Goal: Task Accomplishment & Management: Manage account settings

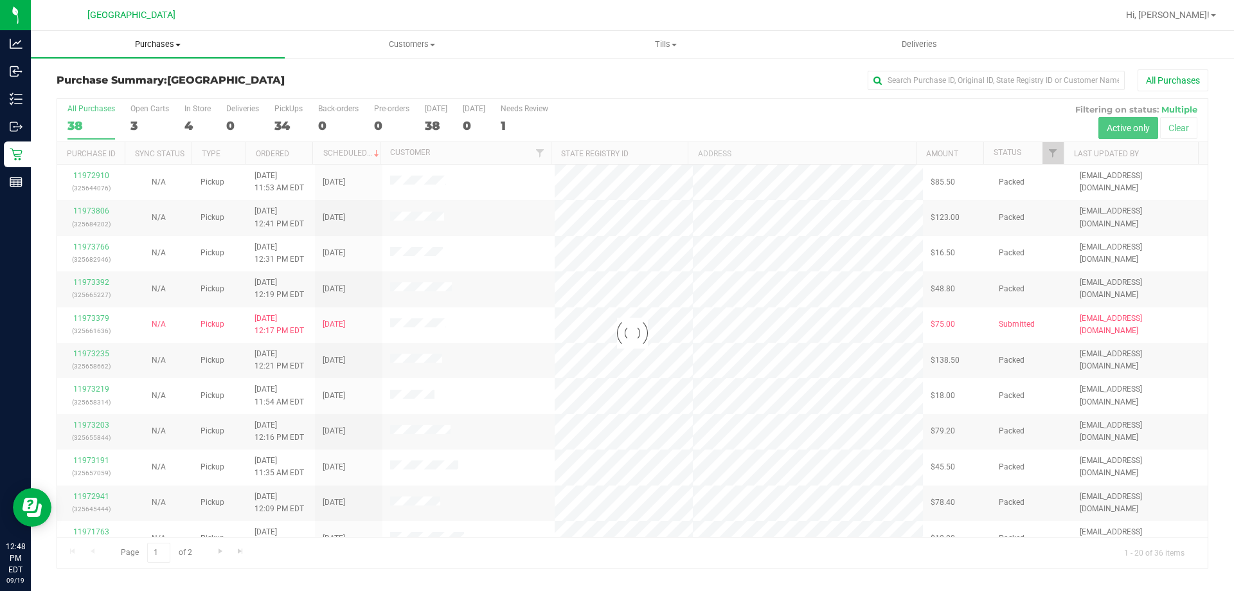
click at [153, 46] on span "Purchases" at bounding box center [158, 45] width 254 height 12
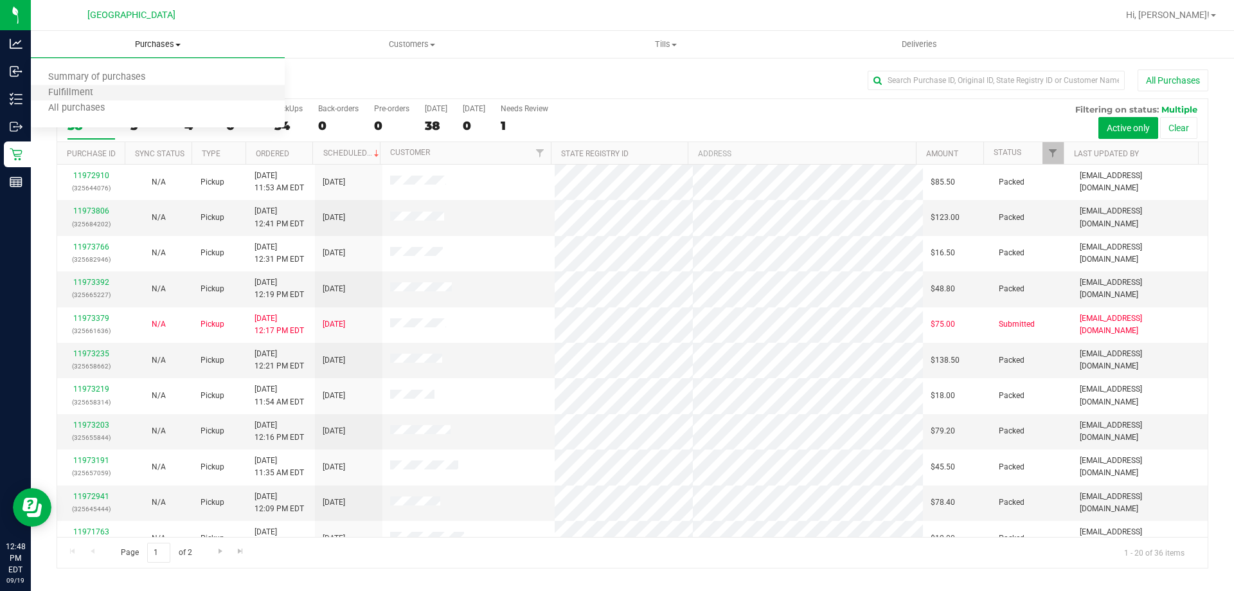
click at [132, 96] on li "Fulfillment" at bounding box center [158, 92] width 254 height 15
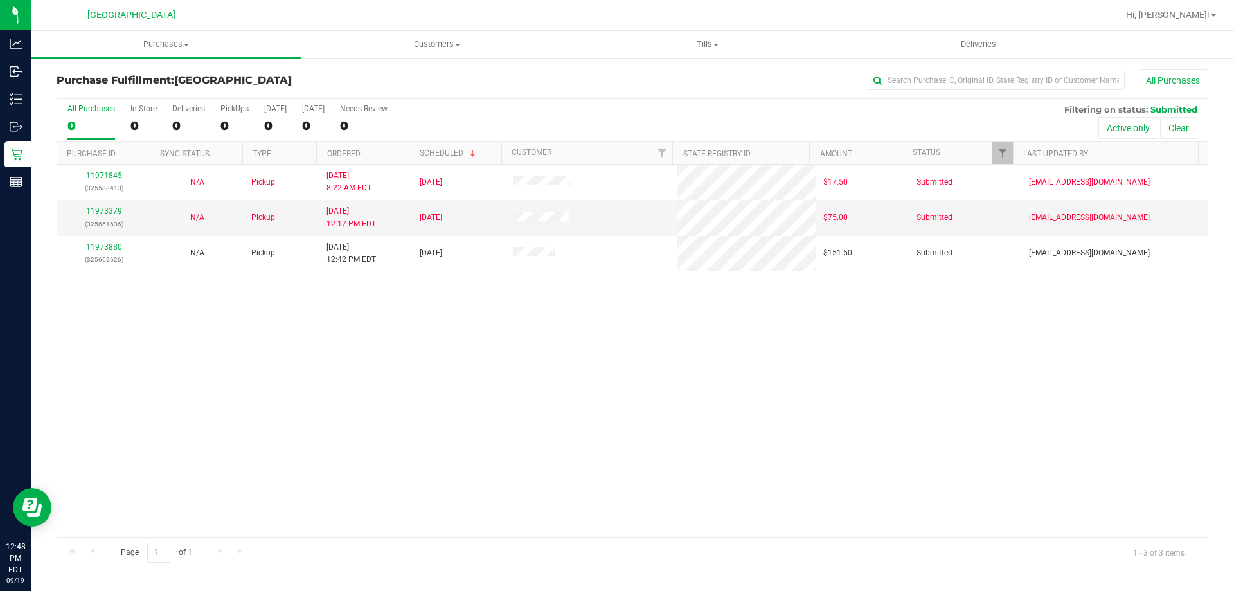
click at [163, 303] on div "11971845 (325588413) N/A Pickup [DATE] 8:22 AM EDT 9/19/2025 $17.50 Submitted […" at bounding box center [632, 351] width 1150 height 372
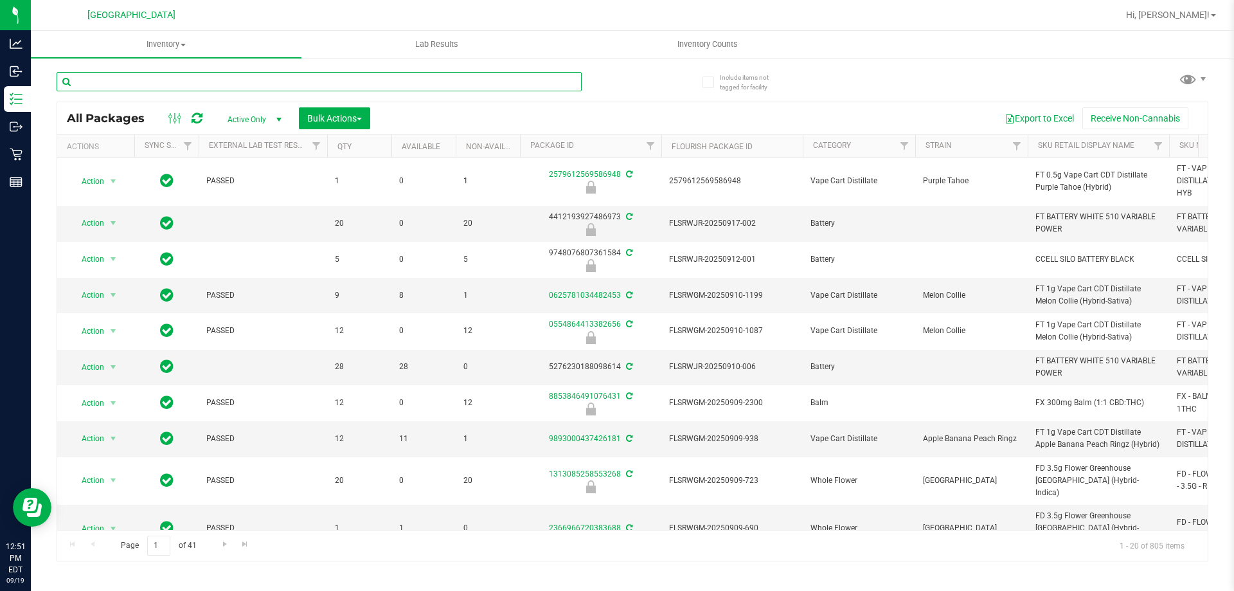
click at [150, 90] on input "text" at bounding box center [319, 81] width 525 height 19
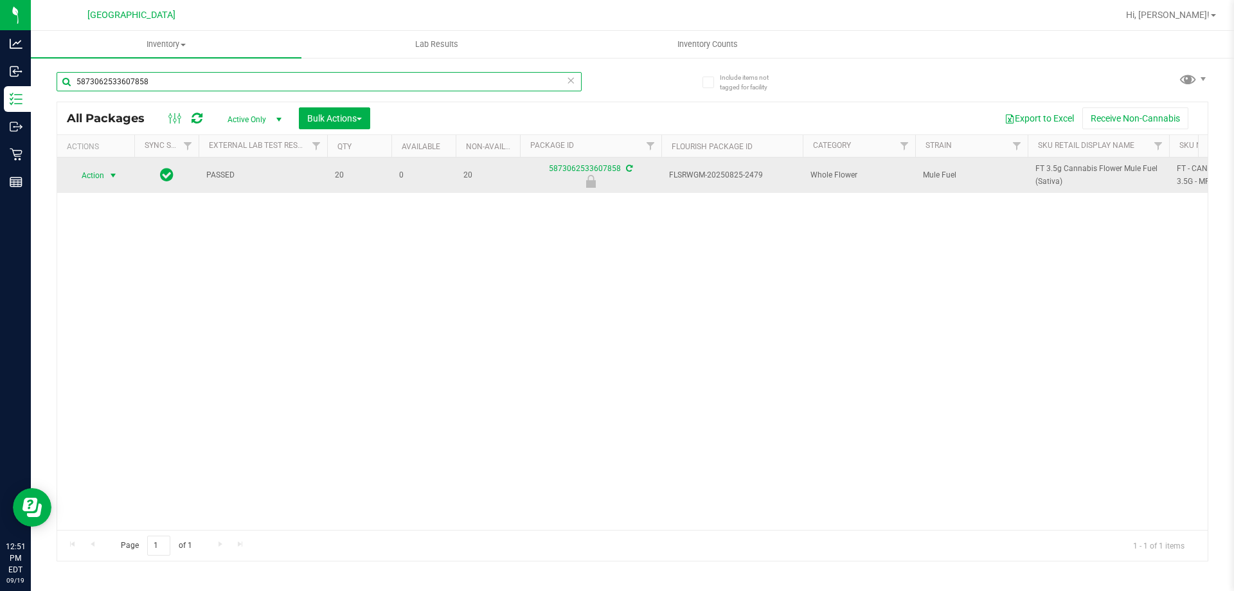
type input "5873062533607858"
click at [95, 175] on span "Action" at bounding box center [87, 175] width 35 height 18
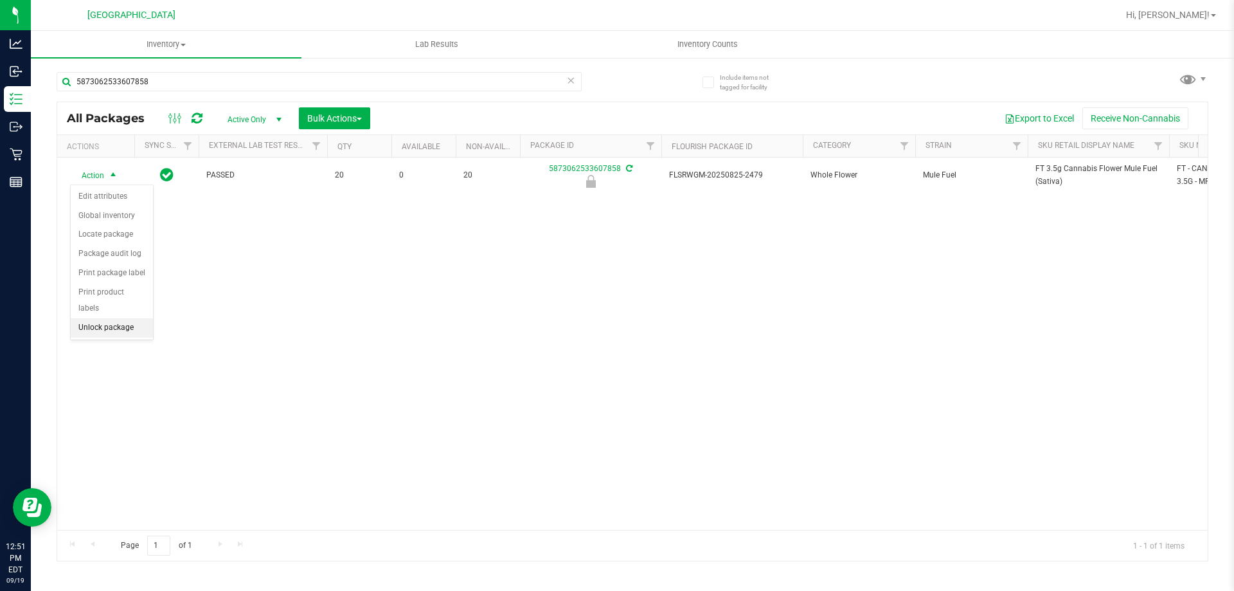
click at [85, 318] on li "Unlock package" at bounding box center [112, 327] width 82 height 19
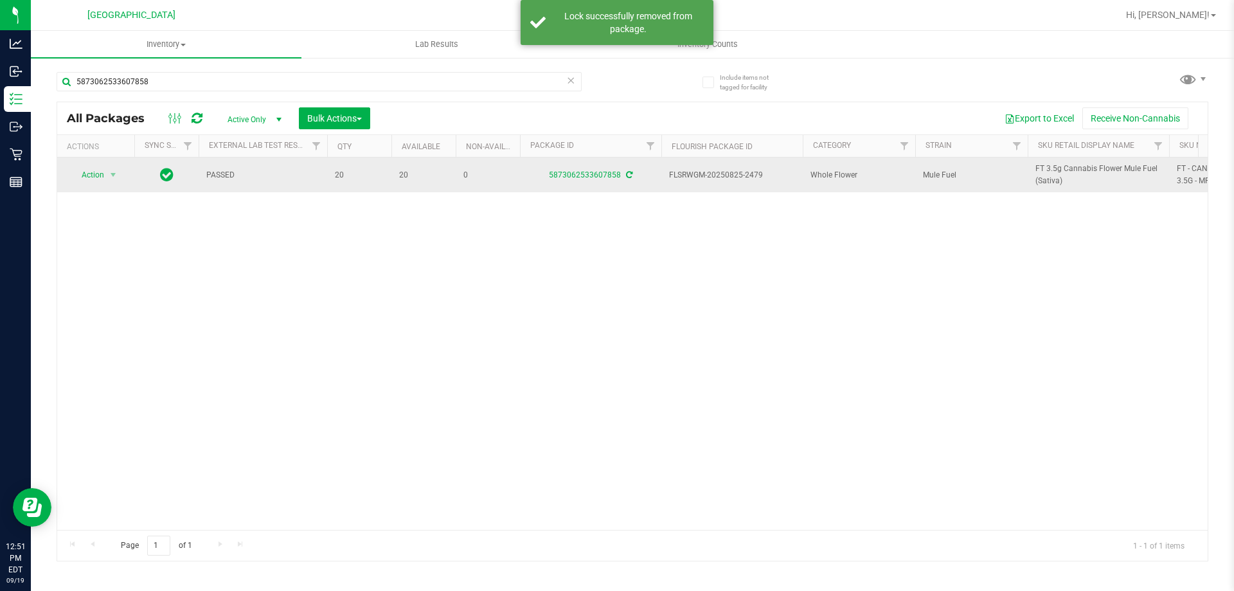
click at [1078, 168] on span "FT 3.5g Cannabis Flower Mule Fuel (Sativa)" at bounding box center [1098, 175] width 126 height 24
copy tr "FT 3.5g Cannabis Flower Mule Fuel (Sativa)"
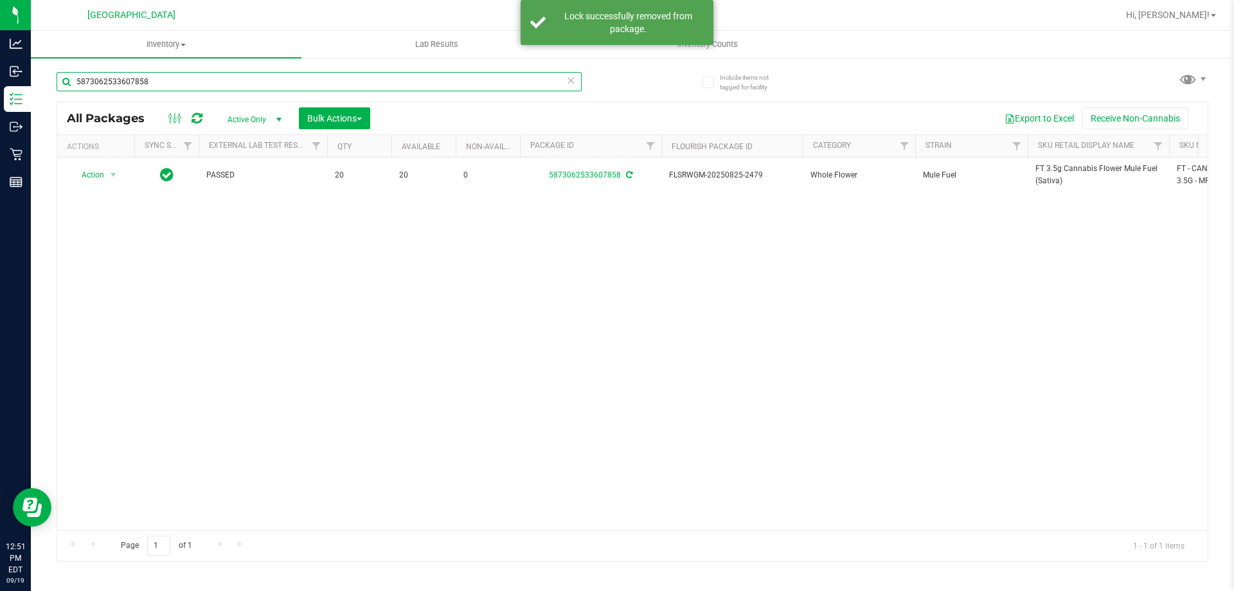
click at [454, 86] on input "5873062533607858" at bounding box center [319, 81] width 525 height 19
paste input "FT 3.5g Cannabis Flower Mule Fuel (Sativa)"
click at [454, 86] on input "5873062533607858" at bounding box center [319, 81] width 525 height 19
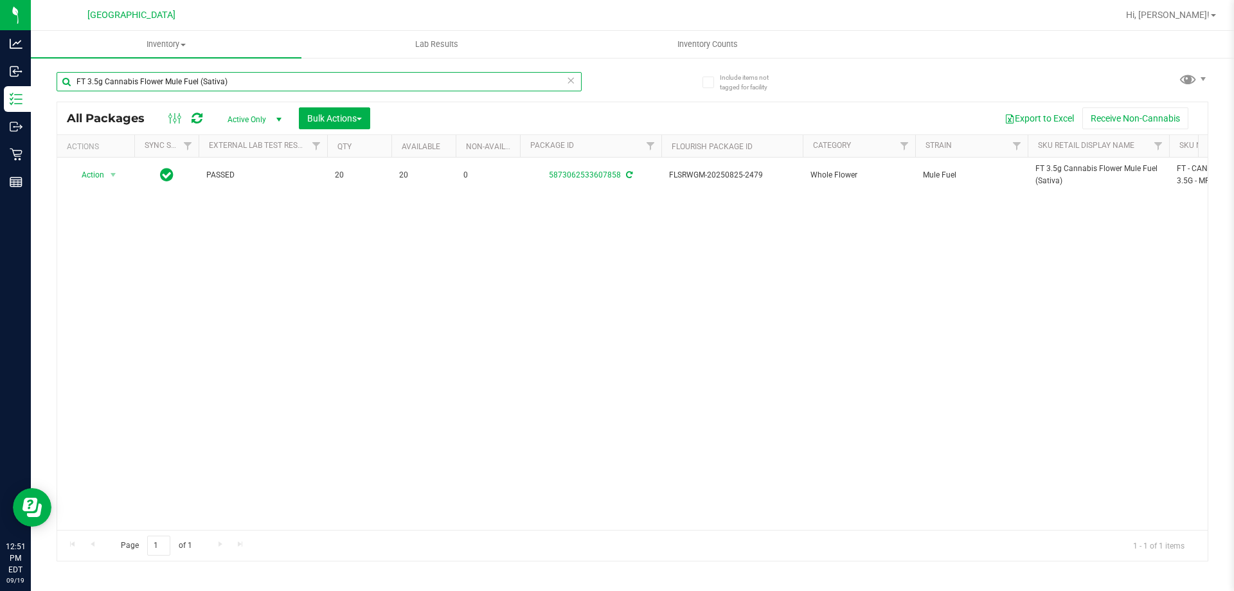
type input "FT 3.5g Cannabis Flower Mule Fuel (Sativa)"
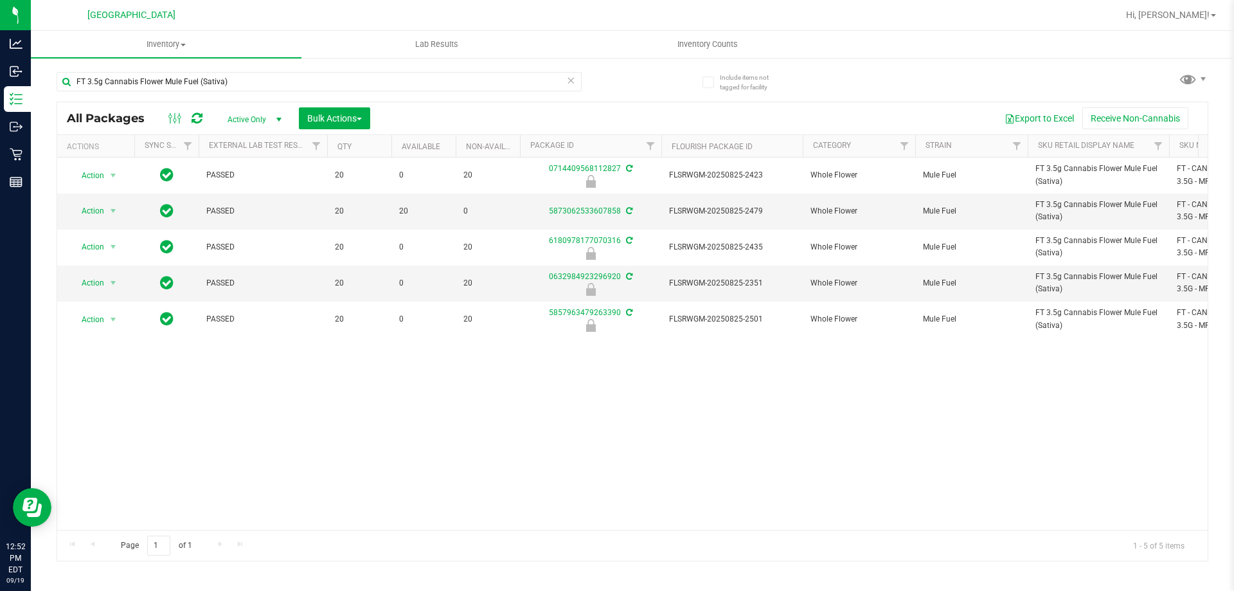
click at [258, 121] on span "Active Only" at bounding box center [252, 120] width 71 height 18
click at [330, 116] on span "Bulk Actions" at bounding box center [334, 118] width 55 height 10
click at [339, 233] on li "Lock/Unlock packages" at bounding box center [359, 243] width 121 height 24
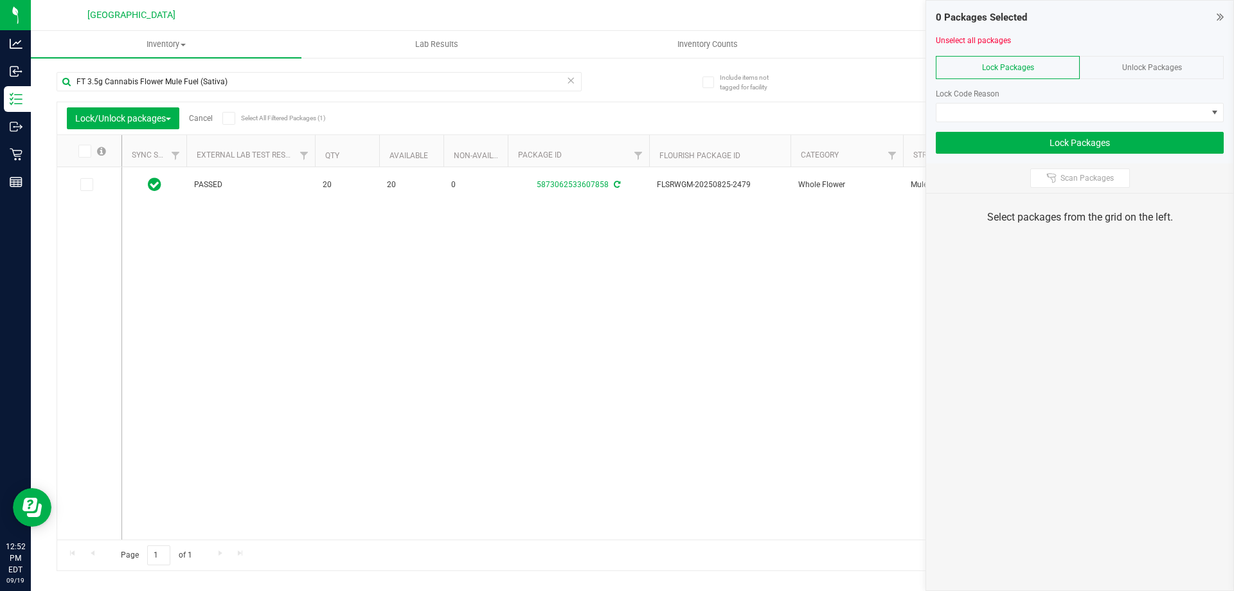
click at [1135, 62] on div "Unlock Packages" at bounding box center [1152, 67] width 144 height 23
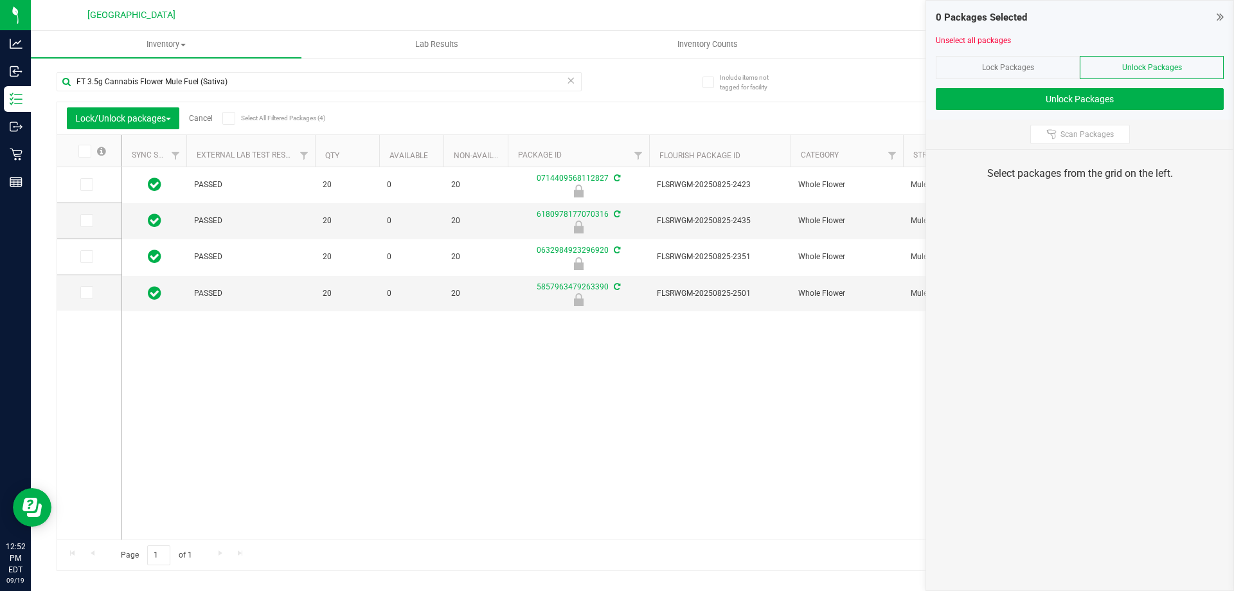
click at [84, 151] on icon at bounding box center [84, 151] width 8 height 0
click at [0, 0] on input "checkbox" at bounding box center [0, 0] width 0 height 0
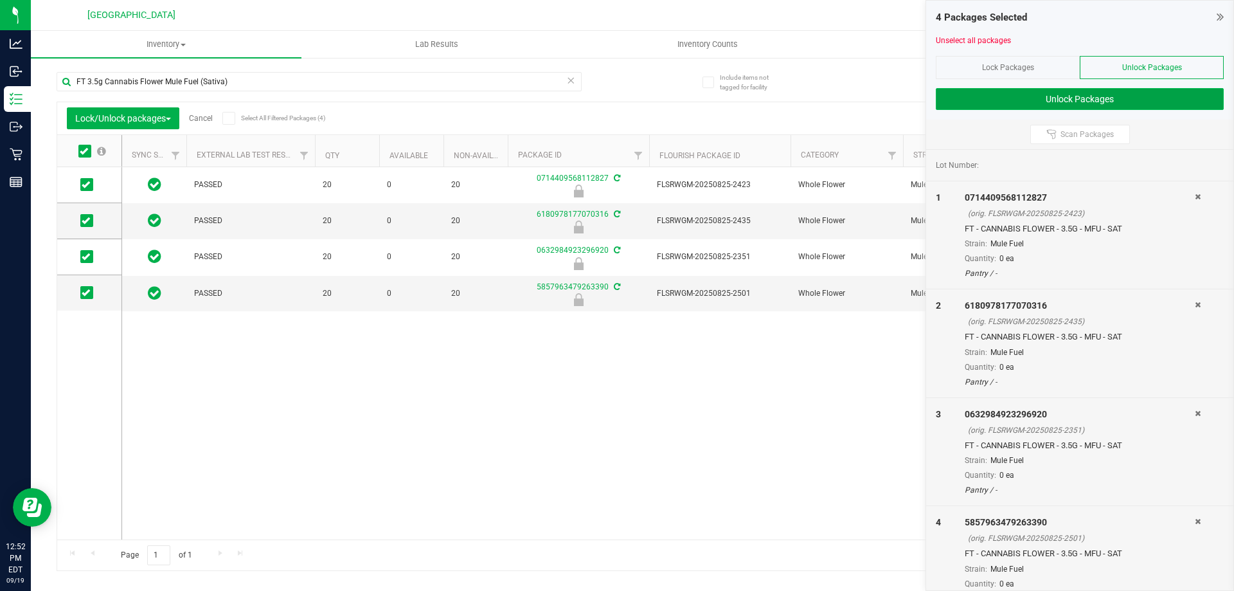
click at [1062, 99] on button "Unlock Packages" at bounding box center [1080, 99] width 288 height 22
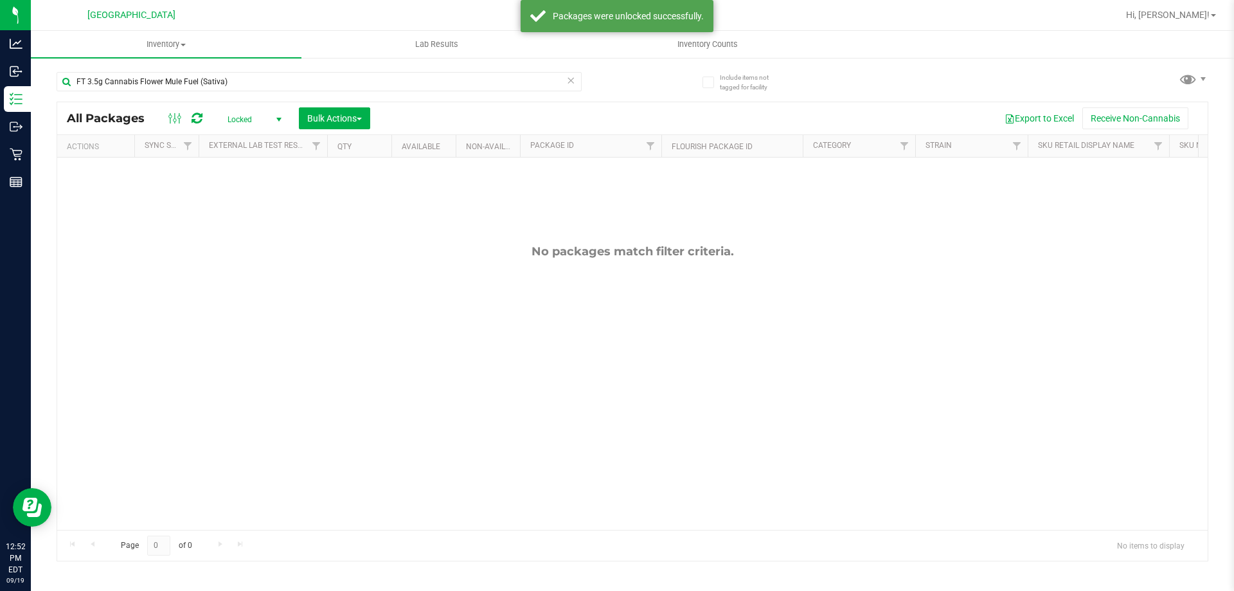
click at [244, 119] on span "Locked" at bounding box center [252, 120] width 71 height 18
click at [247, 142] on li "Active Only" at bounding box center [251, 139] width 69 height 19
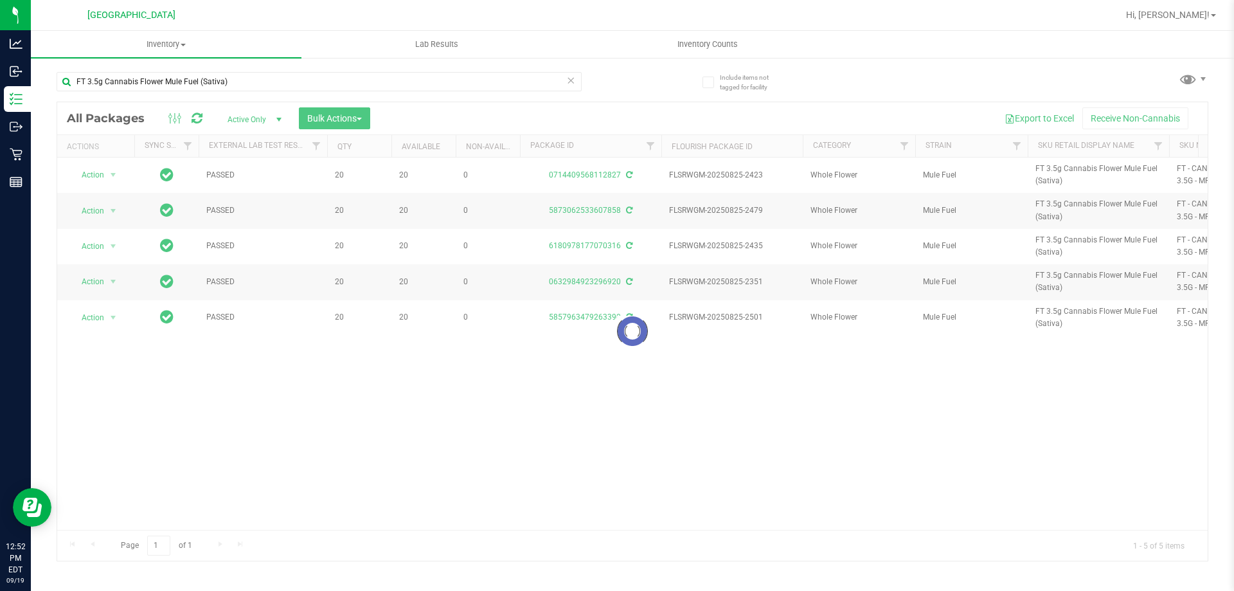
click at [343, 121] on div at bounding box center [632, 331] width 1150 height 458
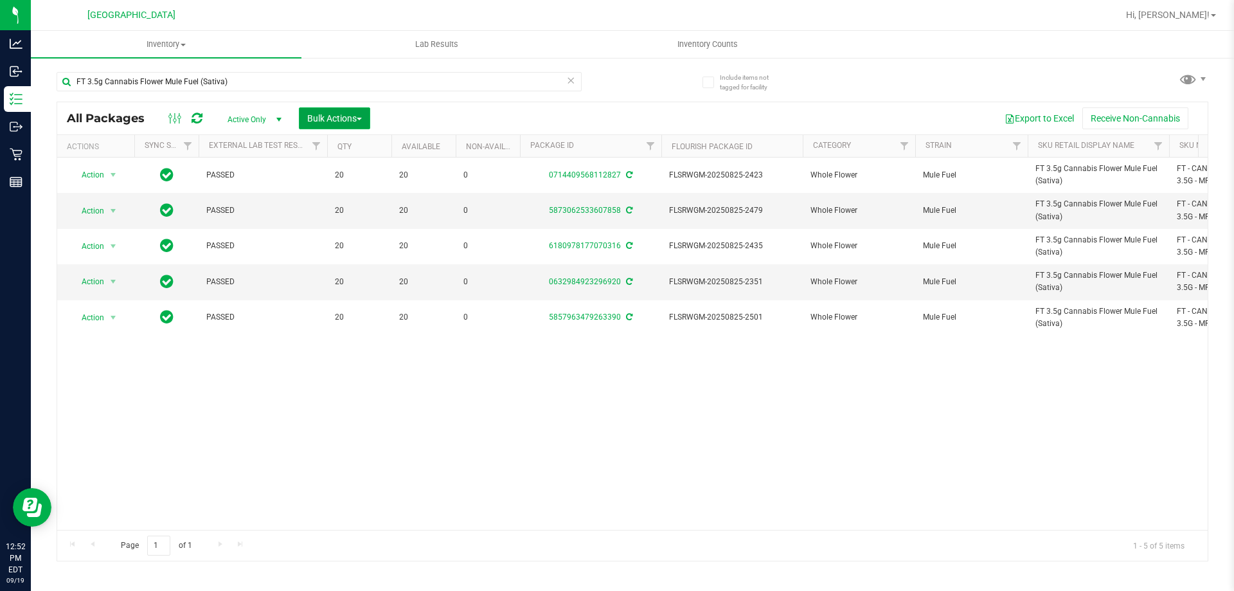
click at [332, 113] on span "Bulk Actions" at bounding box center [334, 118] width 55 height 10
click at [335, 239] on span "Lock/Unlock packages" at bounding box center [351, 241] width 88 height 10
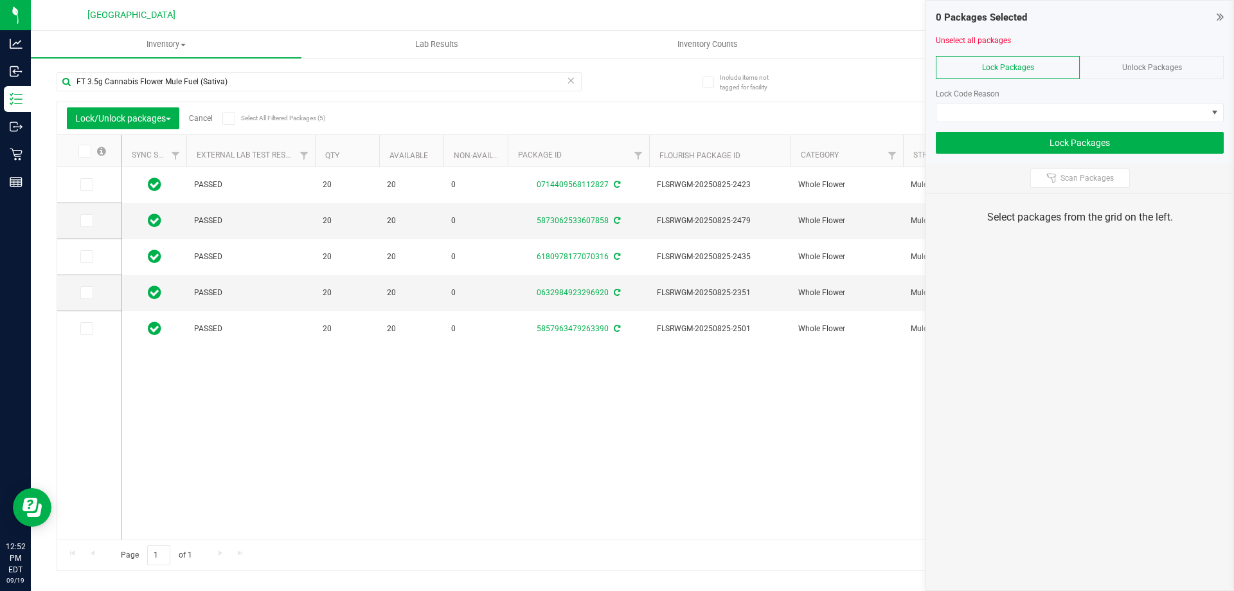
click at [84, 151] on icon at bounding box center [84, 151] width 8 height 0
click at [0, 0] on input "checkbox" at bounding box center [0, 0] width 0 height 0
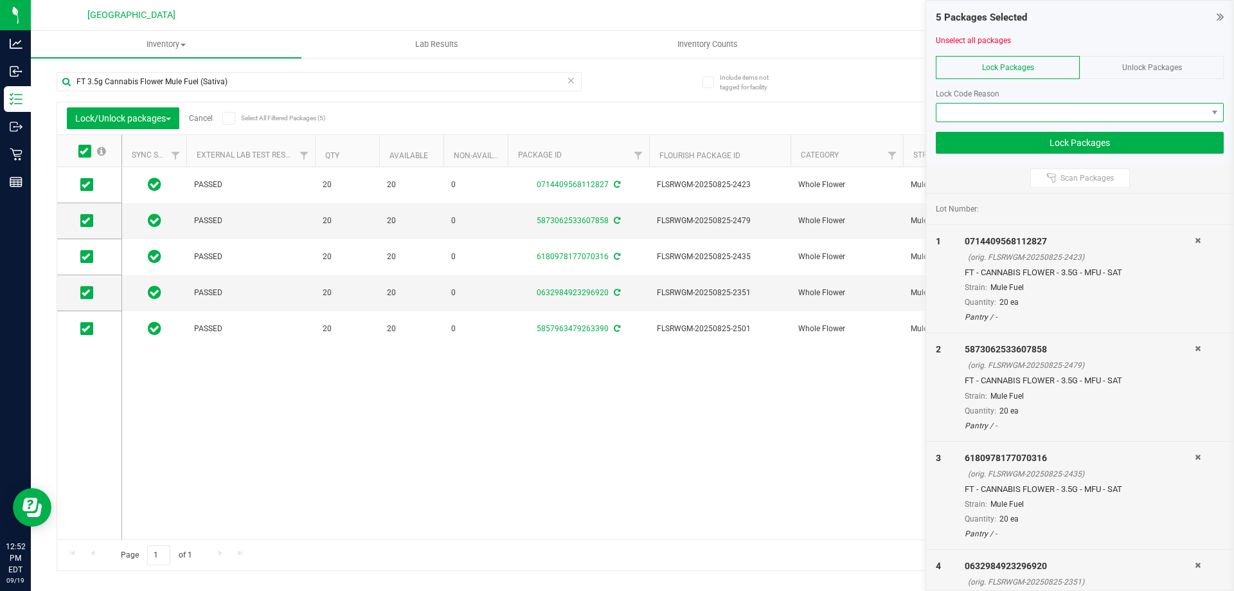
click at [1051, 106] on span at bounding box center [1071, 112] width 271 height 18
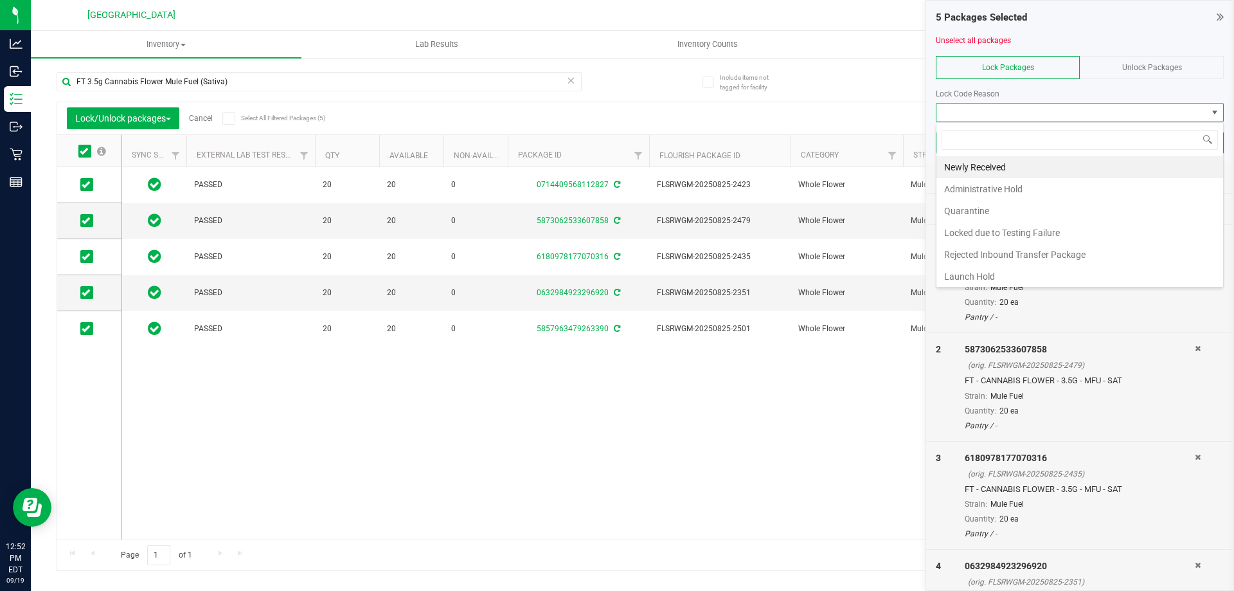
scroll to position [19, 288]
click at [987, 166] on li "Newly Received" at bounding box center [1079, 167] width 287 height 22
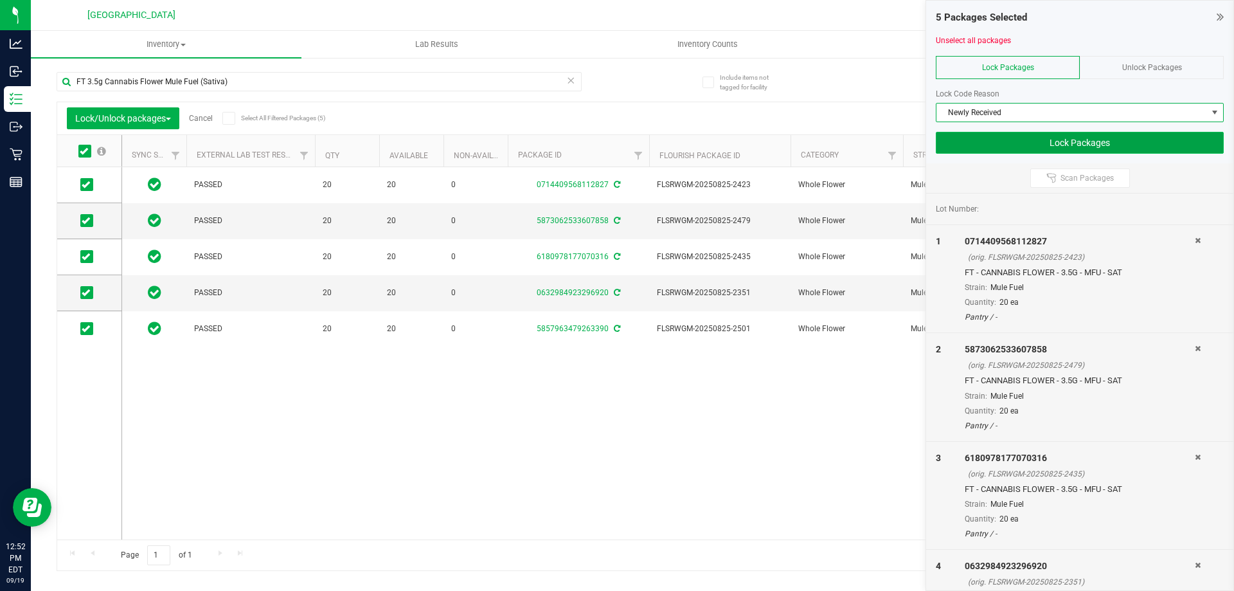
click at [1055, 147] on button "Lock Packages" at bounding box center [1080, 143] width 288 height 22
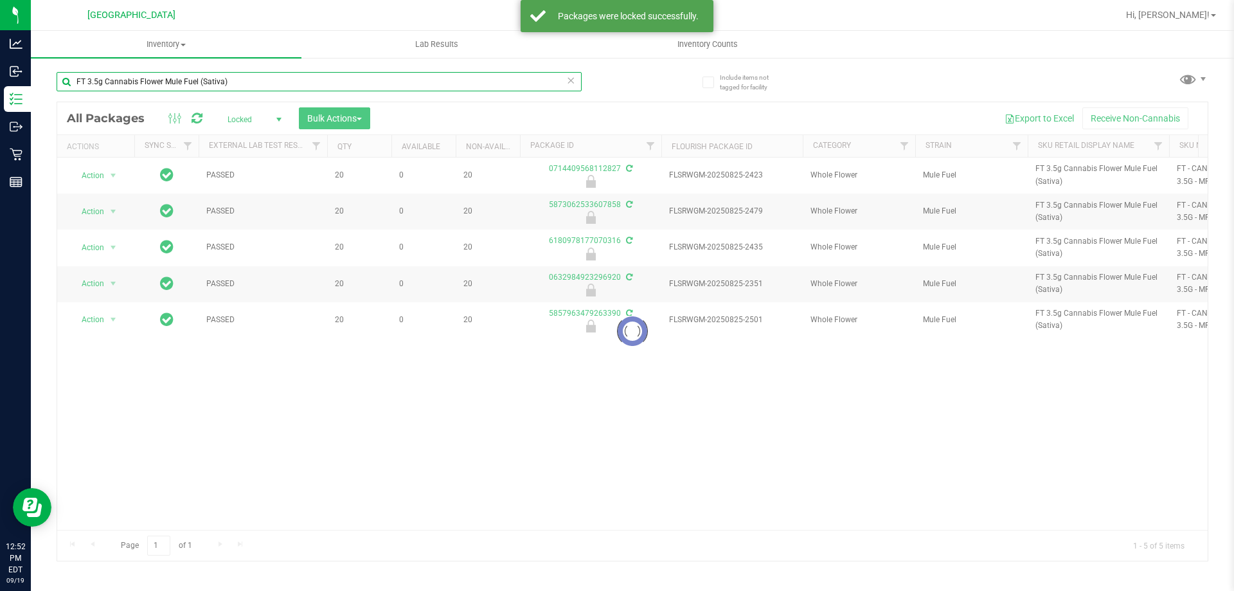
click at [410, 82] on input "FT 3.5g Cannabis Flower Mule Fuel (Sativa)" at bounding box center [319, 81] width 525 height 19
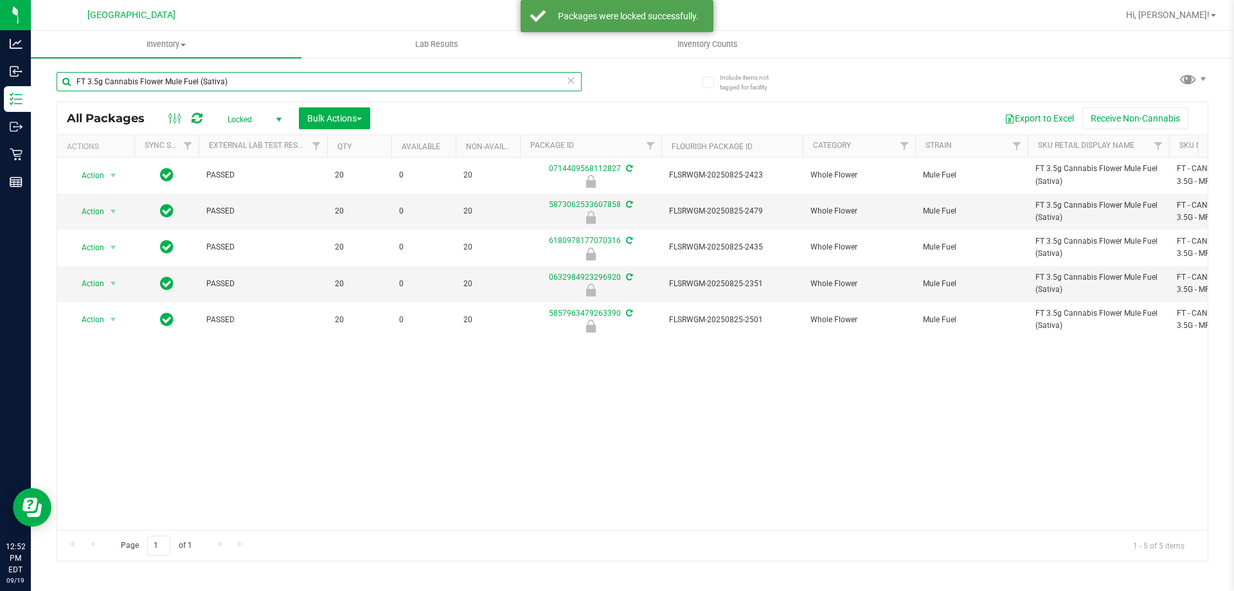
click at [410, 82] on input "FT 3.5g Cannabis Flower Mule Fuel (Sativa)" at bounding box center [319, 81] width 525 height 19
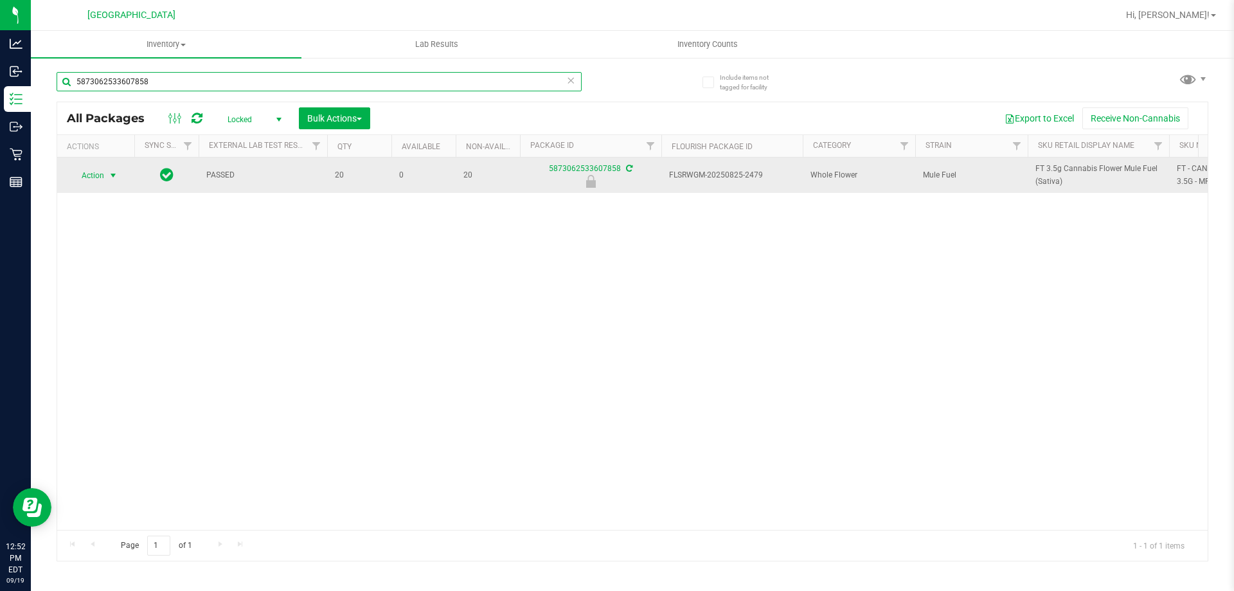
type input "5873062533607858"
click at [105, 172] on span "select" at bounding box center [113, 175] width 16 height 18
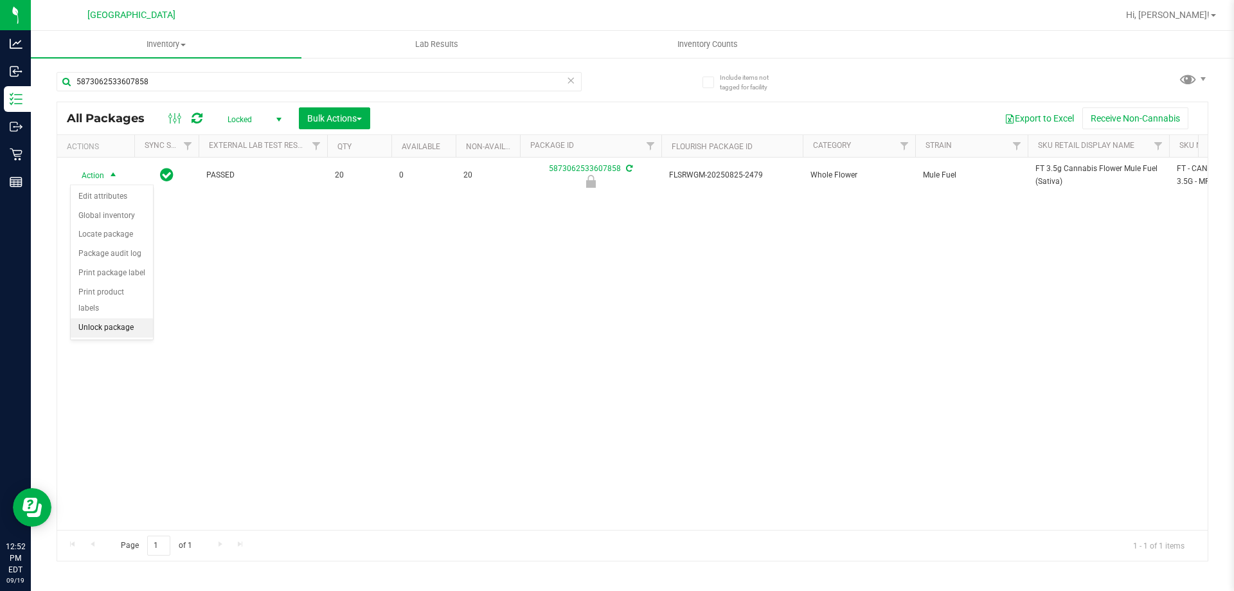
click at [97, 318] on li "Unlock package" at bounding box center [112, 327] width 82 height 19
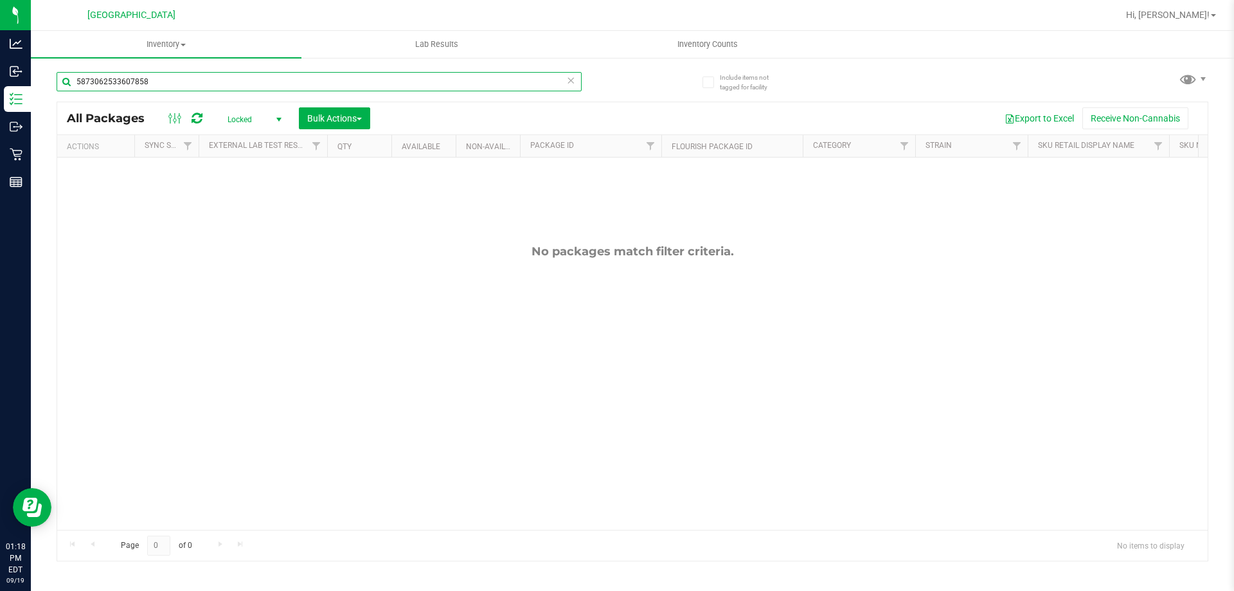
click at [193, 85] on input "5873062533607858" at bounding box center [319, 81] width 525 height 19
click at [251, 116] on span "Locked" at bounding box center [252, 120] width 71 height 18
click at [244, 136] on li "Active Only" at bounding box center [251, 139] width 69 height 19
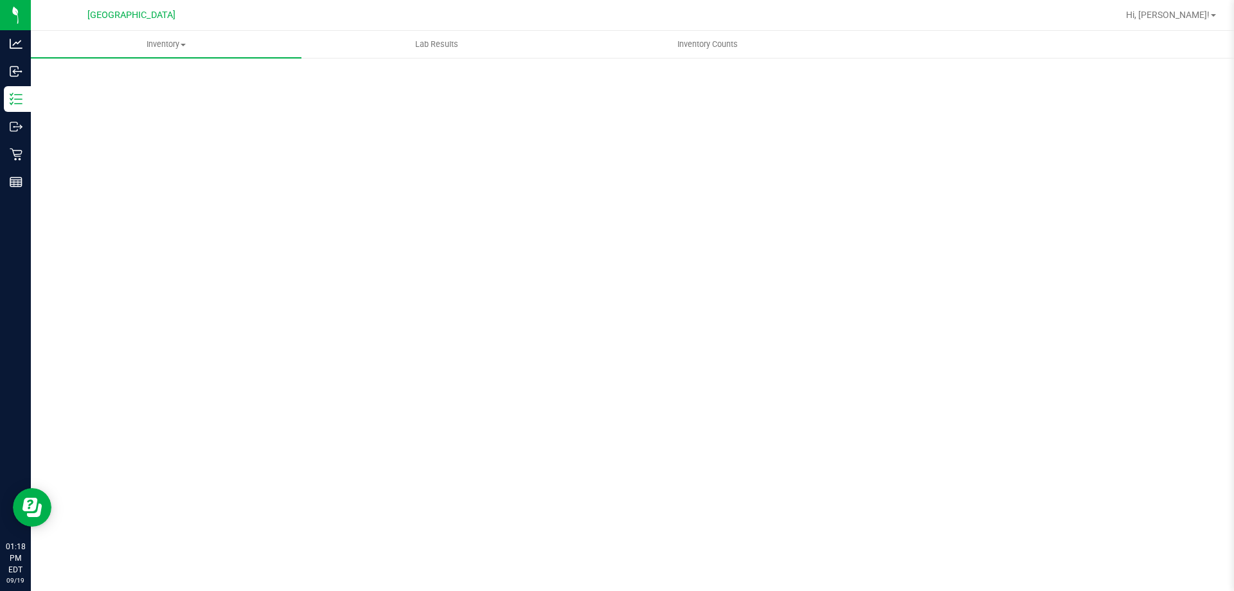
click at [262, 76] on div "Inventory All packages All inventory Waste log Create inventory Lab Results Inv…" at bounding box center [632, 311] width 1203 height 560
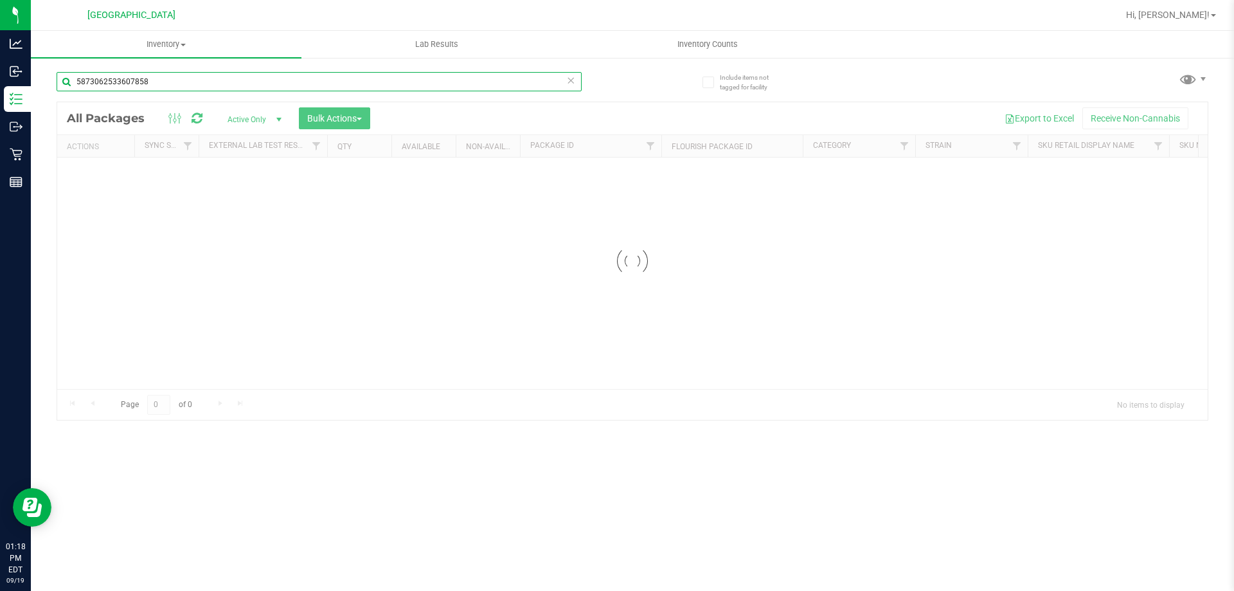
click at [256, 78] on input "5873062533607858" at bounding box center [319, 81] width 525 height 19
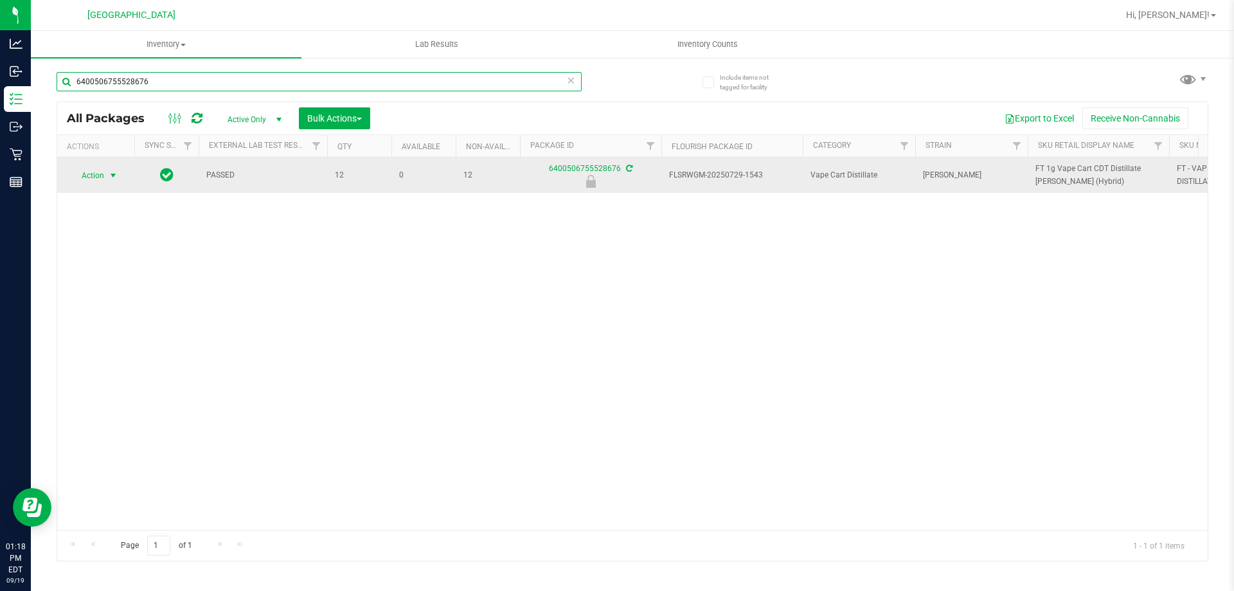
type input "6400506755528676"
click at [107, 172] on span "select" at bounding box center [113, 175] width 16 height 18
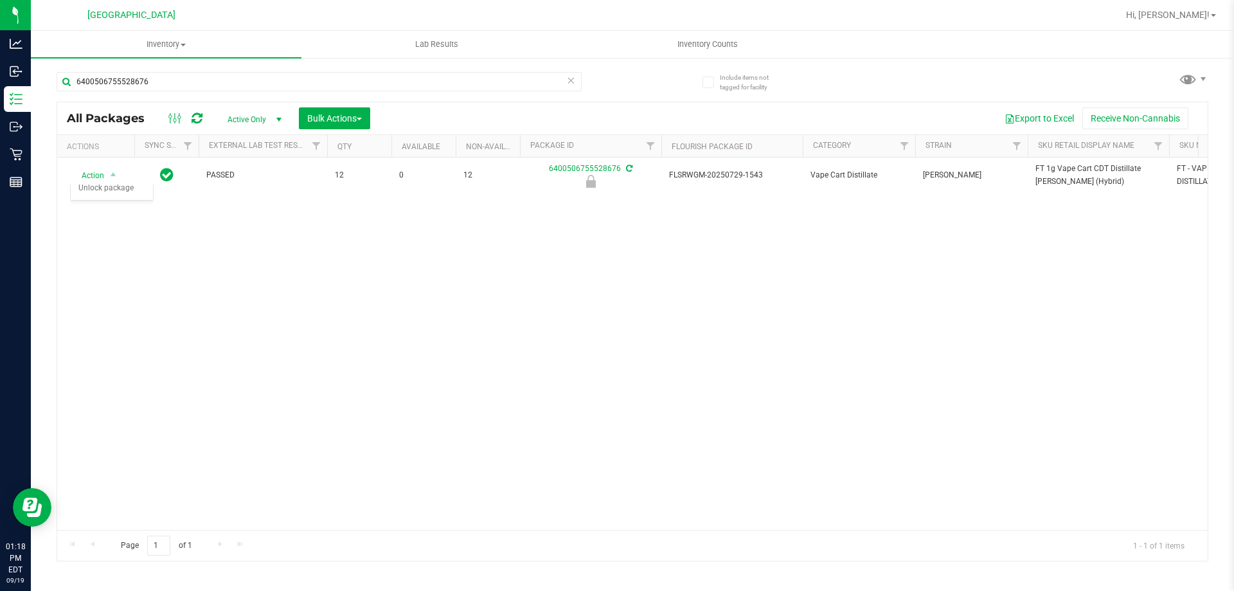
click at [125, 326] on div "Action Action Edit attributes Global inventory Locate package Package audit log…" at bounding box center [632, 343] width 1150 height 372
click at [109, 177] on span "select" at bounding box center [113, 175] width 10 height 10
click at [105, 318] on li "Unlock package" at bounding box center [112, 327] width 82 height 19
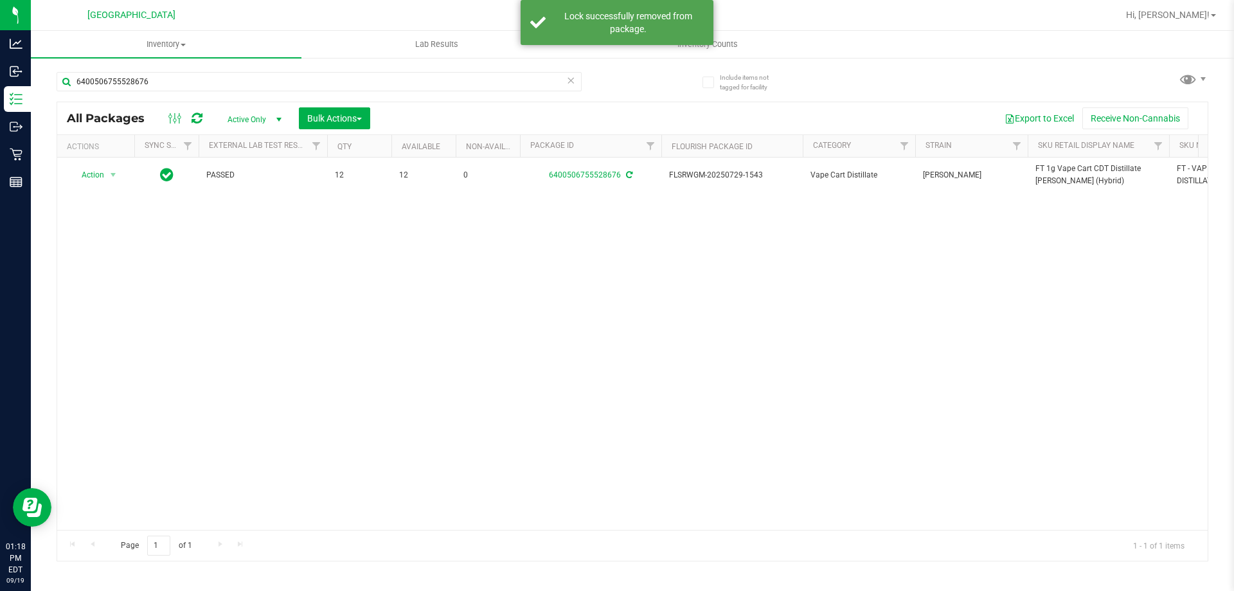
click at [1047, 176] on span "FT 1g Vape Cart CDT Distillate Dulce De Fresa (Hybrid)" at bounding box center [1098, 175] width 126 height 24
copy tr "FT 1g Vape Cart CDT Distillate Dulce De Fresa (Hybrid)"
click at [504, 78] on input "6400506755528676" at bounding box center [319, 81] width 525 height 19
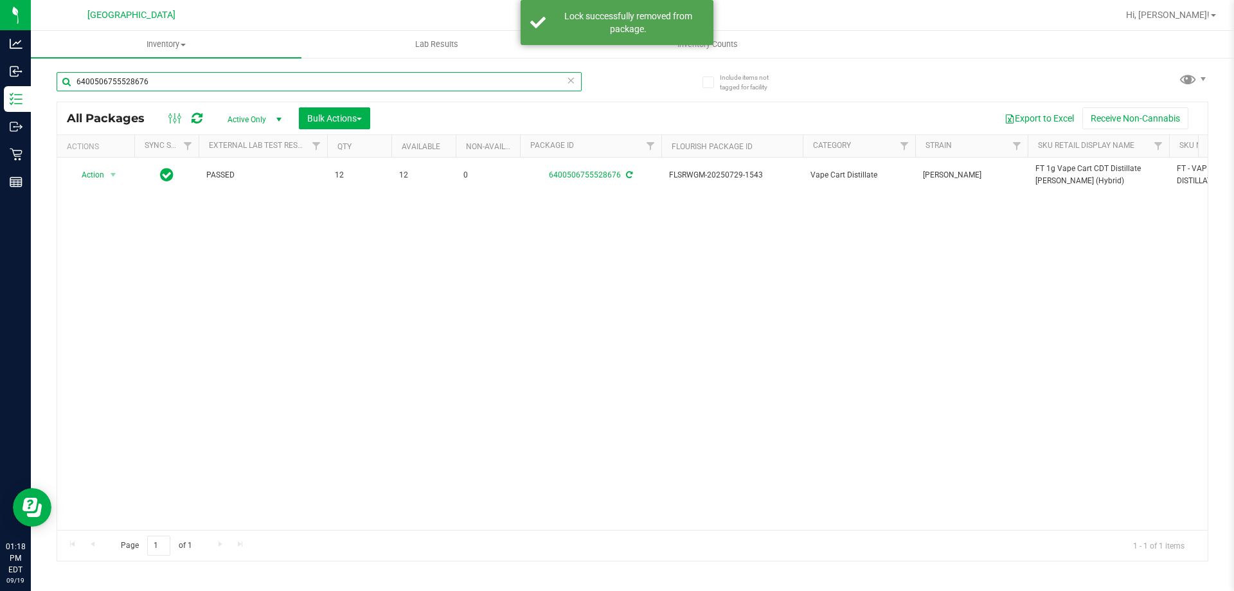
click at [504, 78] on input "6400506755528676" at bounding box center [319, 81] width 525 height 19
paste input "FT 1g Vape Cart CDT Distillate Dulce De Fresa (Hybrid)"
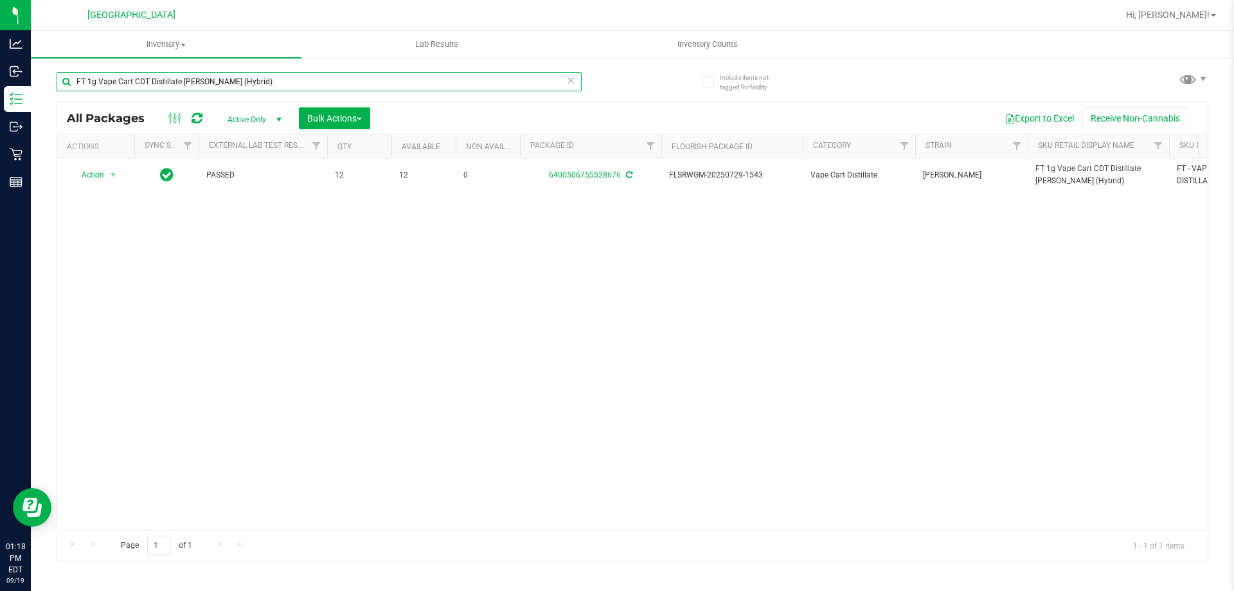
type input "FT 1g Vape Cart CDT Distillate Dulce De Fresa (Hybrid)"
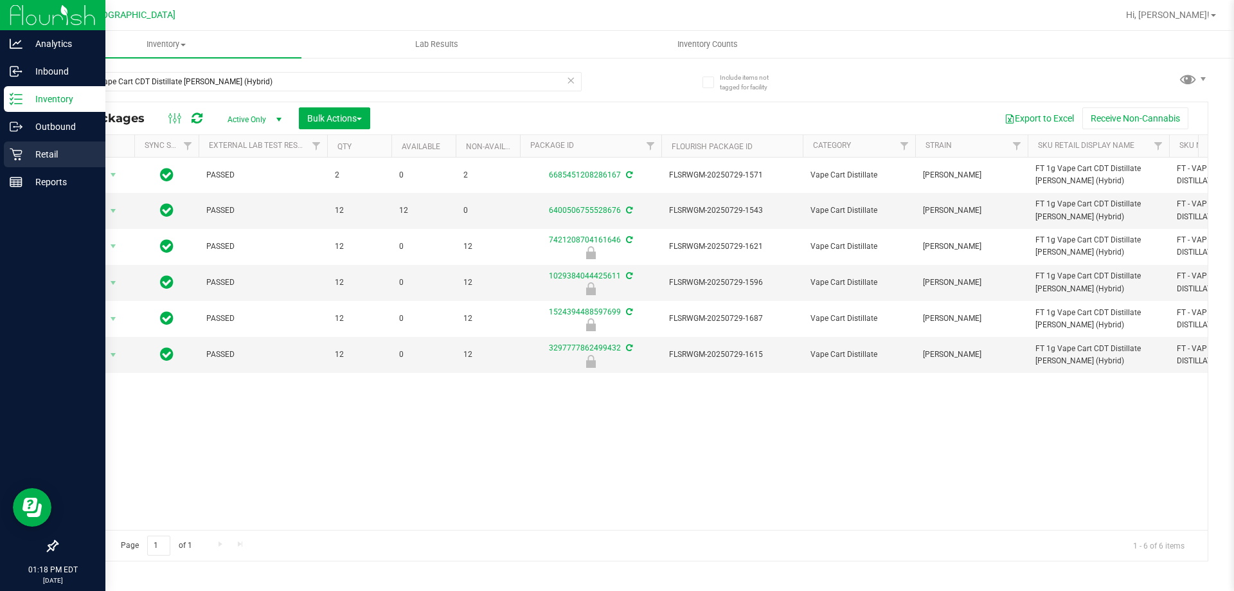
click at [30, 148] on p "Retail" at bounding box center [60, 154] width 77 height 15
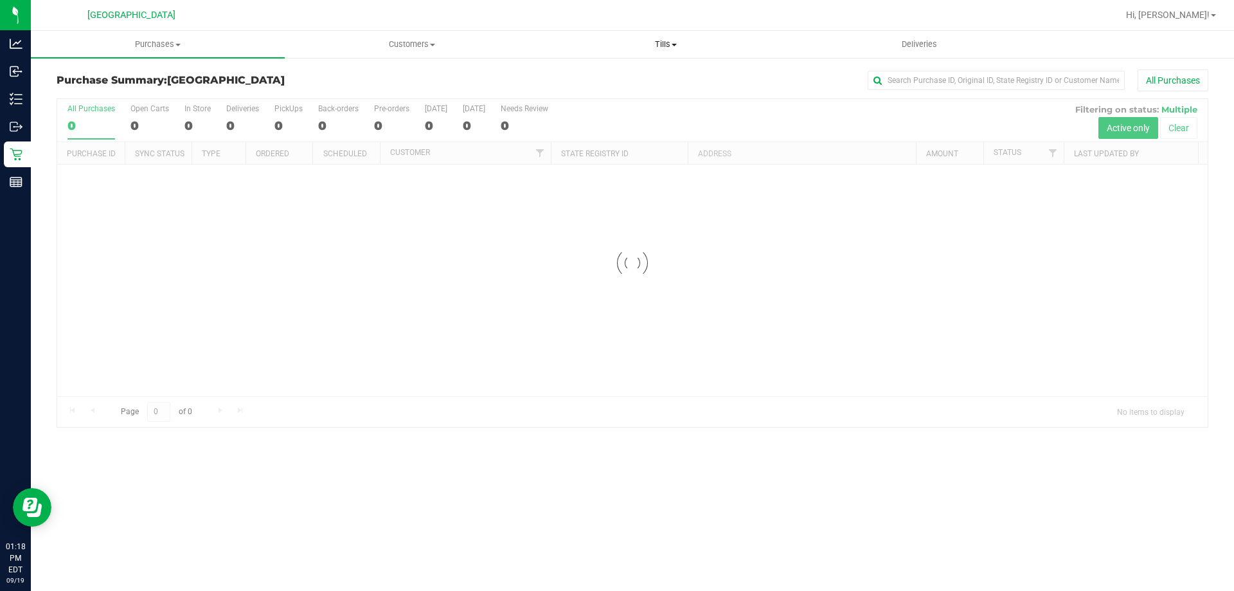
click at [672, 48] on span "Tills" at bounding box center [665, 45] width 253 height 12
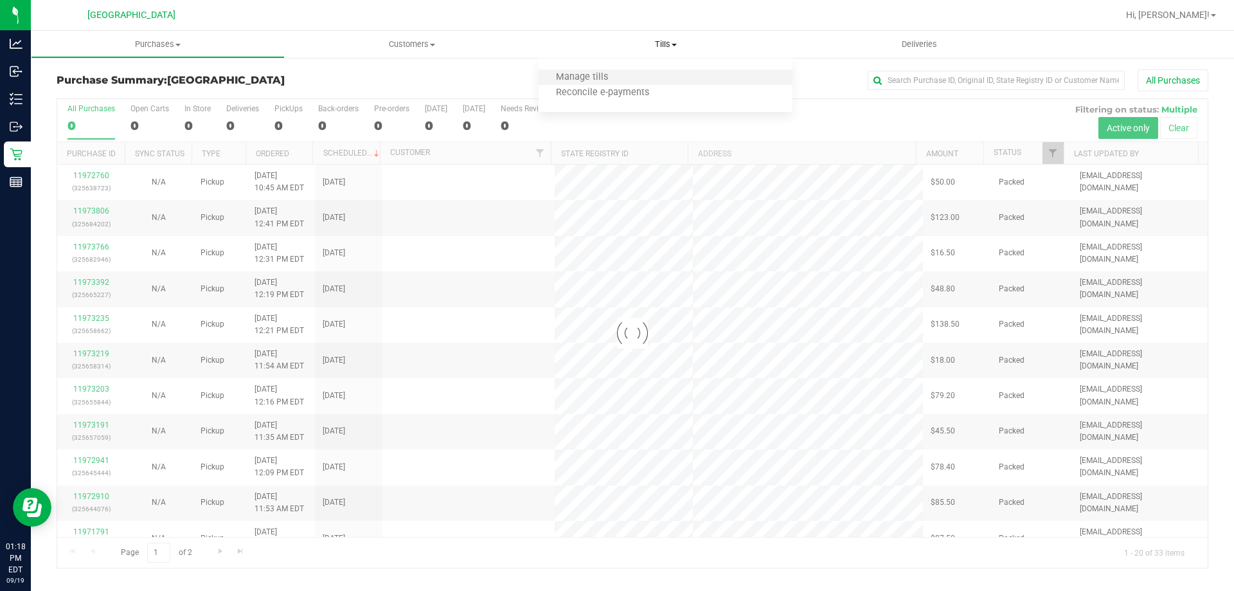
click at [655, 82] on li "Manage tills" at bounding box center [666, 77] width 254 height 15
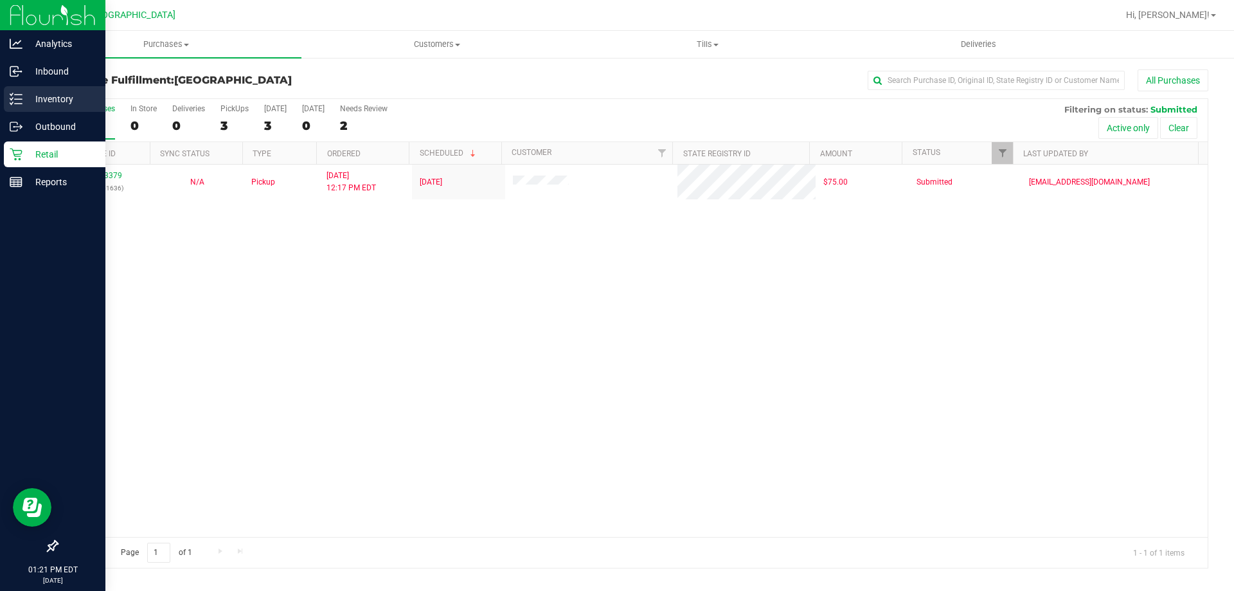
click at [73, 96] on p "Inventory" at bounding box center [60, 98] width 77 height 15
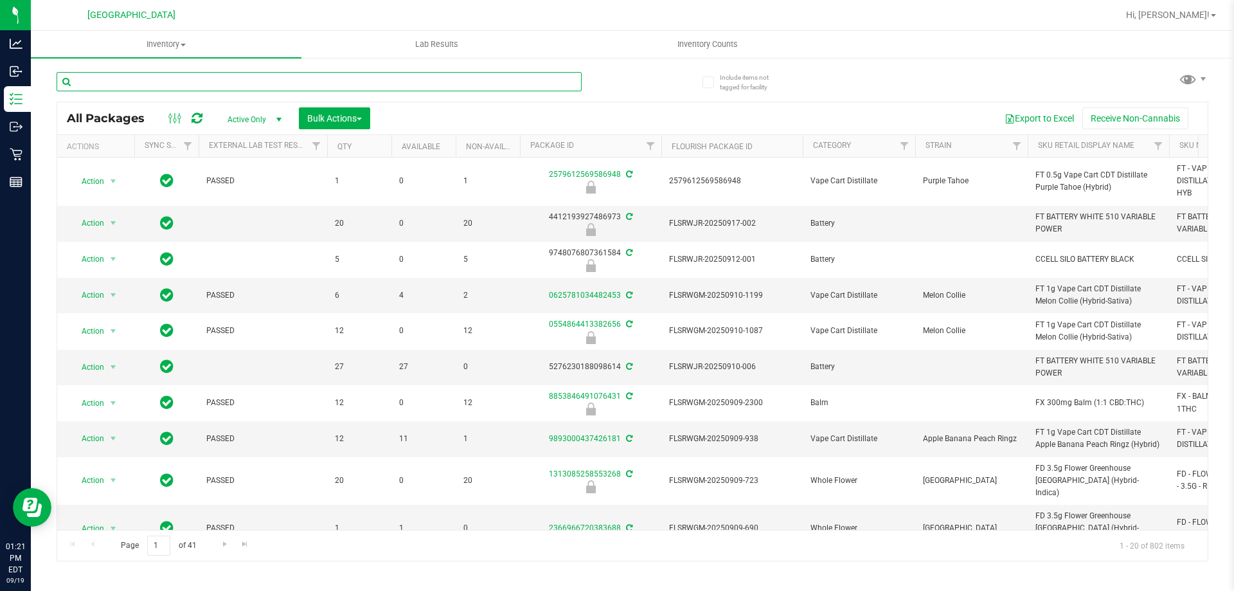
click at [219, 82] on input "text" at bounding box center [319, 81] width 525 height 19
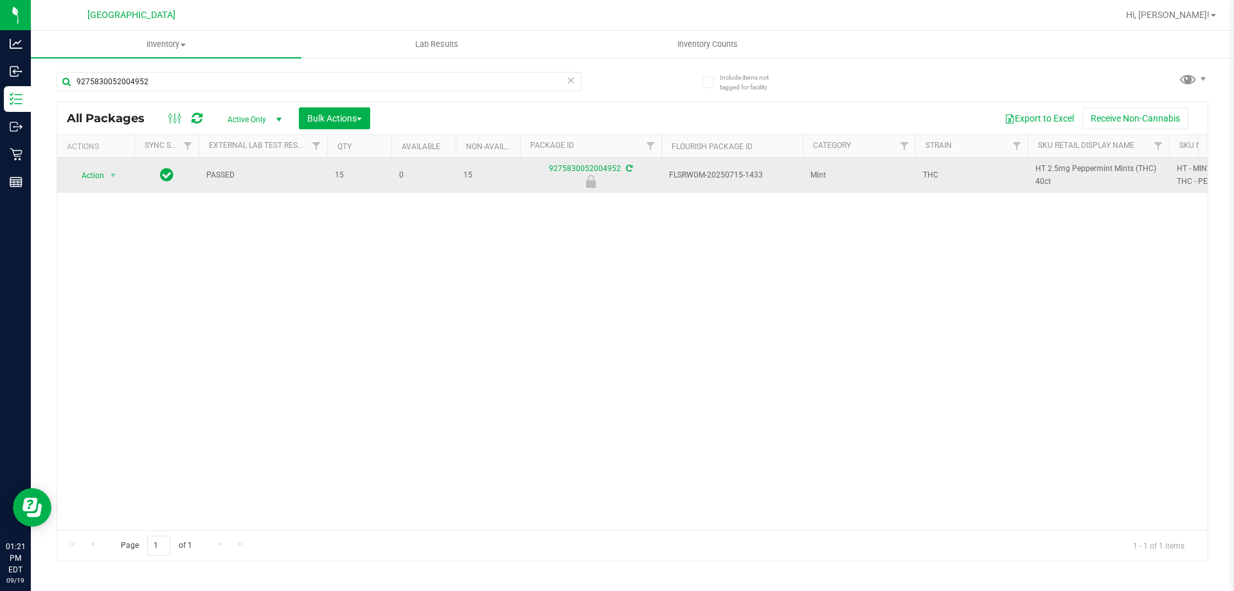
click at [1119, 169] on span "HT 2.5mg Peppermint Mints (THC) 40ct" at bounding box center [1098, 175] width 126 height 24
copy tr "HT 2.5mg Peppermint Mints (THC) 40ct"
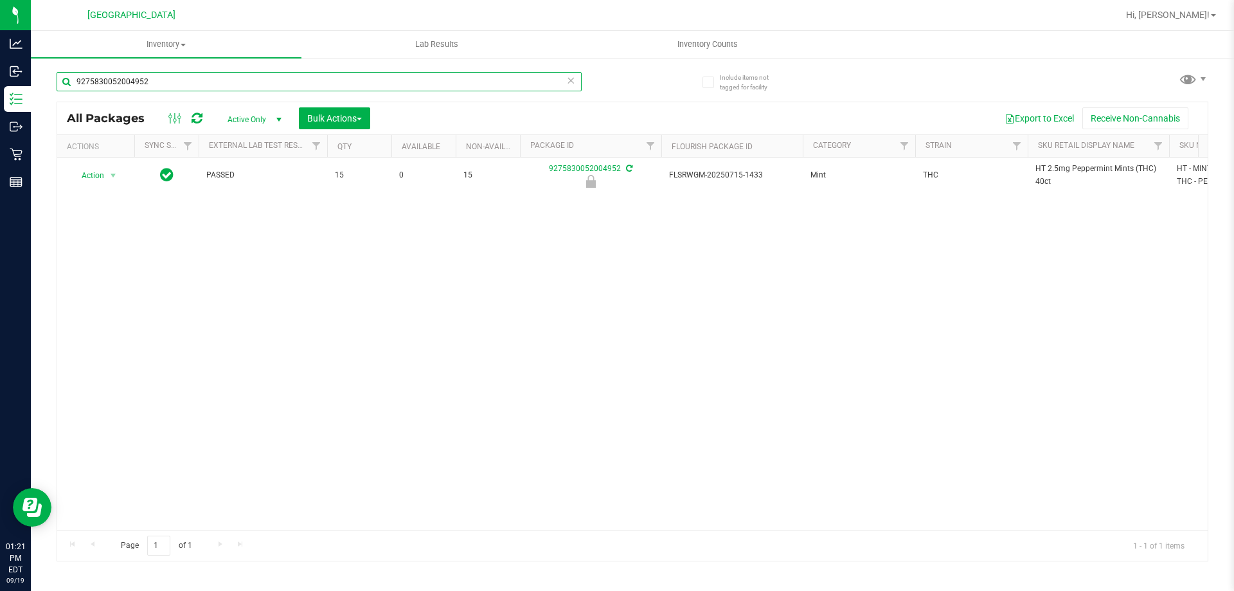
click at [417, 78] on input "9275830052004952" at bounding box center [319, 81] width 525 height 19
paste input "HT 2.5mg Peppermint Mints (THC) 40ct"
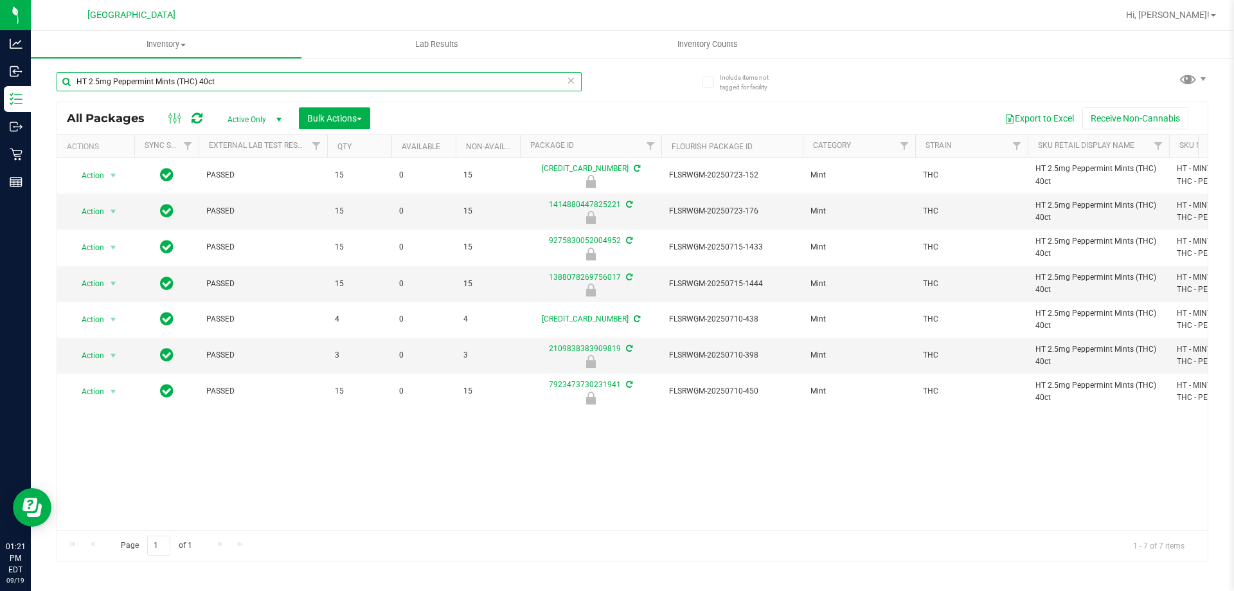
click at [305, 82] on input "HT 2.5mg Peppermint Mints (THC) 40ct" at bounding box center [319, 81] width 525 height 19
type input "9275830052004952"
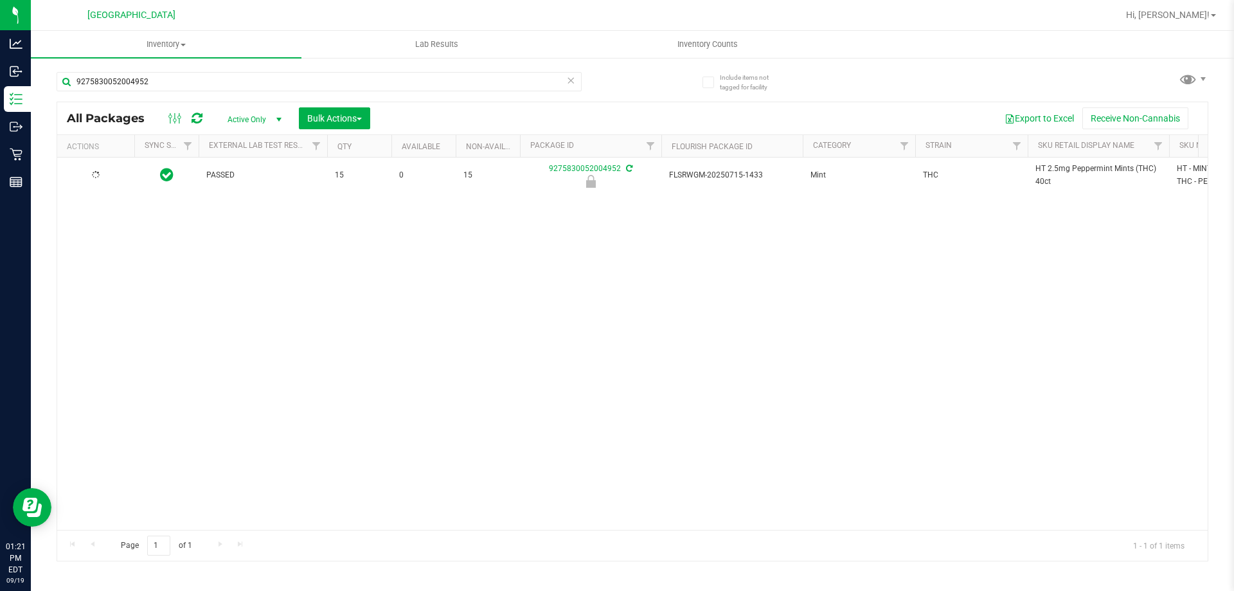
click at [111, 172] on div at bounding box center [96, 175] width 62 height 12
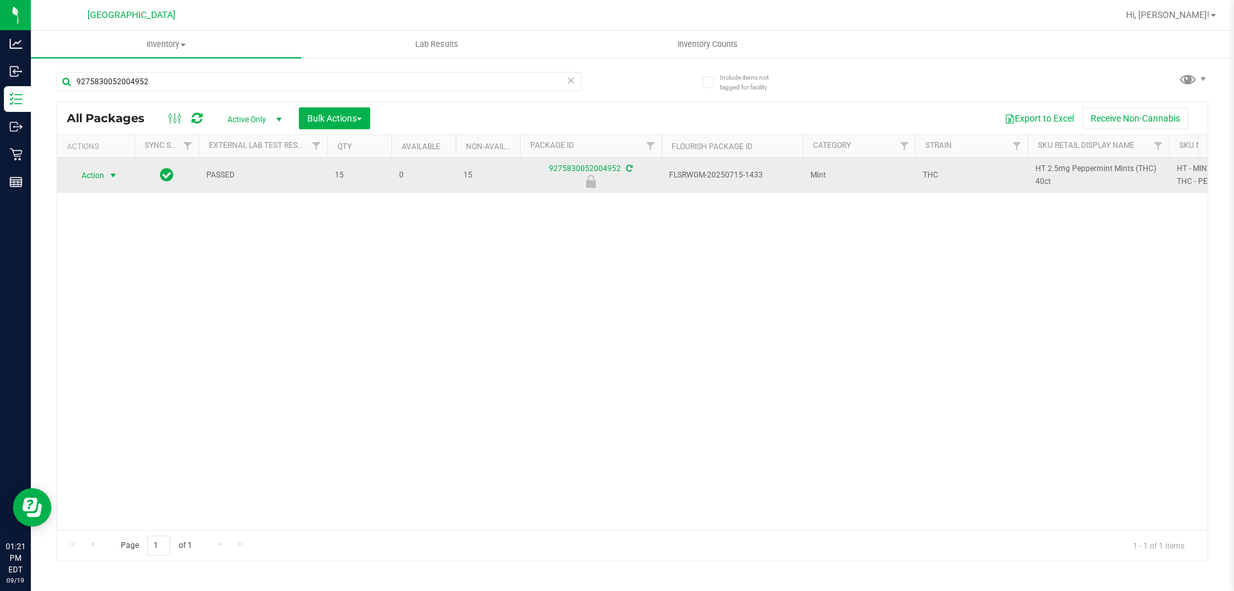
click at [117, 177] on span "select" at bounding box center [113, 175] width 10 height 10
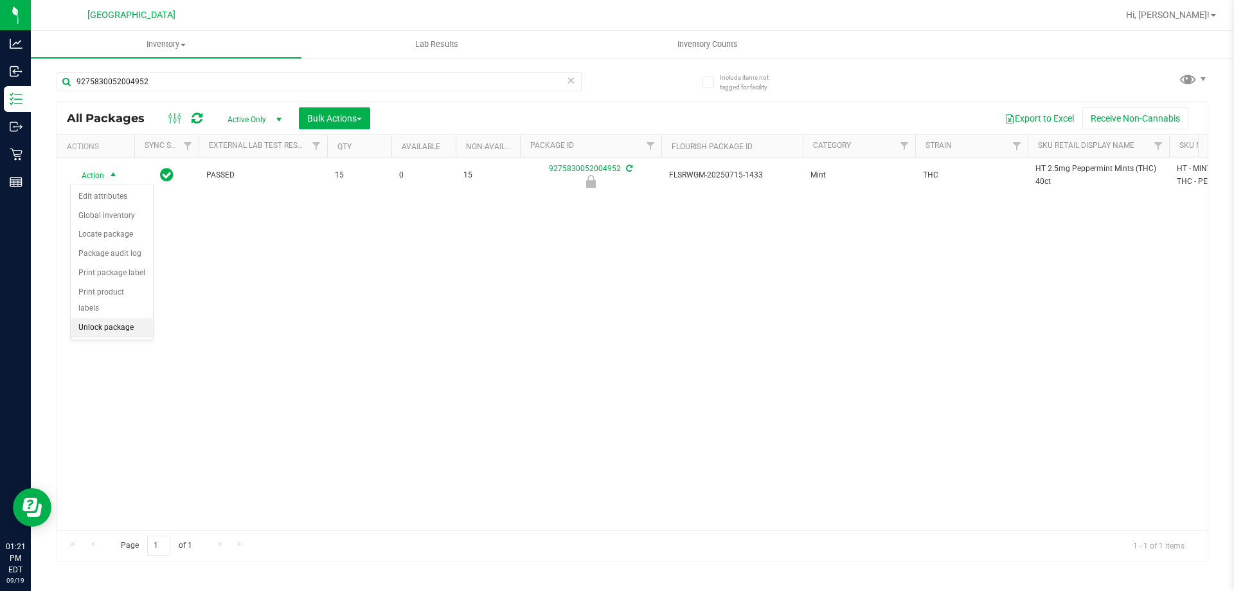
click at [125, 318] on li "Unlock package" at bounding box center [112, 327] width 82 height 19
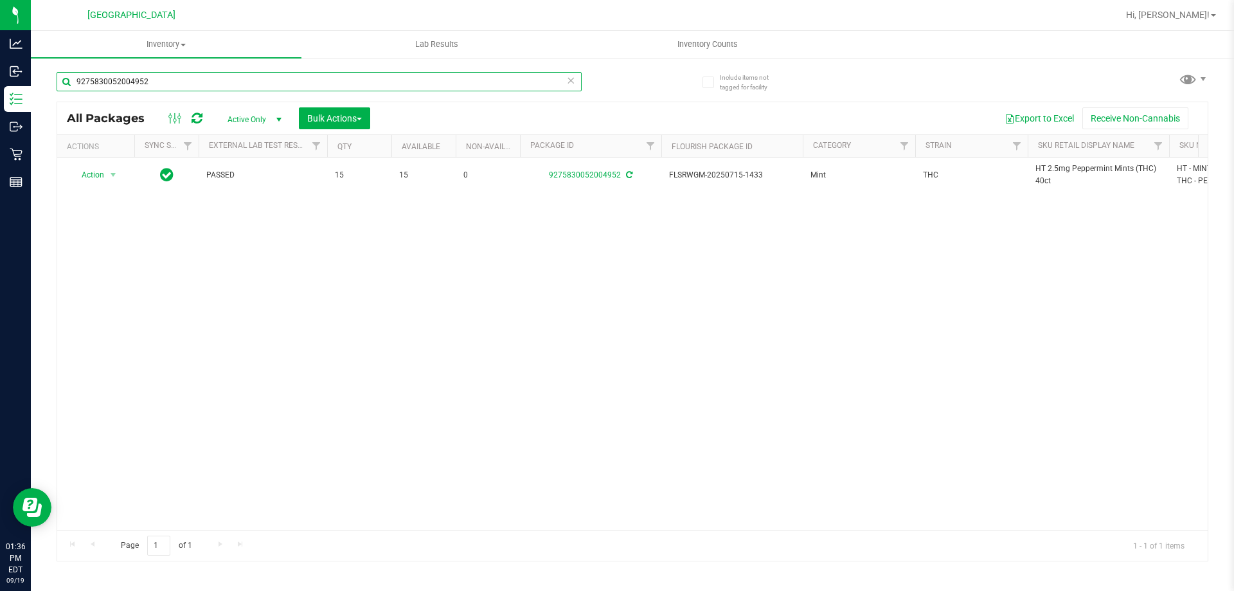
click at [160, 81] on input "9275830052004952" at bounding box center [319, 81] width 525 height 19
type input "9"
type input "3199907712004170"
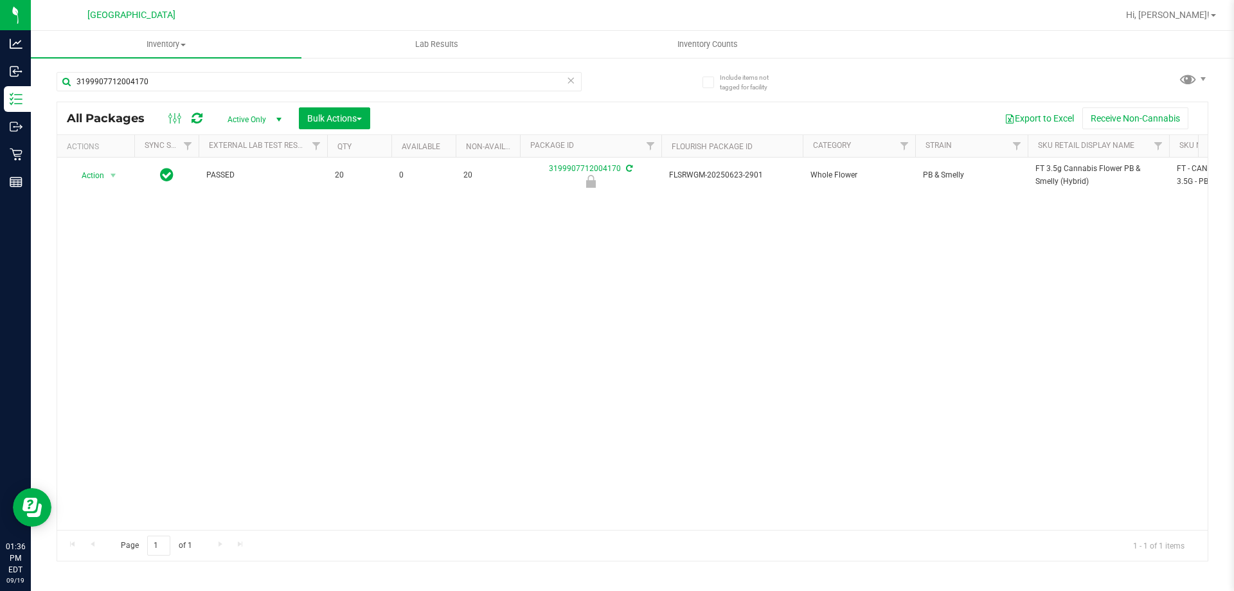
click at [110, 154] on th "Actions" at bounding box center [95, 146] width 77 height 22
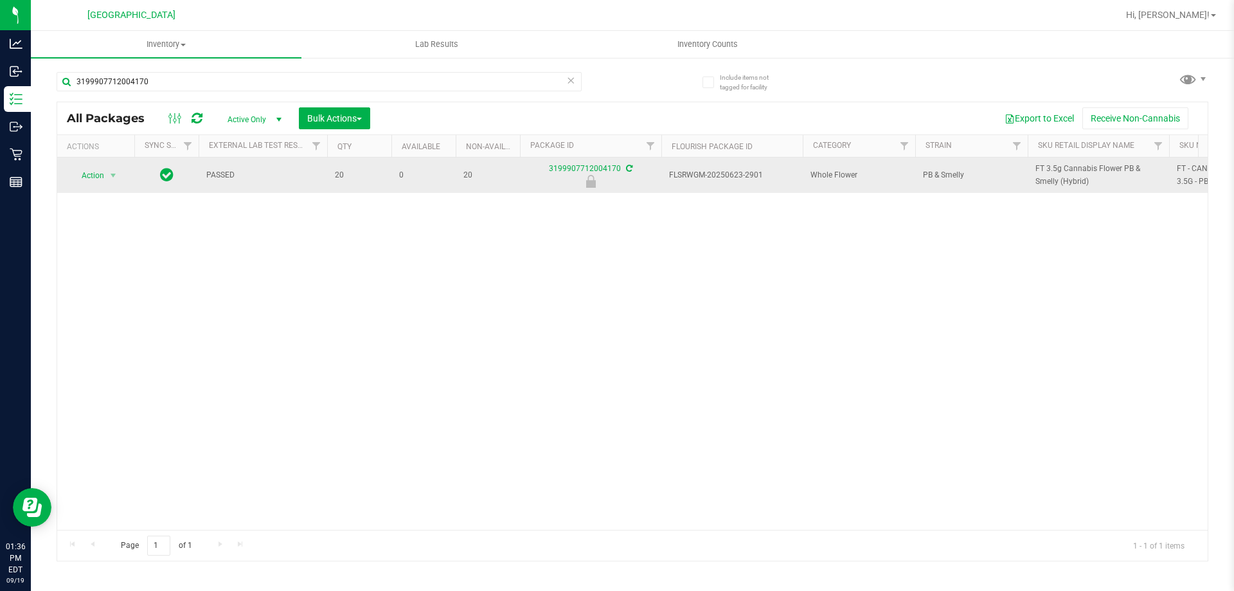
click at [84, 181] on span "Action" at bounding box center [87, 175] width 35 height 18
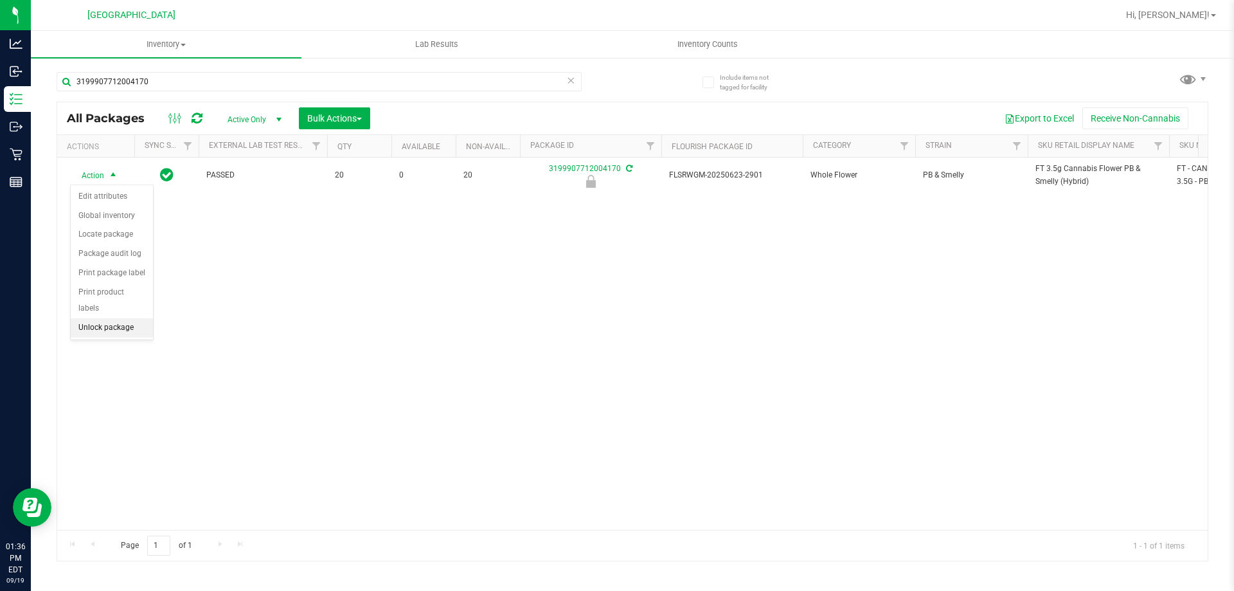
click at [98, 318] on li "Unlock package" at bounding box center [112, 327] width 82 height 19
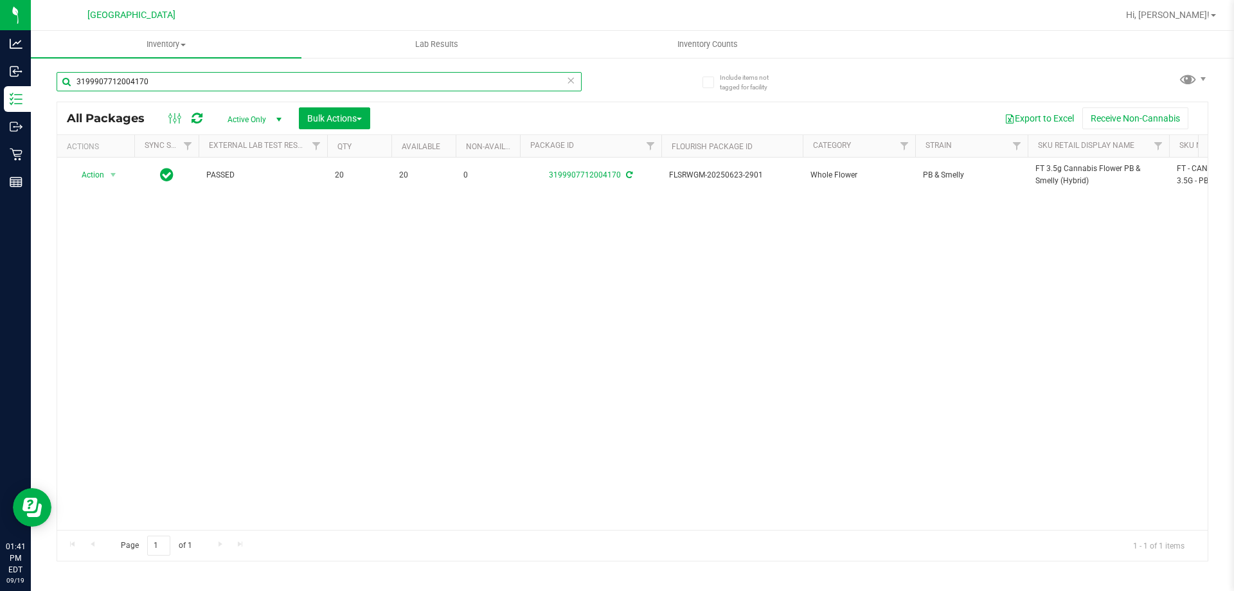
click at [300, 82] on input "3199907712004170" at bounding box center [319, 81] width 525 height 19
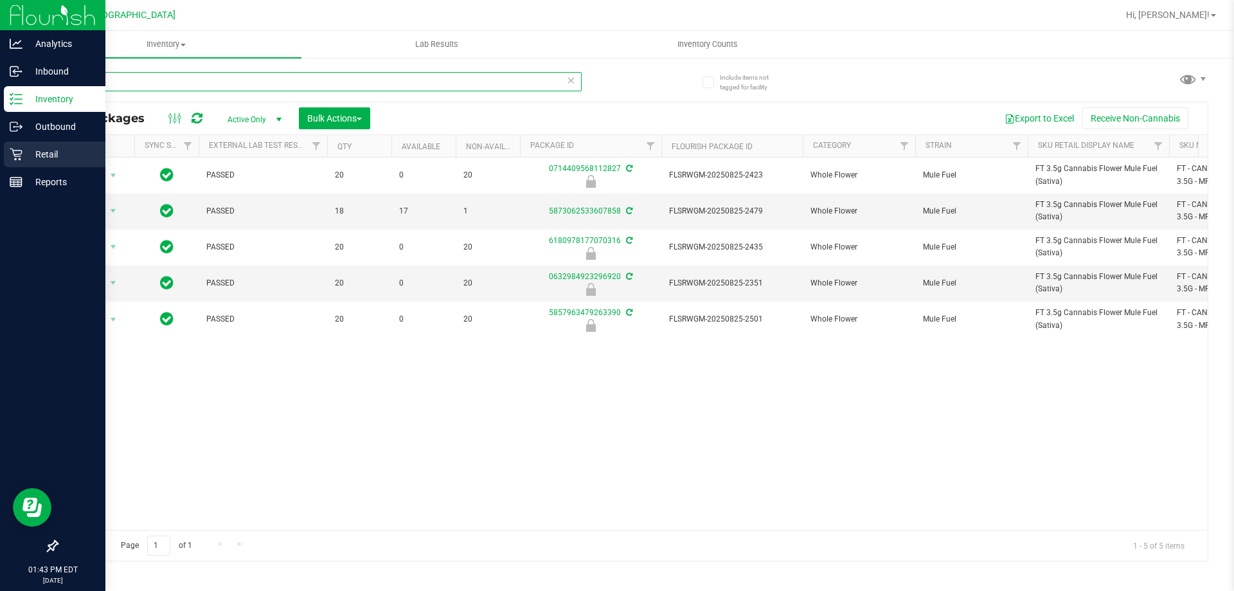
type input "mfu"
click at [21, 159] on icon at bounding box center [16, 154] width 12 height 12
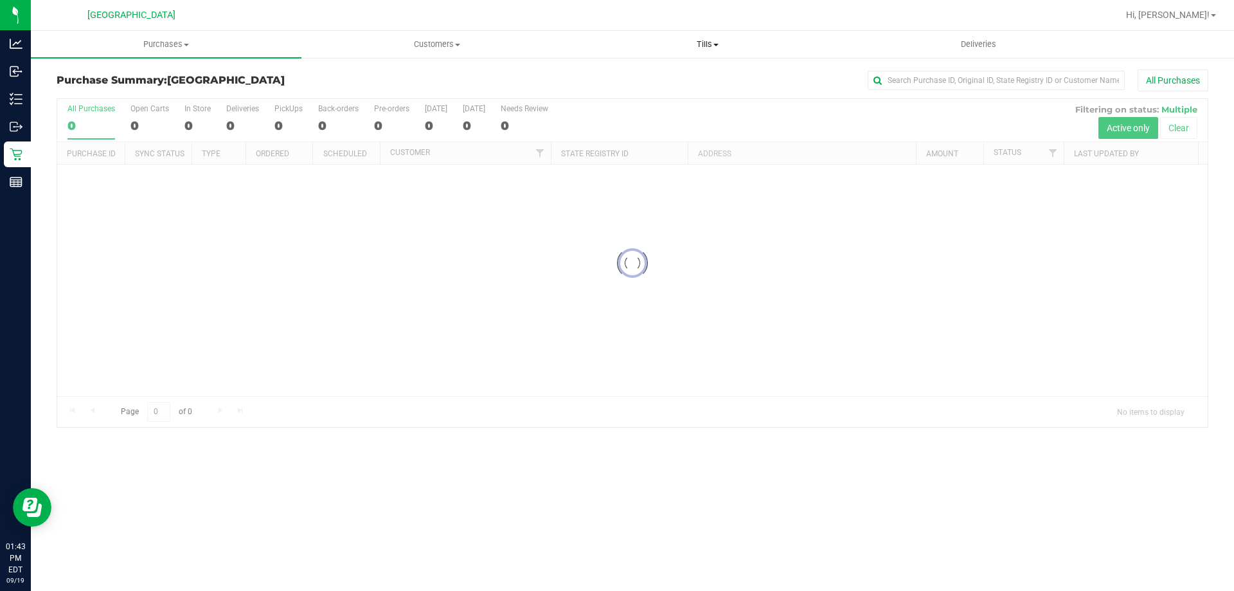
click at [697, 51] on uib-tab-heading "Tills Manage tills Reconcile e-payments" at bounding box center [707, 44] width 269 height 26
click at [663, 85] on li "Reconcile e-payments" at bounding box center [707, 92] width 271 height 15
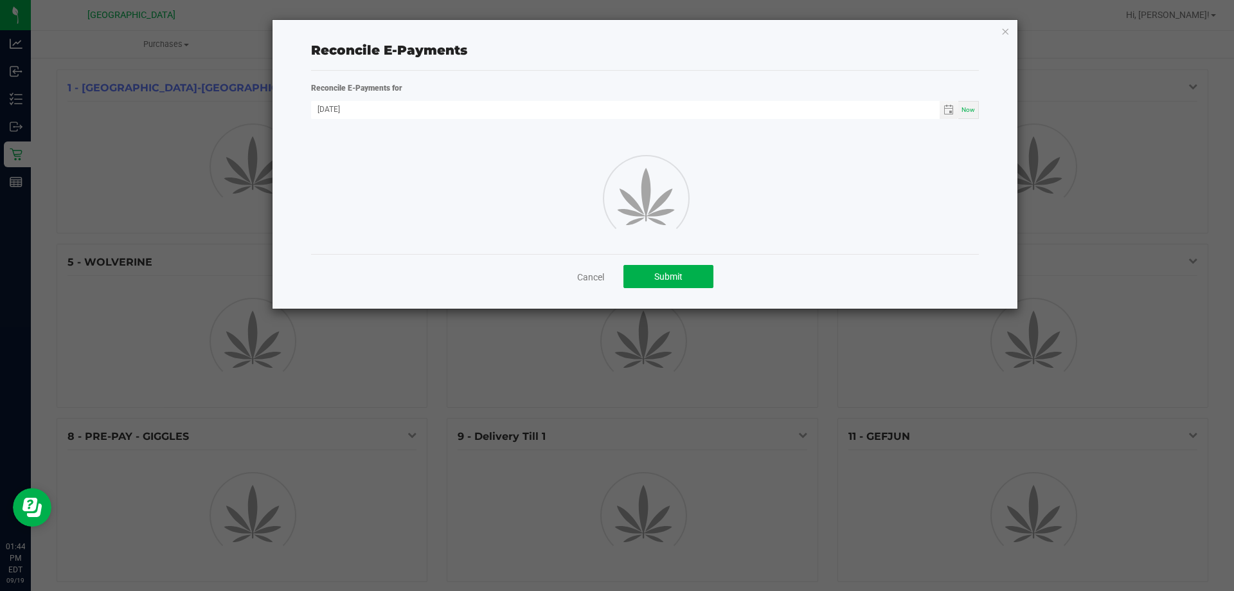
click at [706, 44] on div "Reconcile E-Payments" at bounding box center [645, 49] width 668 height 19
click at [594, 269] on app-cancel-button "Cancel" at bounding box center [590, 275] width 27 height 13
click at [597, 269] on div "Cancel Submit" at bounding box center [645, 276] width 668 height 44
click at [597, 276] on link "Cancel" at bounding box center [590, 277] width 27 height 13
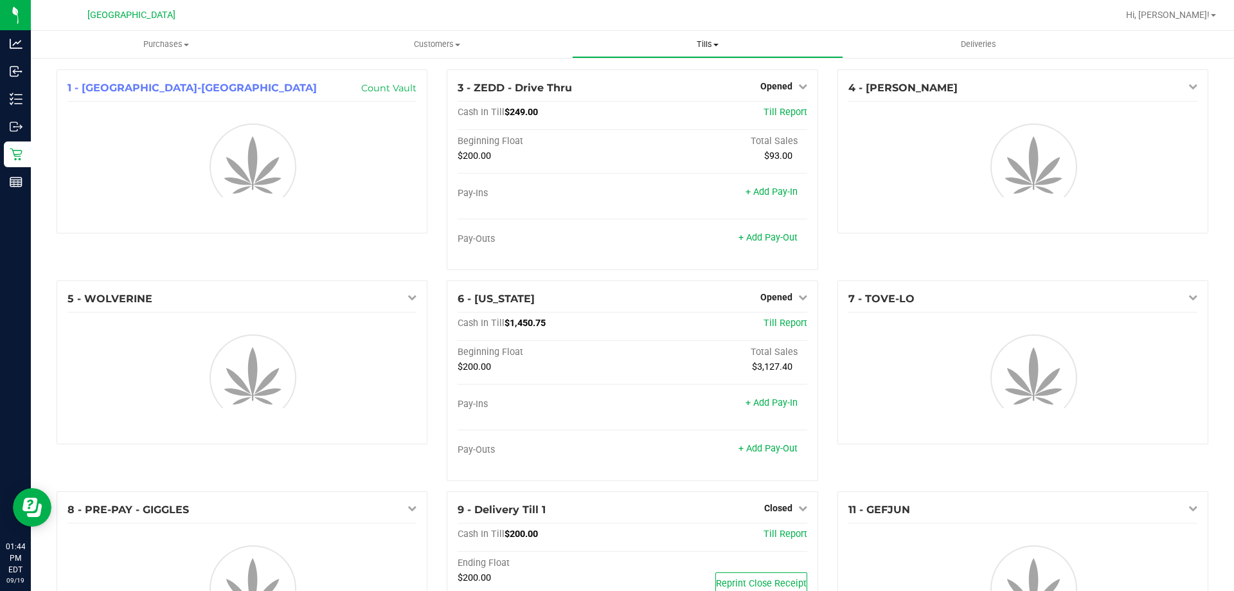
click at [692, 42] on span "Tills" at bounding box center [707, 45] width 269 height 12
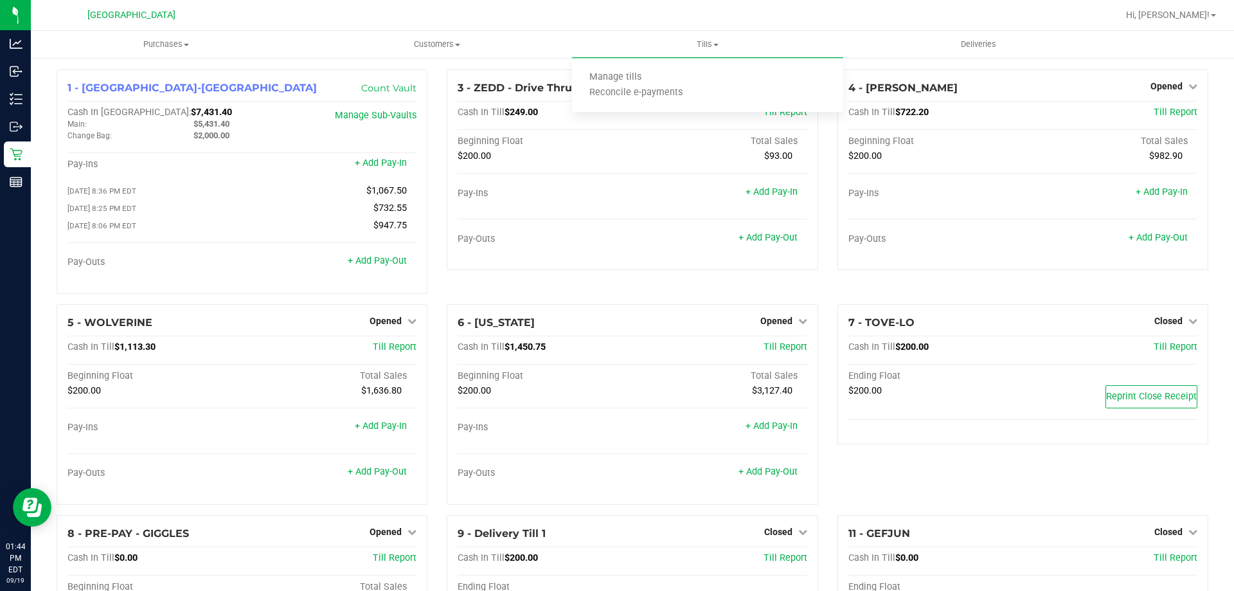
click at [764, 12] on div at bounding box center [673, 15] width 887 height 25
click at [752, 473] on link "+ Add Pay-Out" at bounding box center [767, 471] width 59 height 11
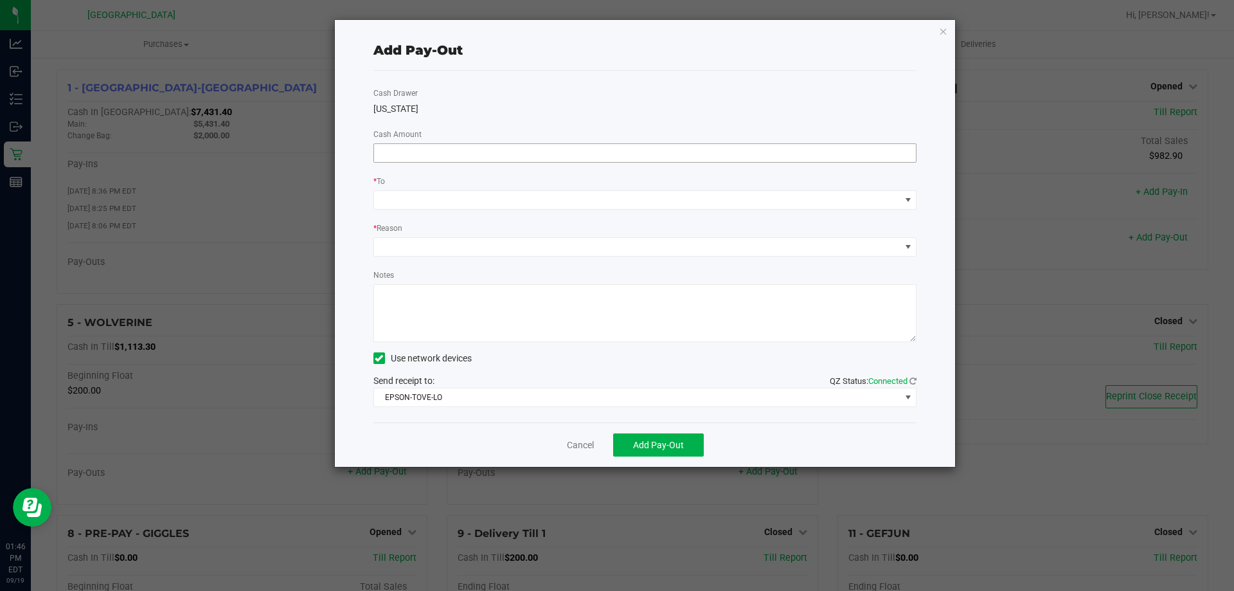
click at [393, 149] on input at bounding box center [645, 153] width 542 height 18
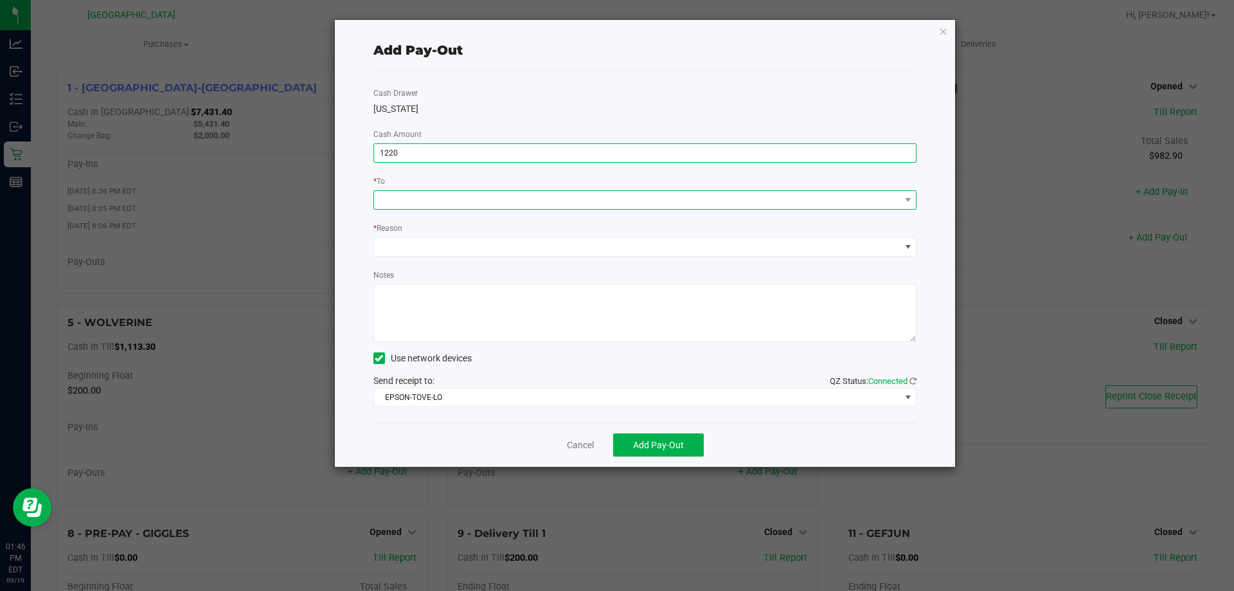
type input "$1,220.00"
click at [404, 195] on span at bounding box center [637, 200] width 526 height 18
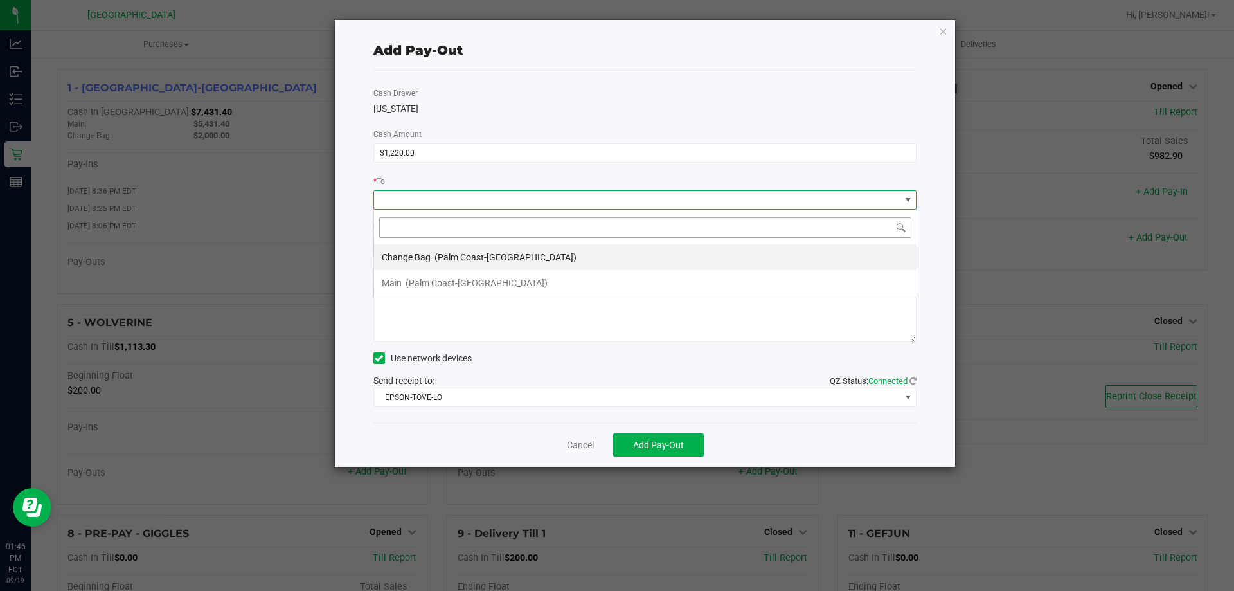
scroll to position [19, 543]
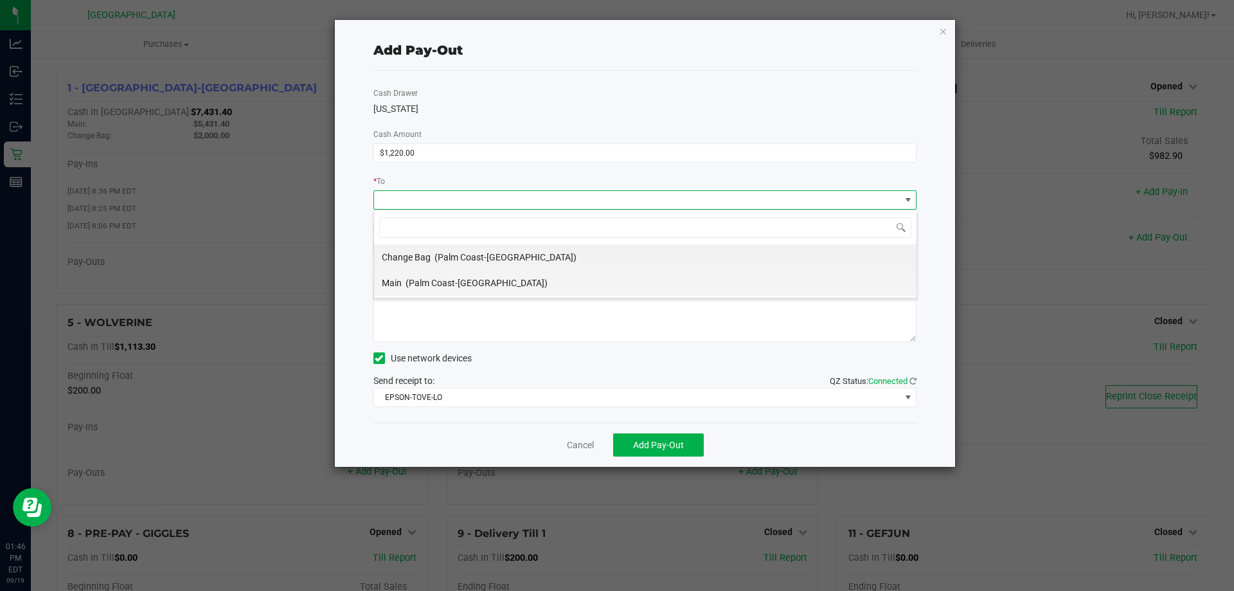
click at [408, 280] on span "(Palm Coast-Vault)" at bounding box center [476, 283] width 142 height 10
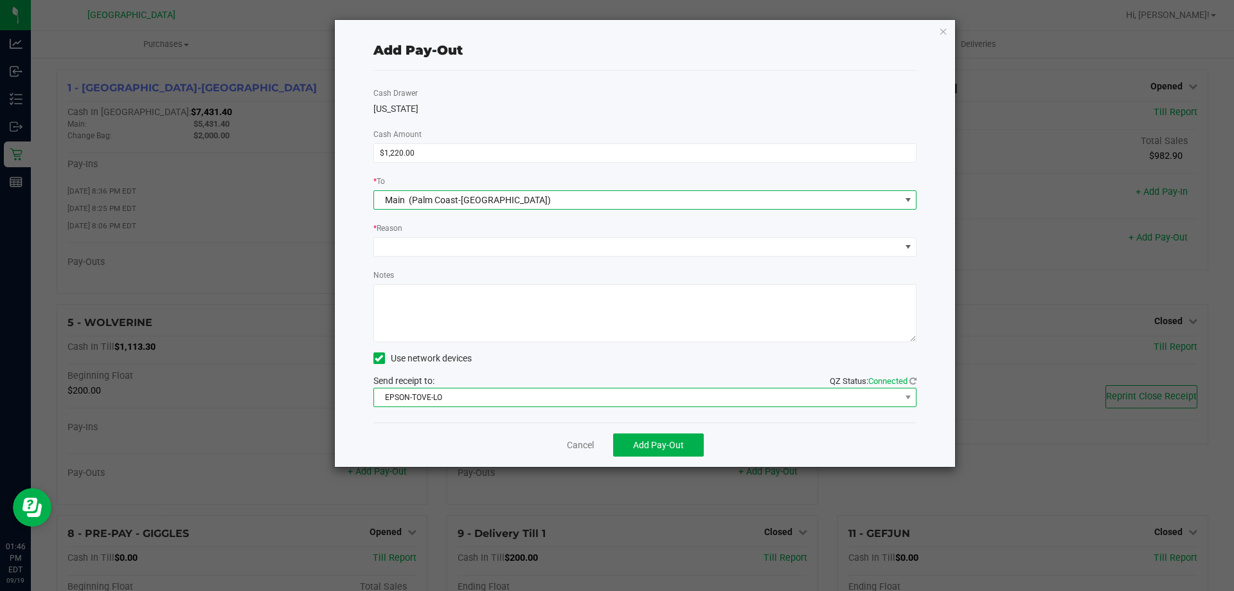
click at [411, 393] on span "EPSON-TOVE-LO" at bounding box center [637, 397] width 526 height 18
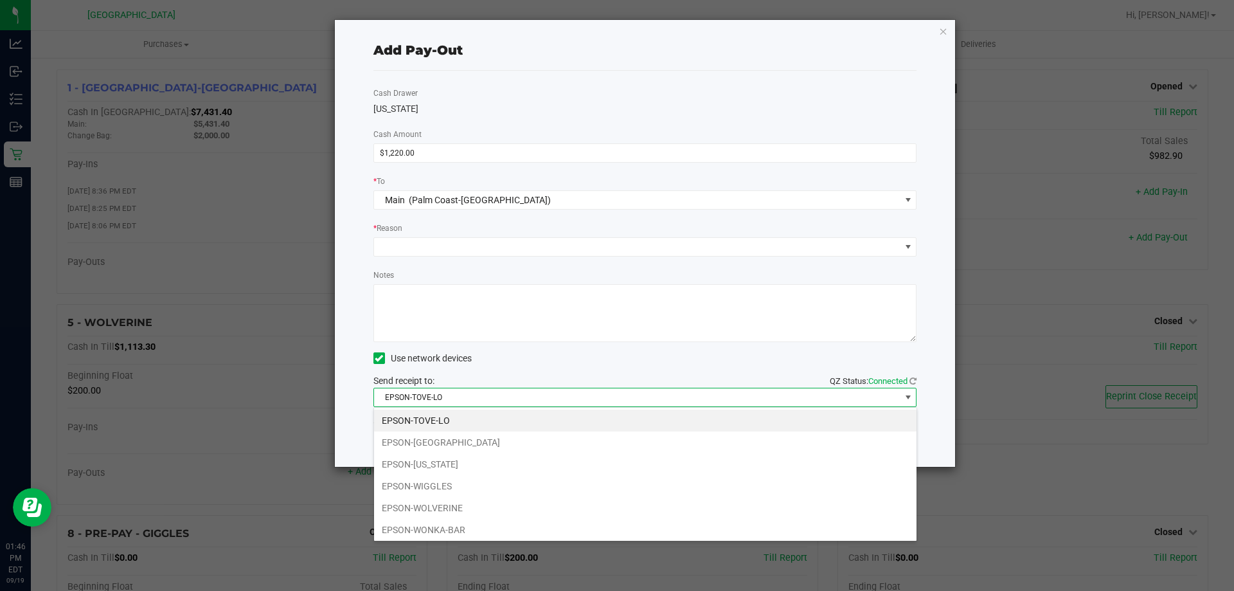
drag, startPoint x: 426, startPoint y: 463, endPoint x: 429, endPoint y: 451, distance: 11.8
click at [427, 461] on li "EPSON-VERMONT" at bounding box center [645, 464] width 542 height 22
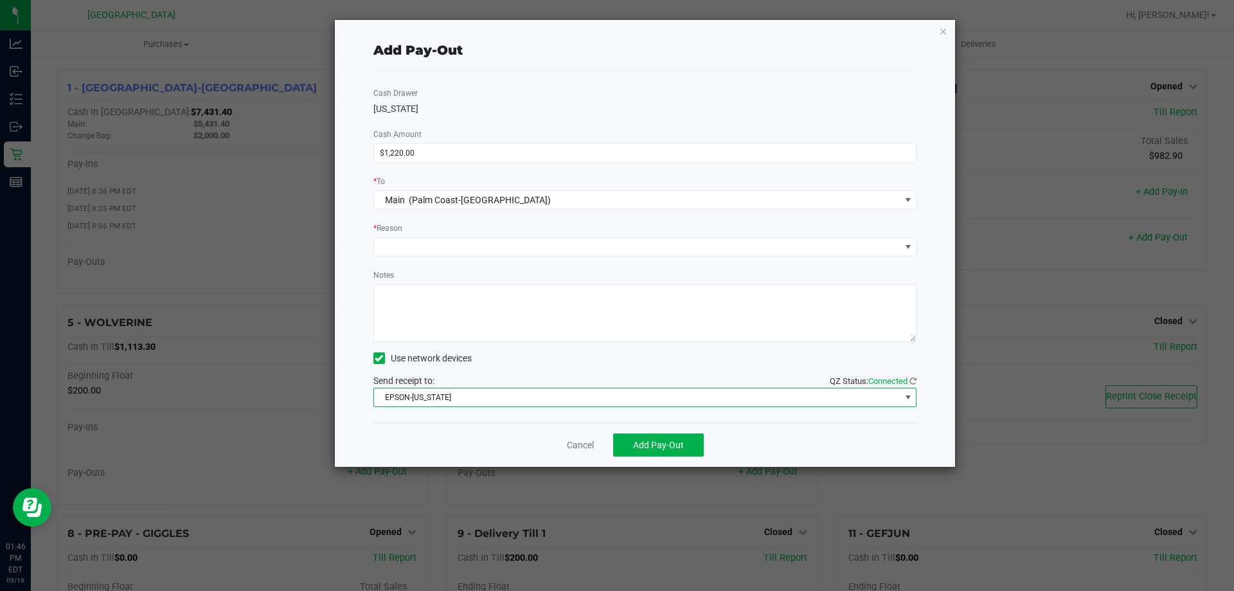
click at [431, 394] on span "EPSON-VERMONT" at bounding box center [637, 397] width 526 height 18
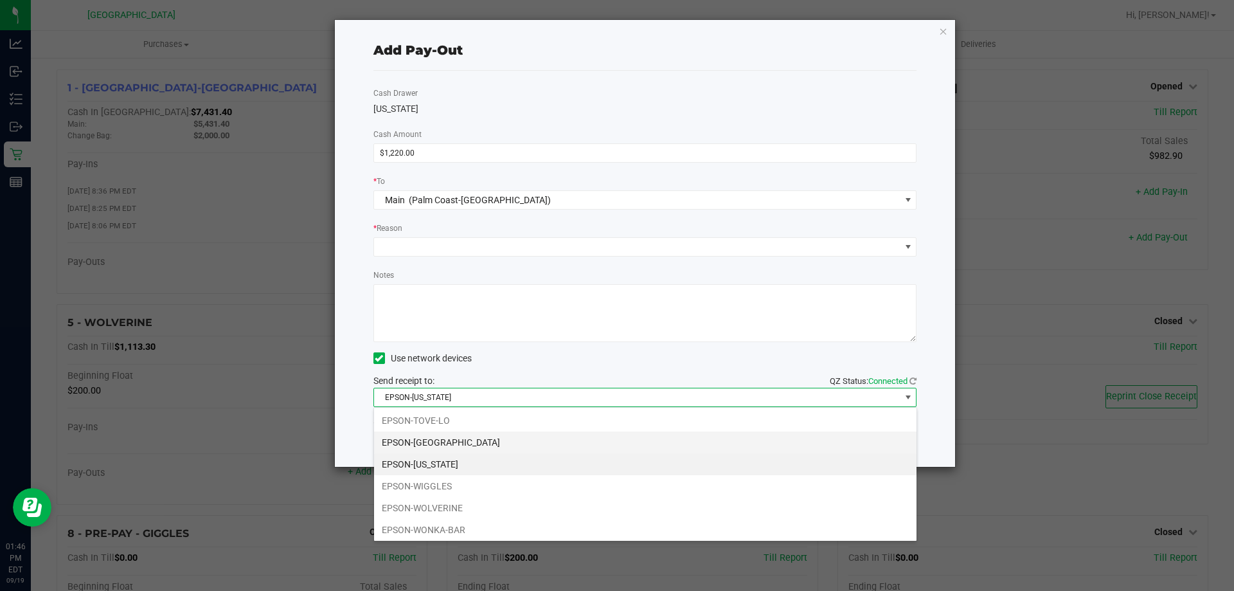
click at [436, 443] on li "EPSON-VANUATU" at bounding box center [645, 442] width 542 height 22
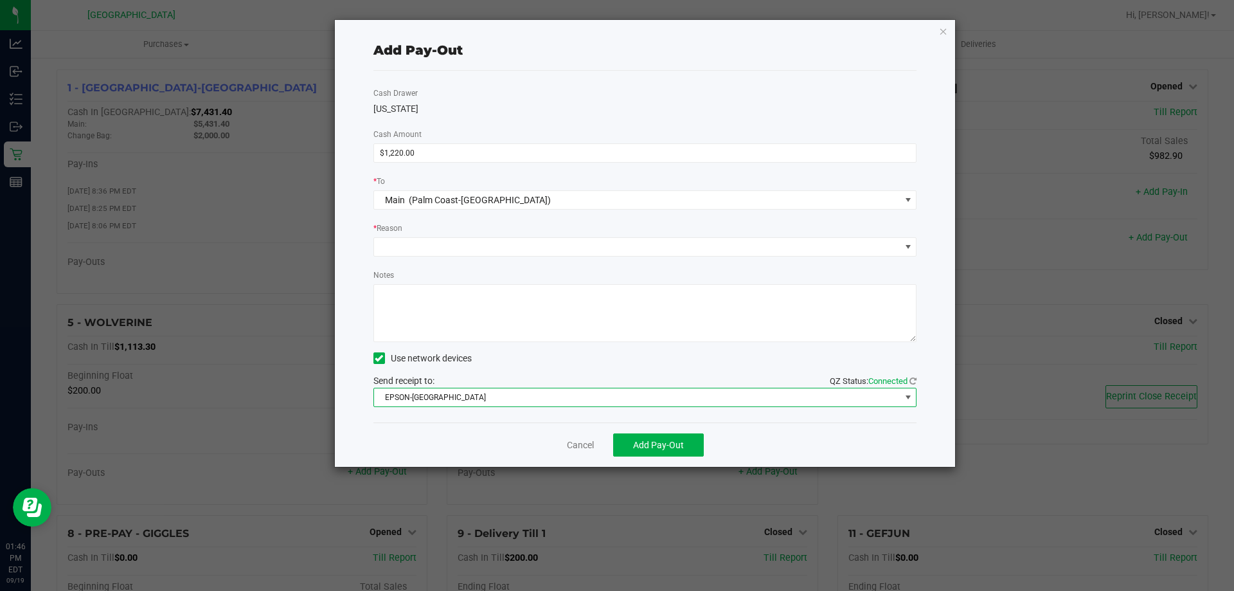
click at [475, 323] on textarea "Notes" at bounding box center [645, 313] width 544 height 58
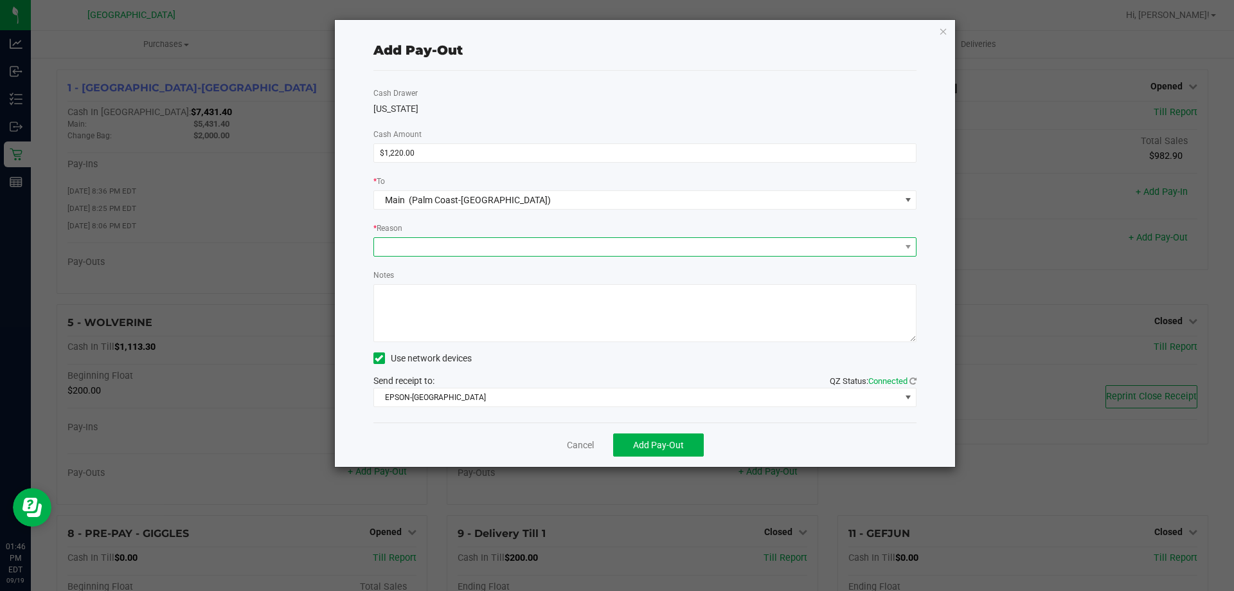
click at [432, 245] on span at bounding box center [637, 247] width 526 height 18
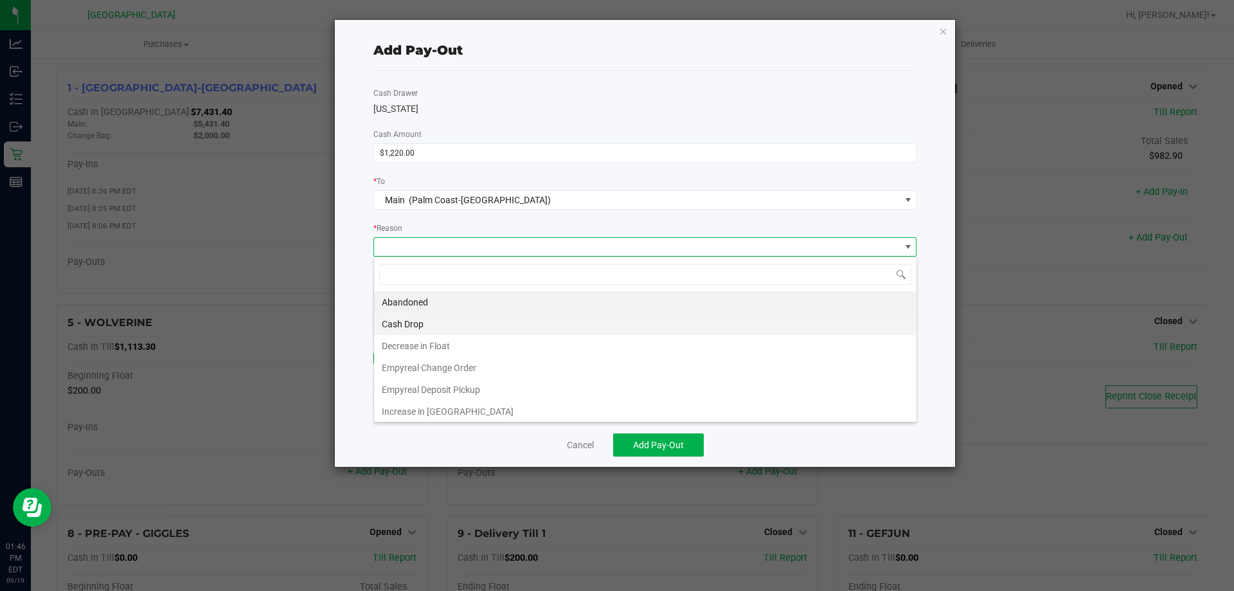
click at [432, 319] on li "Cash Drop" at bounding box center [645, 324] width 542 height 22
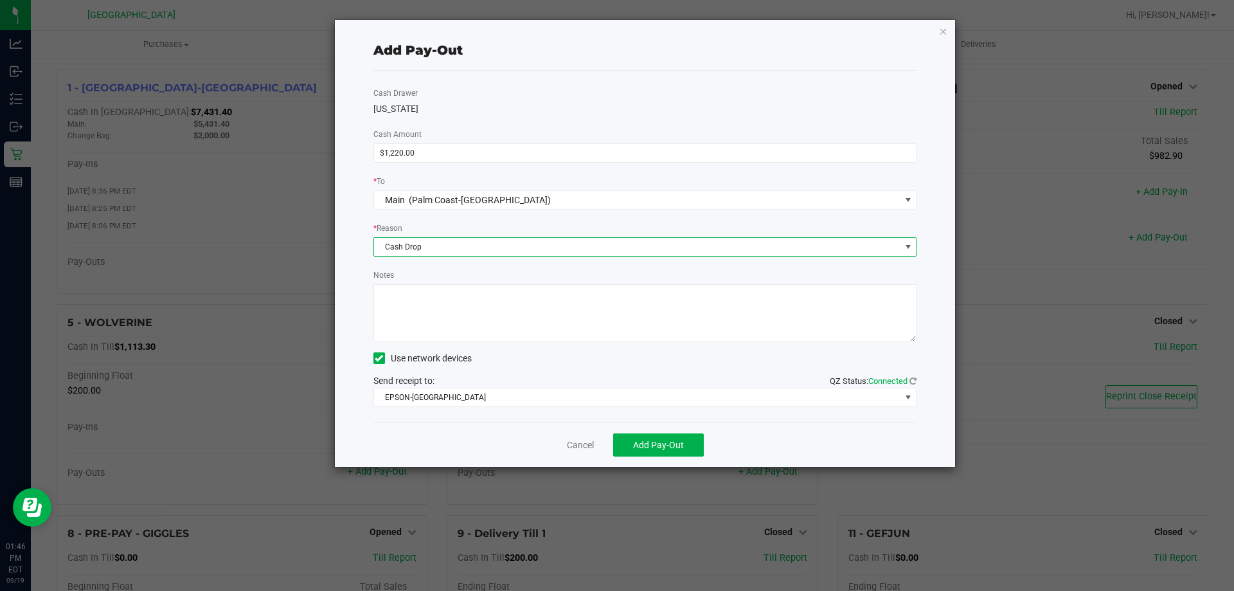
click at [436, 313] on textarea "Notes" at bounding box center [645, 313] width 544 height 58
type textarea "LA"
click at [629, 441] on button "Add Pay-Out" at bounding box center [658, 444] width 91 height 23
click at [598, 443] on div "Dismiss Reprint Receipt" at bounding box center [645, 444] width 544 height 44
click at [578, 437] on div "Dismiss Reprint Receipt" at bounding box center [645, 444] width 544 height 44
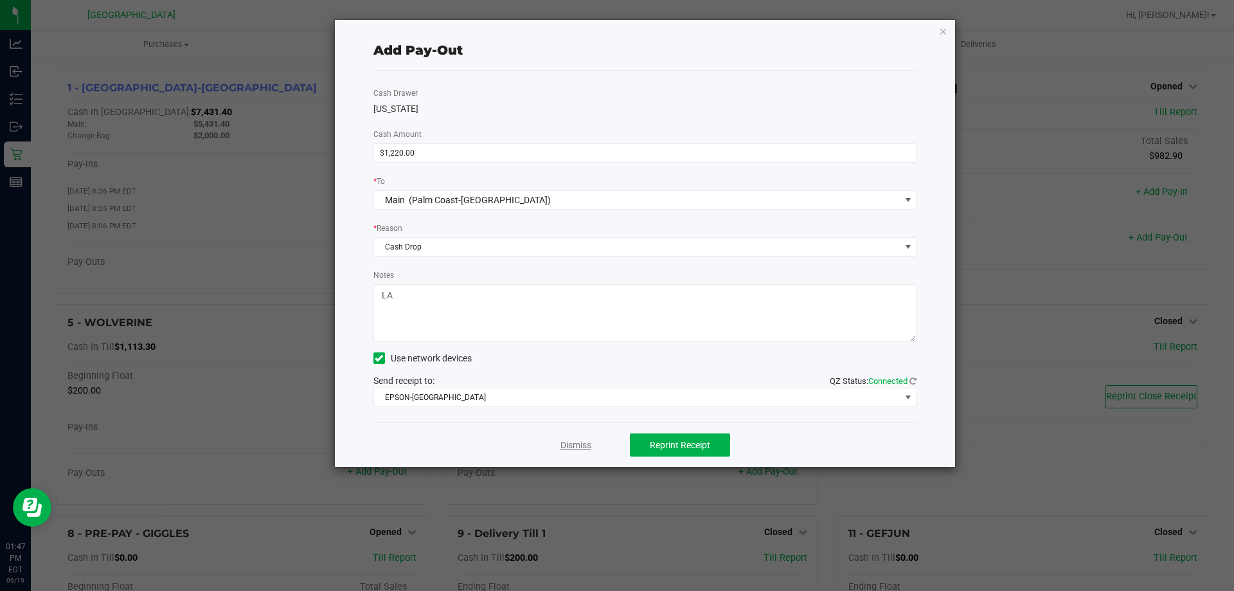
click at [582, 443] on link "Dismiss" at bounding box center [575, 444] width 31 height 13
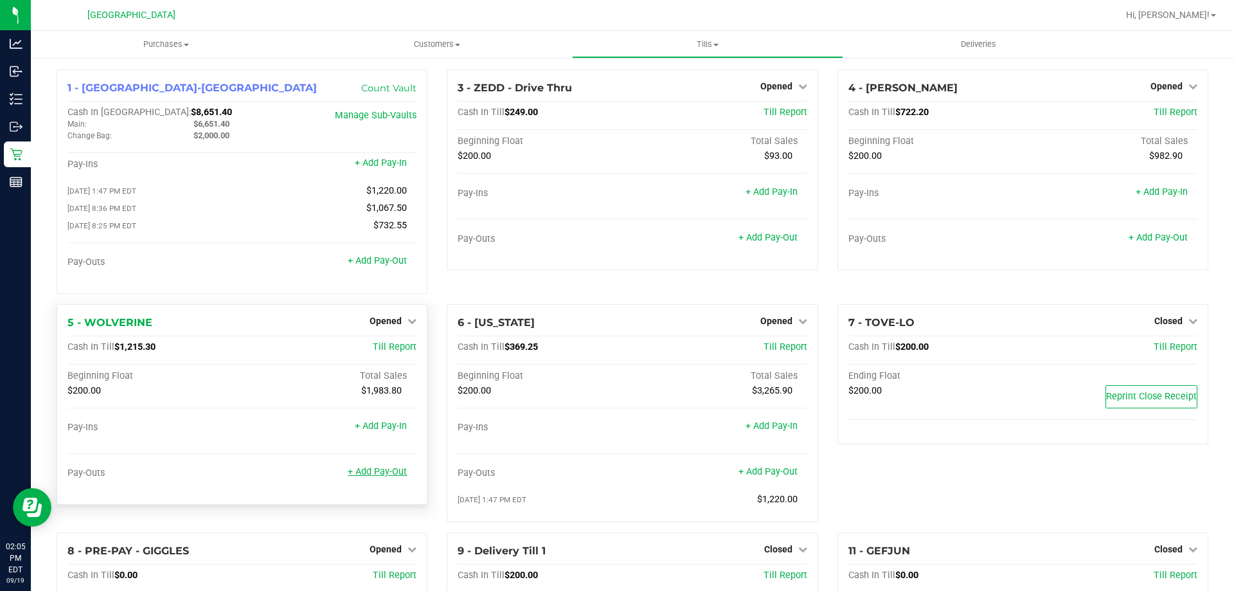
click at [360, 476] on link "+ Add Pay-Out" at bounding box center [377, 471] width 59 height 11
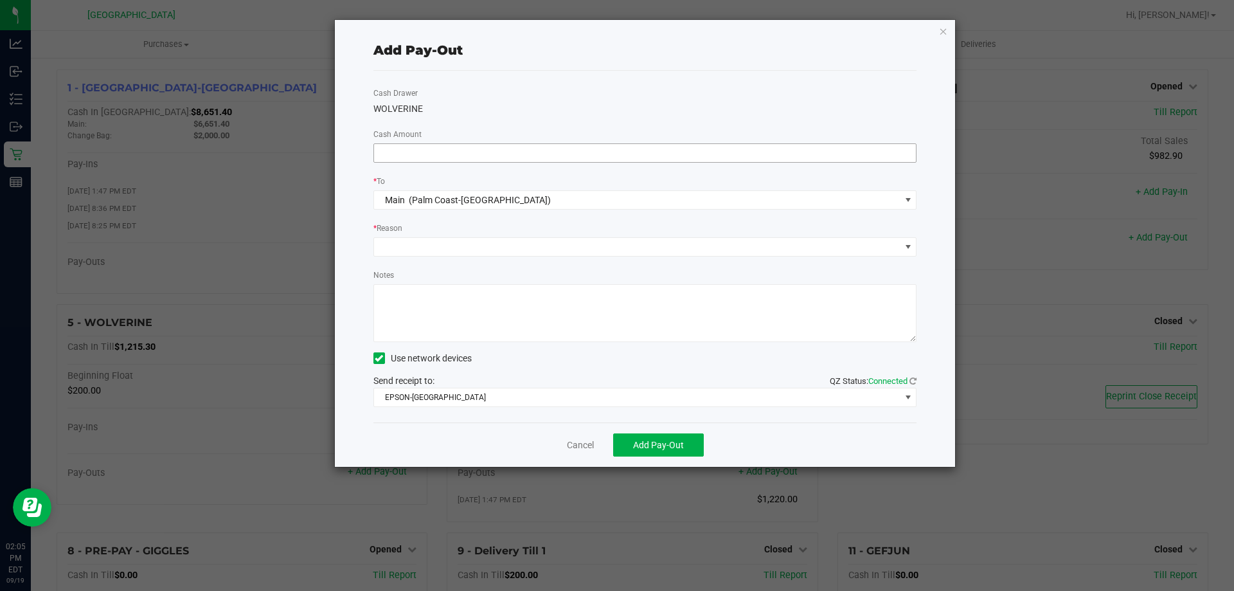
click at [458, 153] on input at bounding box center [645, 153] width 542 height 18
type input "$940.00"
click at [405, 249] on span at bounding box center [637, 247] width 526 height 18
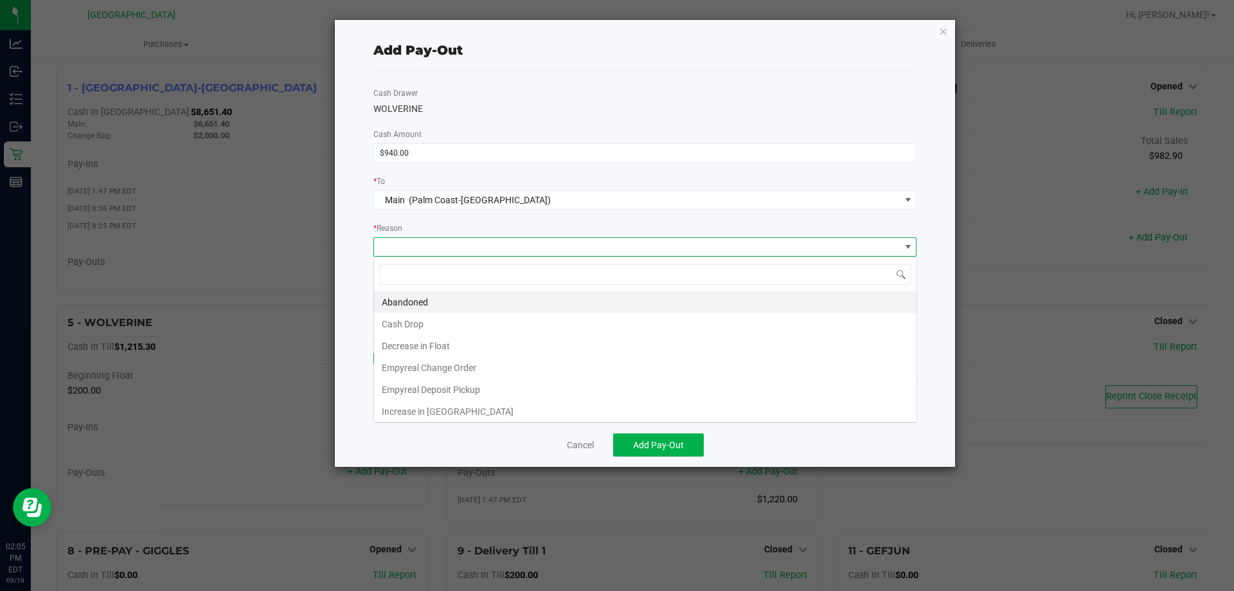
scroll to position [19, 543]
click at [403, 317] on li "Cash Drop" at bounding box center [645, 324] width 542 height 22
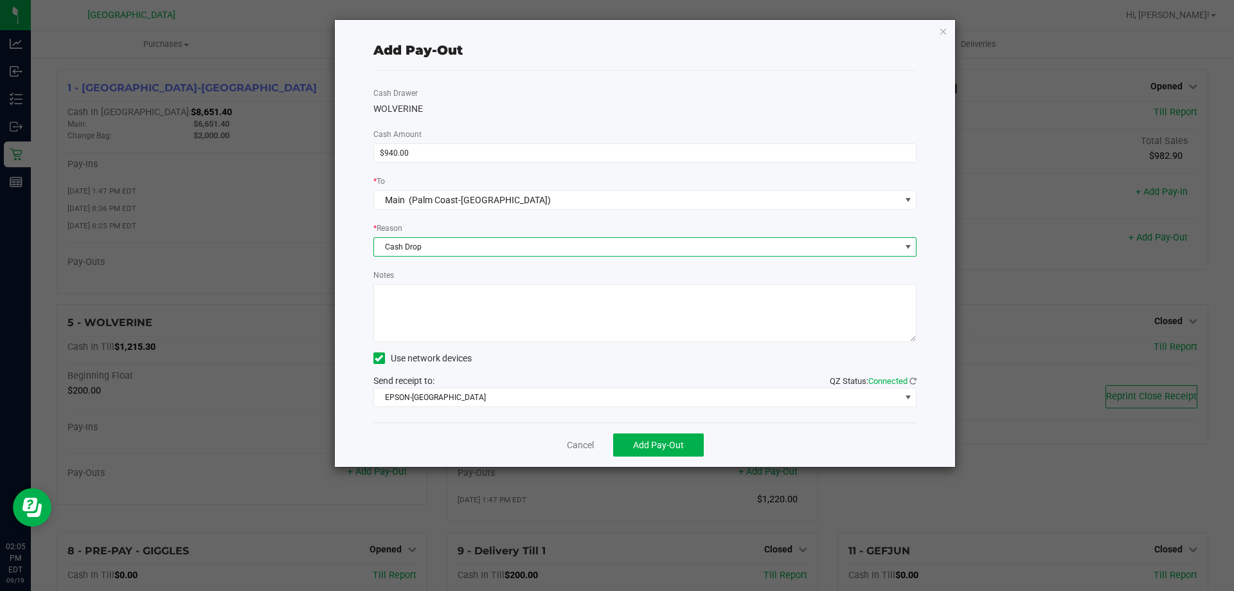
click at [403, 313] on textarea "Notes" at bounding box center [645, 313] width 544 height 58
type textarea "LA"
click at [644, 450] on span "Add Pay-Out" at bounding box center [658, 445] width 51 height 10
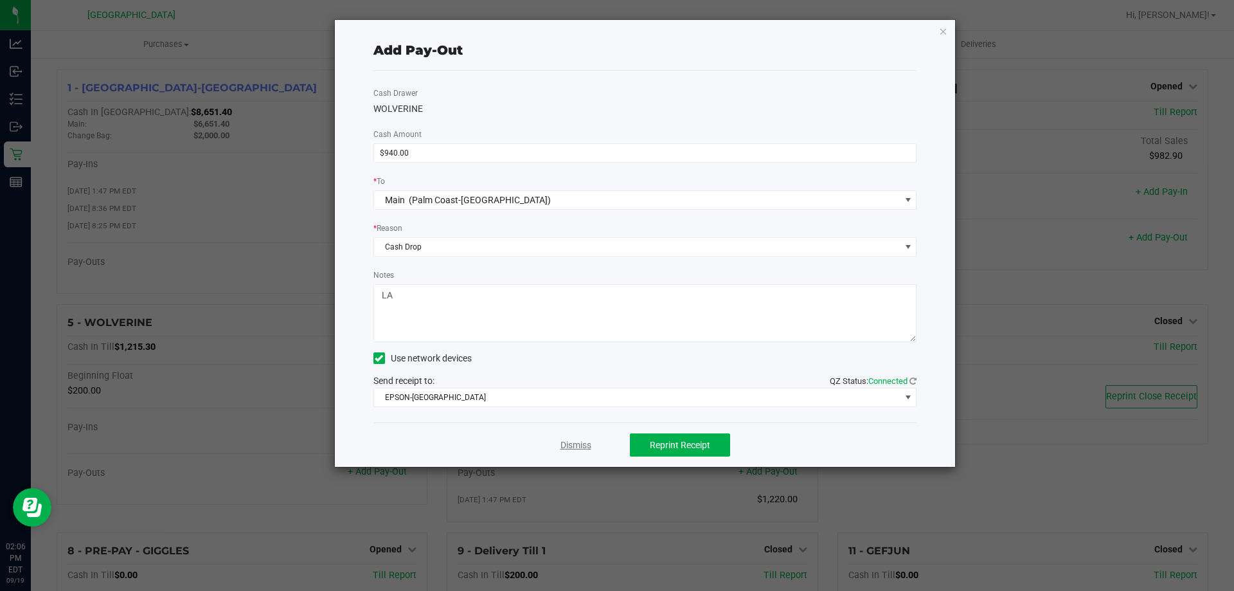
click at [579, 445] on link "Dismiss" at bounding box center [575, 444] width 31 height 13
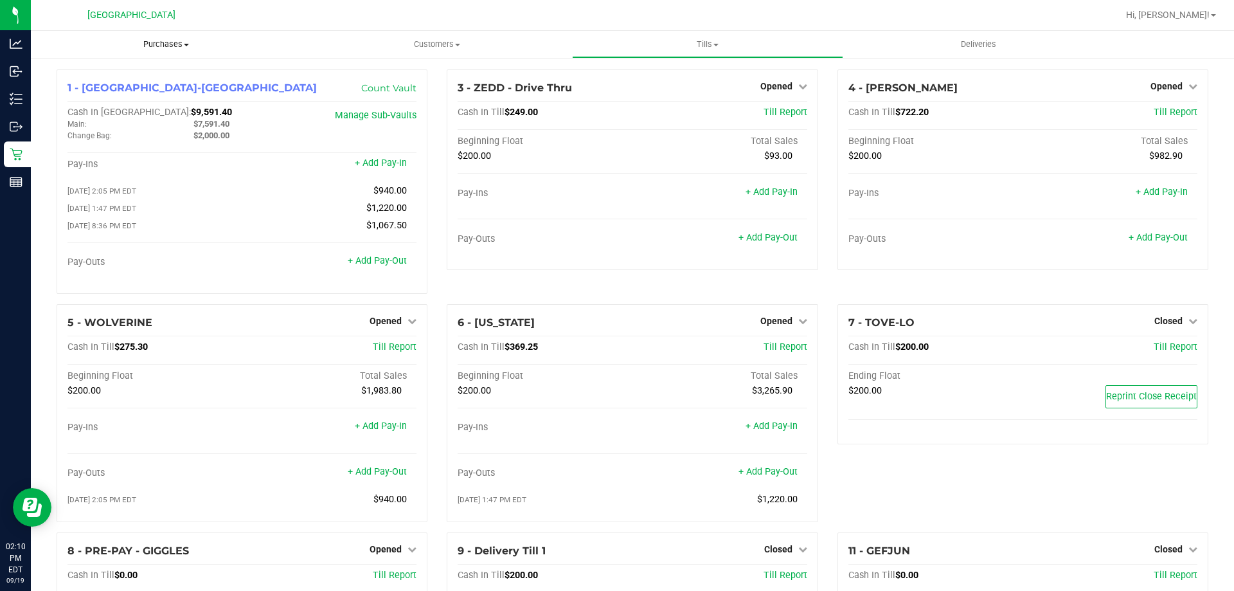
click at [146, 49] on uib-tab-heading "Purchases Summary of purchases Fulfillment All purchases" at bounding box center [166, 44] width 271 height 27
click at [120, 96] on li "Fulfillment" at bounding box center [166, 92] width 271 height 15
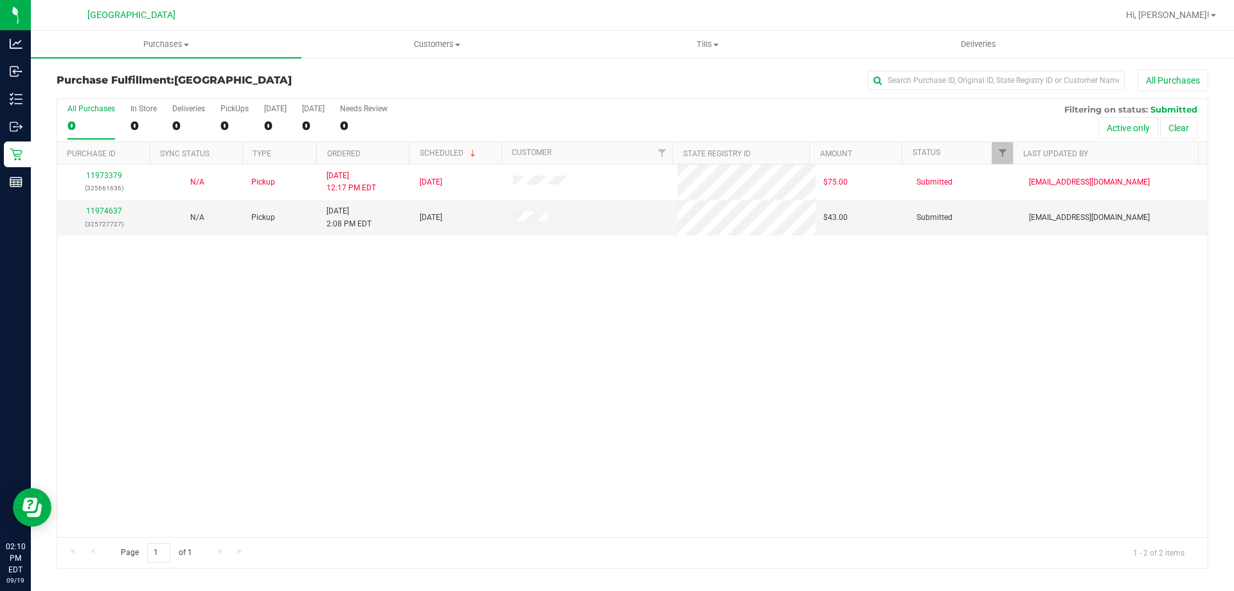
click at [471, 295] on div "11973379 (325661636) N/A Pickup 9/19/2025 12:17 PM EDT 9/19/2025 $75.00 Submitt…" at bounding box center [632, 351] width 1150 height 372
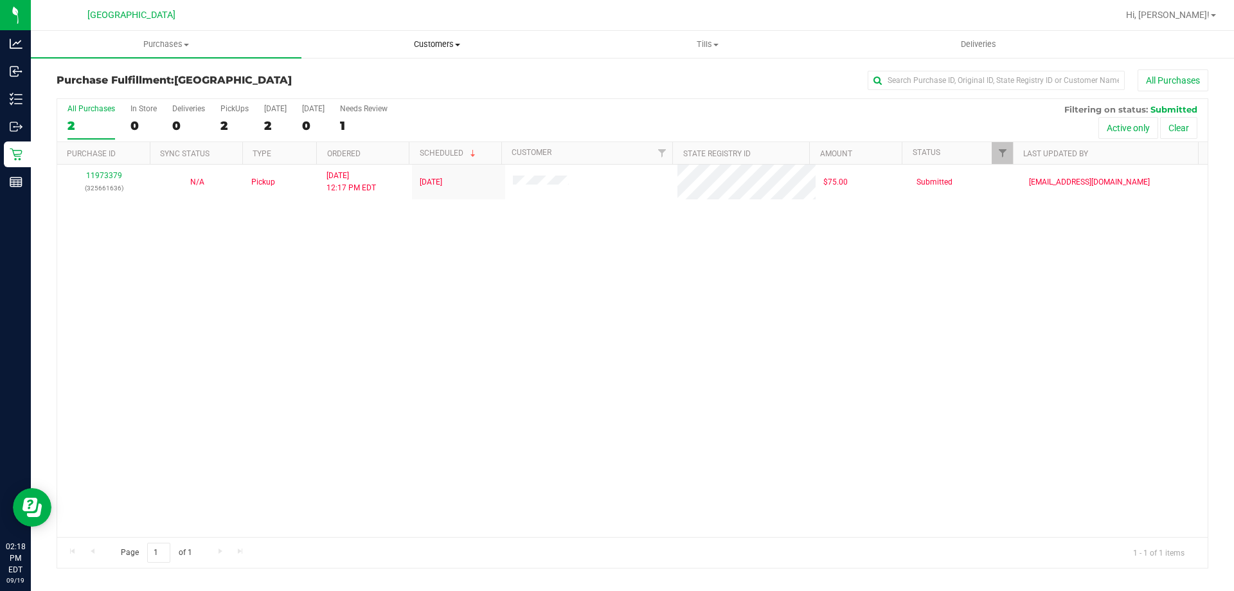
click at [432, 42] on span "Customers" at bounding box center [436, 45] width 269 height 12
click at [424, 75] on li "All customers" at bounding box center [436, 77] width 271 height 15
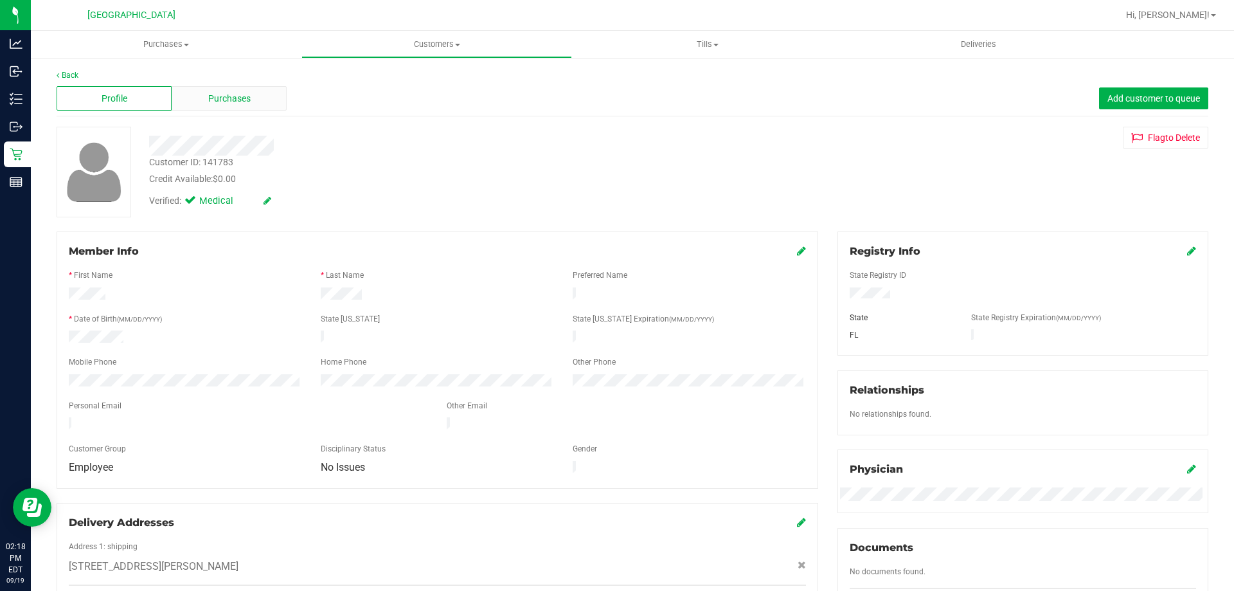
click at [265, 108] on div "Purchases" at bounding box center [229, 98] width 115 height 24
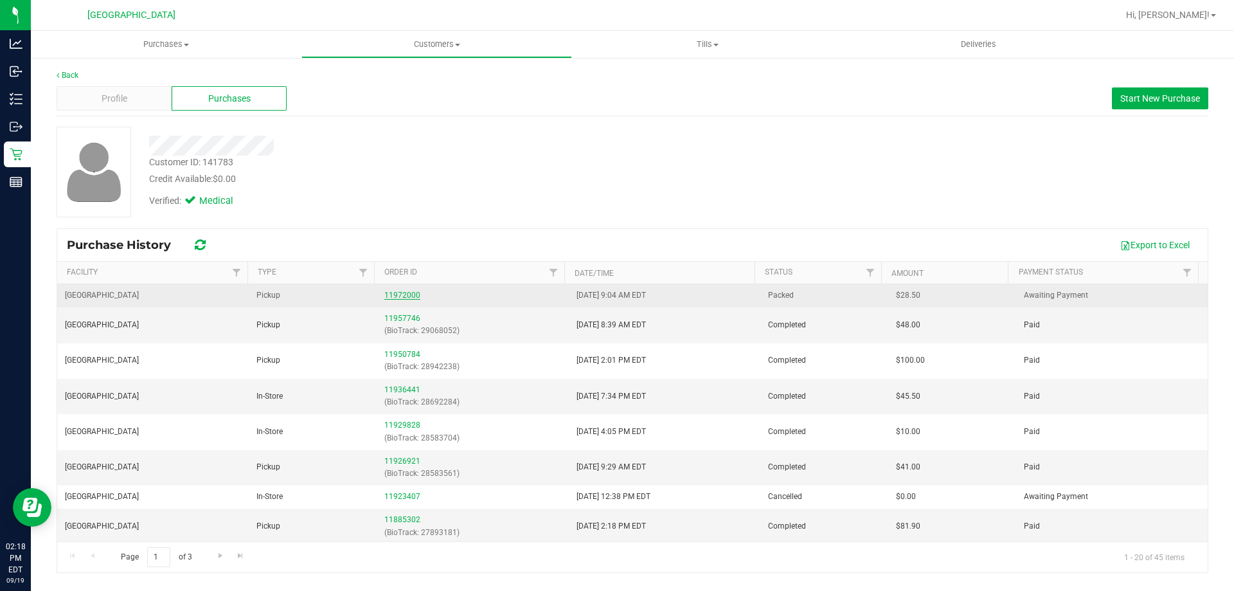
click at [407, 294] on link "11972000" at bounding box center [402, 294] width 36 height 9
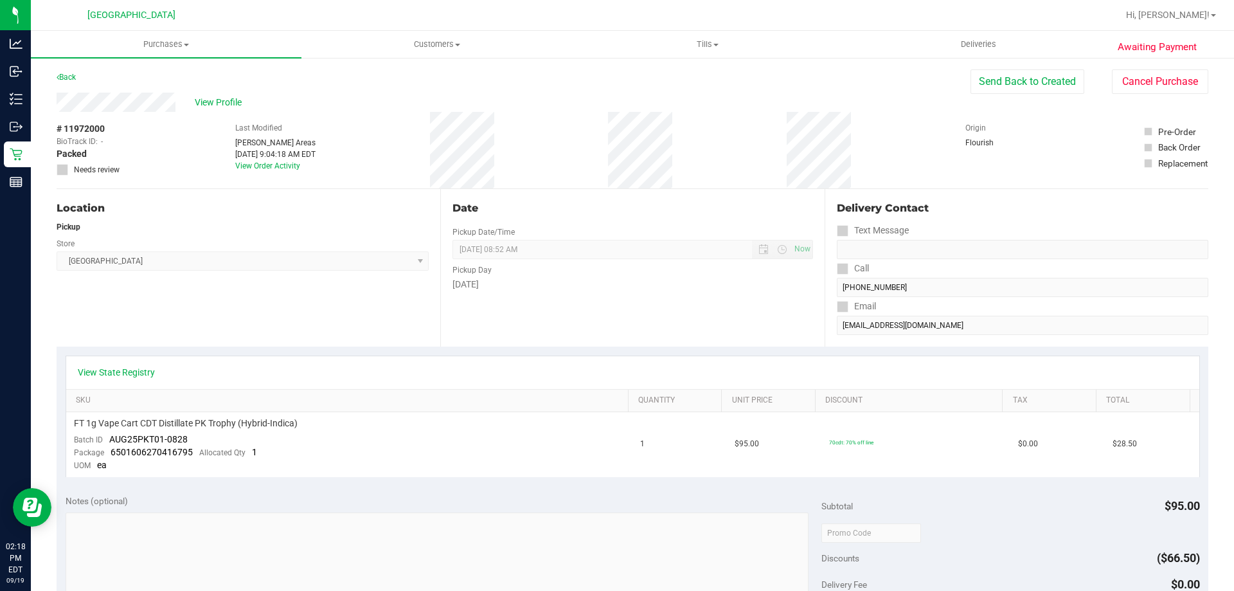
drag, startPoint x: 78, startPoint y: 76, endPoint x: 108, endPoint y: 76, distance: 29.6
click at [80, 76] on div "Back Send Back to Created Cancel Purchase" at bounding box center [633, 80] width 1152 height 23
click at [67, 76] on link "Back" at bounding box center [66, 77] width 19 height 9
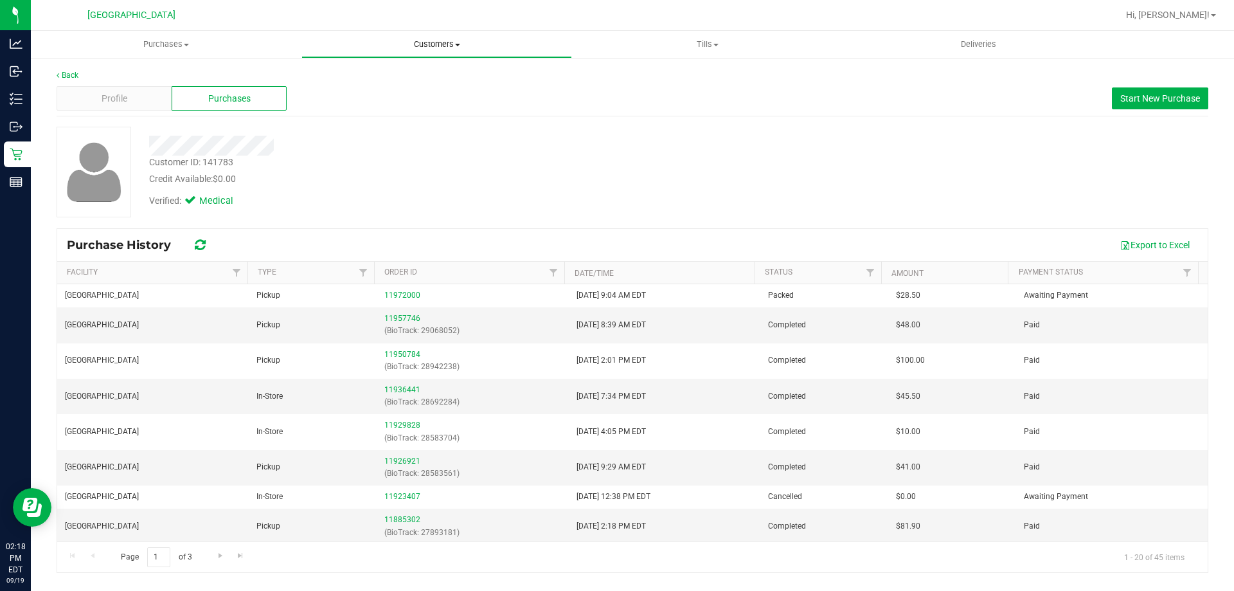
click at [466, 44] on span "Customers" at bounding box center [436, 45] width 269 height 12
click at [369, 73] on span "All customers" at bounding box center [347, 77] width 93 height 11
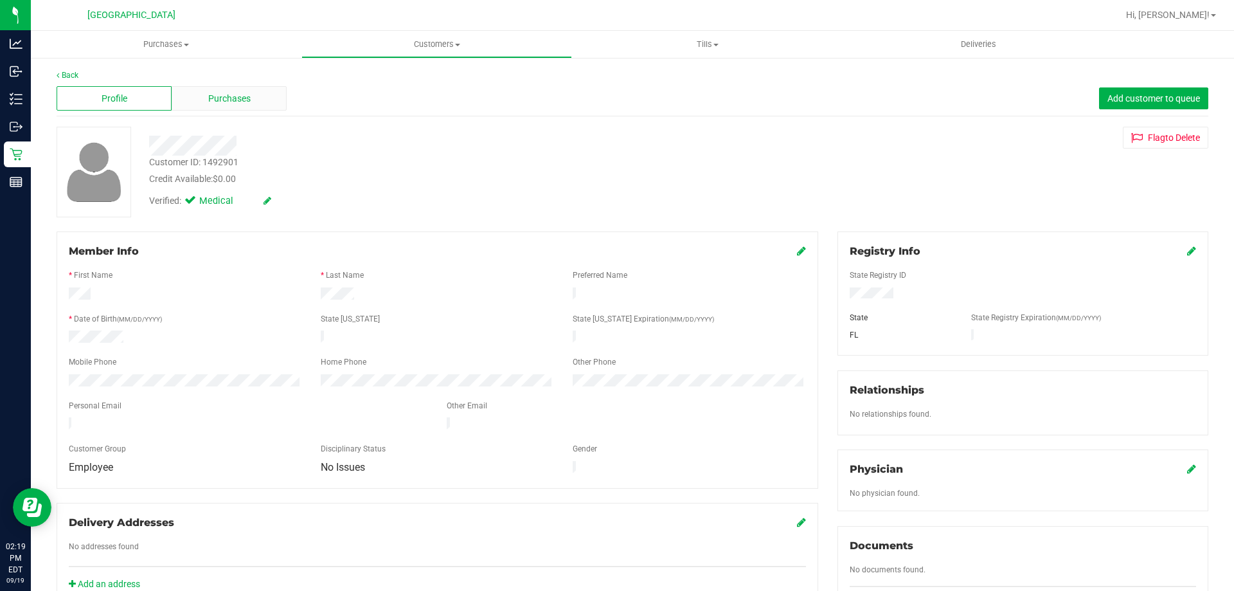
click at [198, 98] on div "Purchases" at bounding box center [229, 98] width 115 height 24
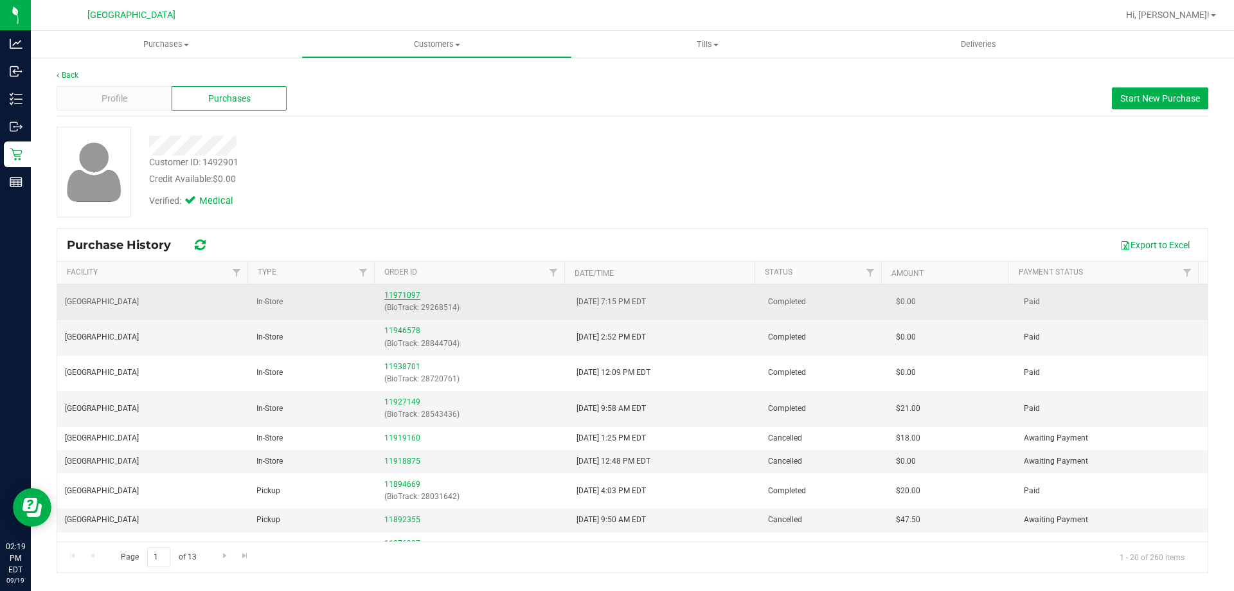
click at [397, 294] on link "11971097" at bounding box center [402, 294] width 36 height 9
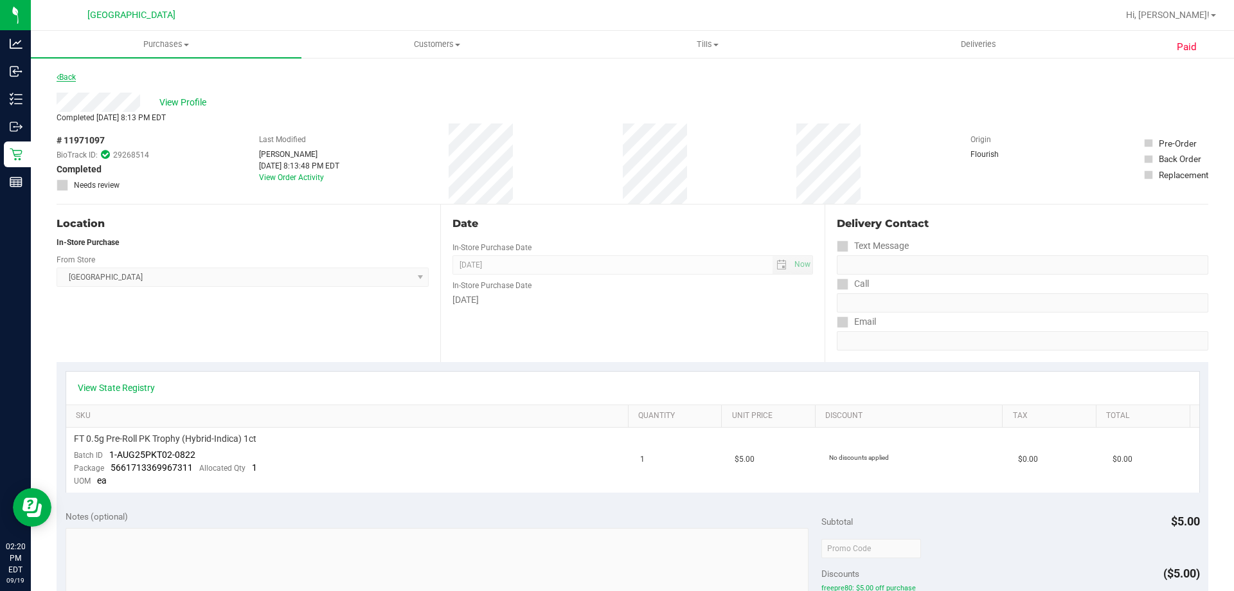
click at [76, 76] on link "Back" at bounding box center [66, 77] width 19 height 9
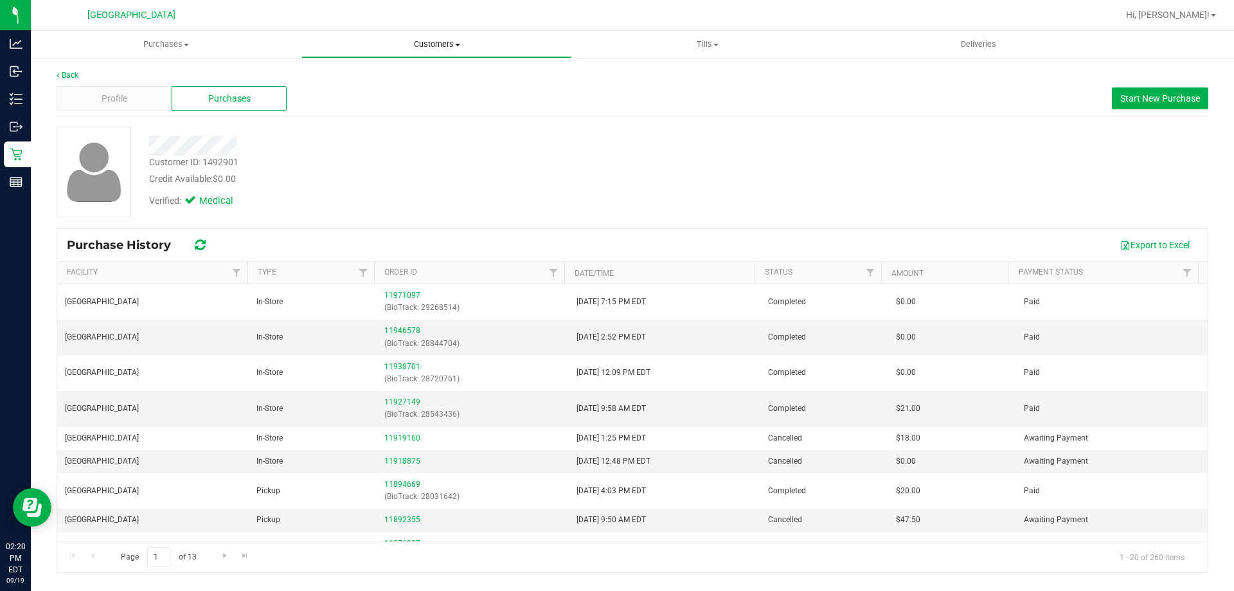
click at [424, 49] on span "Customers" at bounding box center [436, 45] width 269 height 12
click at [318, 80] on span "All customers" at bounding box center [347, 77] width 93 height 11
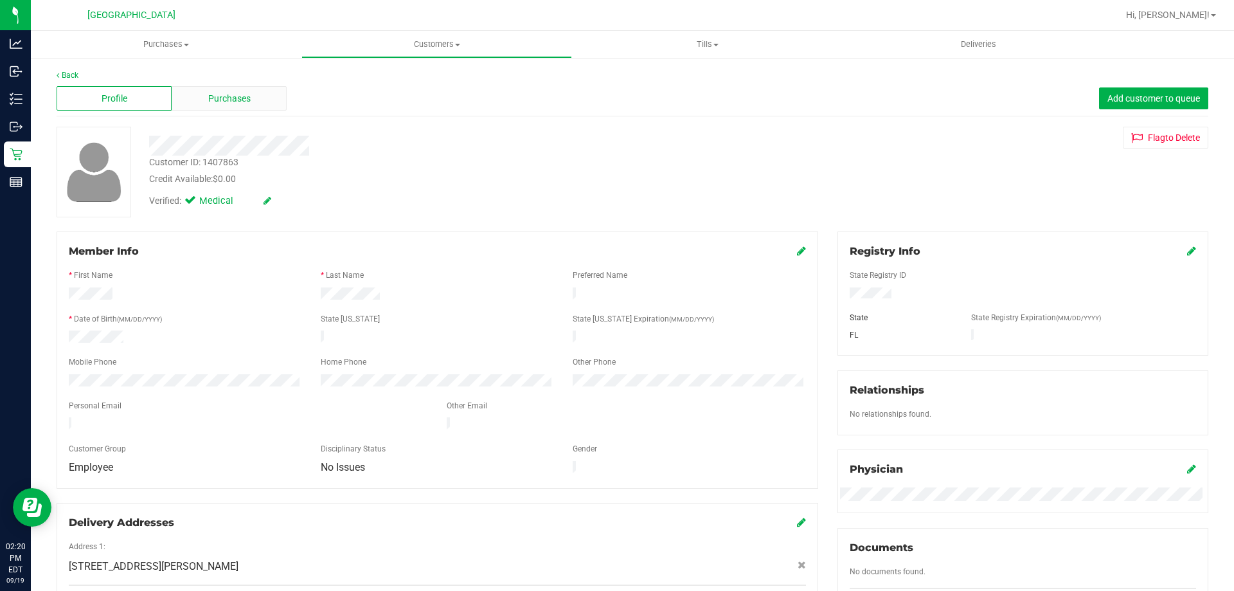
click at [201, 93] on div "Purchases" at bounding box center [229, 98] width 115 height 24
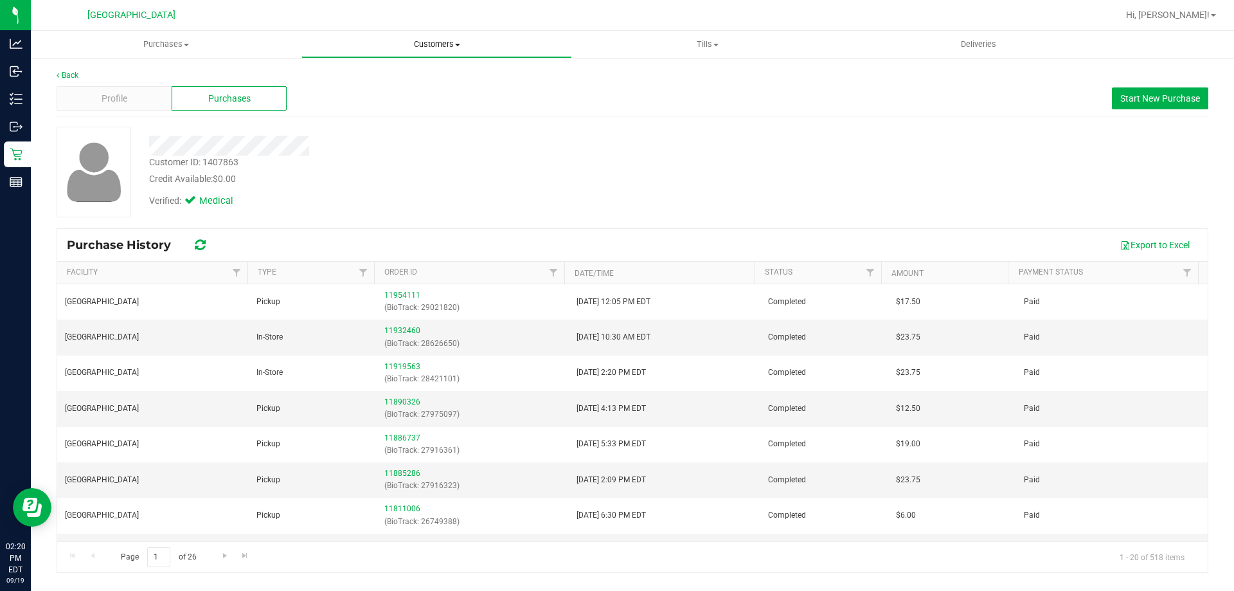
click at [412, 44] on span "Customers" at bounding box center [436, 45] width 269 height 12
click at [368, 75] on span "All customers" at bounding box center [347, 77] width 93 height 11
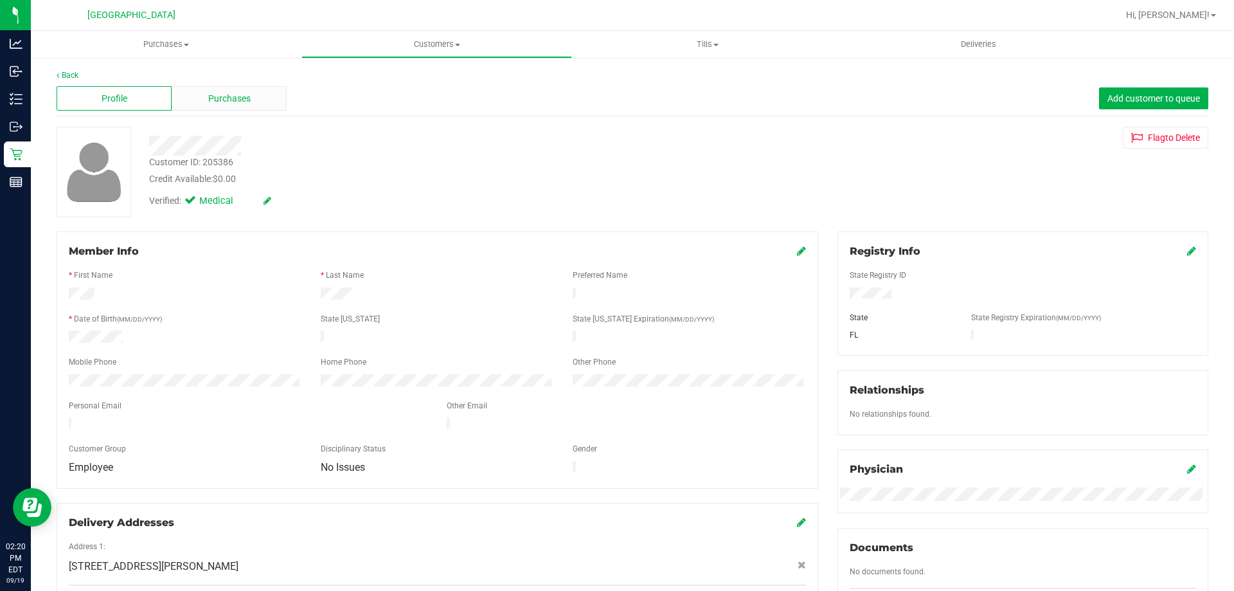
click at [220, 105] on span "Purchases" at bounding box center [229, 98] width 42 height 13
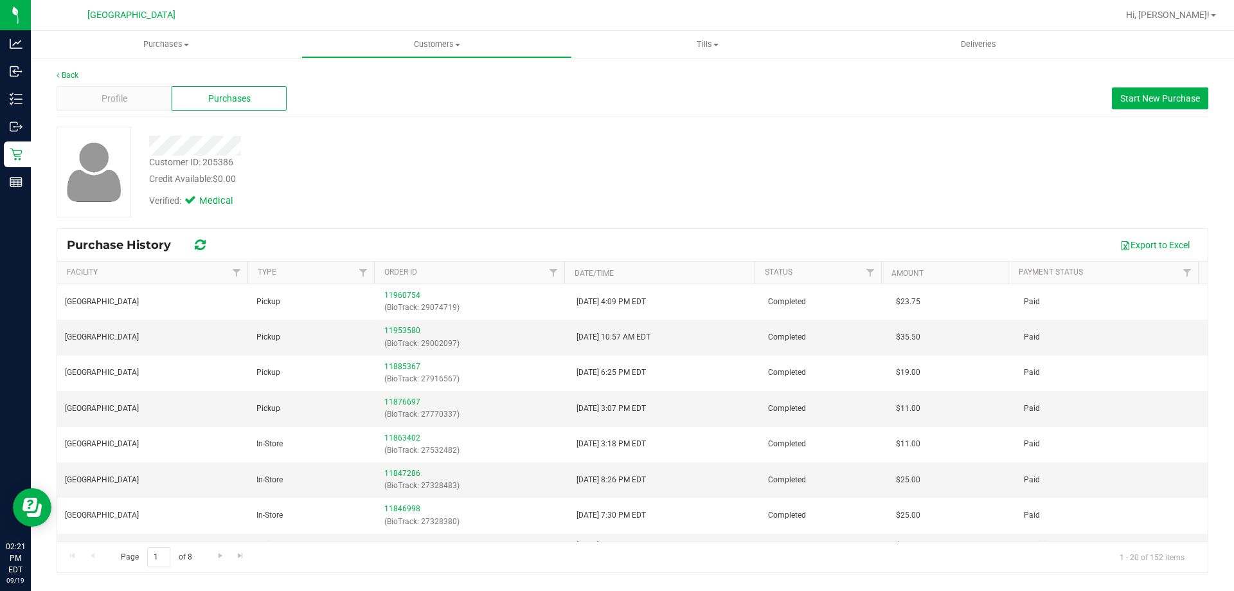
click at [679, 192] on div "Verified: Medical" at bounding box center [431, 200] width 585 height 28
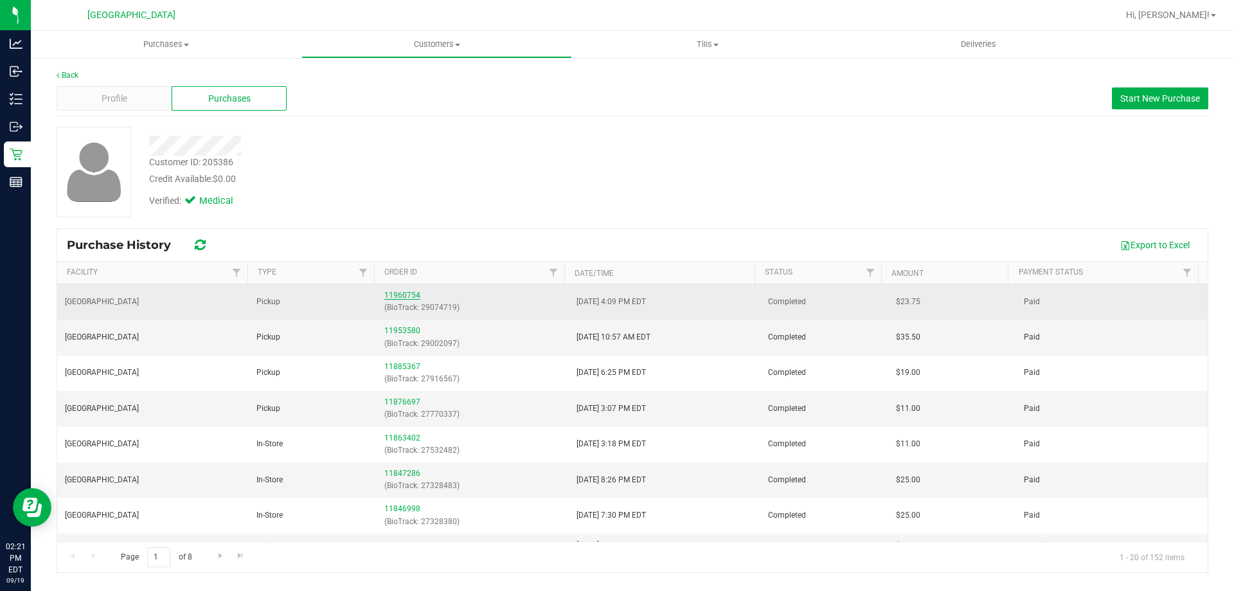
click at [388, 292] on link "11960754" at bounding box center [402, 294] width 36 height 9
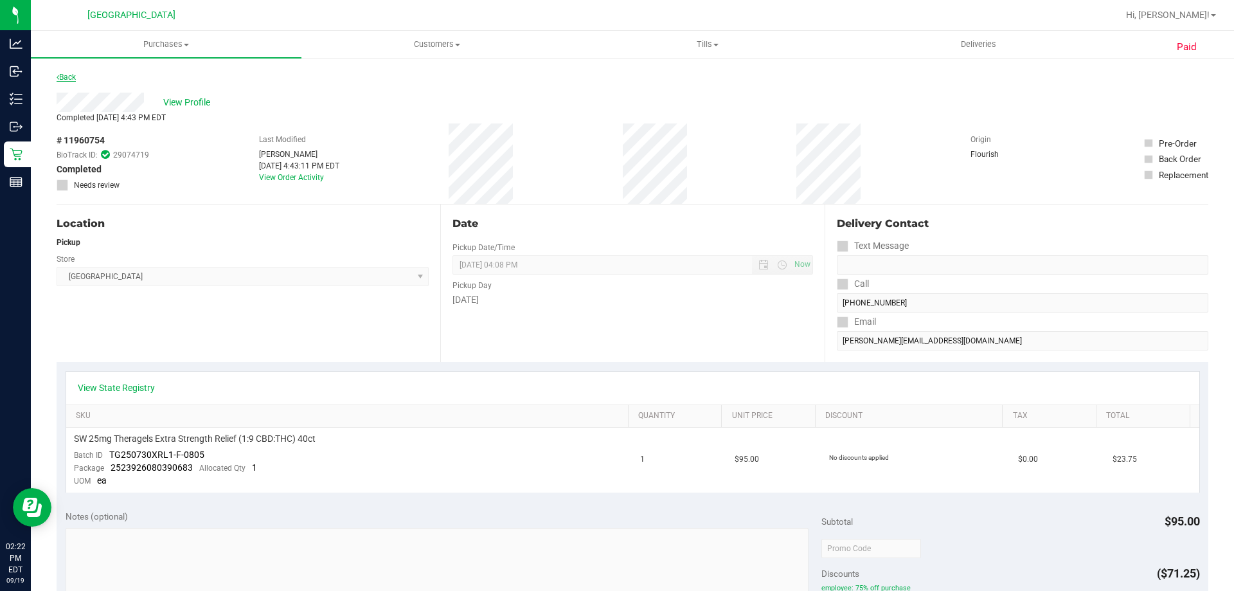
click at [59, 78] on link "Back" at bounding box center [66, 77] width 19 height 9
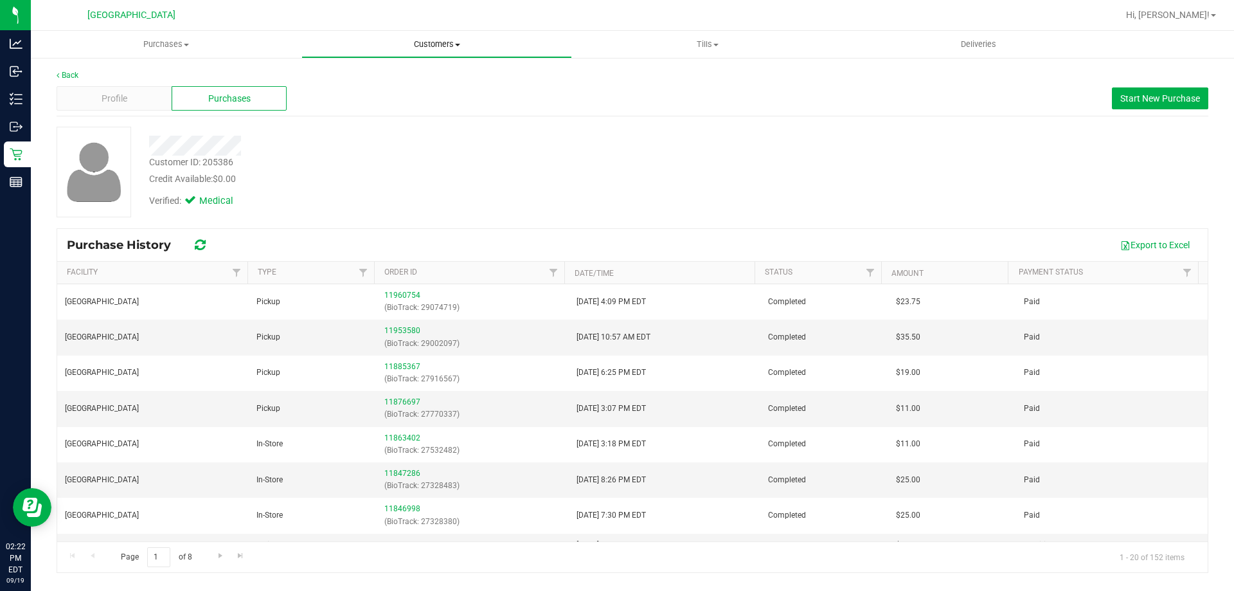
click at [436, 47] on span "Customers" at bounding box center [436, 45] width 269 height 12
click at [373, 85] on li "Add a new customer" at bounding box center [436, 92] width 271 height 15
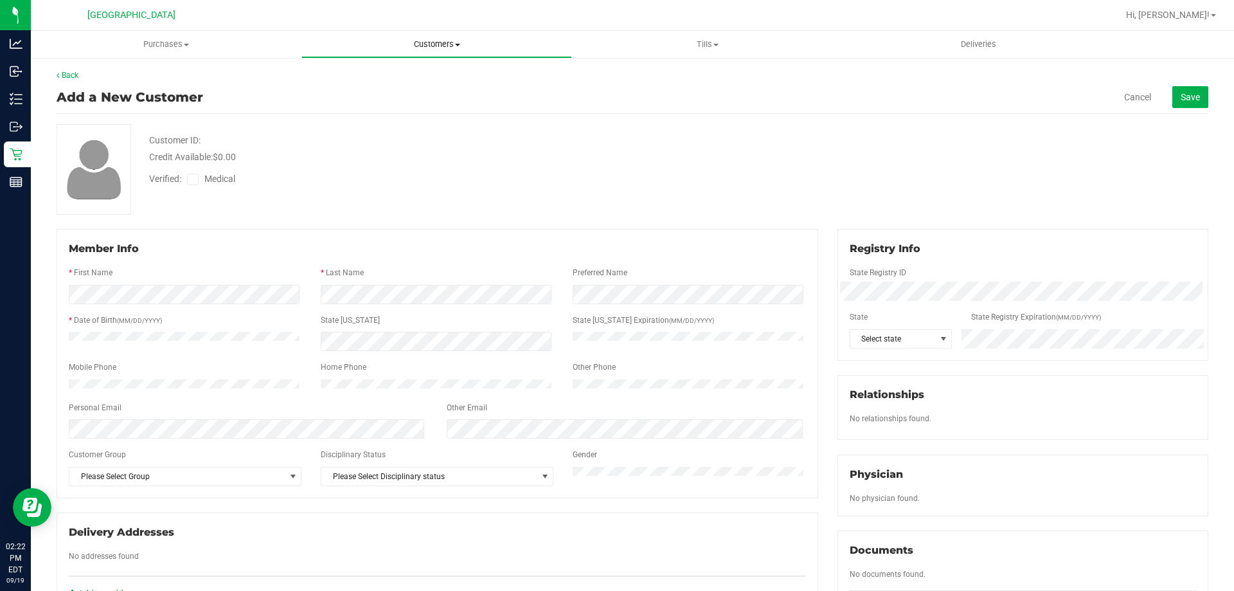
click at [418, 41] on span "Customers" at bounding box center [436, 45] width 269 height 12
click at [387, 72] on span "All customers" at bounding box center [347, 77] width 93 height 11
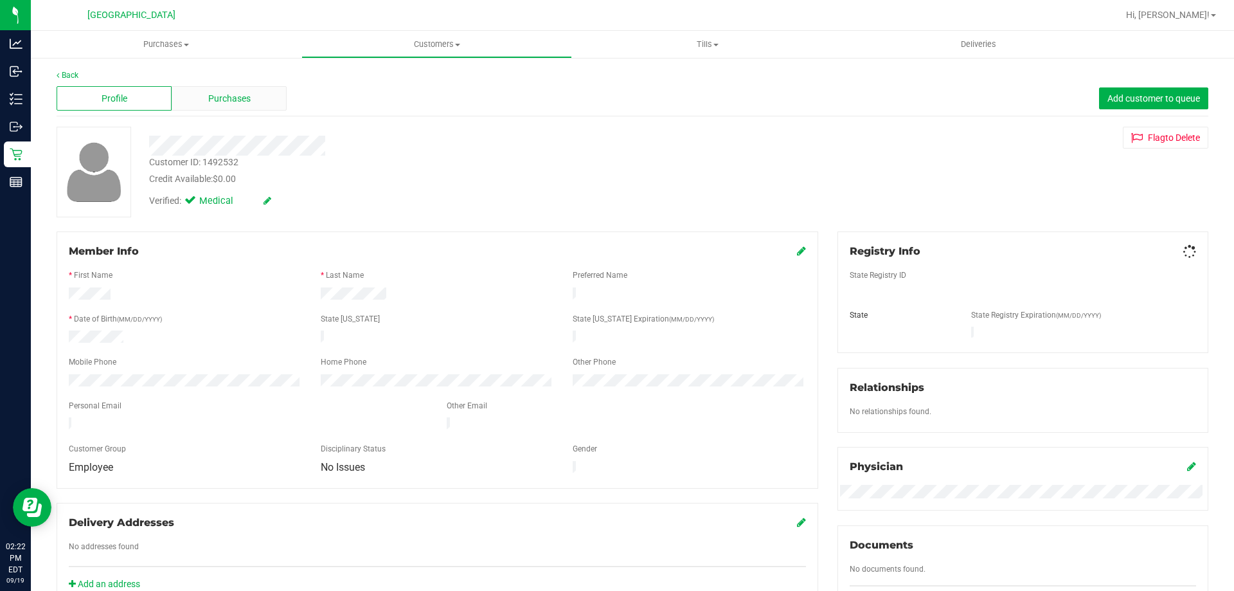
click at [235, 87] on div "Purchases" at bounding box center [229, 98] width 115 height 24
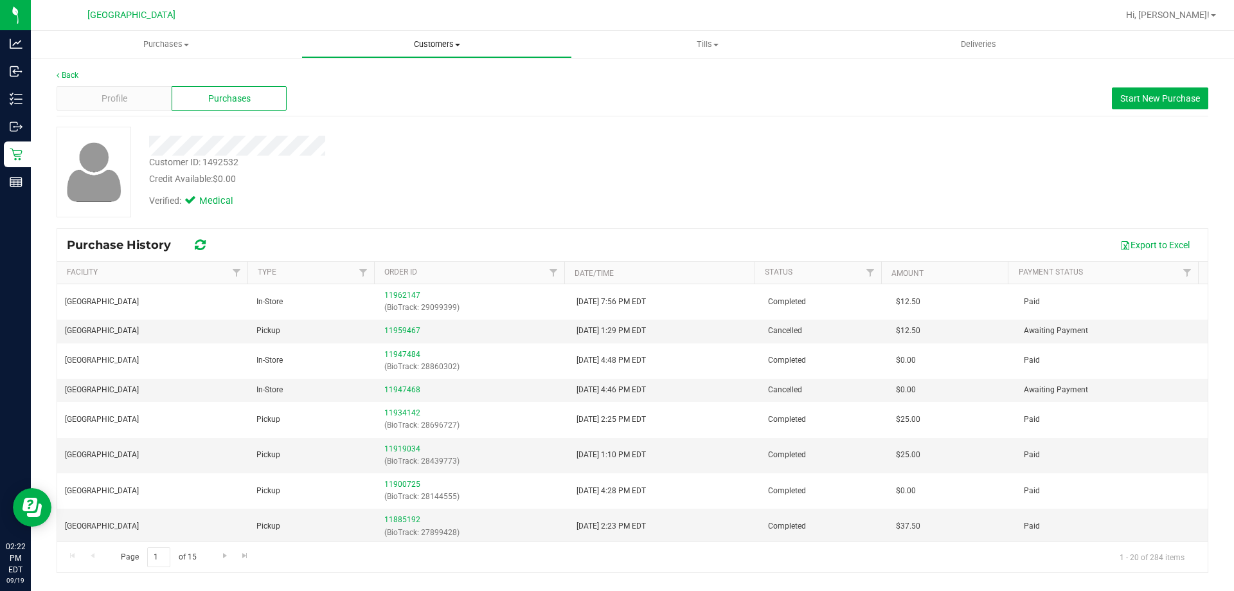
click at [454, 44] on span "Customers" at bounding box center [436, 45] width 269 height 12
click at [407, 81] on li "All customers" at bounding box center [436, 77] width 271 height 15
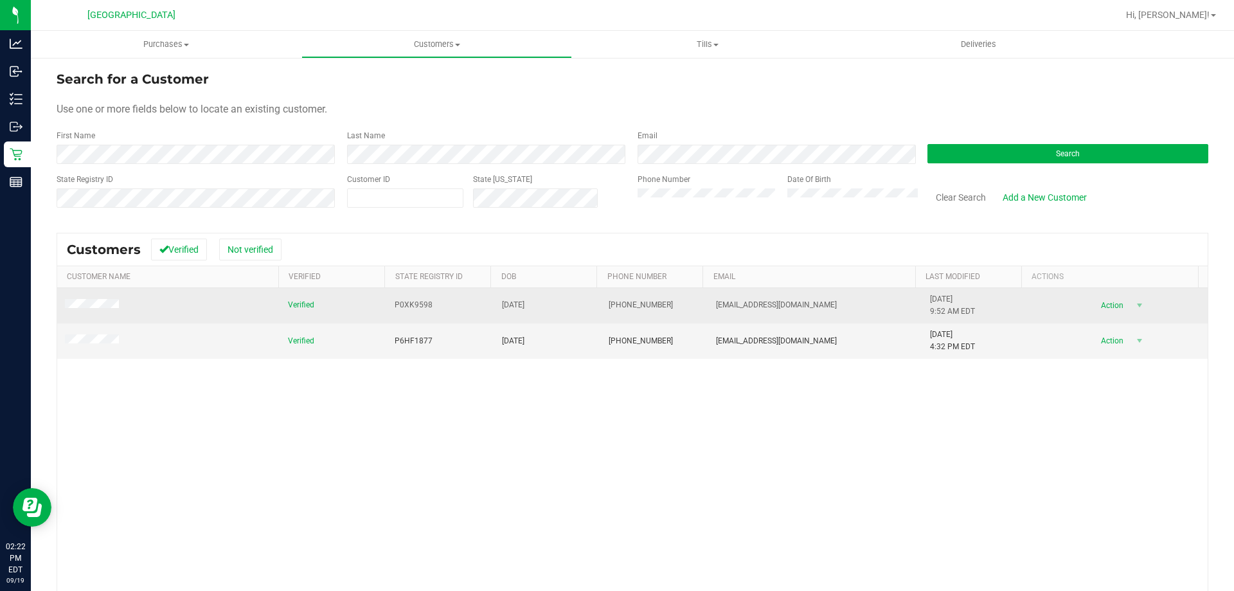
click at [103, 299] on span at bounding box center [94, 305] width 58 height 13
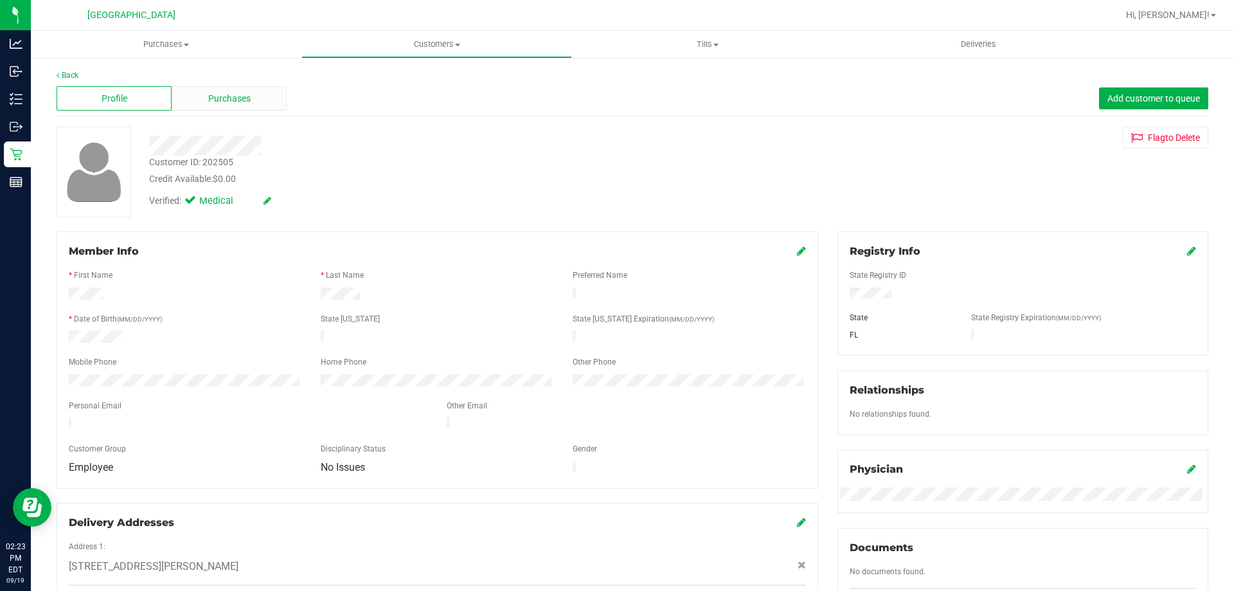
click at [202, 95] on div "Purchases" at bounding box center [229, 98] width 115 height 24
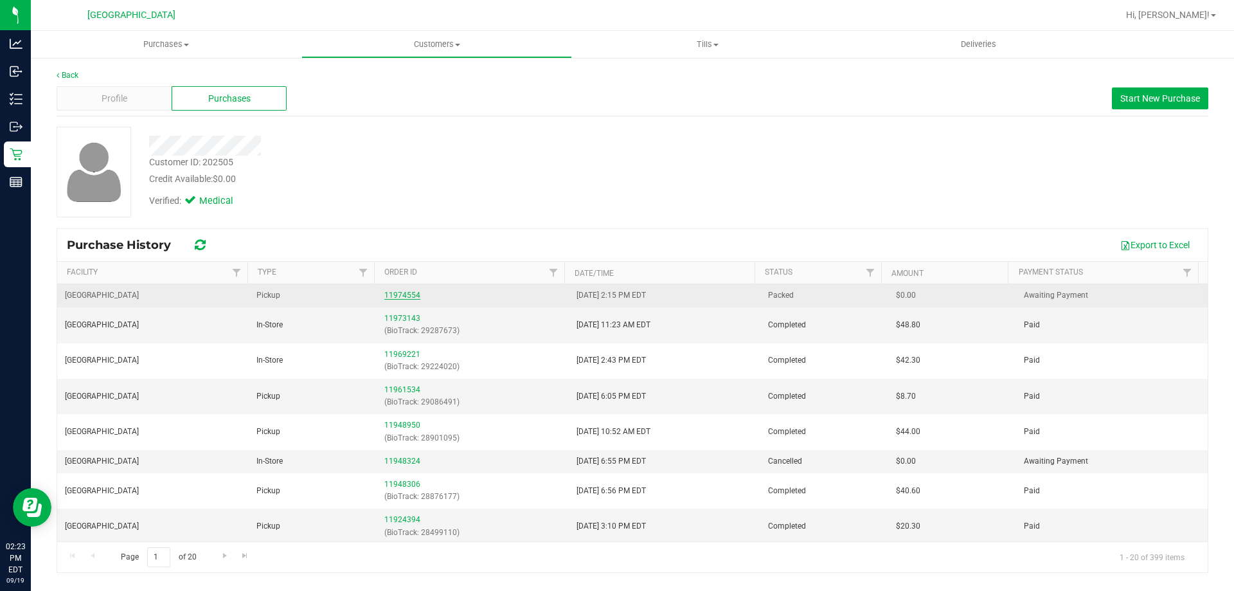
click at [402, 292] on link "11974554" at bounding box center [402, 294] width 36 height 9
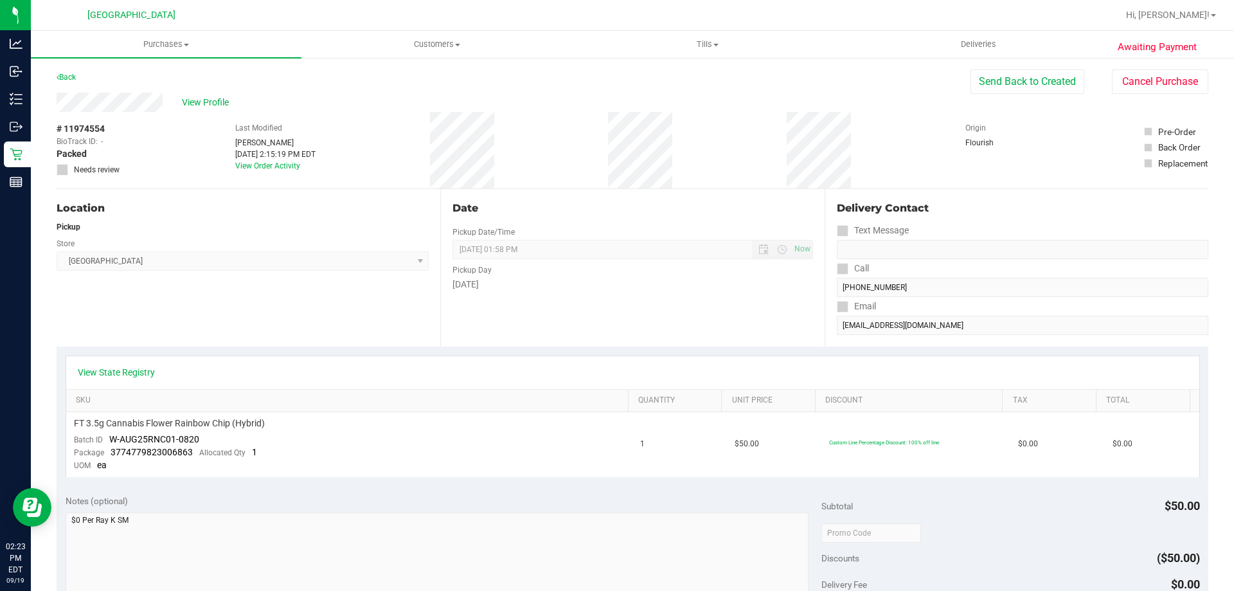
click at [66, 72] on div "Back" at bounding box center [66, 76] width 19 height 15
click at [69, 77] on link "Back" at bounding box center [66, 77] width 19 height 9
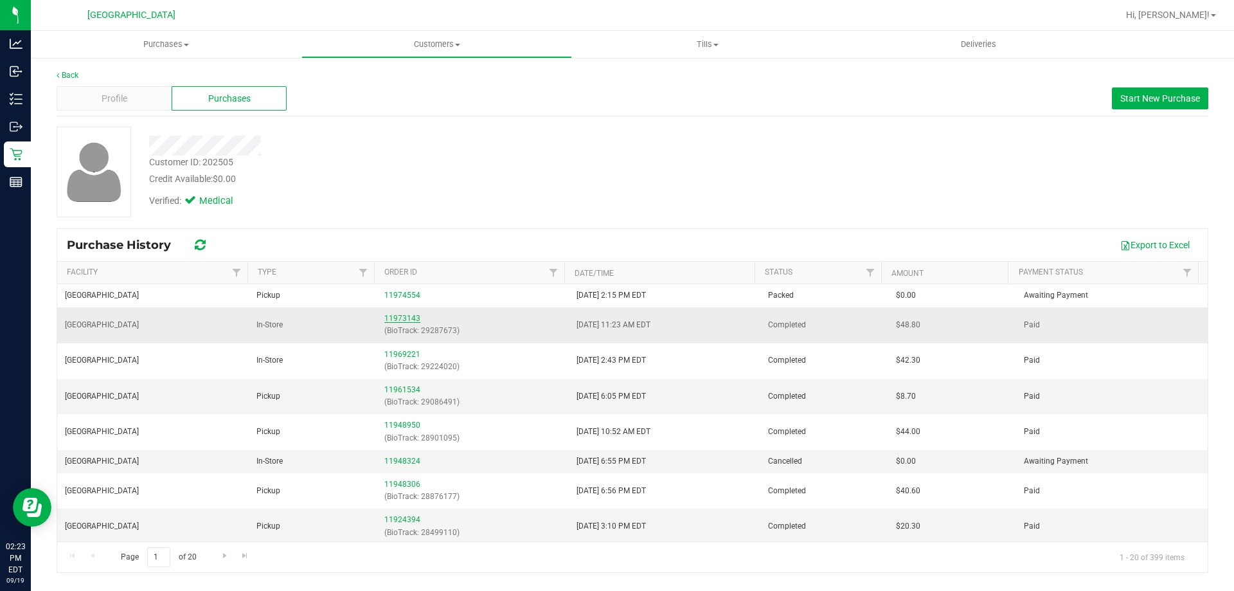
click at [391, 317] on link "11973143" at bounding box center [402, 318] width 36 height 9
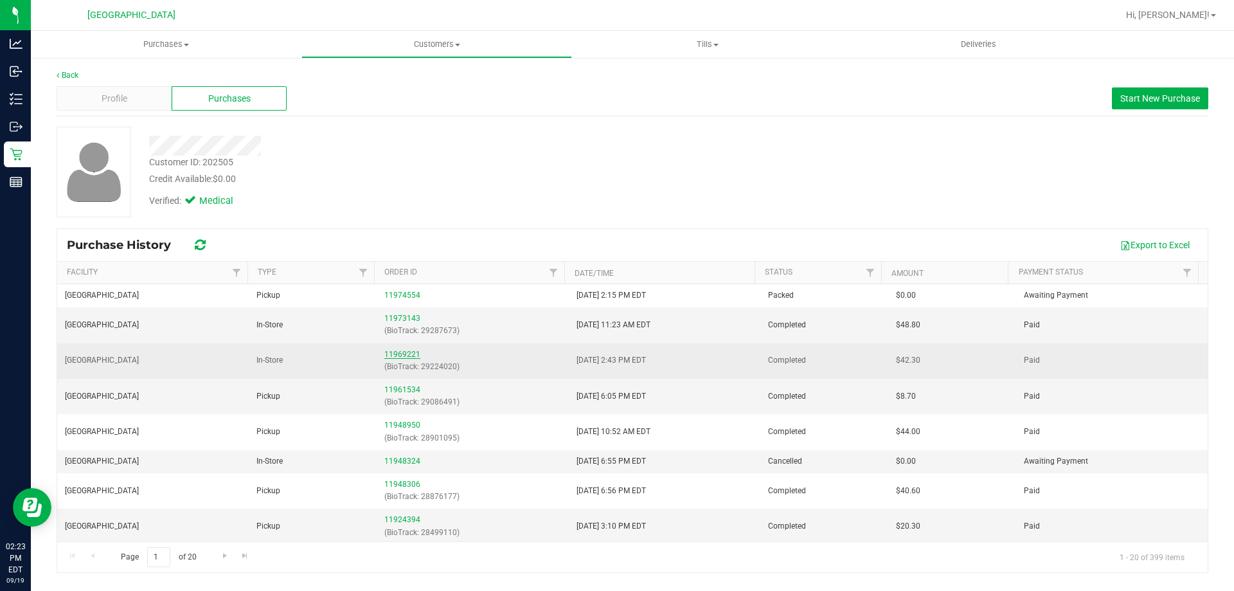
click at [402, 355] on link "11969221" at bounding box center [402, 354] width 36 height 9
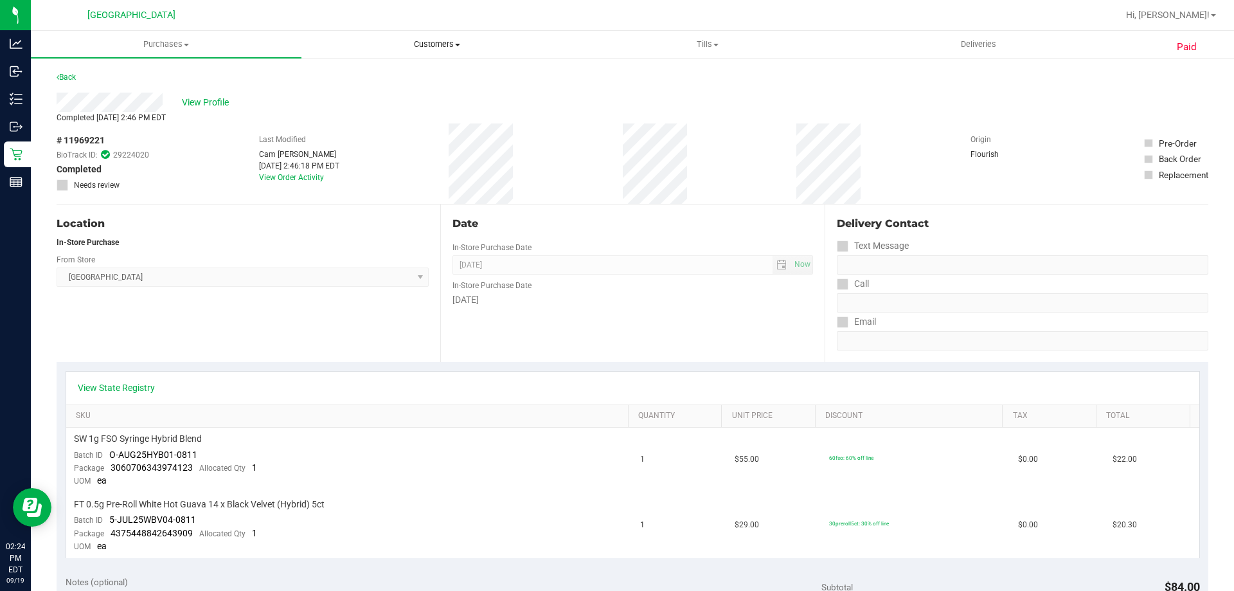
click at [437, 49] on span "Customers" at bounding box center [436, 45] width 269 height 12
click at [382, 76] on span "All customers" at bounding box center [347, 77] width 93 height 11
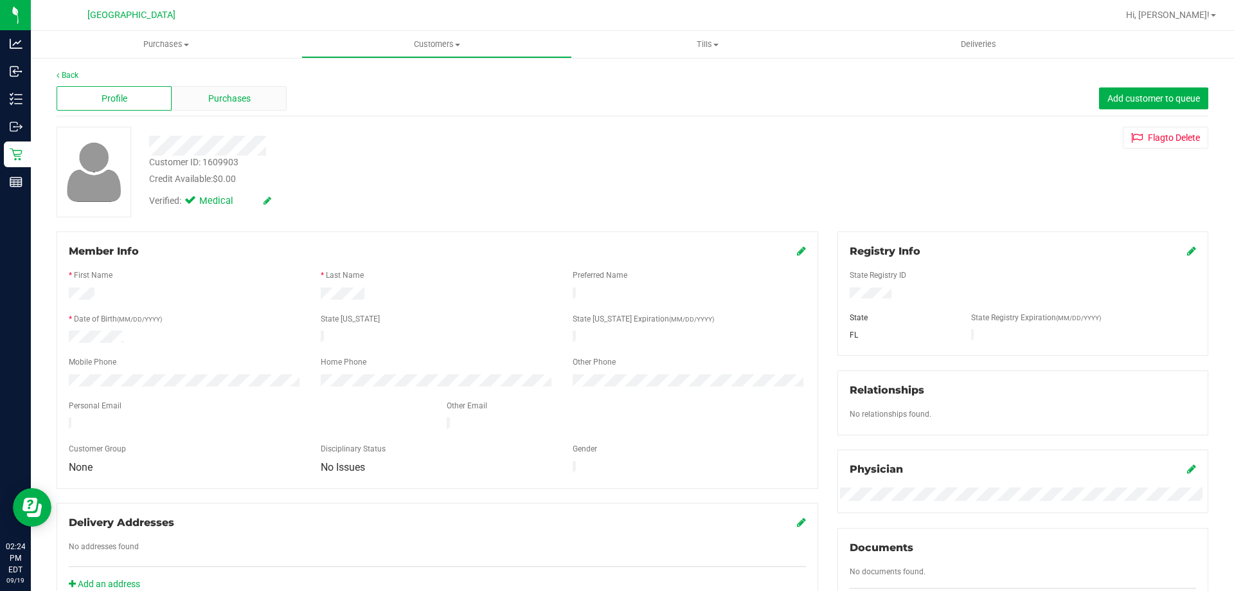
click at [271, 96] on div "Purchases" at bounding box center [229, 98] width 115 height 24
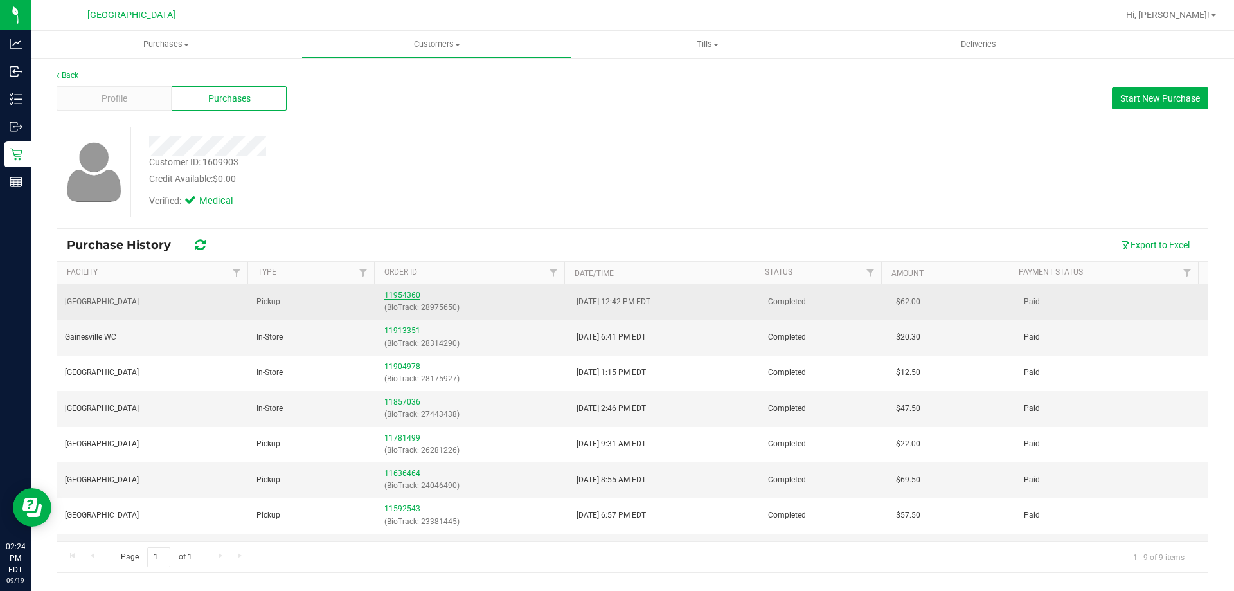
click at [391, 294] on link "11954360" at bounding box center [402, 294] width 36 height 9
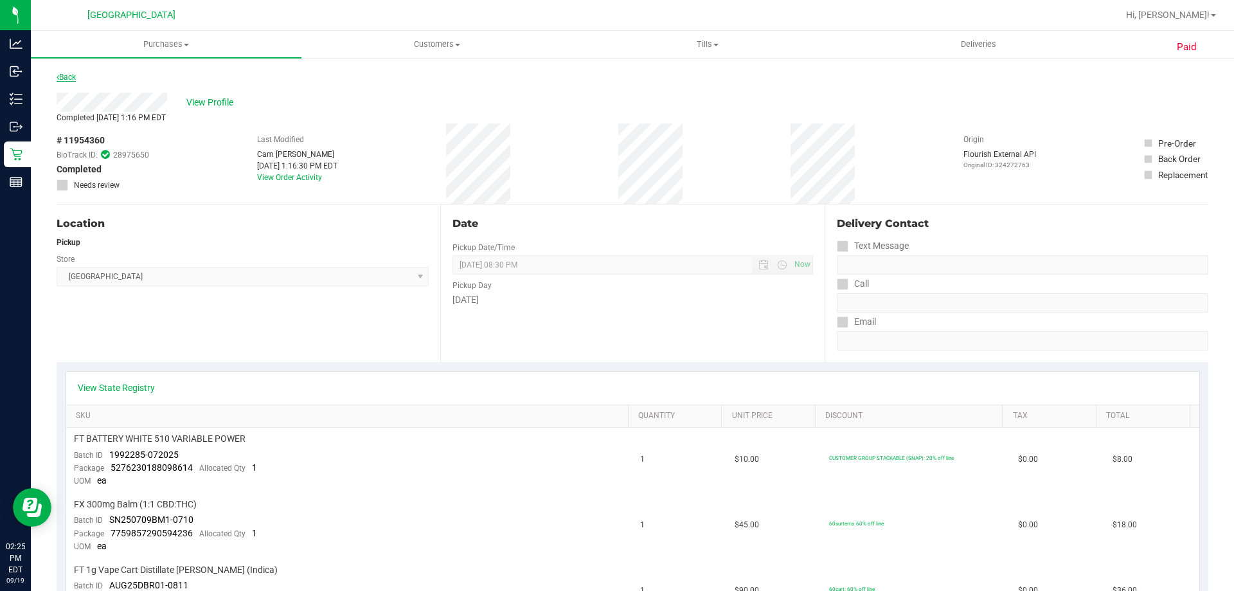
click at [67, 74] on link "Back" at bounding box center [66, 77] width 19 height 9
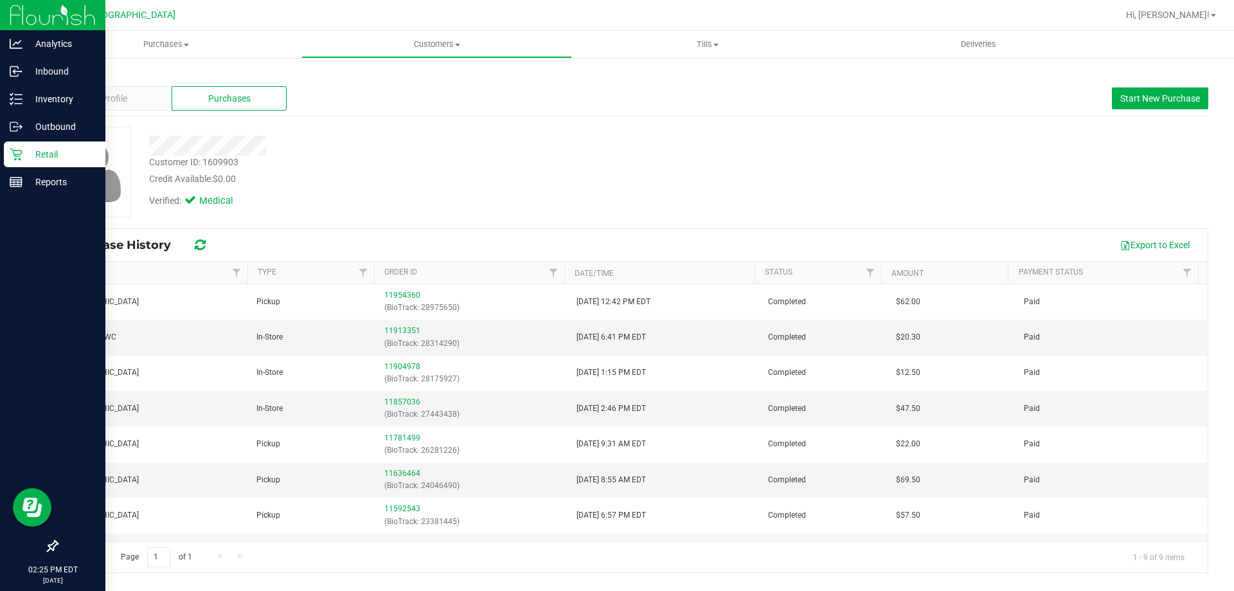
click at [26, 150] on p "Retail" at bounding box center [60, 154] width 77 height 15
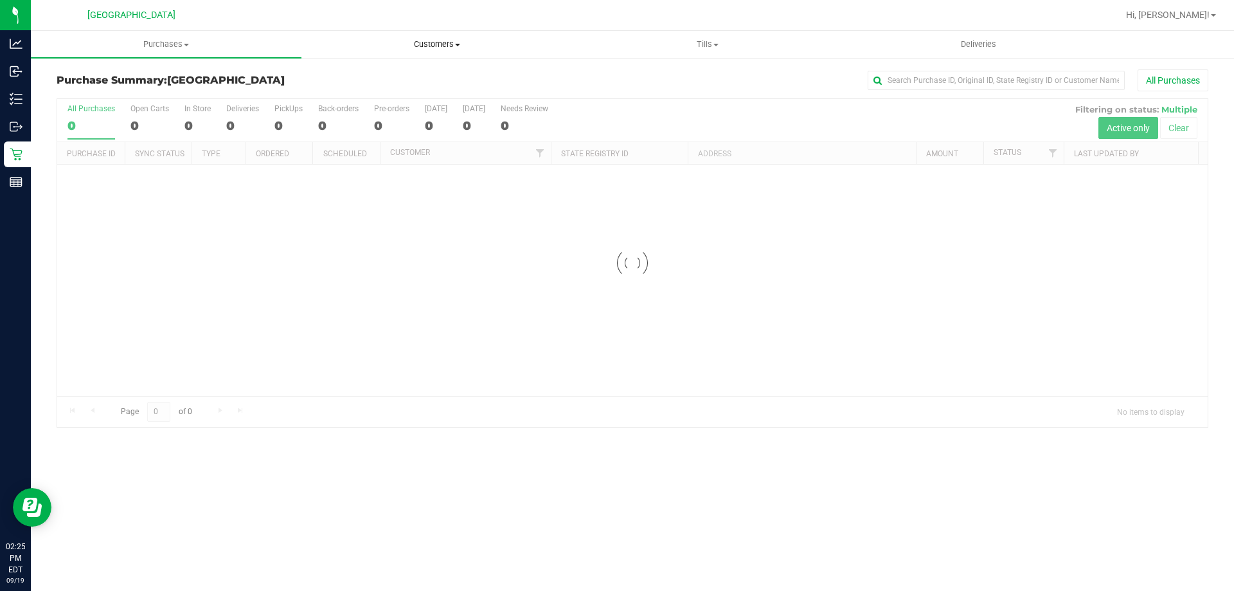
click at [419, 46] on span "Customers" at bounding box center [436, 45] width 269 height 12
click at [412, 75] on li "All customers" at bounding box center [436, 77] width 271 height 15
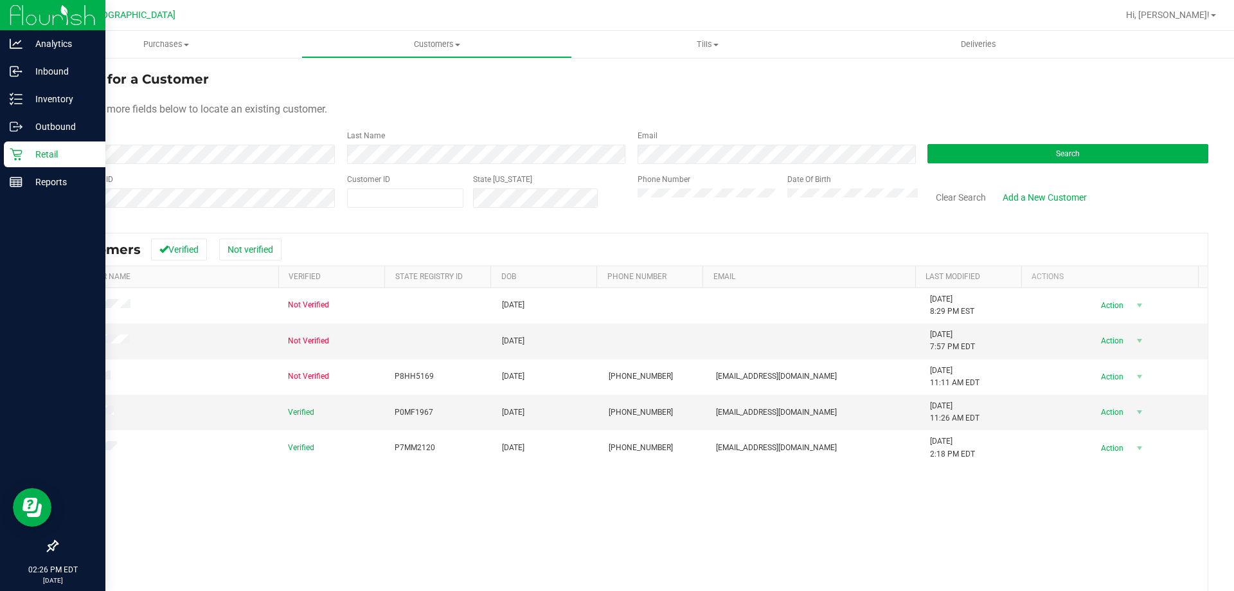
drag, startPoint x: 303, startPoint y: 499, endPoint x: 7, endPoint y: 487, distance: 295.8
click at [303, 498] on div "Not Verified 04/27/1971 1/26/2020 8:29 PM EST Delete Profile Action Action Add …" at bounding box center [632, 474] width 1150 height 372
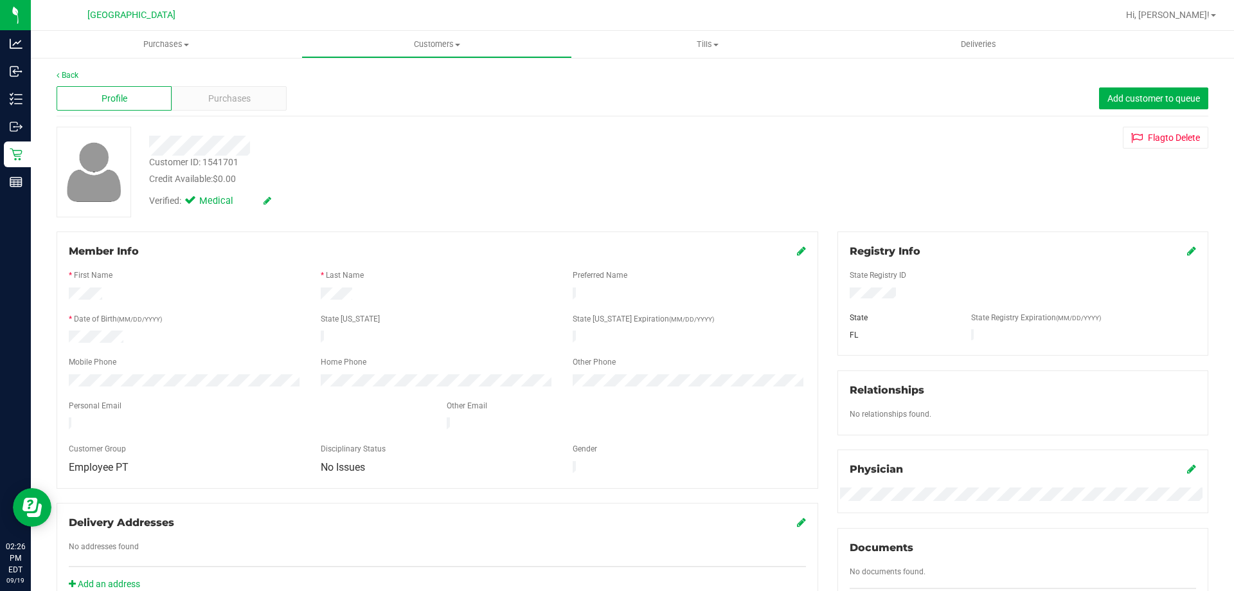
click at [287, 100] on div "Profile Purchases Add customer to queue" at bounding box center [633, 98] width 1152 height 35
click at [273, 94] on div "Purchases" at bounding box center [229, 98] width 115 height 24
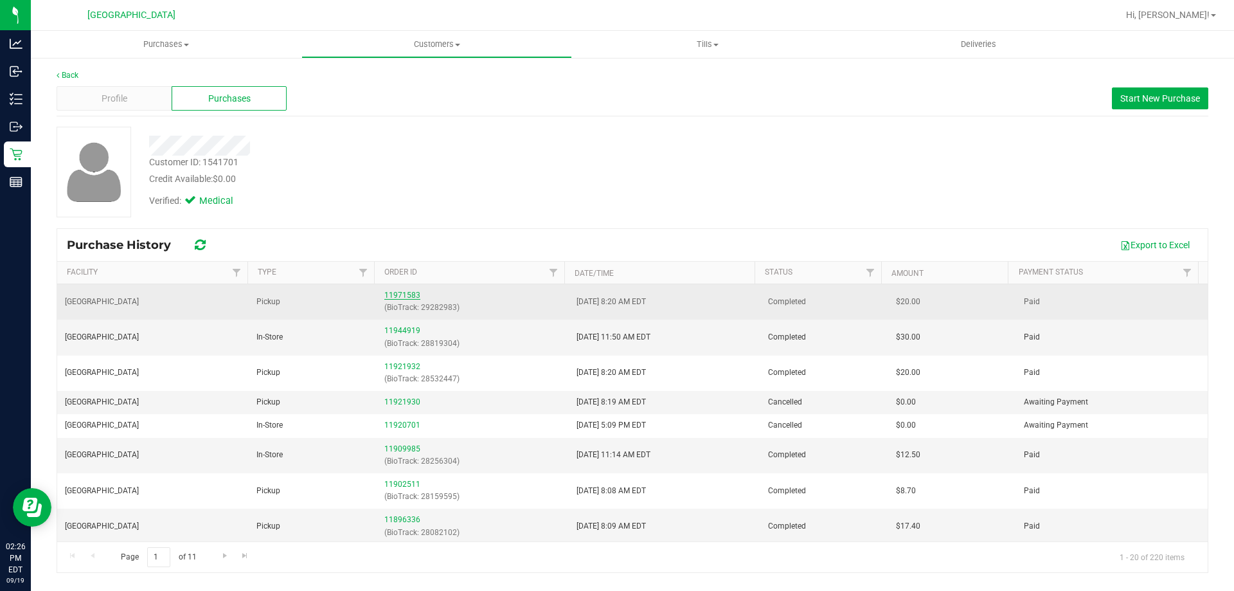
click at [393, 294] on link "11971583" at bounding box center [402, 294] width 36 height 9
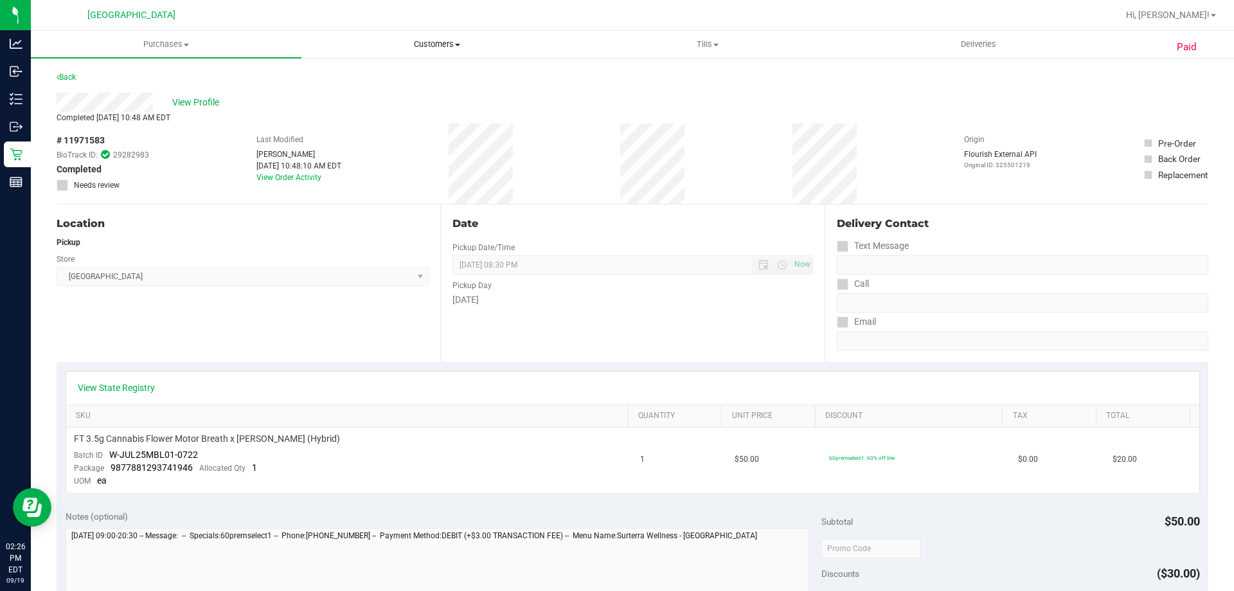
click at [402, 37] on uib-tab-heading "Customers All customers Add a new customer All physicians" at bounding box center [436, 44] width 269 height 26
click at [365, 75] on span "All customers" at bounding box center [347, 77] width 93 height 11
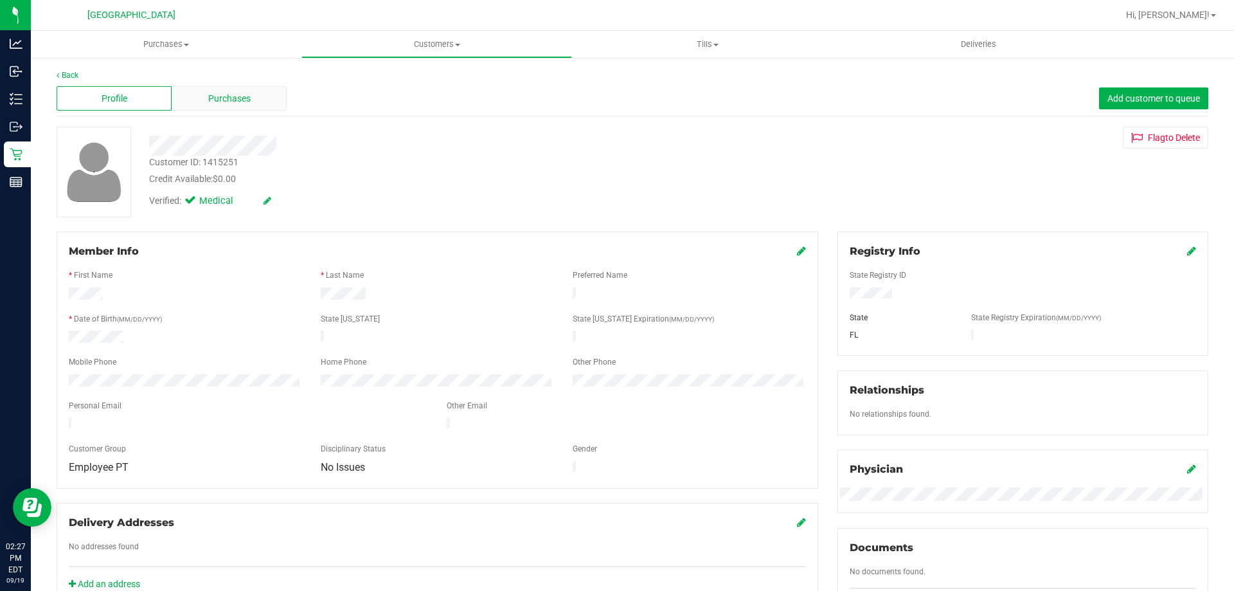
click at [205, 96] on div "Purchases" at bounding box center [229, 98] width 115 height 24
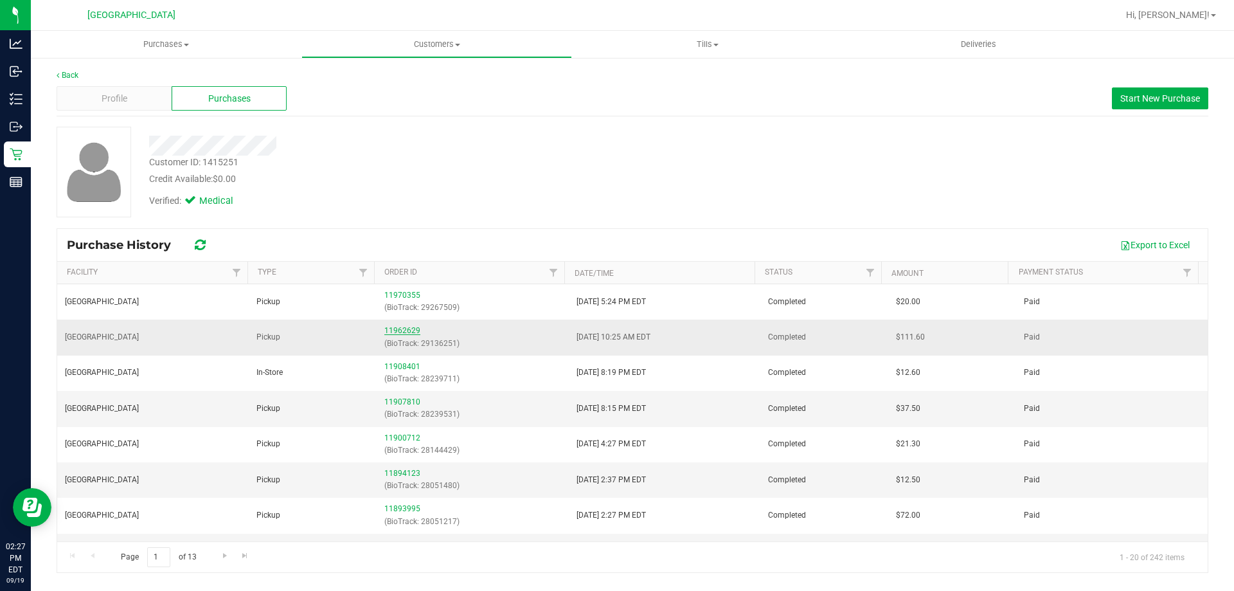
click at [399, 328] on link "11962629" at bounding box center [402, 330] width 36 height 9
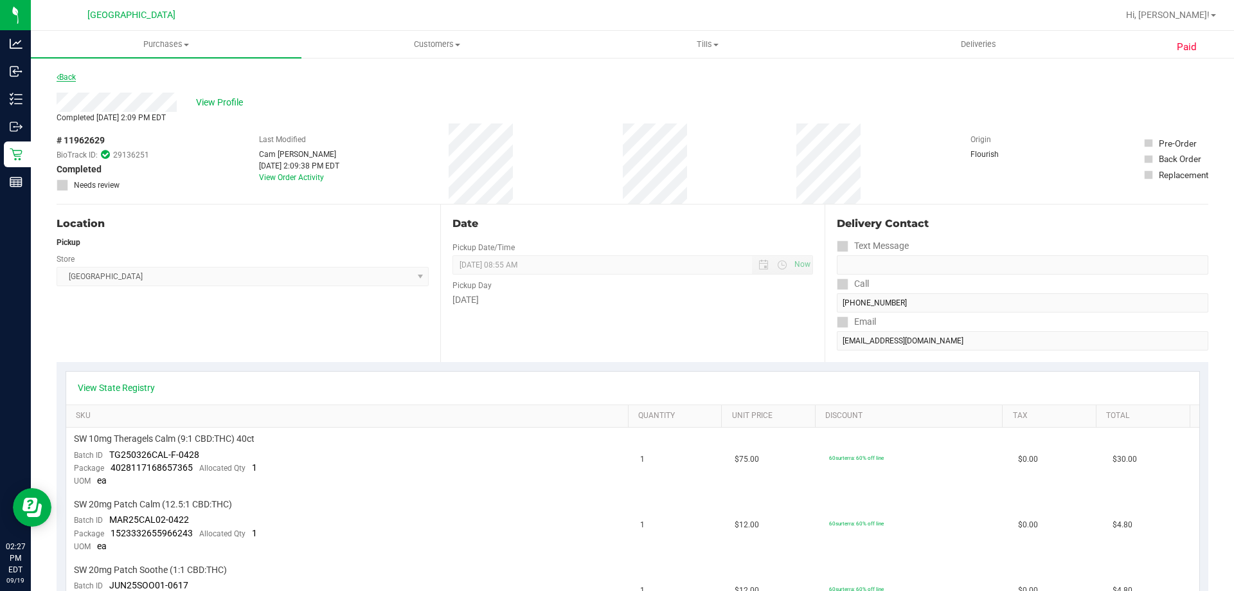
click at [73, 79] on link "Back" at bounding box center [66, 77] width 19 height 9
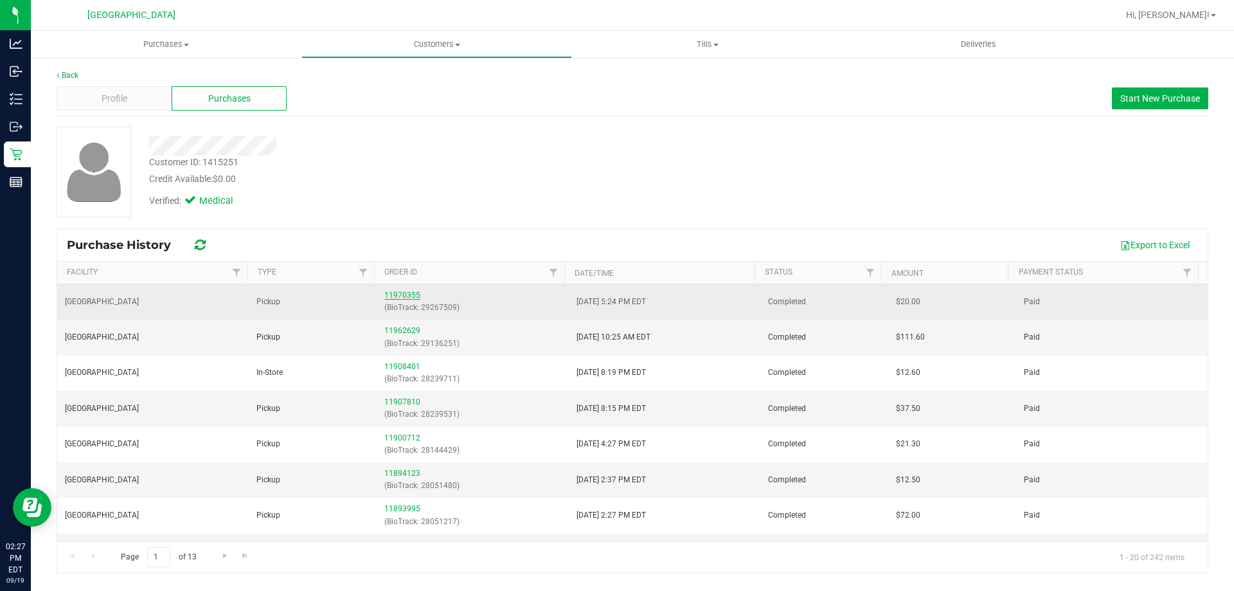
click at [391, 296] on link "11970355" at bounding box center [402, 294] width 36 height 9
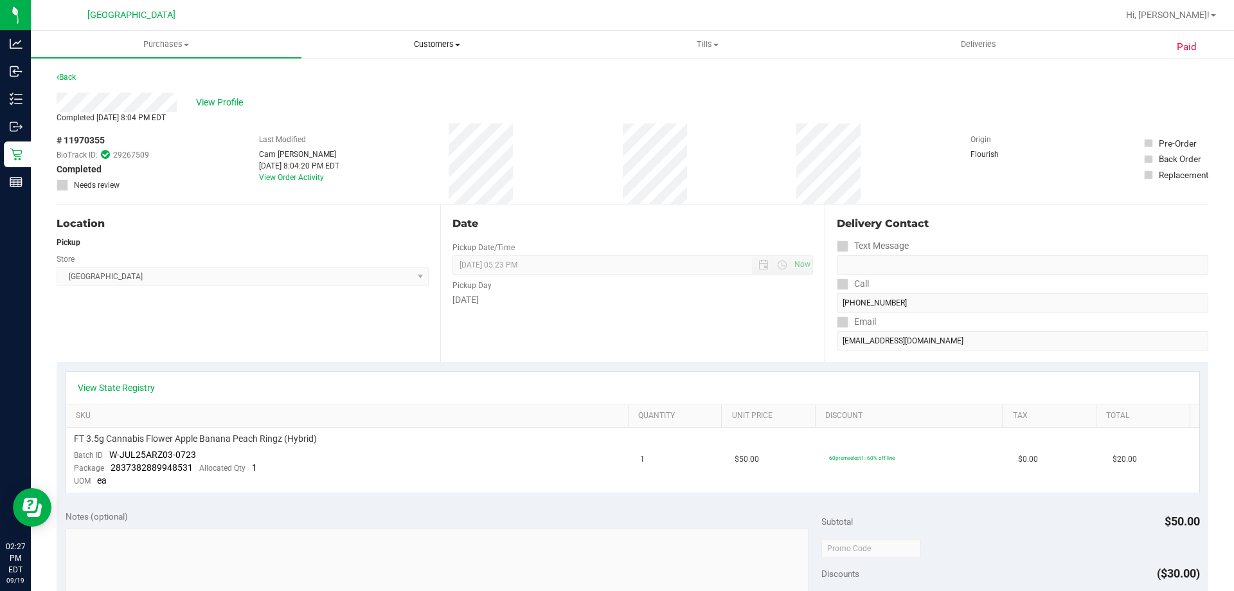
click at [441, 45] on span "Customers" at bounding box center [436, 45] width 269 height 12
click at [408, 74] on li "All customers" at bounding box center [436, 77] width 271 height 15
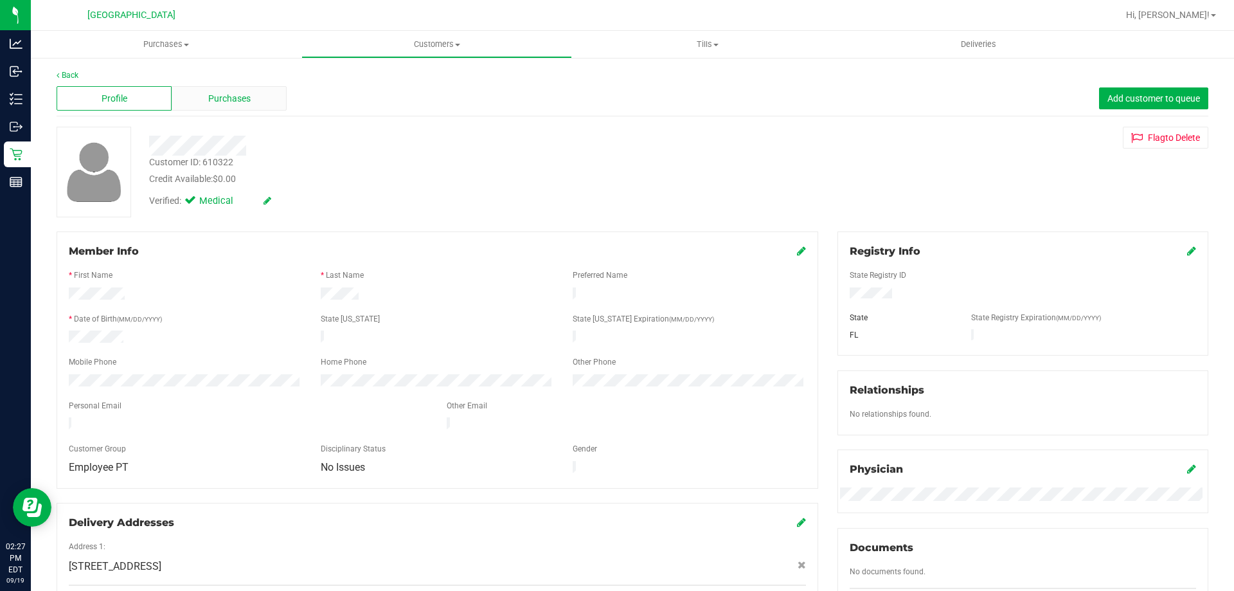
click at [241, 100] on span "Purchases" at bounding box center [229, 98] width 42 height 13
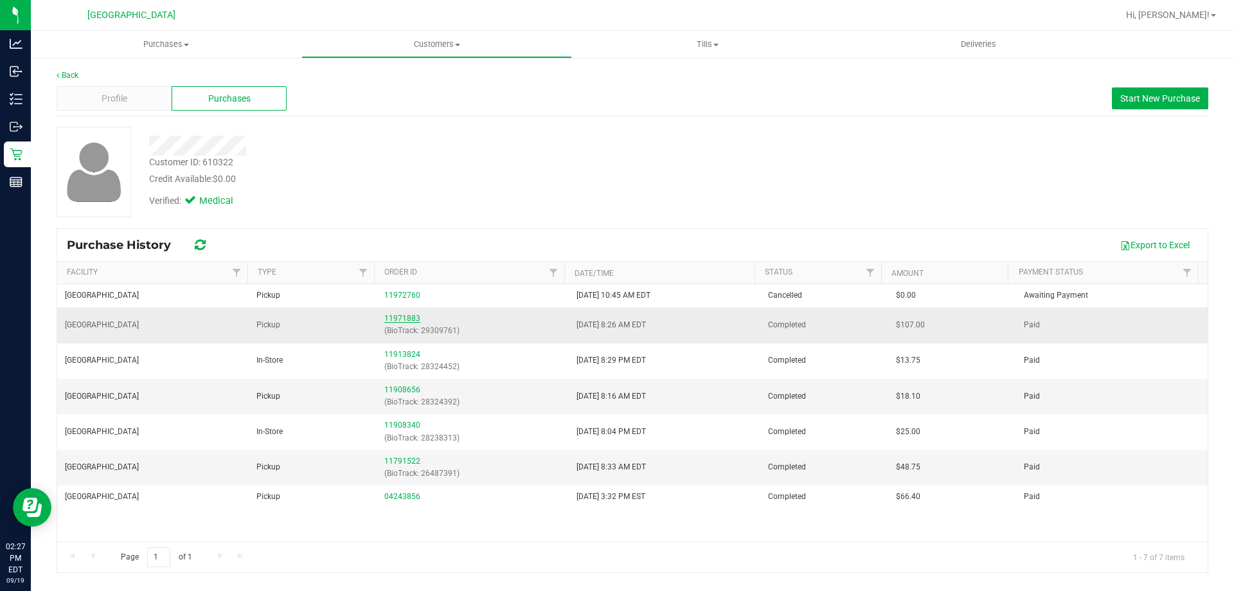
click at [393, 320] on link "11971883" at bounding box center [402, 318] width 36 height 9
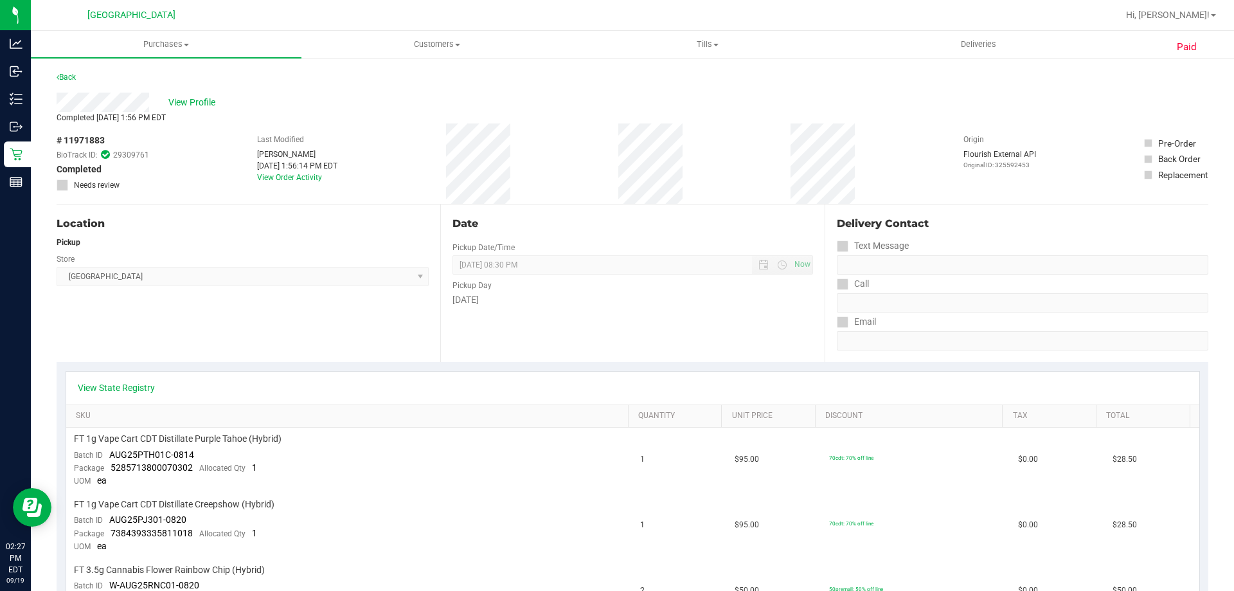
click at [69, 82] on div "Back" at bounding box center [66, 76] width 19 height 15
click at [66, 78] on link "Back" at bounding box center [66, 77] width 19 height 9
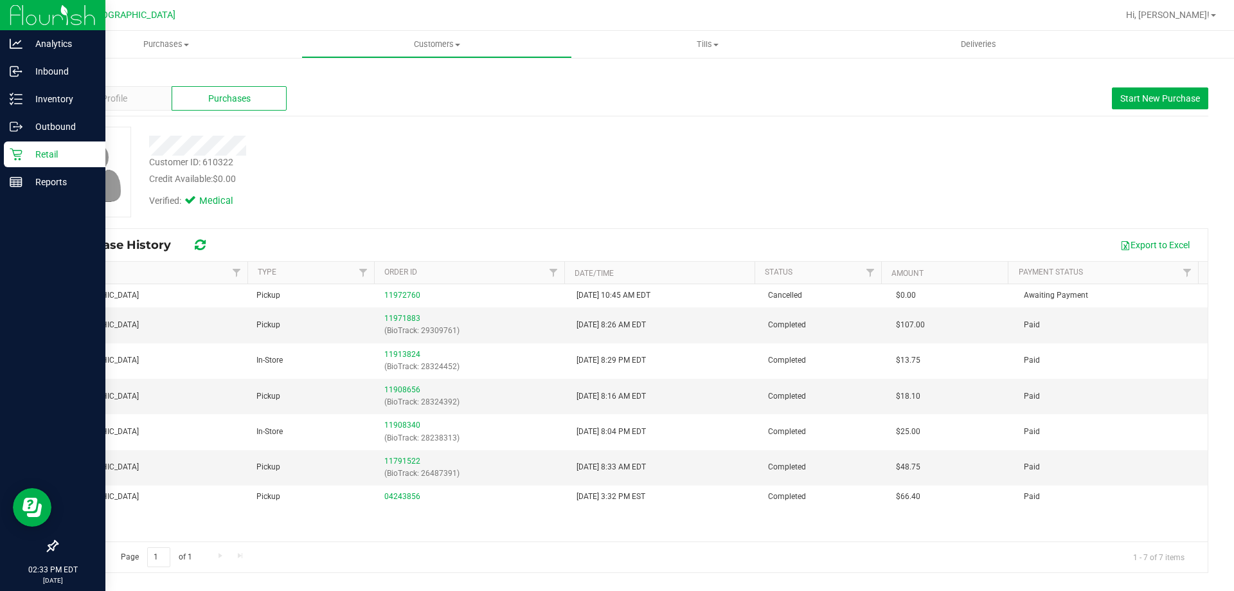
click at [18, 153] on icon at bounding box center [16, 154] width 13 height 13
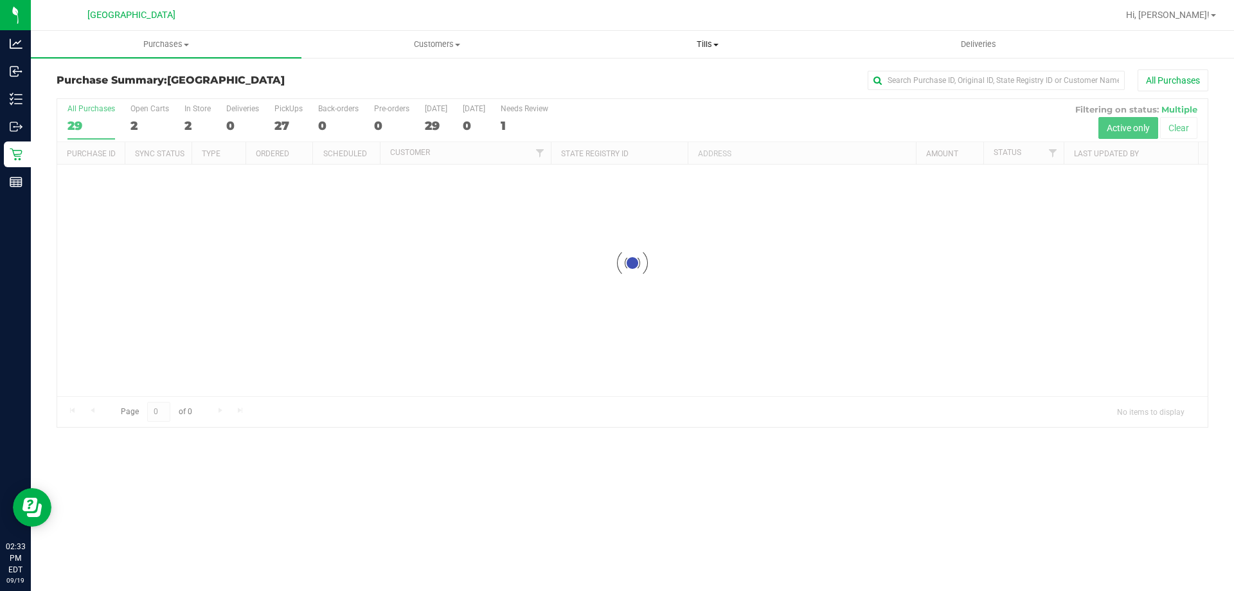
click at [700, 49] on span "Tills" at bounding box center [707, 45] width 269 height 12
click at [643, 73] on span "Manage tills" at bounding box center [615, 77] width 87 height 11
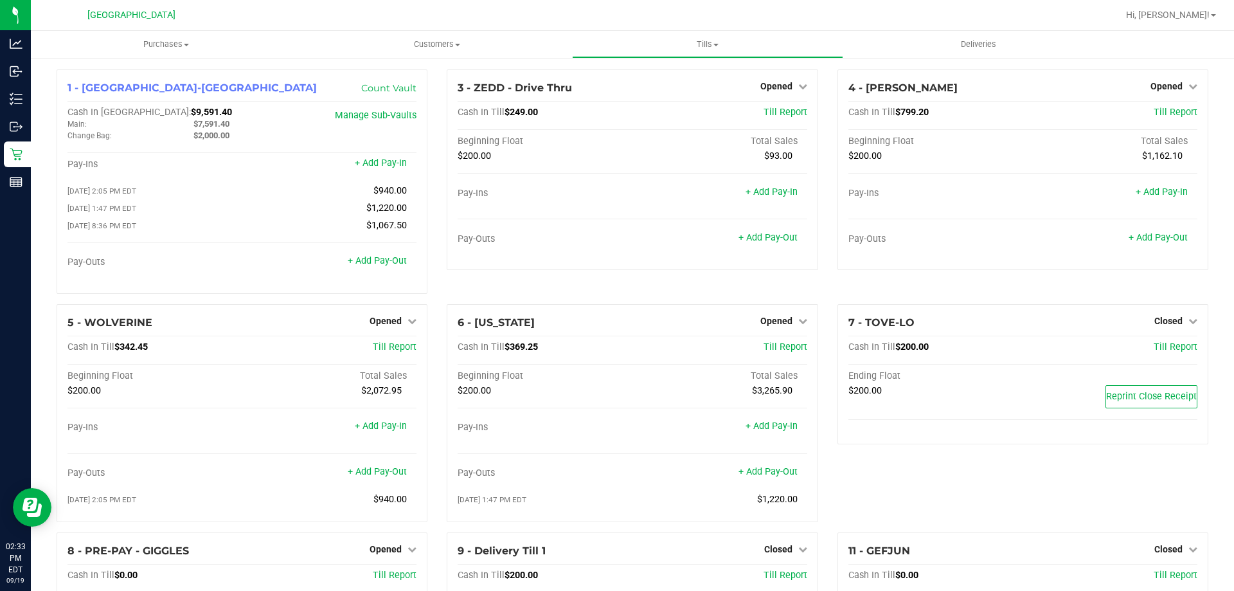
scroll to position [169, 0]
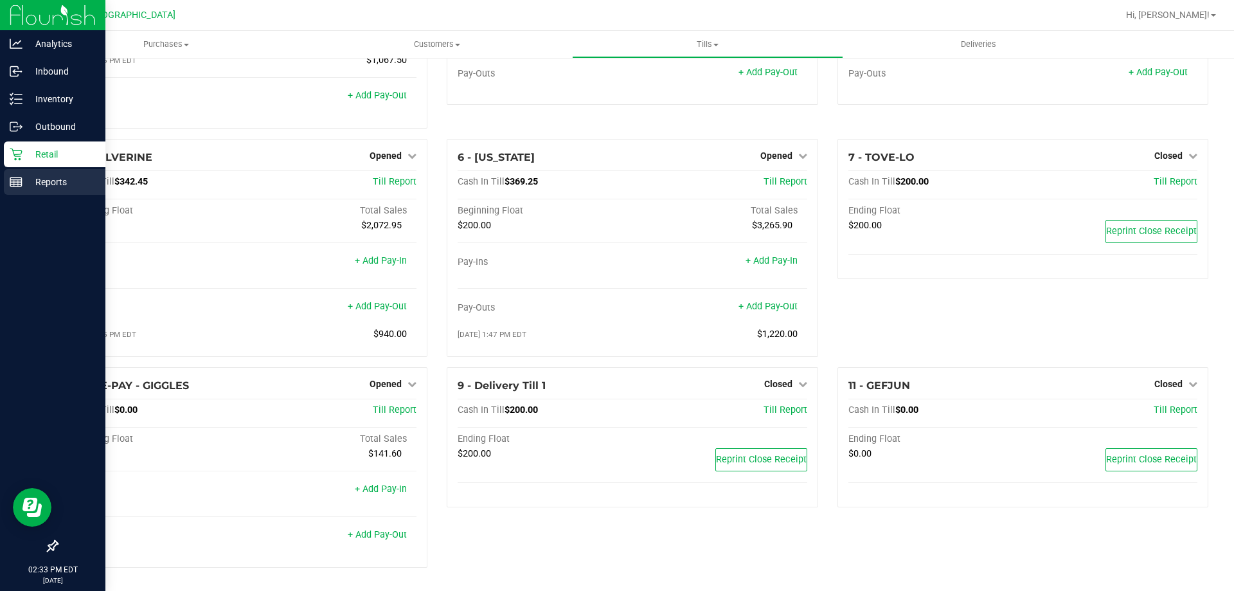
click at [24, 175] on p "Reports" at bounding box center [60, 181] width 77 height 15
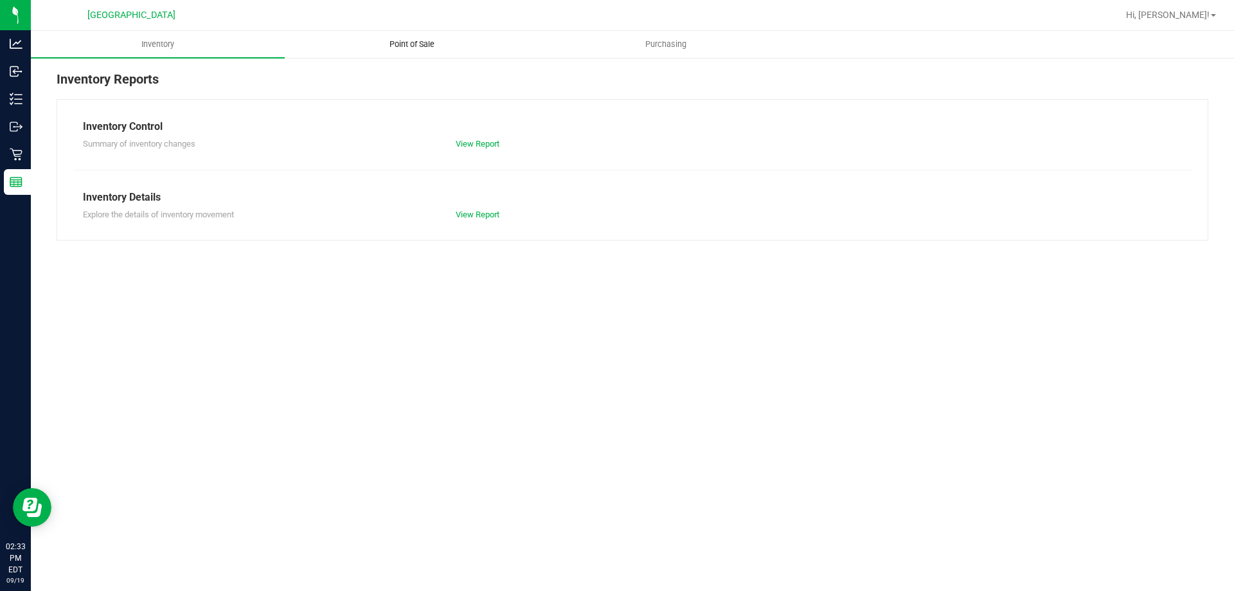
click at [429, 40] on span "Point of Sale" at bounding box center [412, 45] width 80 height 12
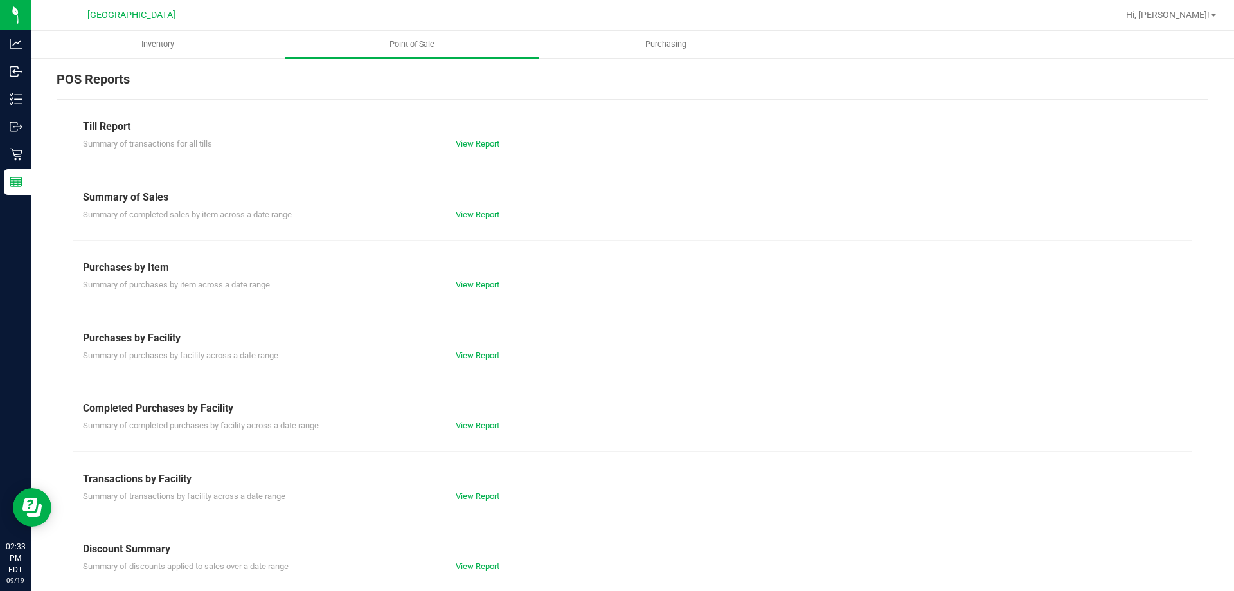
click at [476, 495] on link "View Report" at bounding box center [478, 496] width 44 height 10
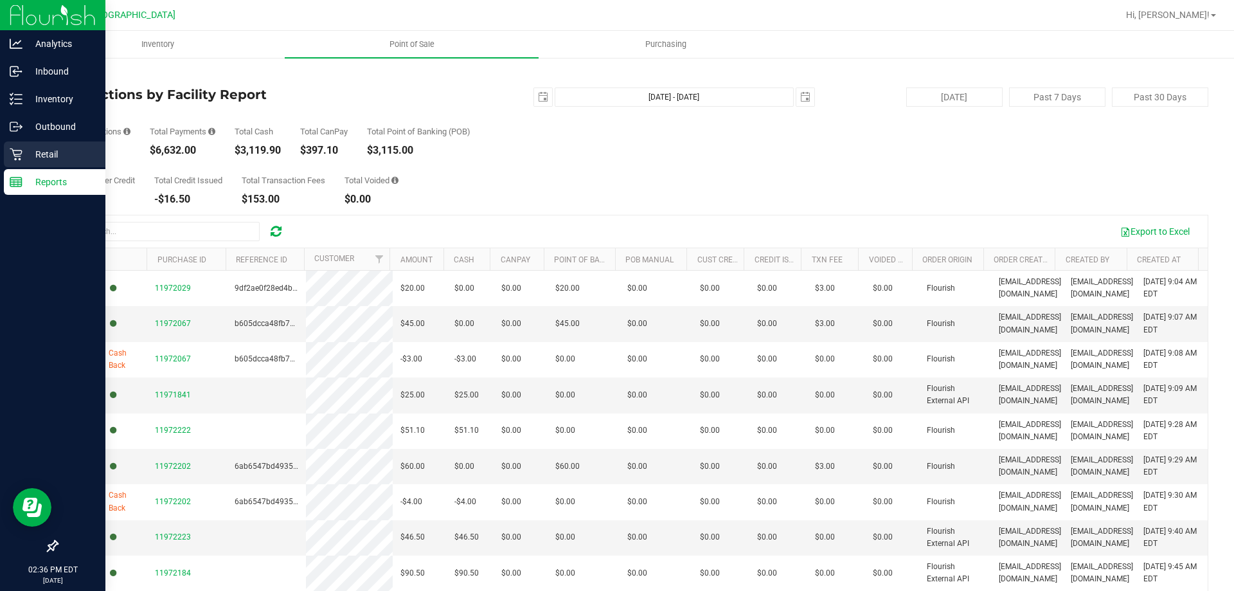
click at [6, 152] on div "Retail" at bounding box center [55, 154] width 102 height 26
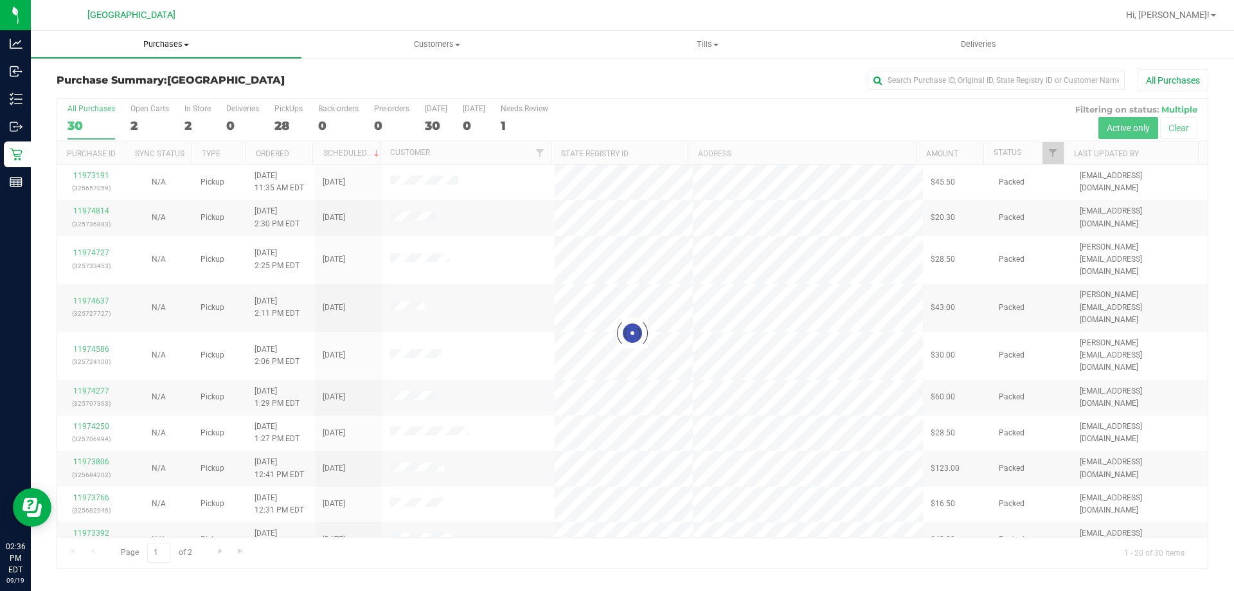
click at [179, 46] on span "Purchases" at bounding box center [166, 45] width 271 height 12
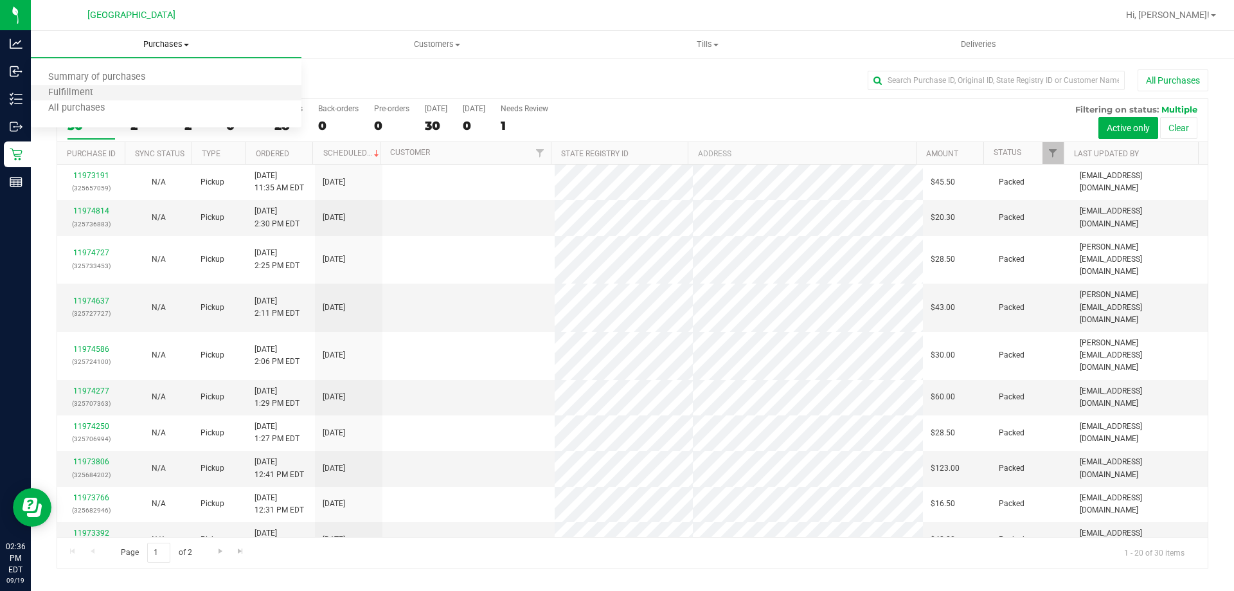
click at [112, 87] on li "Fulfillment" at bounding box center [166, 92] width 271 height 15
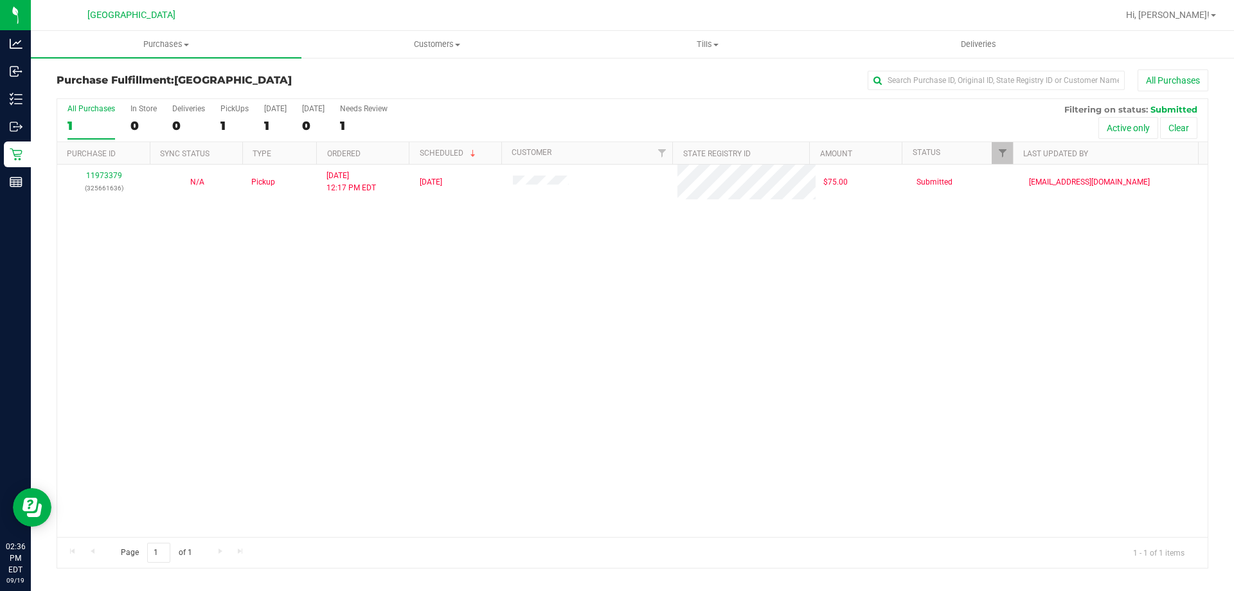
click at [460, 212] on div "11973379 (325661636) N/A Pickup 9/19/2025 12:17 PM EDT 9/19/2025 $75.00 Submitt…" at bounding box center [632, 351] width 1150 height 372
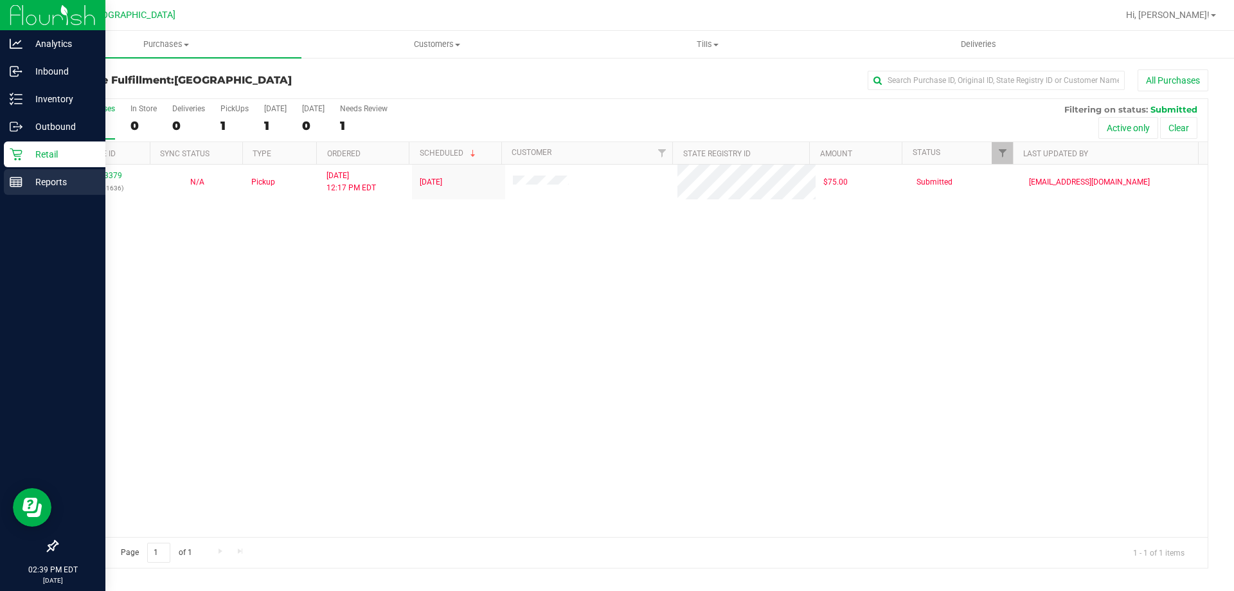
click at [27, 176] on p "Reports" at bounding box center [60, 181] width 77 height 15
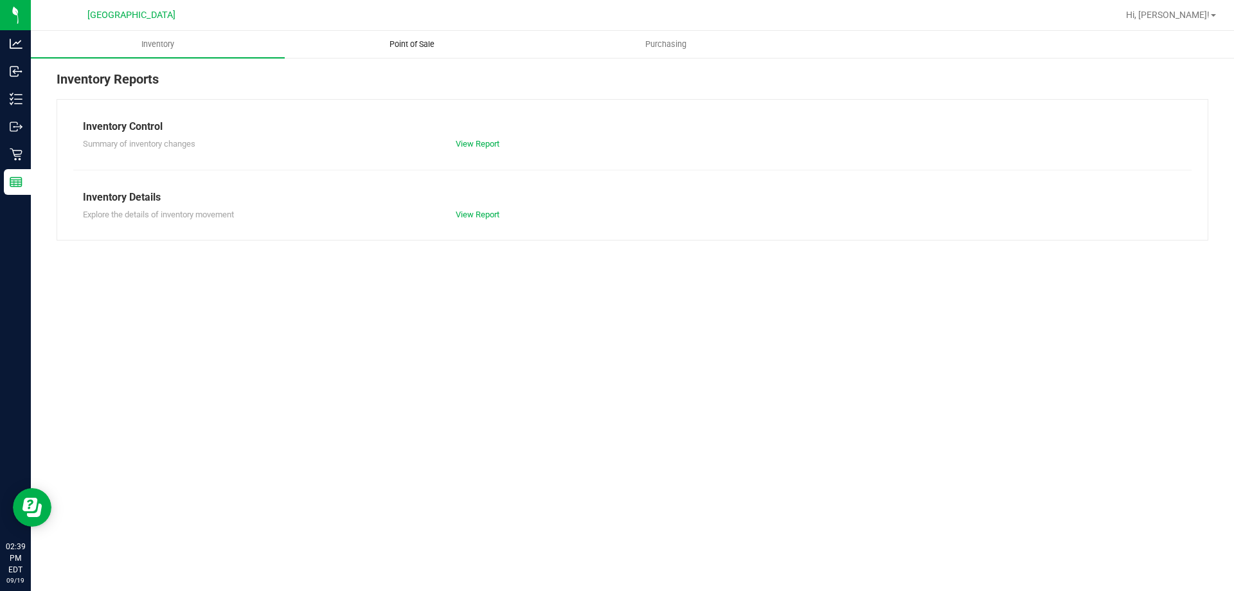
click at [423, 42] on span "Point of Sale" at bounding box center [412, 45] width 80 height 12
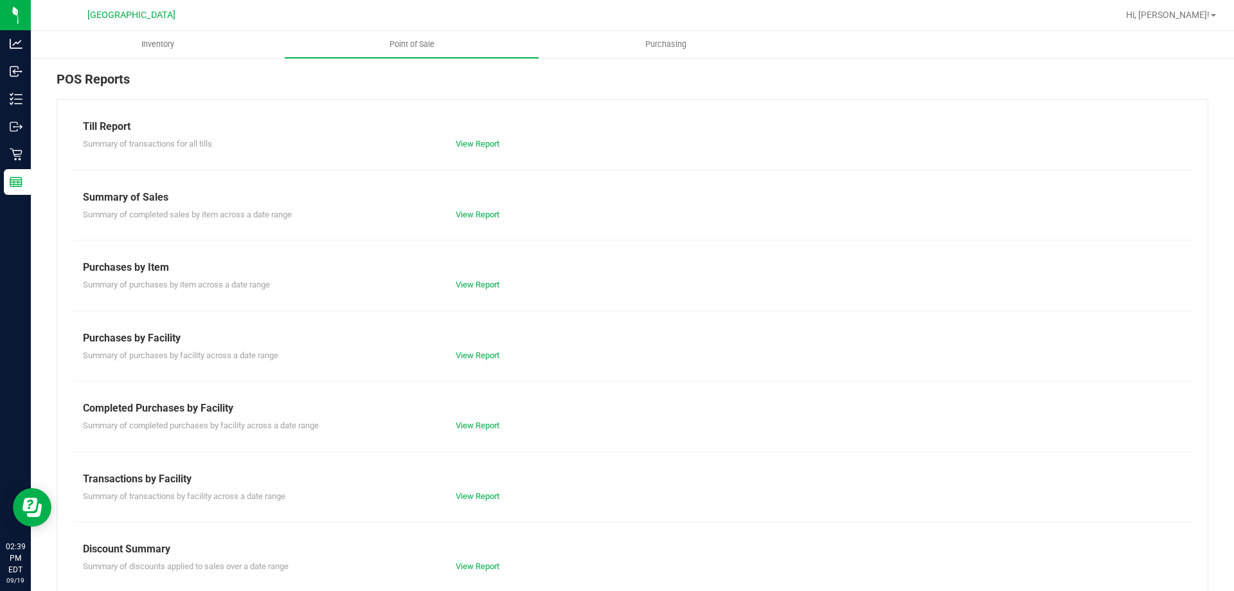
drag, startPoint x: 492, startPoint y: 474, endPoint x: 488, endPoint y: 479, distance: 6.6
click at [490, 474] on div "Transactions by Facility" at bounding box center [632, 478] width 1099 height 15
click at [477, 494] on link "View Report" at bounding box center [478, 496] width 44 height 10
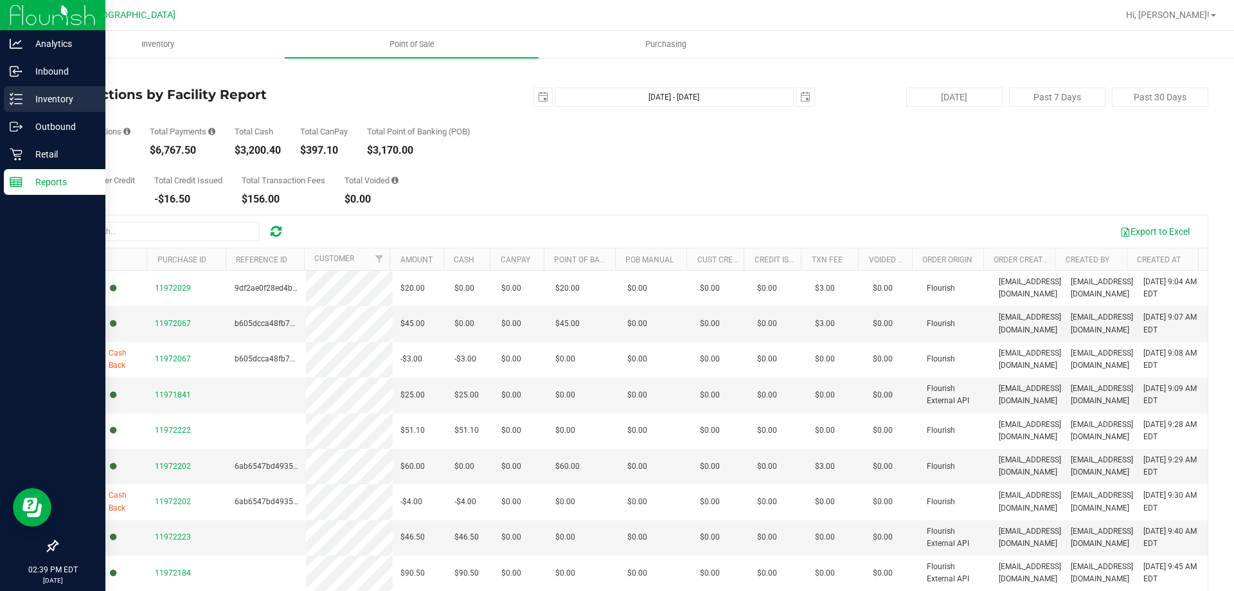
click at [29, 94] on p "Inventory" at bounding box center [60, 98] width 77 height 15
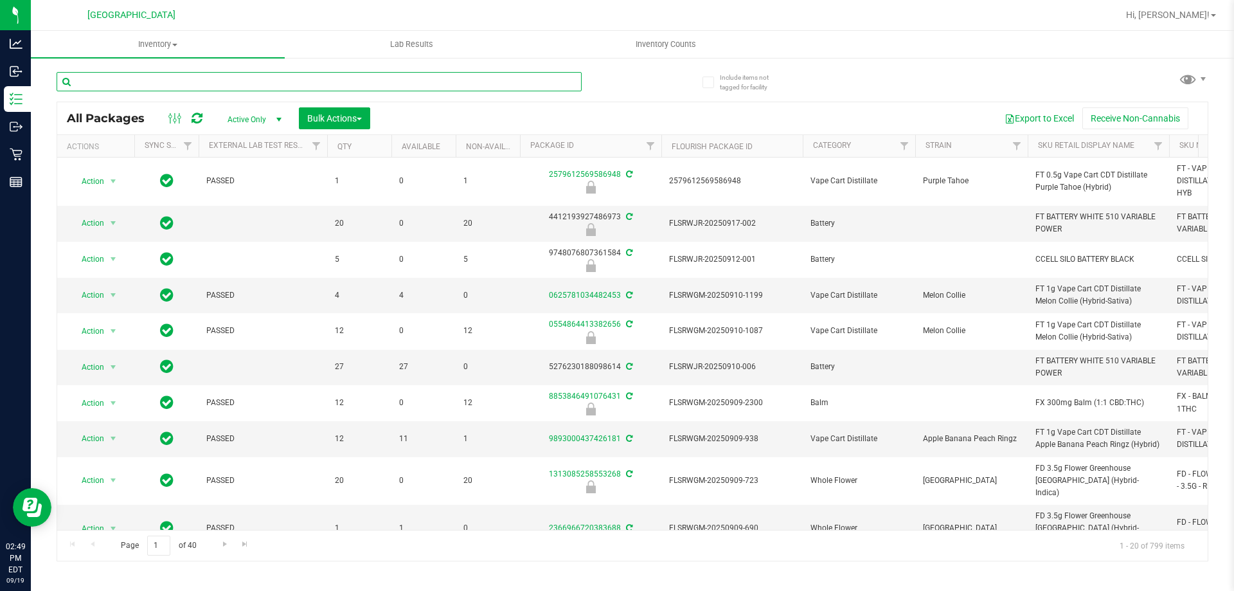
click at [193, 80] on input "text" at bounding box center [319, 81] width 525 height 19
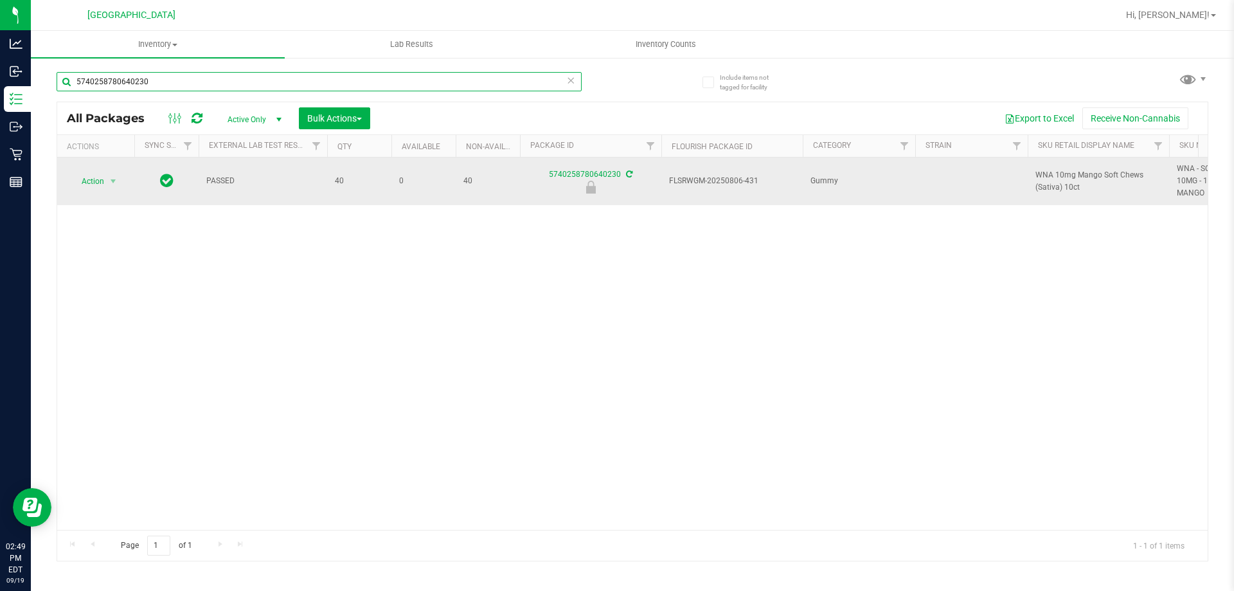
type input "5740258780640230"
click at [101, 177] on span "Action" at bounding box center [87, 181] width 35 height 18
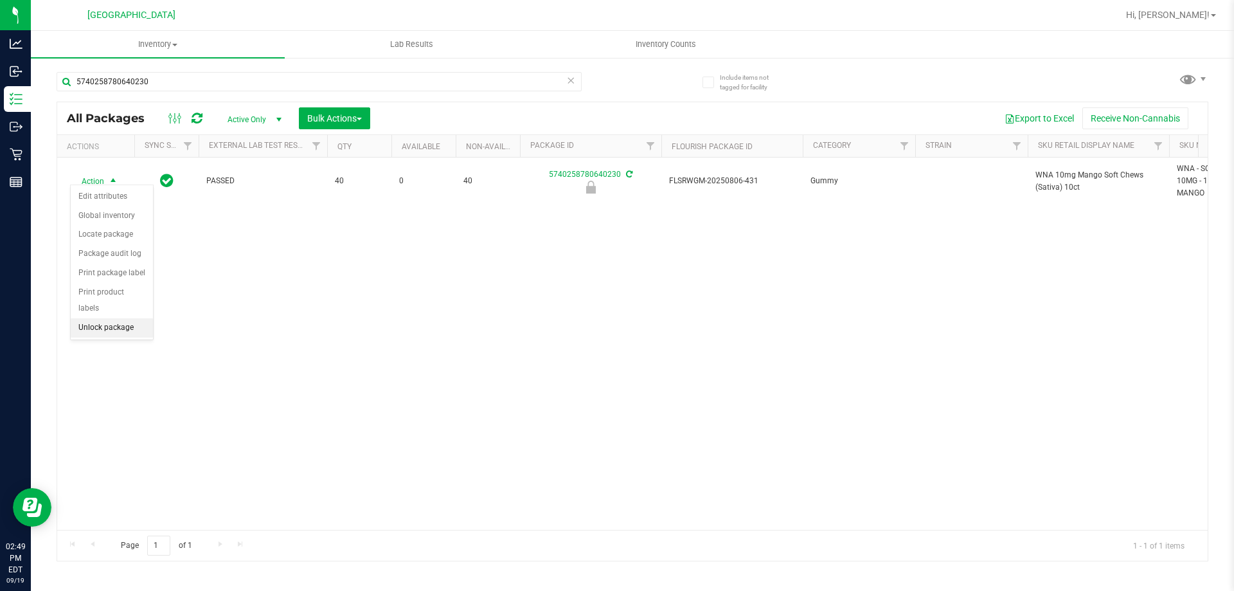
click at [105, 318] on li "Unlock package" at bounding box center [112, 327] width 82 height 19
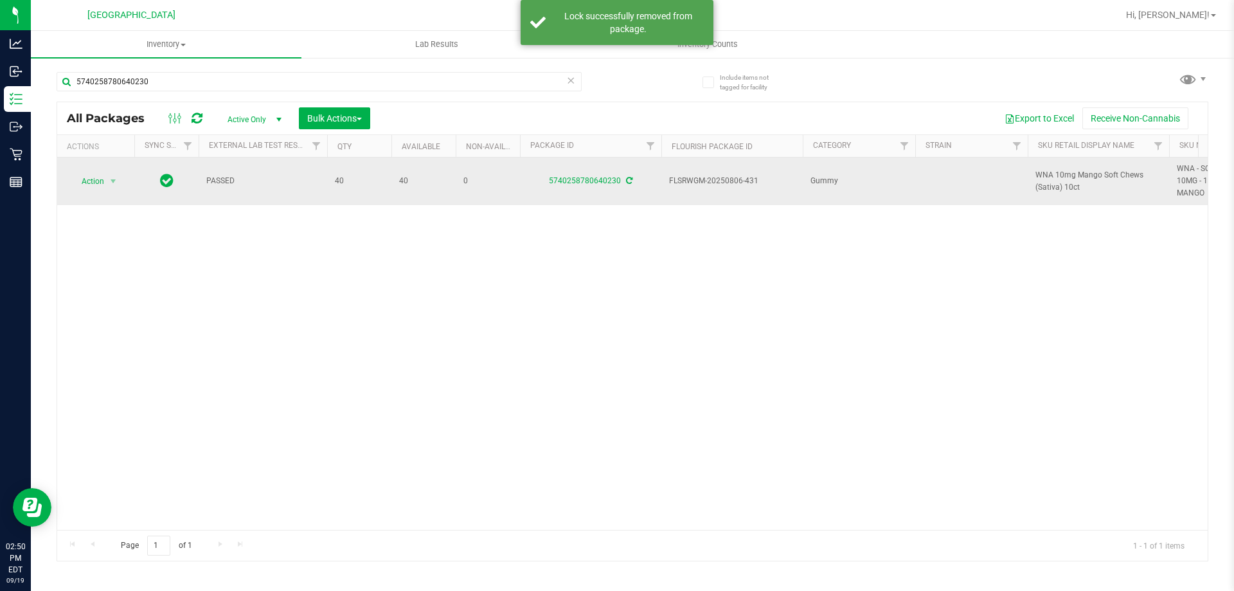
click at [1063, 169] on span "WNA 10mg Mango Soft Chews (Sativa) 10ct" at bounding box center [1098, 181] width 126 height 24
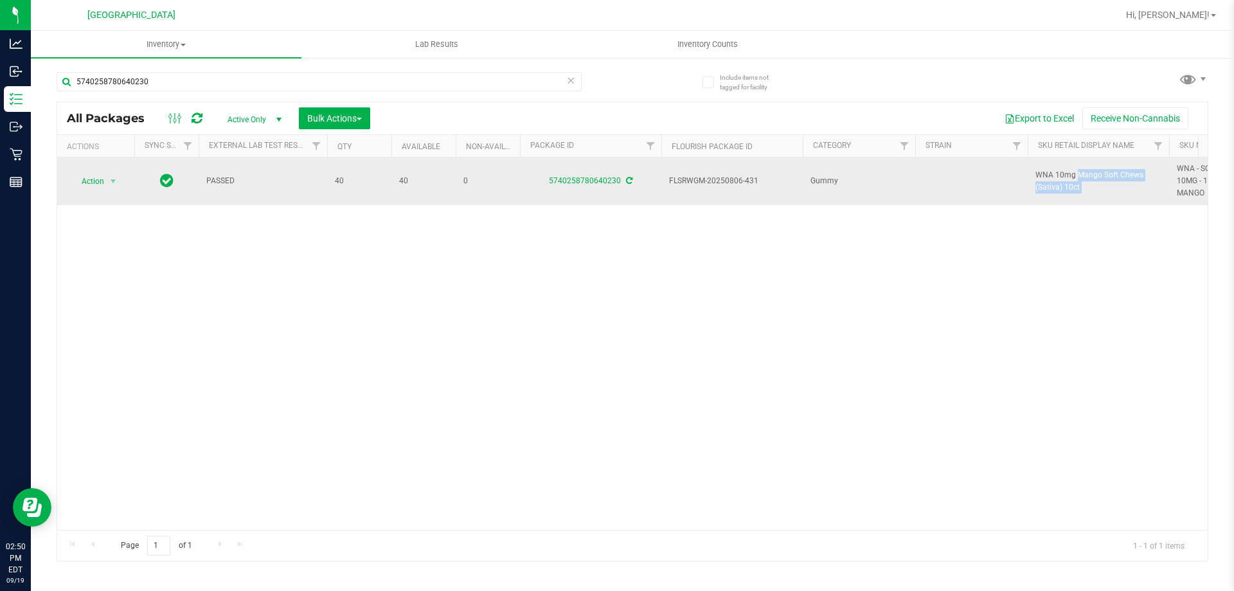
click at [1063, 169] on span "WNA 10mg Mango Soft Chews (Sativa) 10ct" at bounding box center [1098, 181] width 126 height 24
copy tr "WNA 10mg Mango Soft Chews (Sativa) 10ct"
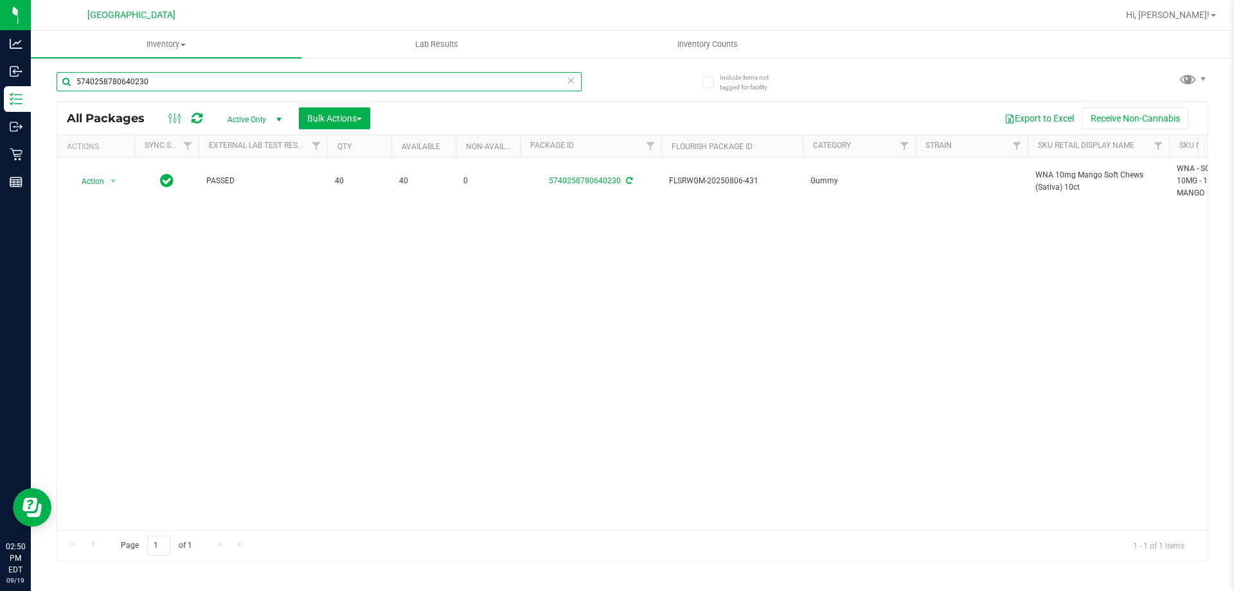
click at [348, 89] on input "5740258780640230" at bounding box center [319, 81] width 525 height 19
paste input "WNA 10mg Mango Soft Chews (Sativa) 10ct"
type input "WNA 10mg Mango Soft Chews (Sativa) 10ct"
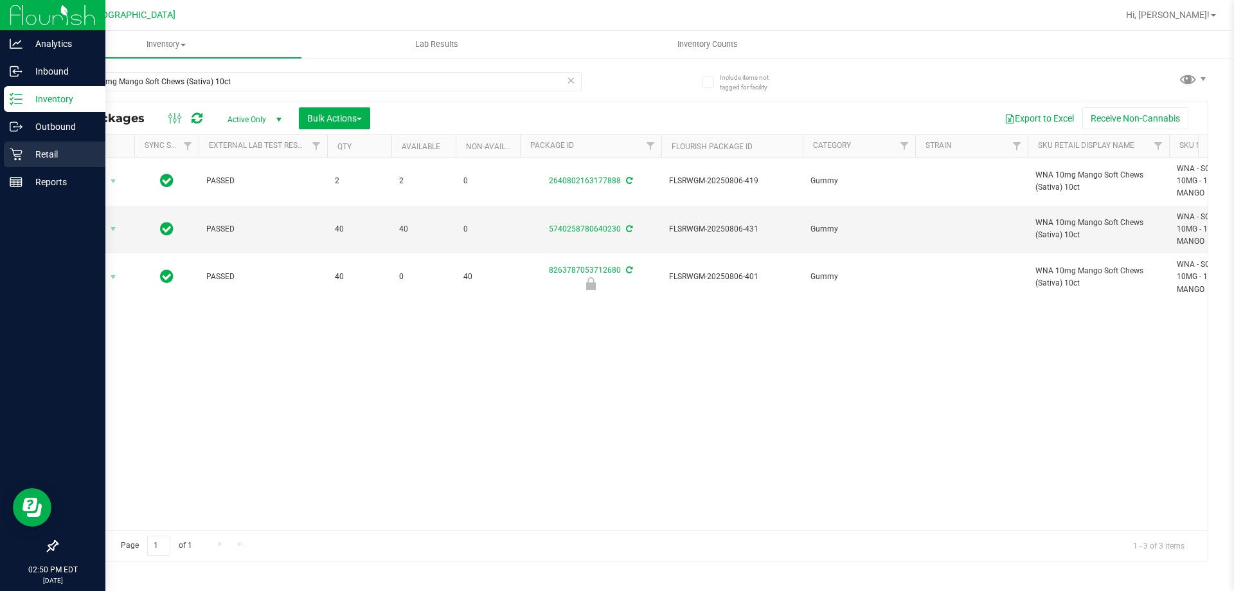
click at [4, 159] on div "Retail" at bounding box center [55, 154] width 102 height 26
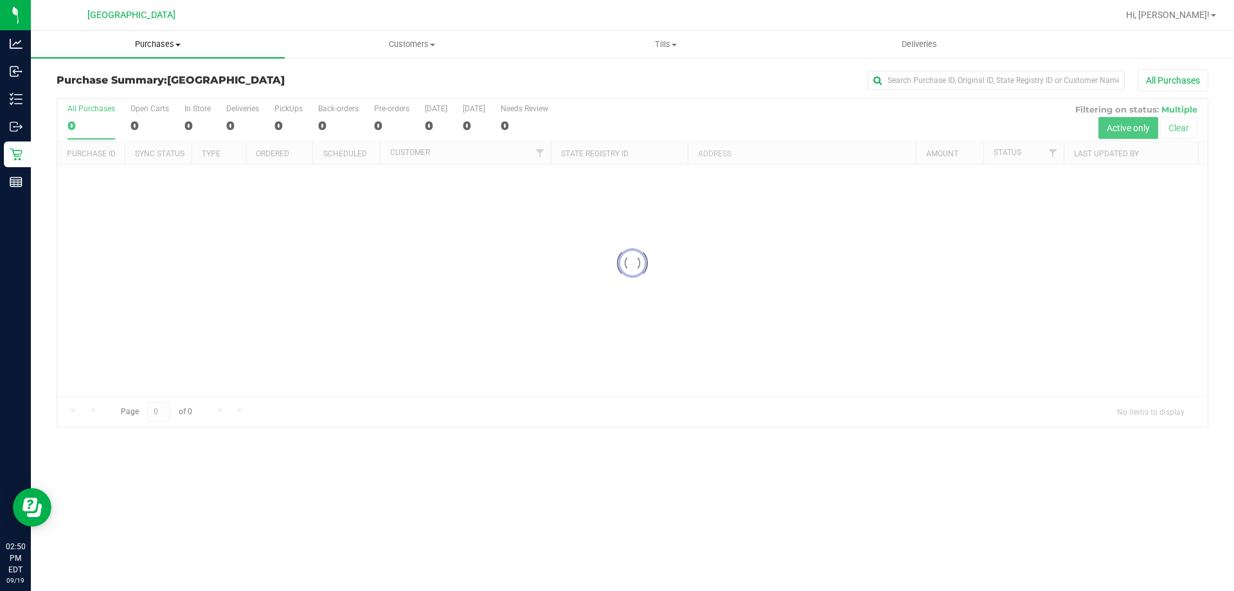
click at [149, 42] on span "Purchases" at bounding box center [158, 45] width 254 height 12
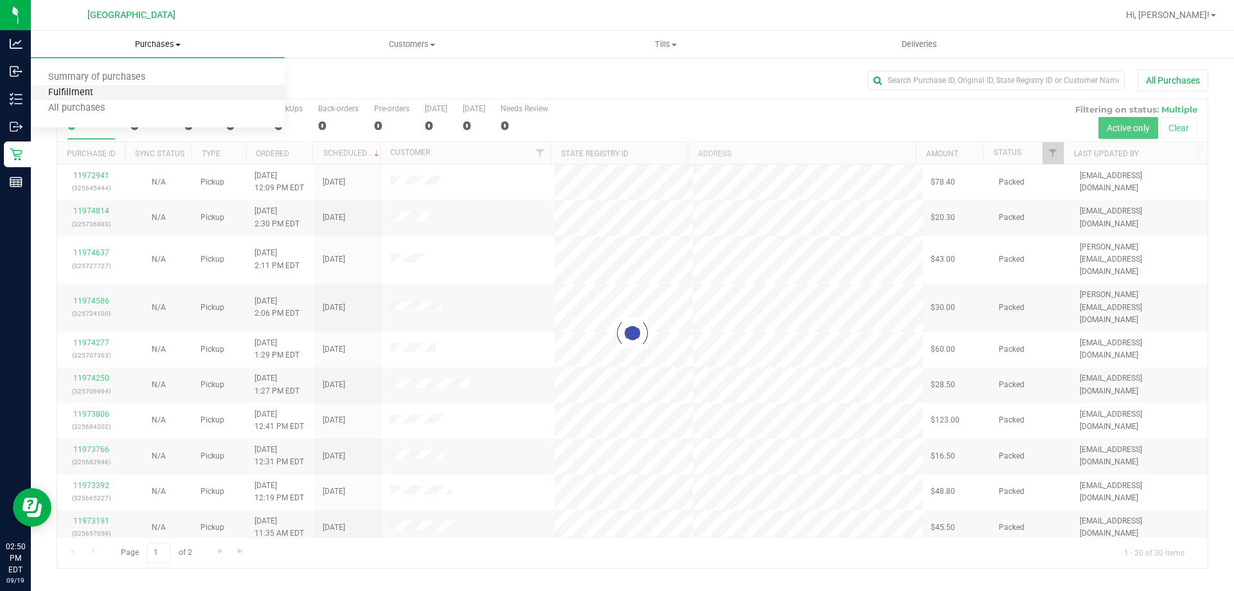
click at [89, 88] on span "Fulfillment" at bounding box center [71, 92] width 80 height 11
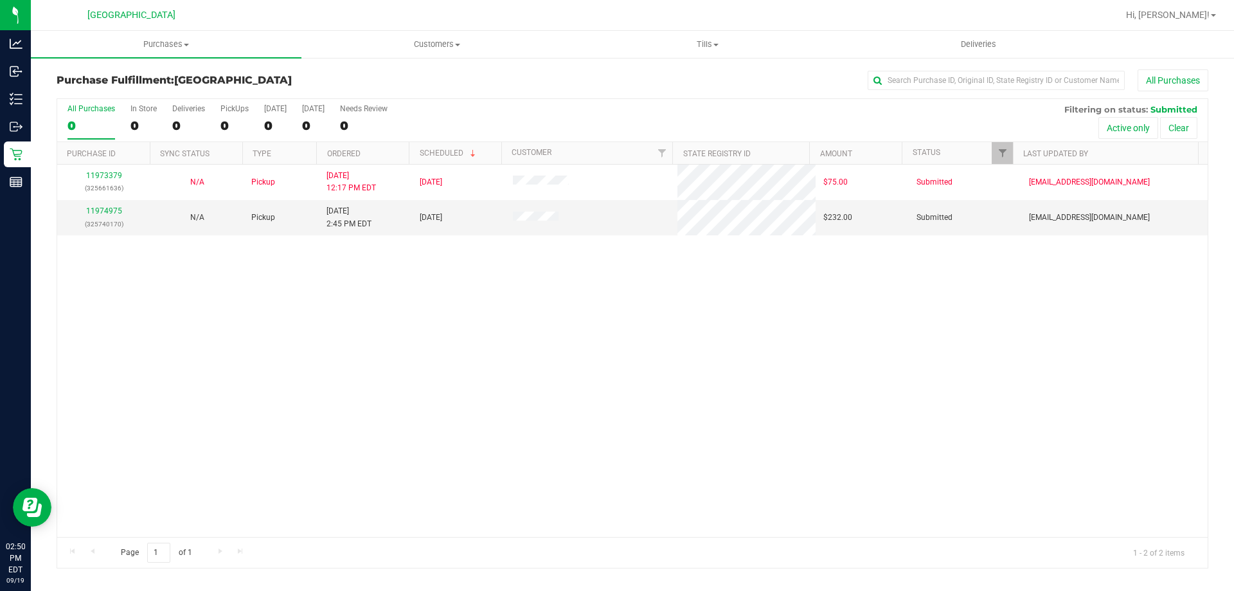
click at [285, 310] on div "11973379 (325661636) N/A Pickup 9/19/2025 12:17 PM EDT 9/19/2025 $75.00 Submitt…" at bounding box center [632, 351] width 1150 height 372
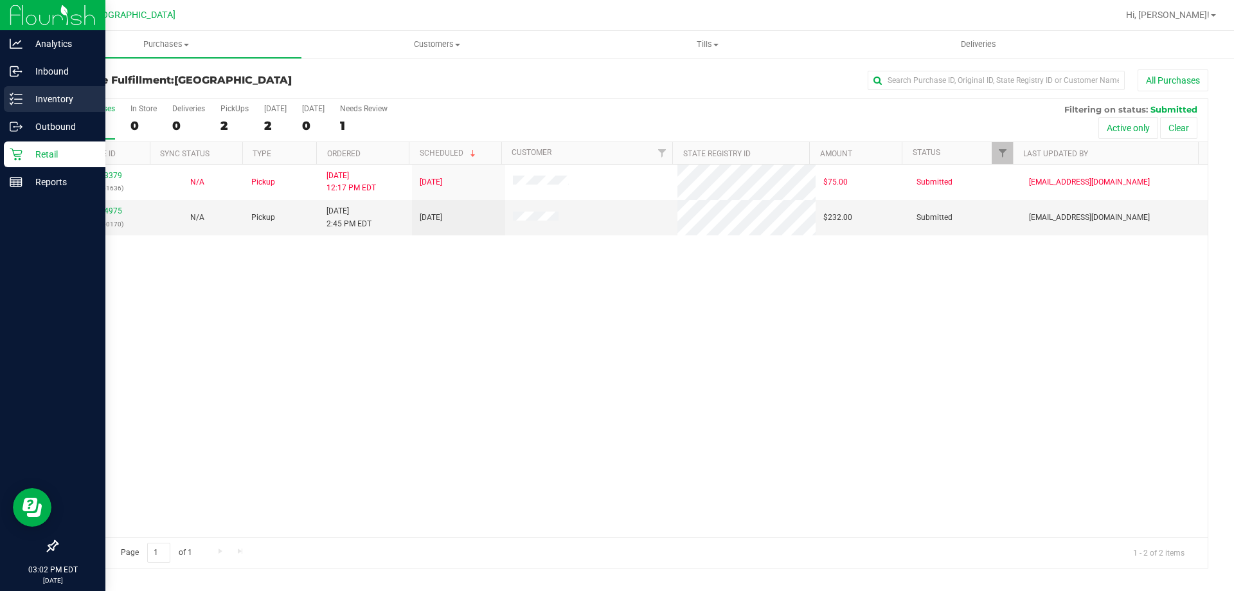
click at [16, 90] on div "Inventory" at bounding box center [55, 99] width 102 height 26
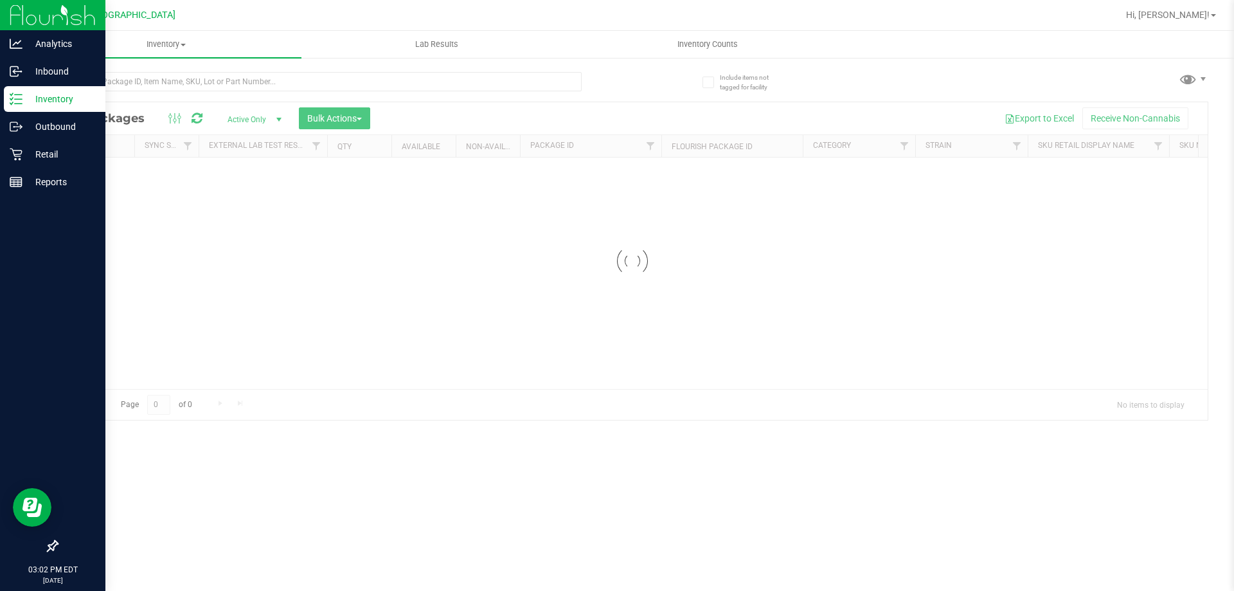
click at [419, 70] on div at bounding box center [345, 80] width 576 height 41
click at [423, 87] on input "text" at bounding box center [319, 81] width 525 height 19
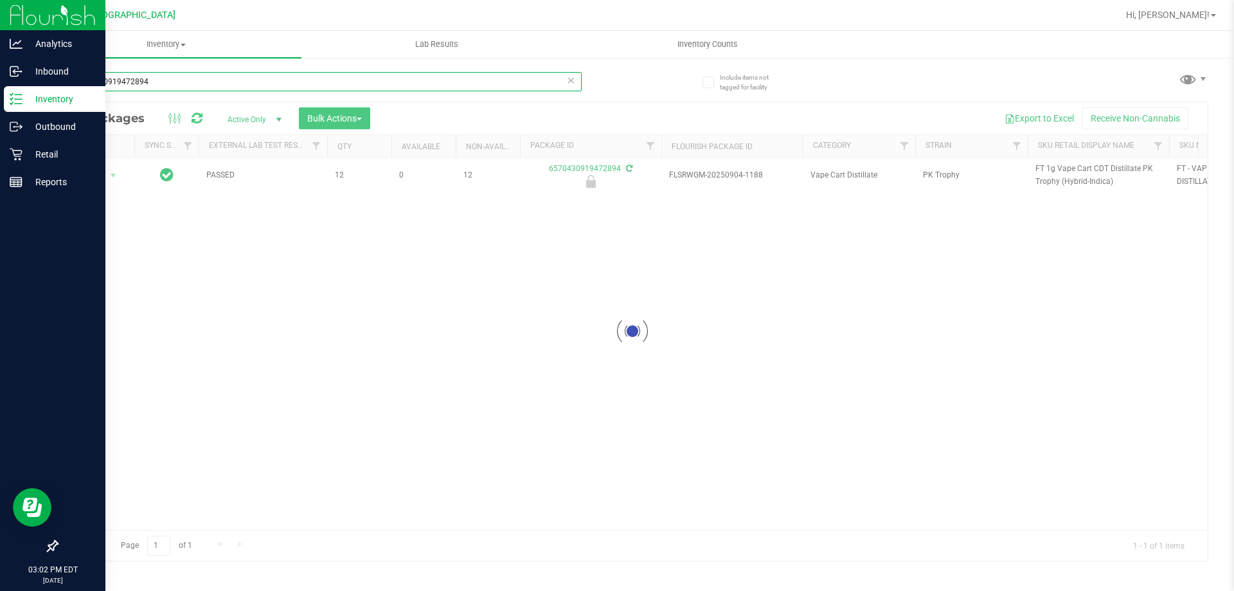
type input "6570430919472894"
click at [109, 174] on div at bounding box center [632, 331] width 1150 height 458
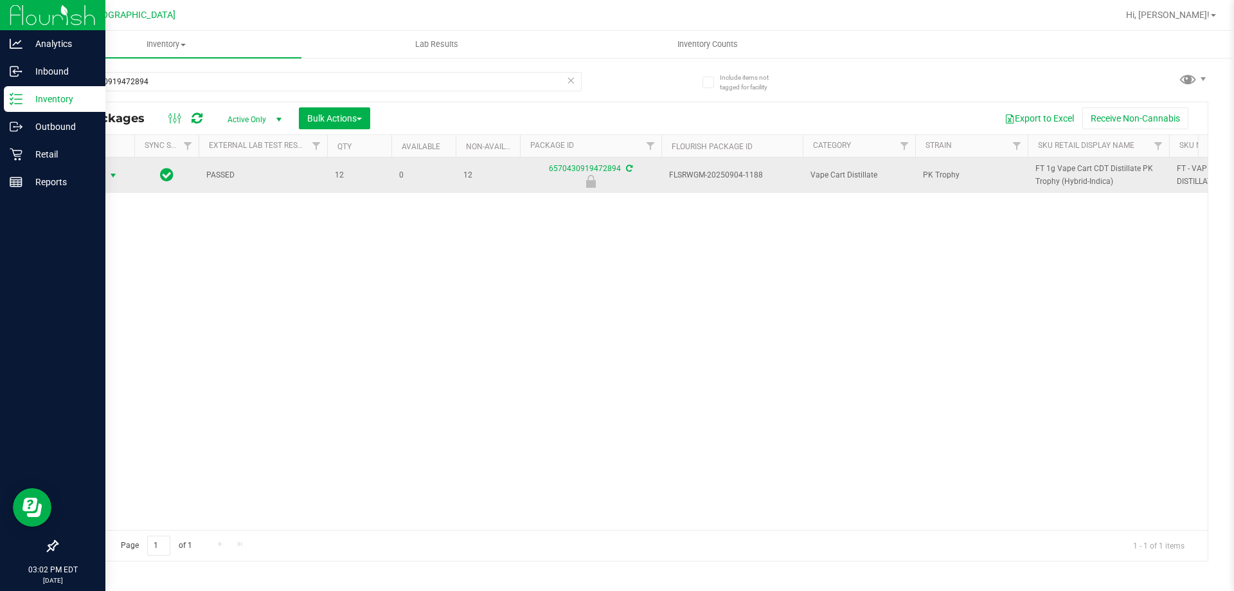
click at [103, 178] on span "Action" at bounding box center [87, 175] width 35 height 18
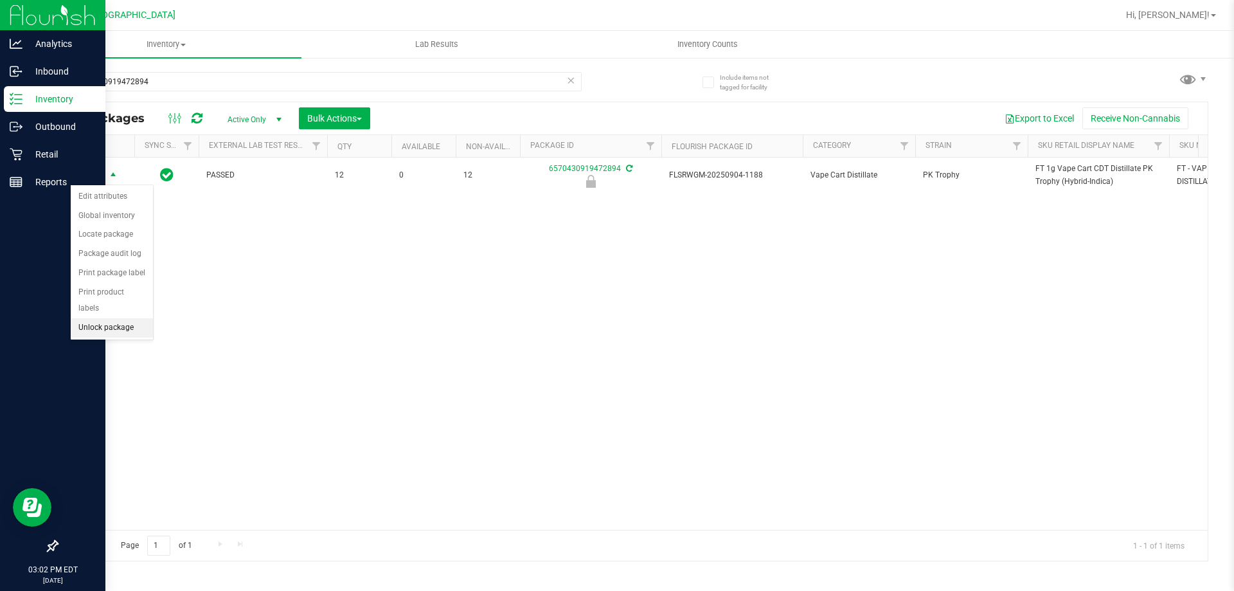
click at [108, 318] on li "Unlock package" at bounding box center [112, 327] width 82 height 19
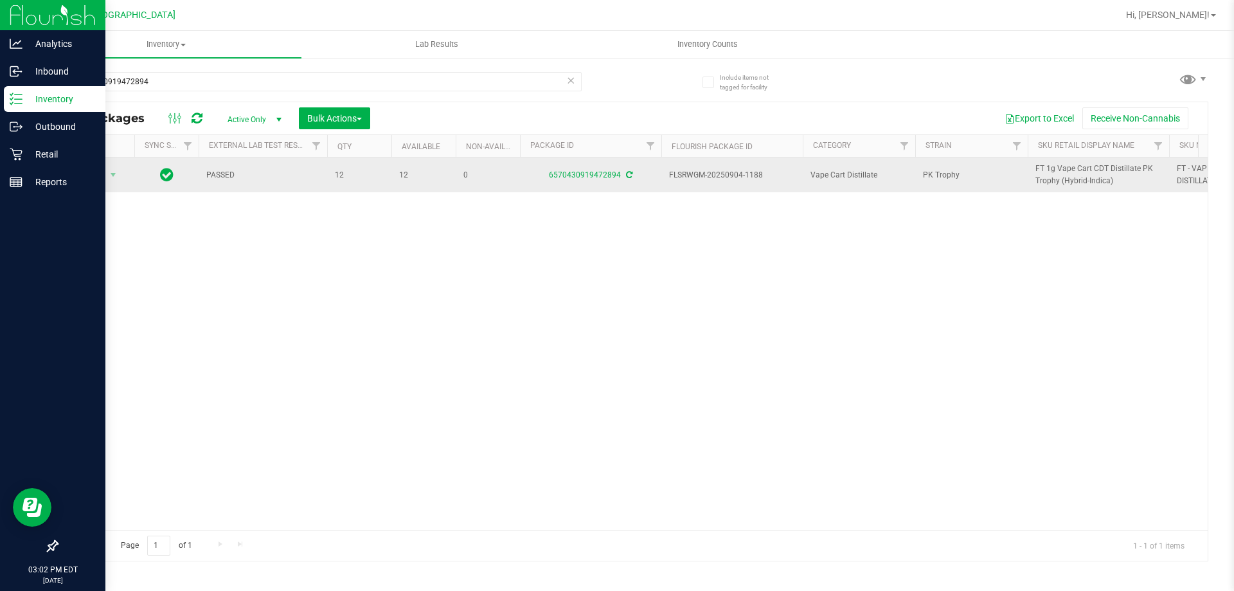
click at [1059, 181] on span "FT 1g Vape Cart CDT Distillate PK Trophy (Hybrid-Indica)" at bounding box center [1098, 175] width 126 height 24
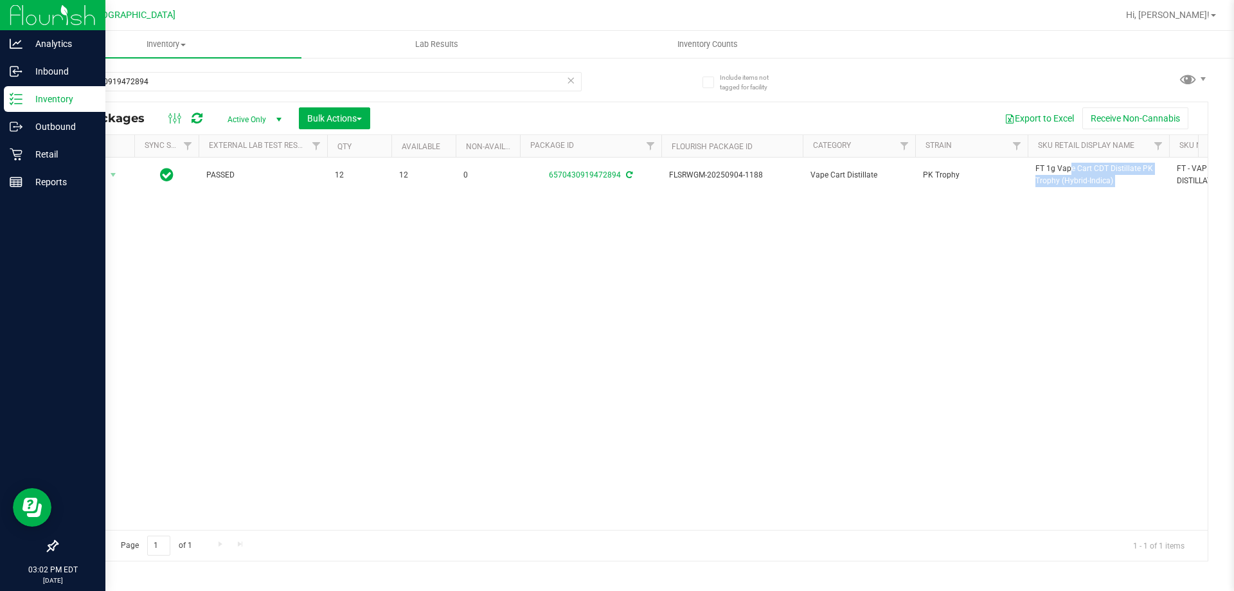
copy tr "FT 1g Vape Cart CDT Distillate PK Trophy (Hybrid-Indica)"
click at [440, 82] on input "6570430919472894" at bounding box center [319, 81] width 525 height 19
paste input "FT 1g Vape Cart CDT Distillate PK Trophy (Hybrid-Indica)"
click at [440, 82] on input "6570430919472894" at bounding box center [319, 81] width 525 height 19
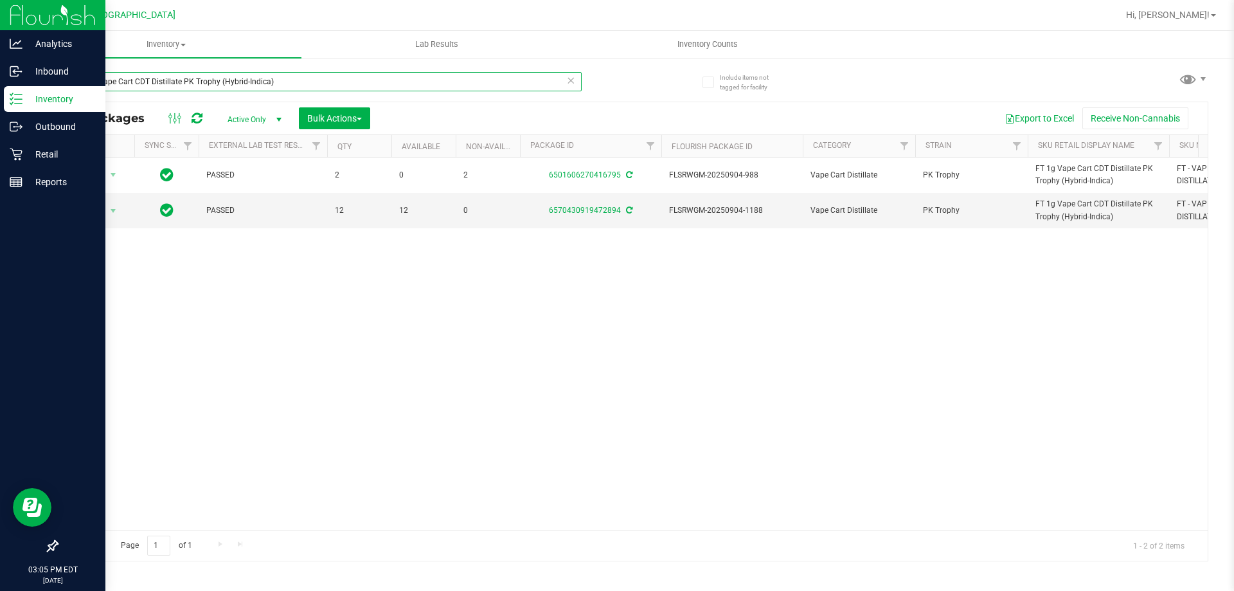
click at [457, 82] on input "FT 1g Vape Cart CDT Distillate PK Trophy (Hybrid-Indica)" at bounding box center [319, 81] width 525 height 19
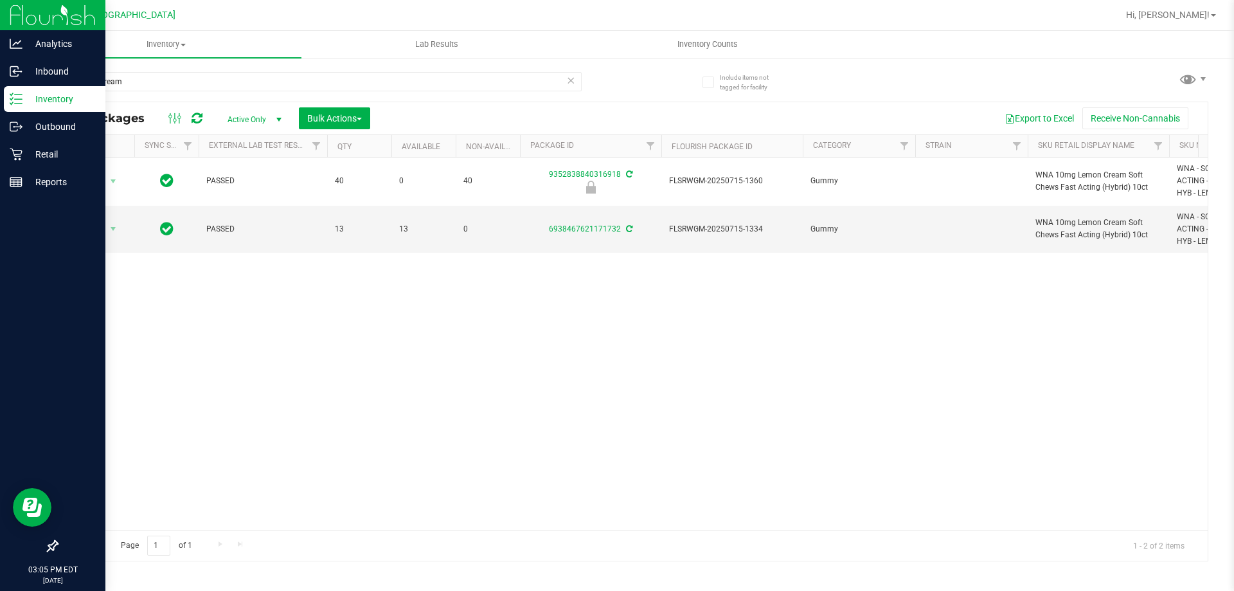
click at [452, 296] on div "Action Action Edit attributes Global inventory Locate package Package audit log…" at bounding box center [632, 343] width 1150 height 372
click at [258, 72] on input "lemon cream" at bounding box center [319, 81] width 525 height 19
drag, startPoint x: 258, startPoint y: 72, endPoint x: 303, endPoint y: 72, distance: 44.3
click at [258, 72] on input "lemon cream" at bounding box center [319, 81] width 525 height 19
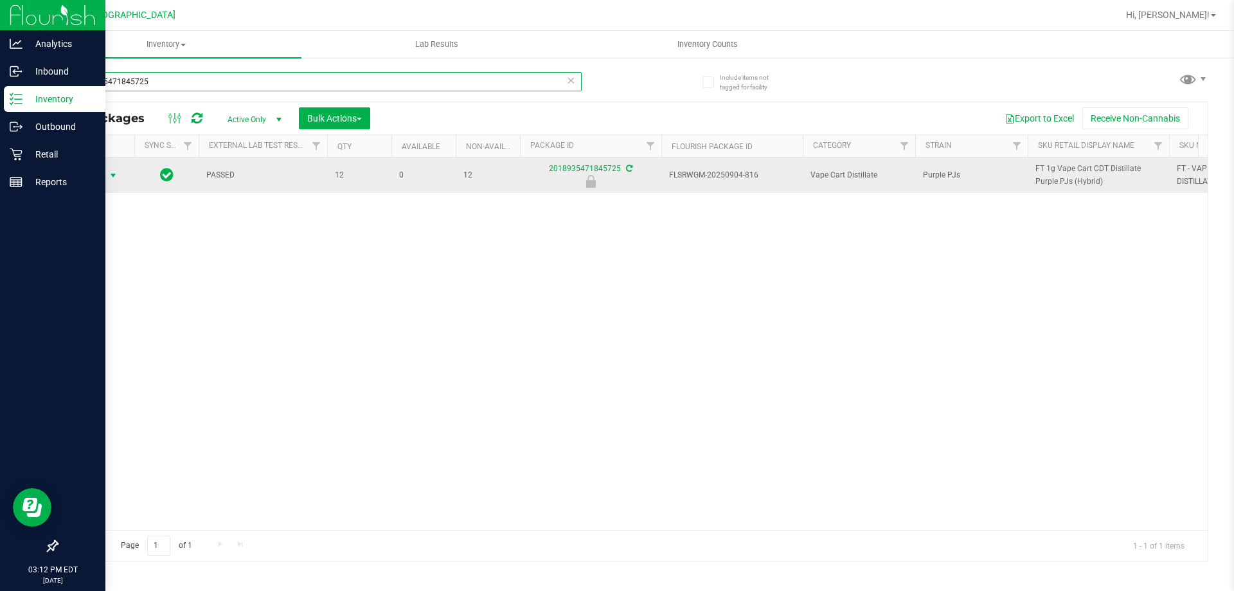
type input "2018935471845725"
click at [93, 174] on span "Action" at bounding box center [87, 175] width 35 height 18
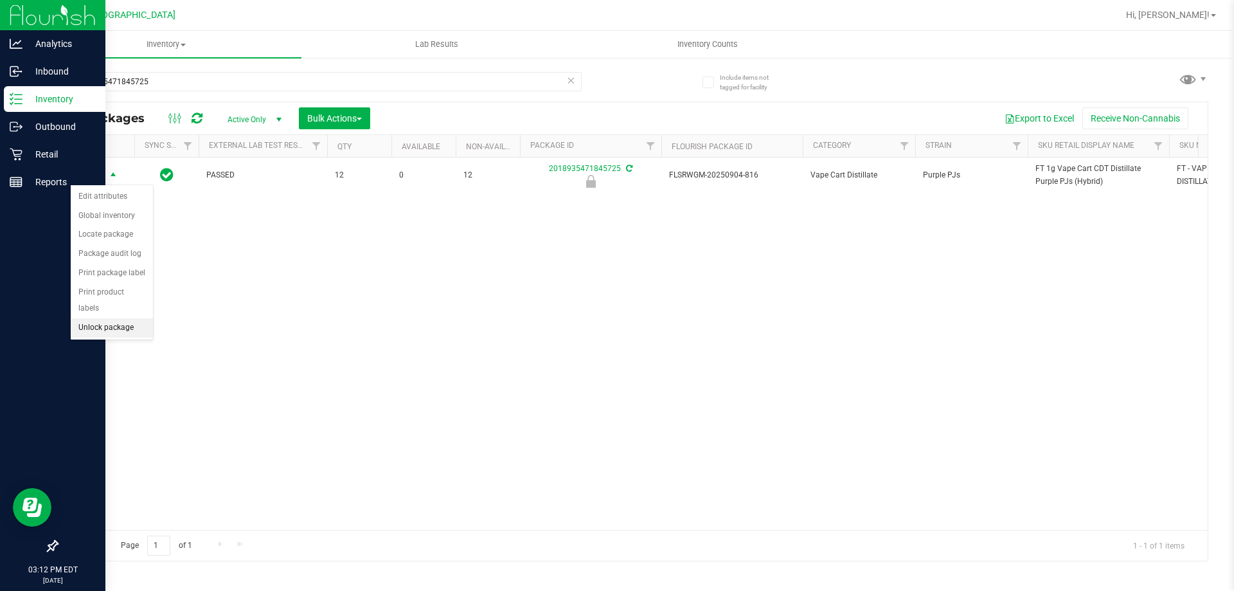
click at [129, 318] on li "Unlock package" at bounding box center [112, 327] width 82 height 19
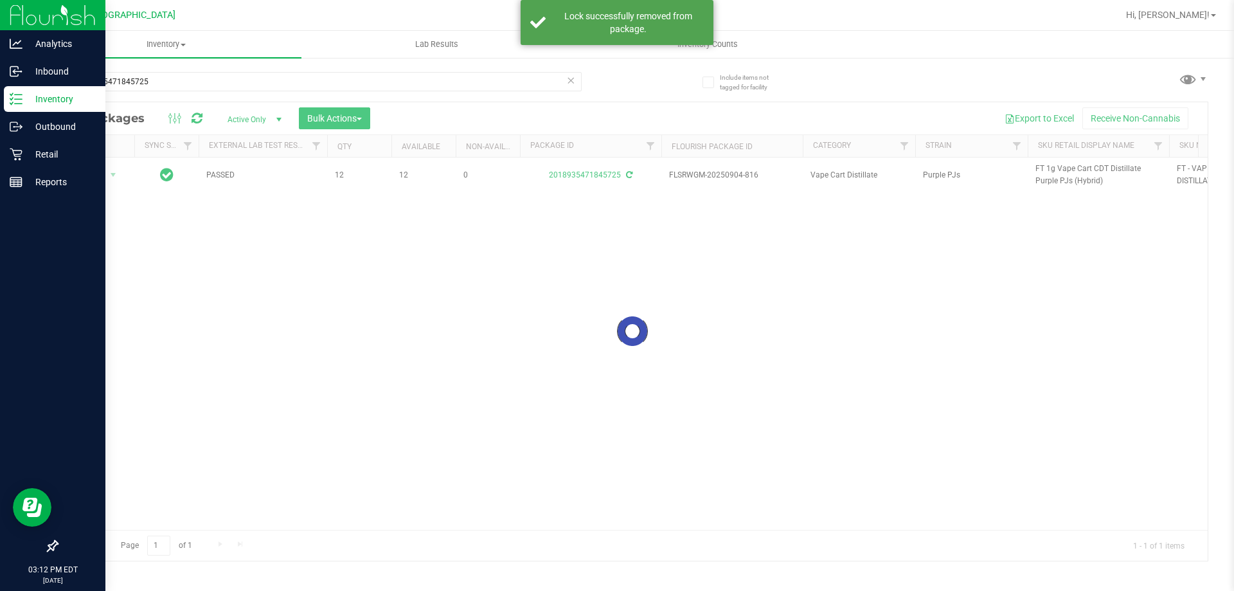
click at [1065, 166] on div at bounding box center [632, 331] width 1150 height 458
click at [1061, 174] on div at bounding box center [632, 331] width 1150 height 458
click at [1061, 174] on span "FT 1g Vape Cart CDT Distillate Purple PJs (Hybrid)" at bounding box center [1098, 175] width 126 height 24
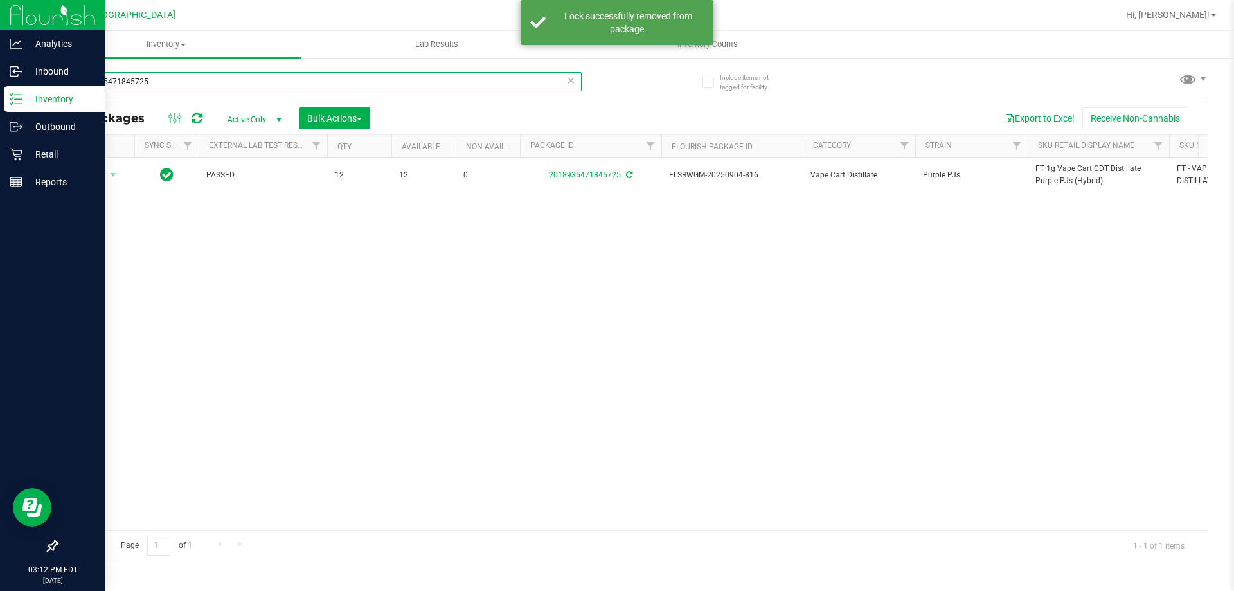
click at [482, 90] on input "2018935471845725" at bounding box center [319, 81] width 525 height 19
click at [481, 89] on input "2018935471845725" at bounding box center [319, 81] width 525 height 19
paste input "FT 1g Vape Cart CDT Distillate Purple PJs (Hybrid)"
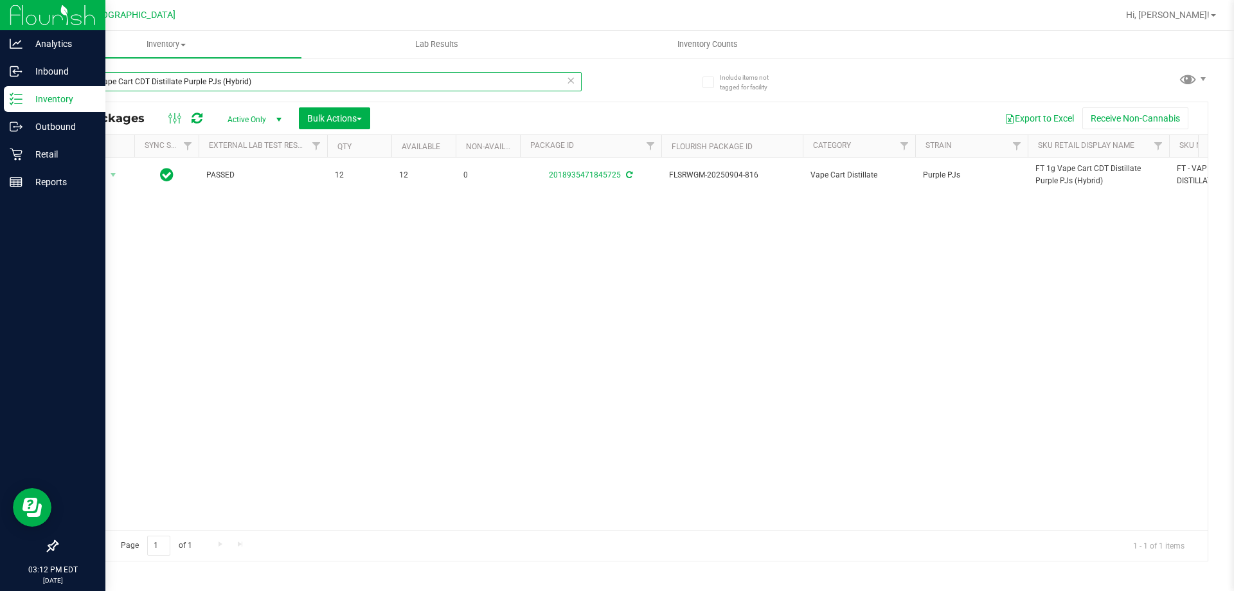
type input "FT 1g Vape Cart CDT Distillate Purple PJs (Hybrid)"
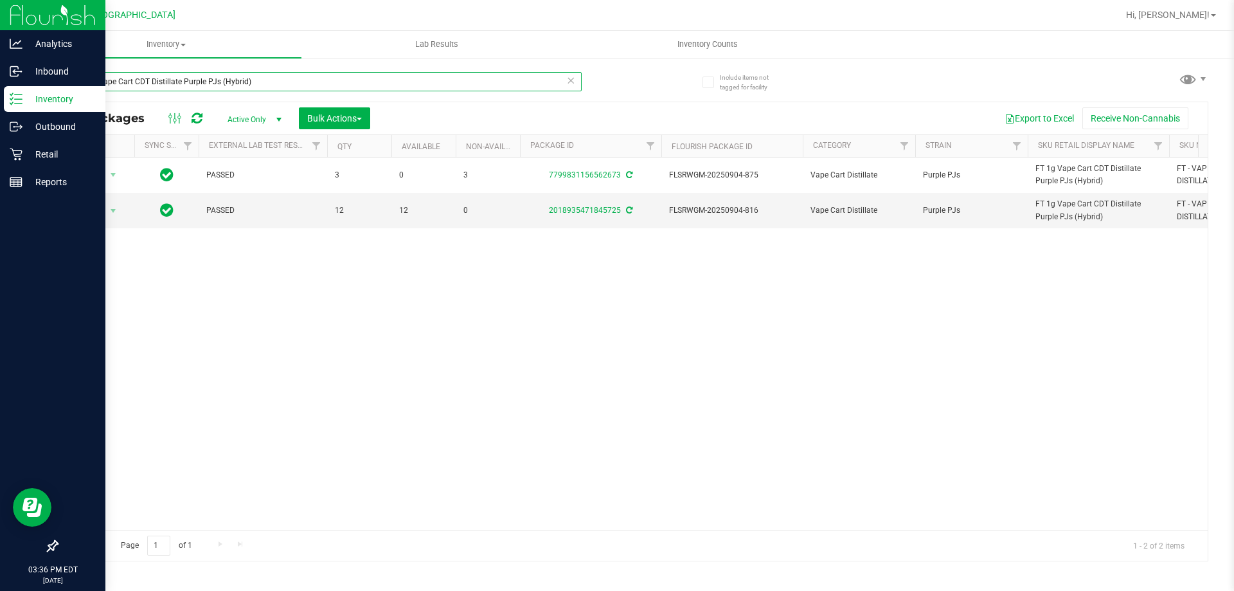
click at [359, 85] on input "FT 1g Vape Cart CDT Distillate Purple PJs (Hybrid)" at bounding box center [319, 81] width 525 height 19
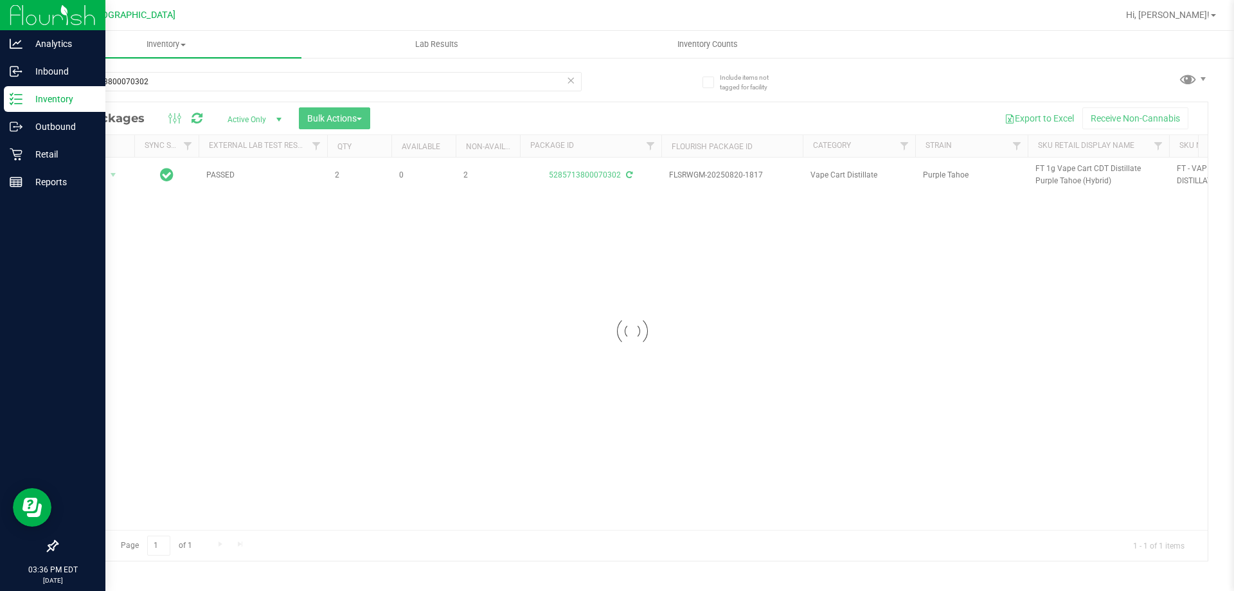
click at [1043, 183] on div at bounding box center [632, 331] width 1150 height 458
click at [1052, 171] on span "FT 1g Vape Cart CDT Distillate Purple Tahoe (Hybrid)" at bounding box center [1098, 175] width 126 height 24
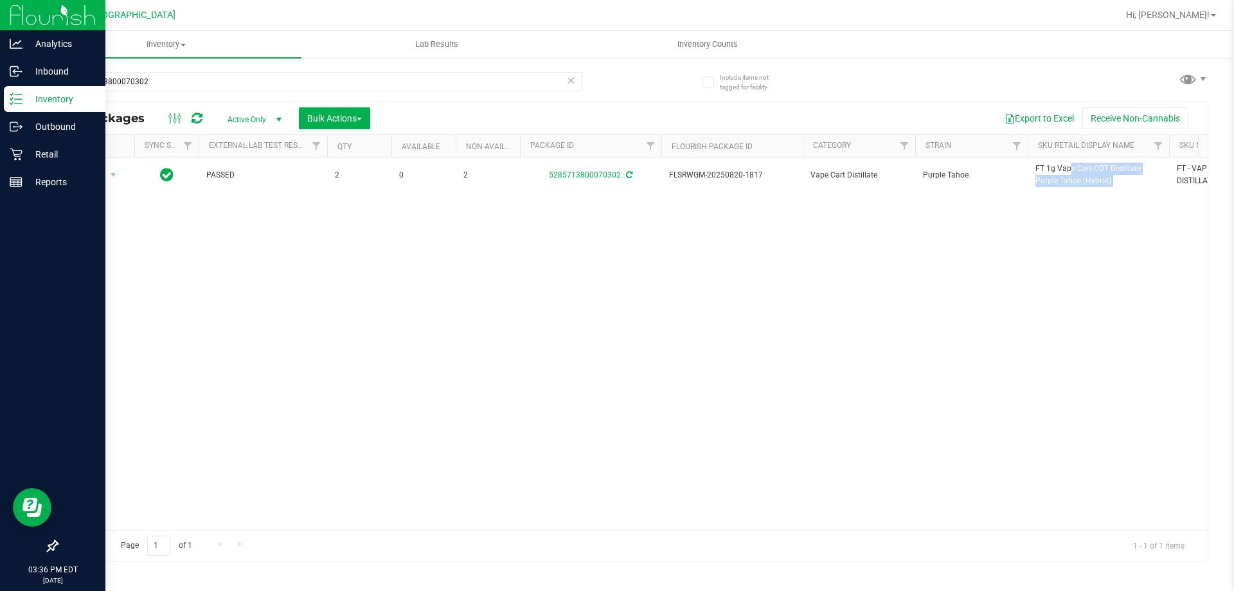
click at [1052, 171] on span "FT 1g Vape Cart CDT Distillate Purple Tahoe (Hybrid)" at bounding box center [1098, 175] width 126 height 24
click at [454, 90] on input "5285713800070302" at bounding box center [319, 81] width 525 height 19
paste input "FT 1g Vape Cart CDT Distillate Purple Tahoe (Hybrid)"
type input "FT 1g Vape Cart CDT Distillate Purple Tahoe (Hybrid)"
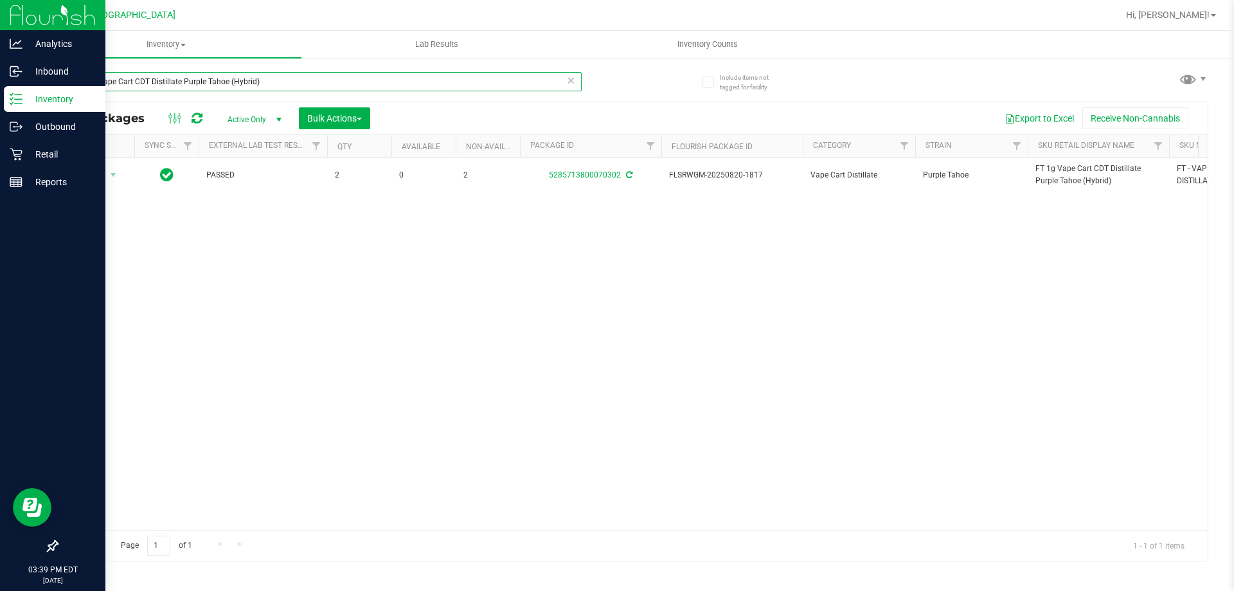
click at [134, 76] on input "FT 1g Vape Cart CDT Distillate Purple Tahoe (Hybrid)" at bounding box center [319, 81] width 525 height 19
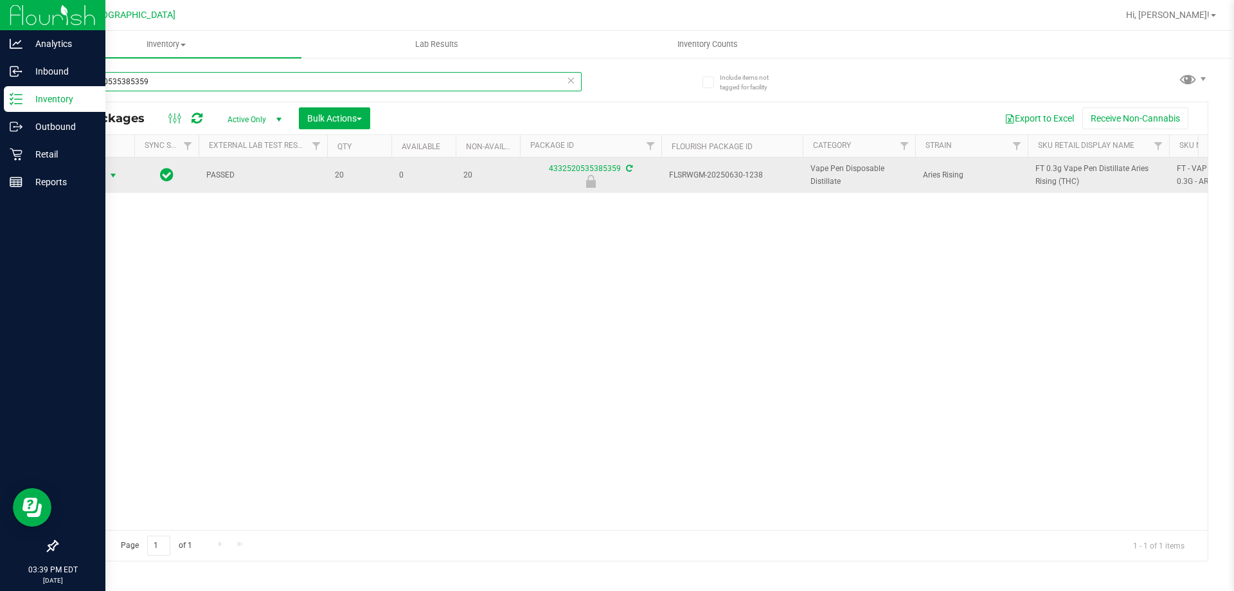
type input "4332520535385359"
click at [103, 177] on span "Action" at bounding box center [87, 175] width 35 height 18
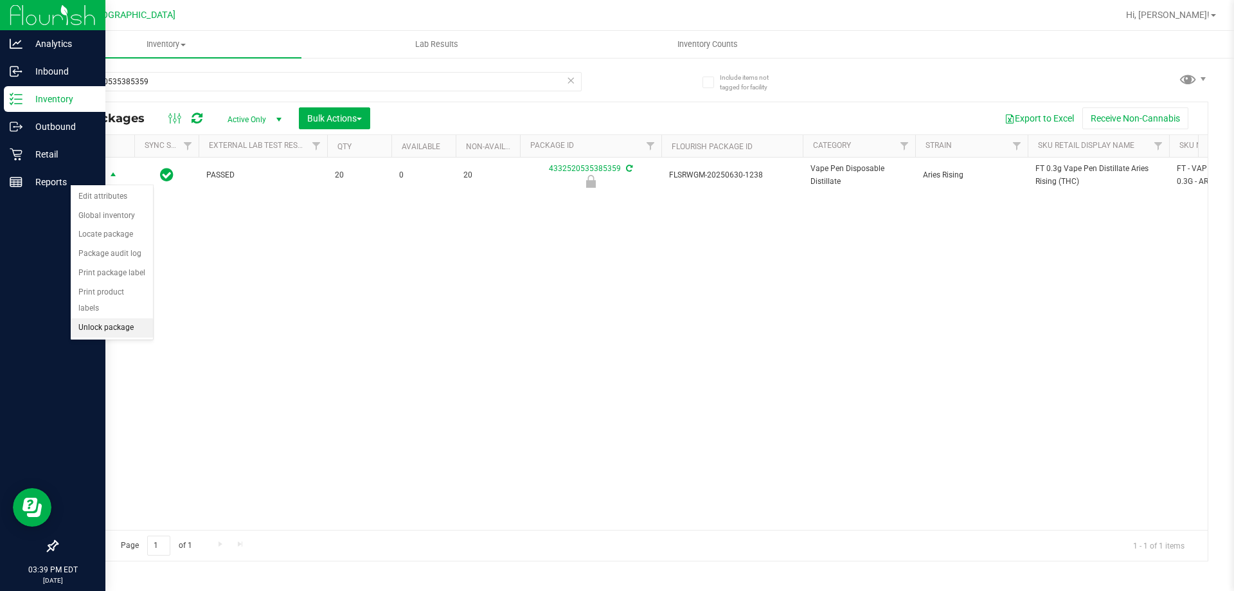
click at [105, 318] on li "Unlock package" at bounding box center [112, 327] width 82 height 19
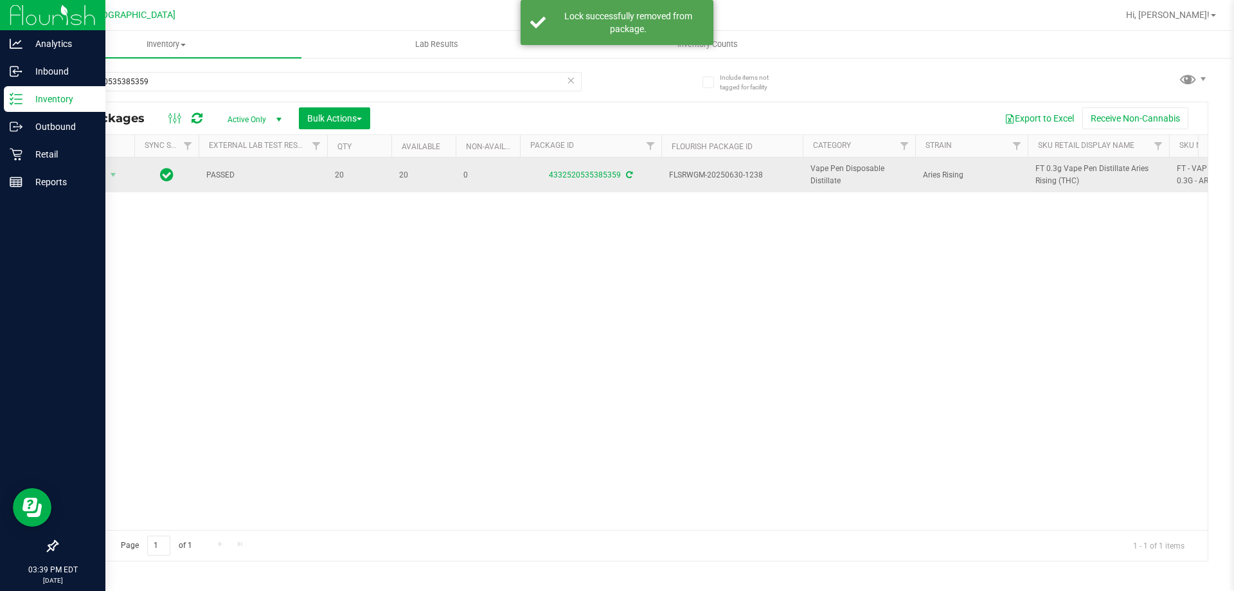
click at [1042, 172] on span "FT 0.3g Vape Pen Distillate Aries Rising (THC)" at bounding box center [1098, 175] width 126 height 24
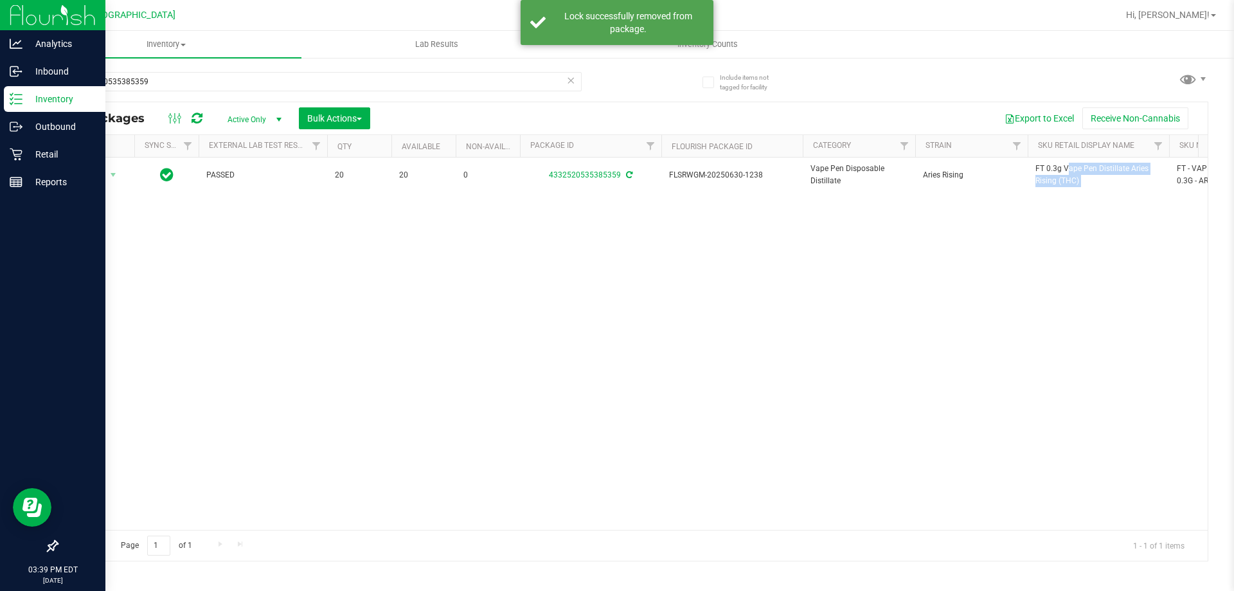
copy tr "FT 0.3g Vape Pen Distillate Aries Rising (THC)"
click at [464, 82] on input "4332520535385359" at bounding box center [319, 81] width 525 height 19
paste input "FT 0.3g Vape Pen Distillate Aries Rising (THC)"
type input "FT 0.3g Vape Pen Distillate Aries Rising (THC)"
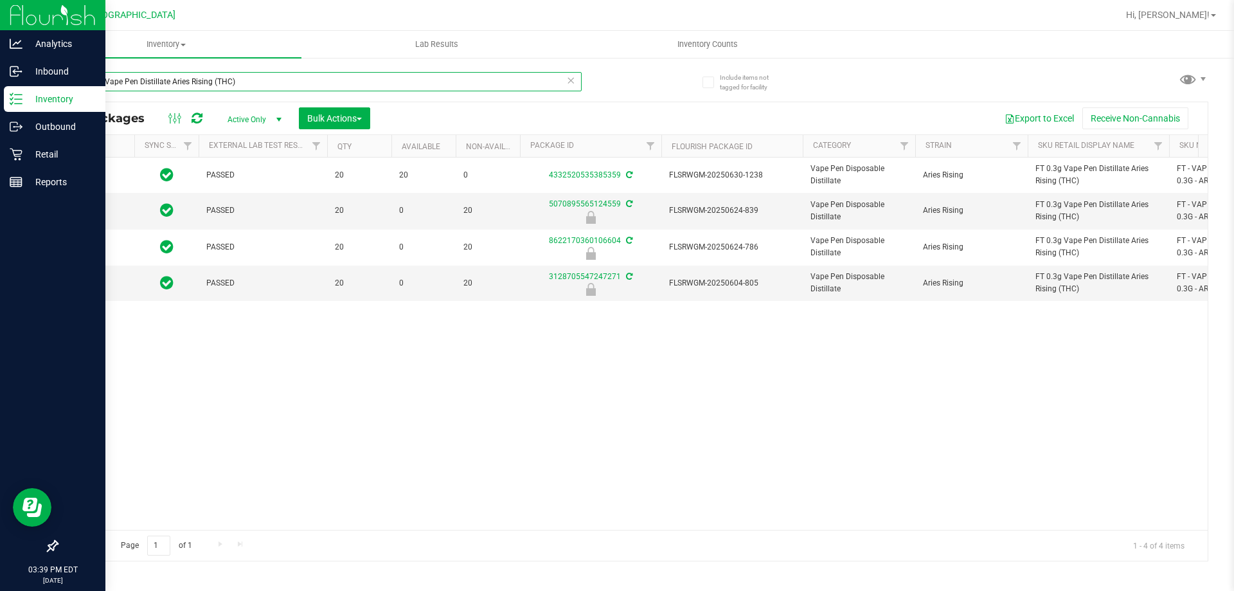
click at [462, 82] on input "FT 0.3g Vape Pen Distillate Aries Rising (THC)" at bounding box center [319, 81] width 525 height 19
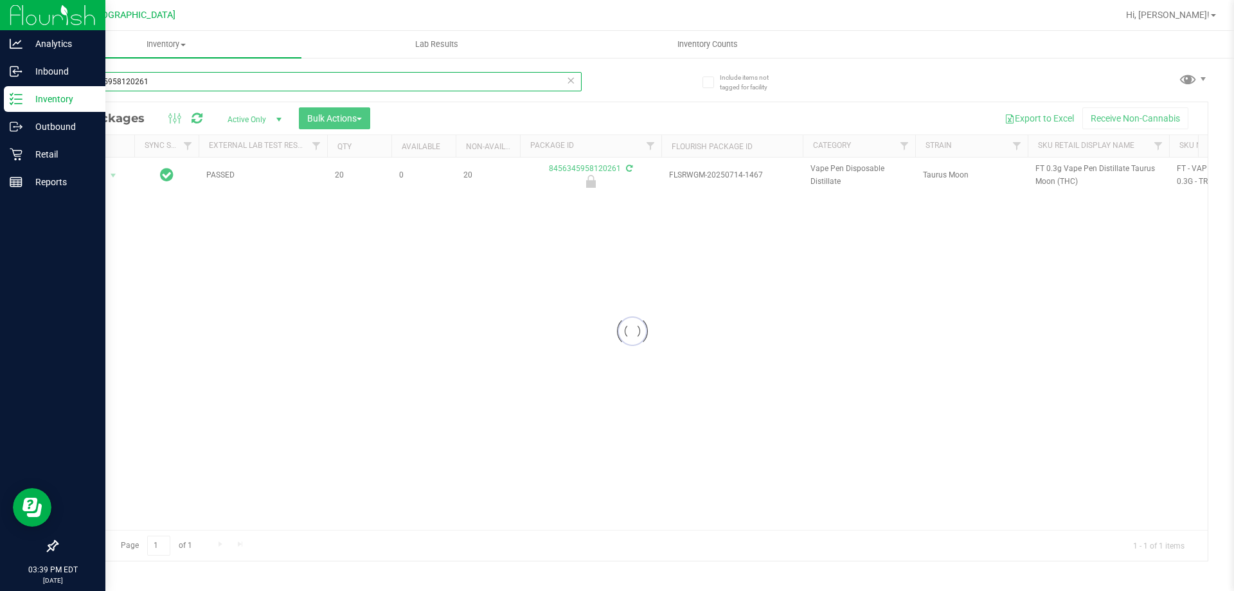
type input "8456345958120261"
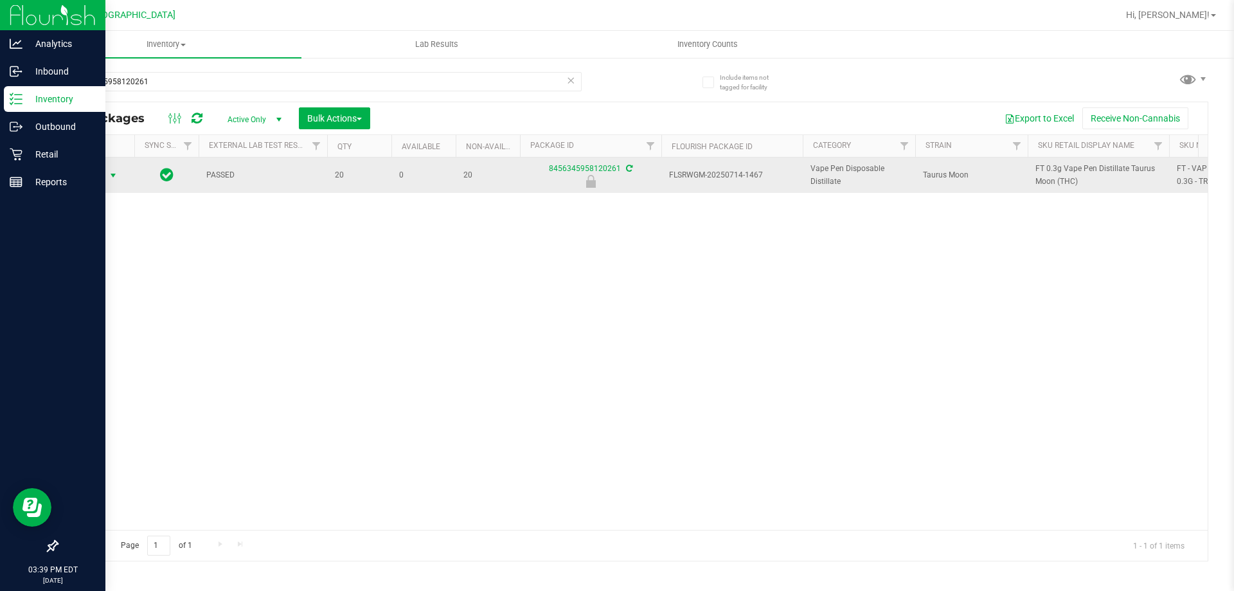
click at [99, 177] on span "Action" at bounding box center [87, 175] width 35 height 18
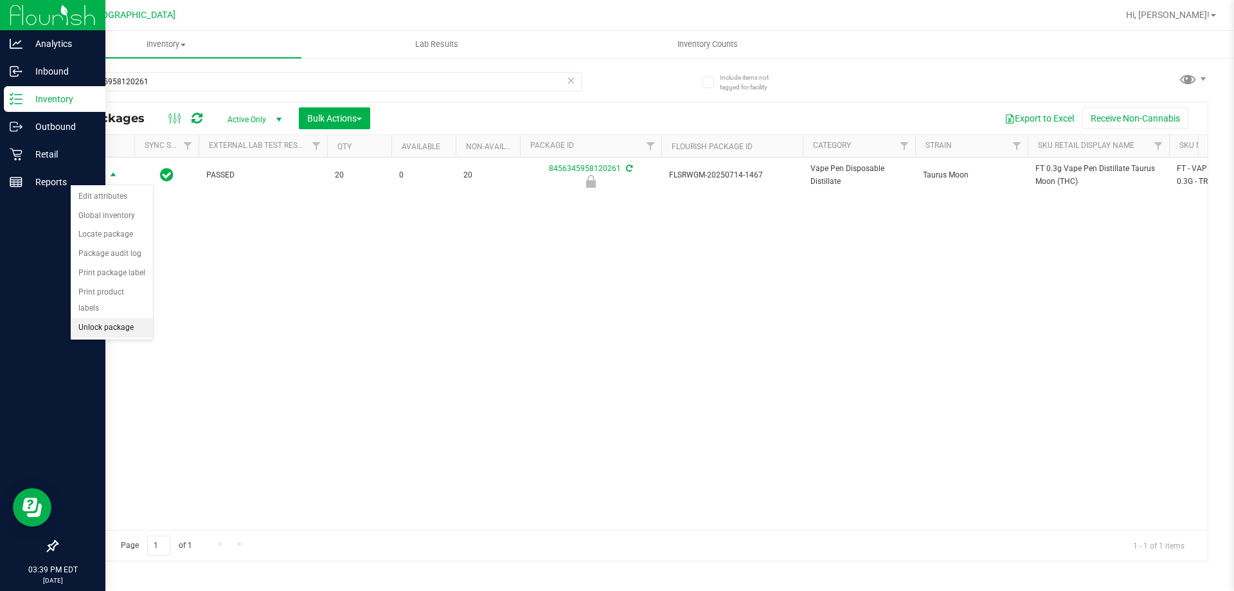
click at [101, 318] on li "Unlock package" at bounding box center [112, 327] width 82 height 19
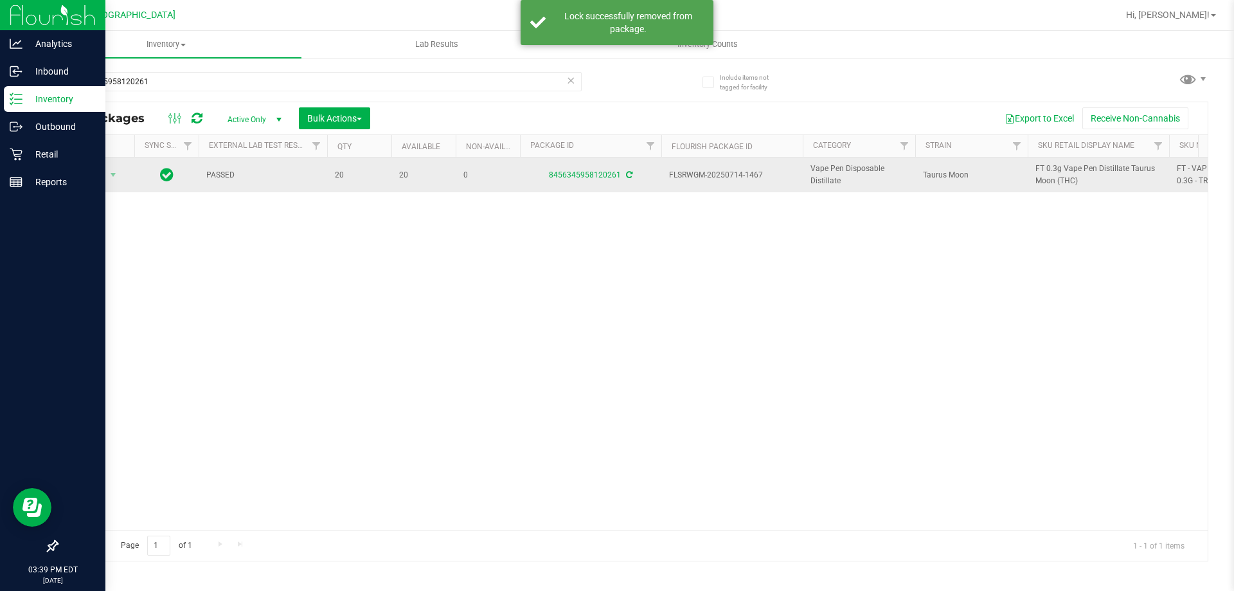
click at [1065, 181] on span "FT 0.3g Vape Pen Distillate Taurus Moon (THC)" at bounding box center [1098, 175] width 126 height 24
copy tr "FT 0.3g Vape Pen Distillate Taurus Moon (THC)"
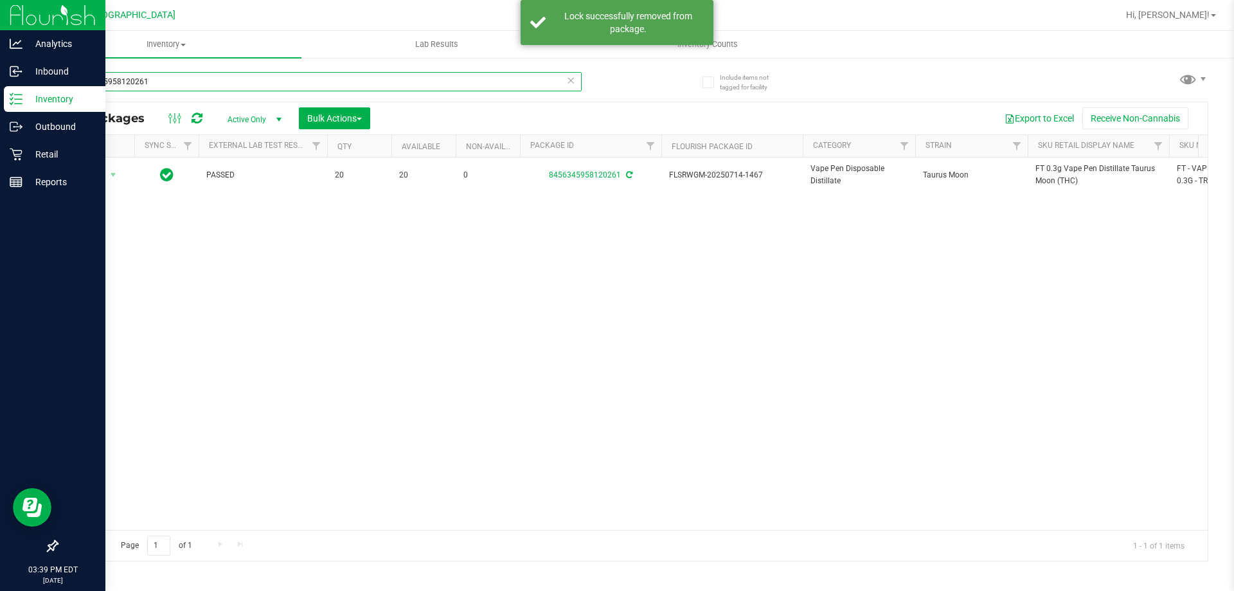
click at [406, 77] on input "8456345958120261" at bounding box center [319, 81] width 525 height 19
paste input "FT 0.3g Vape Pen Distillate Taurus Moon (THC)"
click at [406, 77] on input "FT 0.3g Vape Pen Distillate Taurus Moon (THC)" at bounding box center [319, 81] width 525 height 19
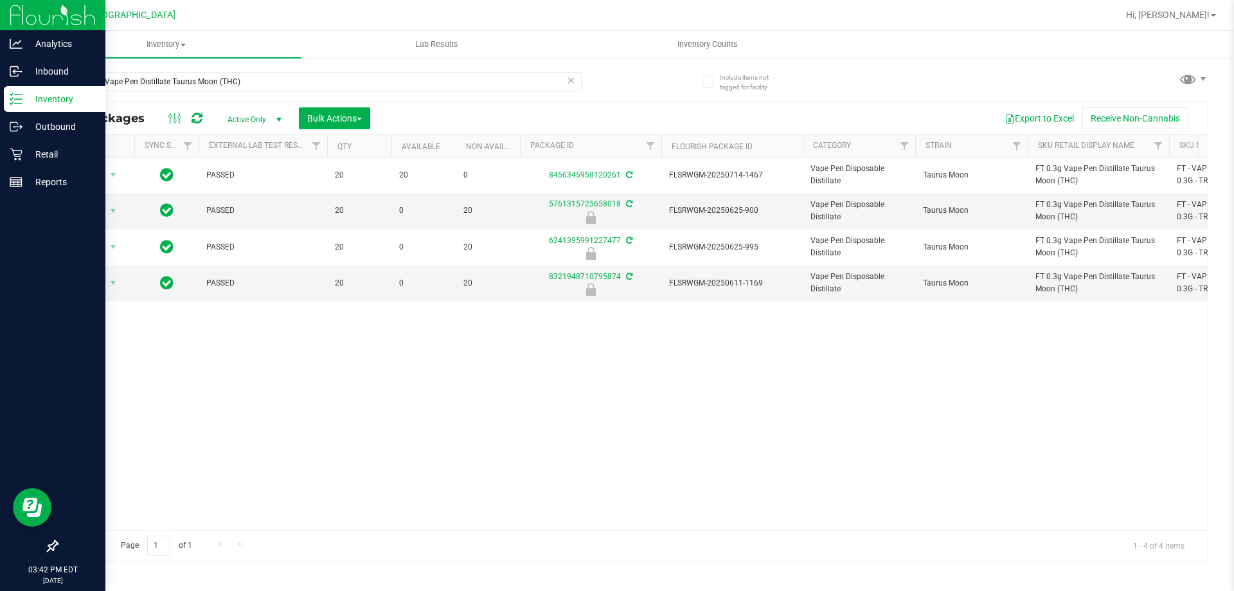
click at [359, 474] on div "Action Action Adjust qty Create package Edit attributes Global inventory Locate…" at bounding box center [632, 343] width 1150 height 372
drag, startPoint x: 357, startPoint y: 465, endPoint x: 356, endPoint y: 450, distance: 14.2
click at [356, 464] on div "Action Action Adjust qty Create package Edit attributes Global inventory Locate…" at bounding box center [632, 343] width 1150 height 372
click at [149, 77] on input "FT 0.3g Vape Pen Distillate Taurus Moon (THC)" at bounding box center [319, 81] width 525 height 19
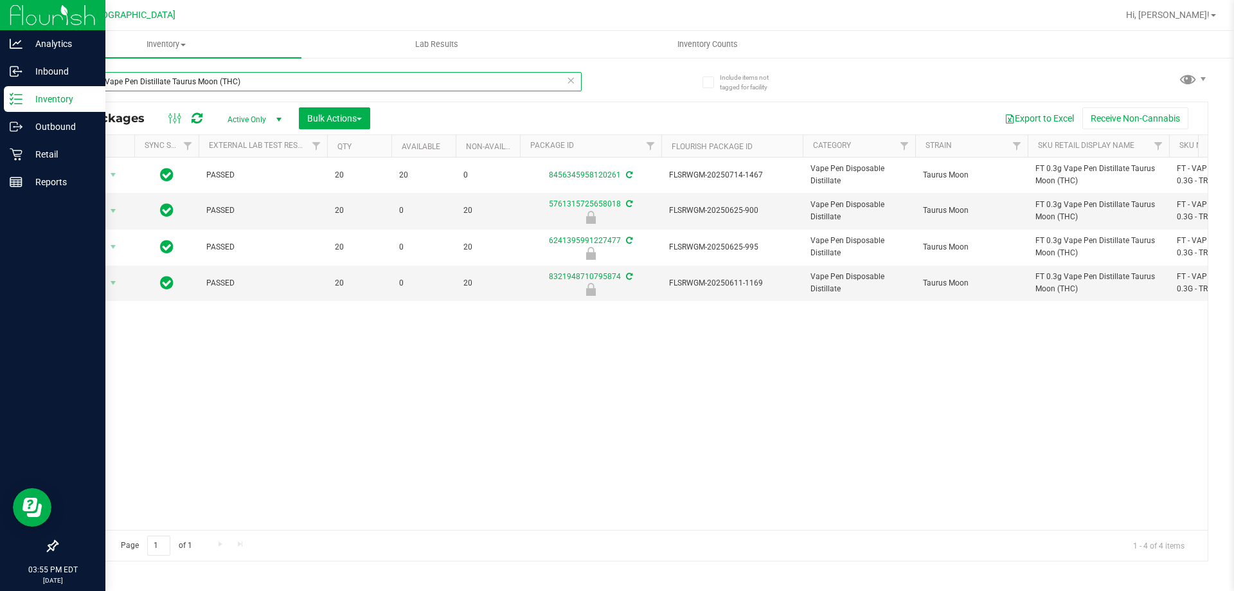
click at [149, 77] on input "FT 0.3g Vape Pen Distillate Taurus Moon (THC)" at bounding box center [319, 81] width 525 height 19
type input "hbg"
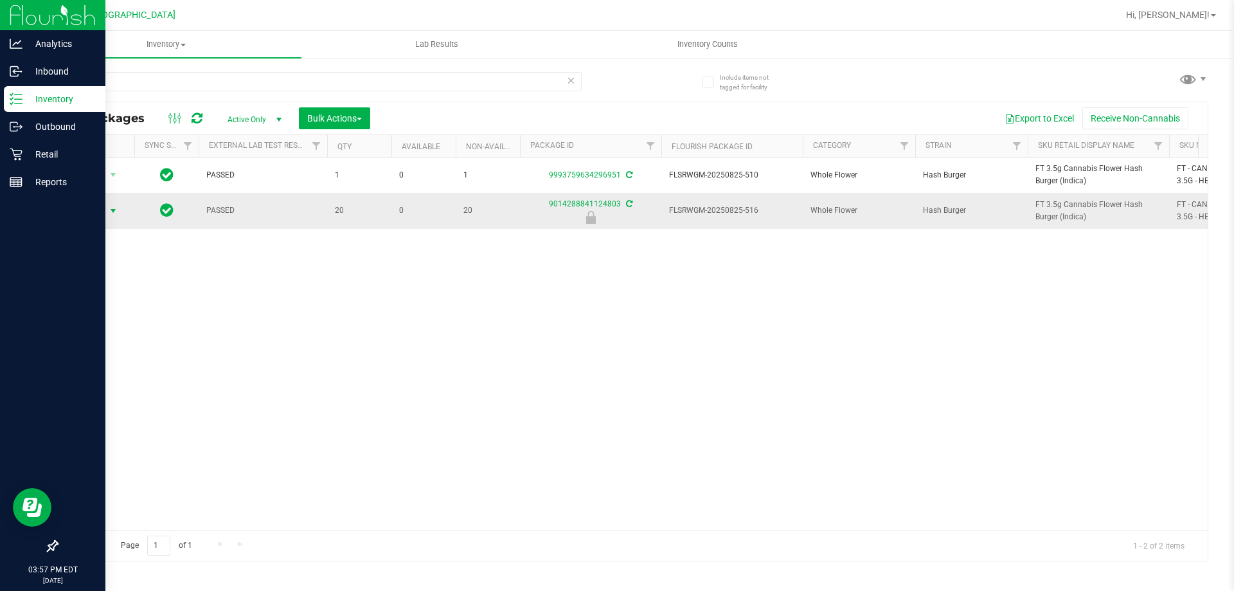
click at [104, 209] on span "Action" at bounding box center [95, 211] width 51 height 18
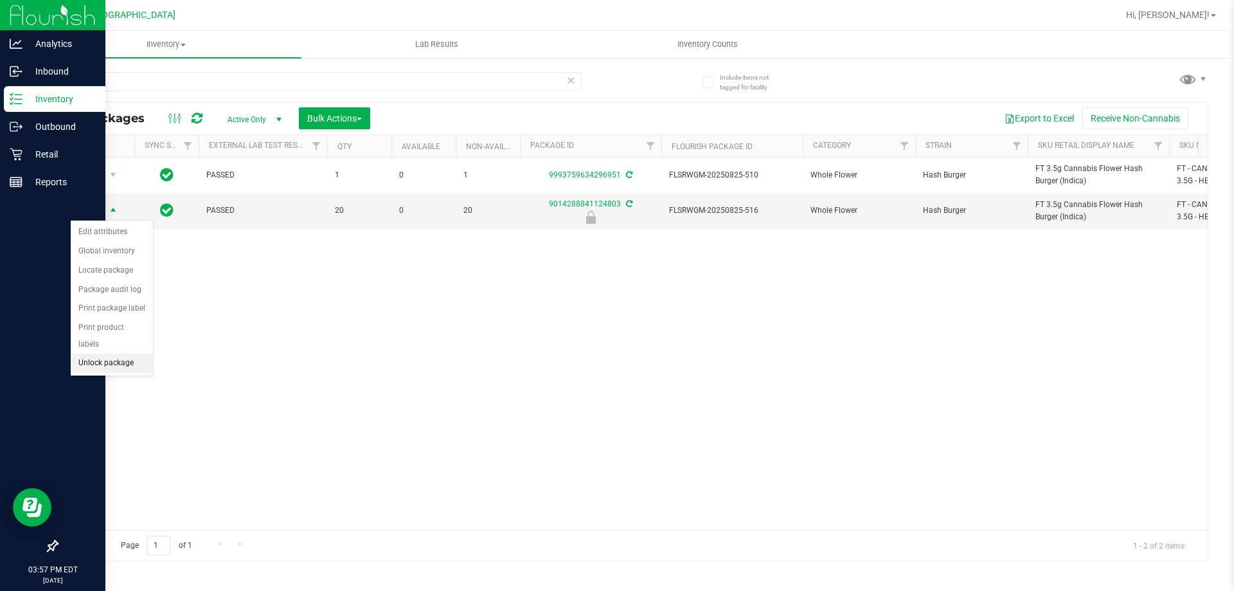
click at [126, 353] on li "Unlock package" at bounding box center [112, 362] width 82 height 19
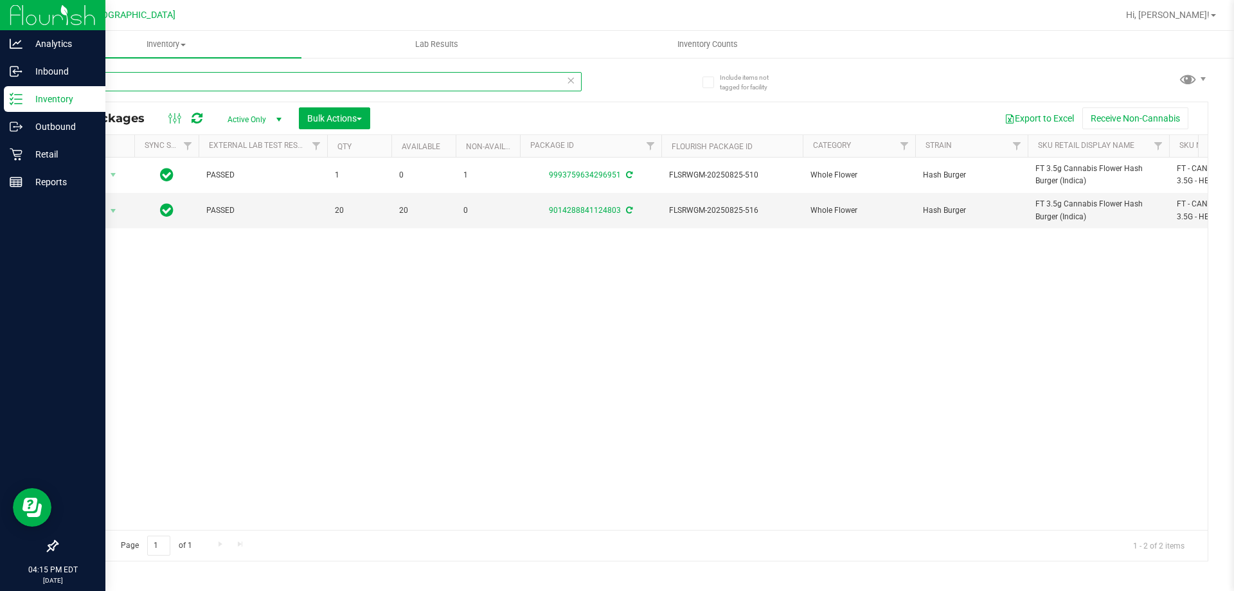
click at [124, 84] on input "hbg" at bounding box center [319, 81] width 525 height 19
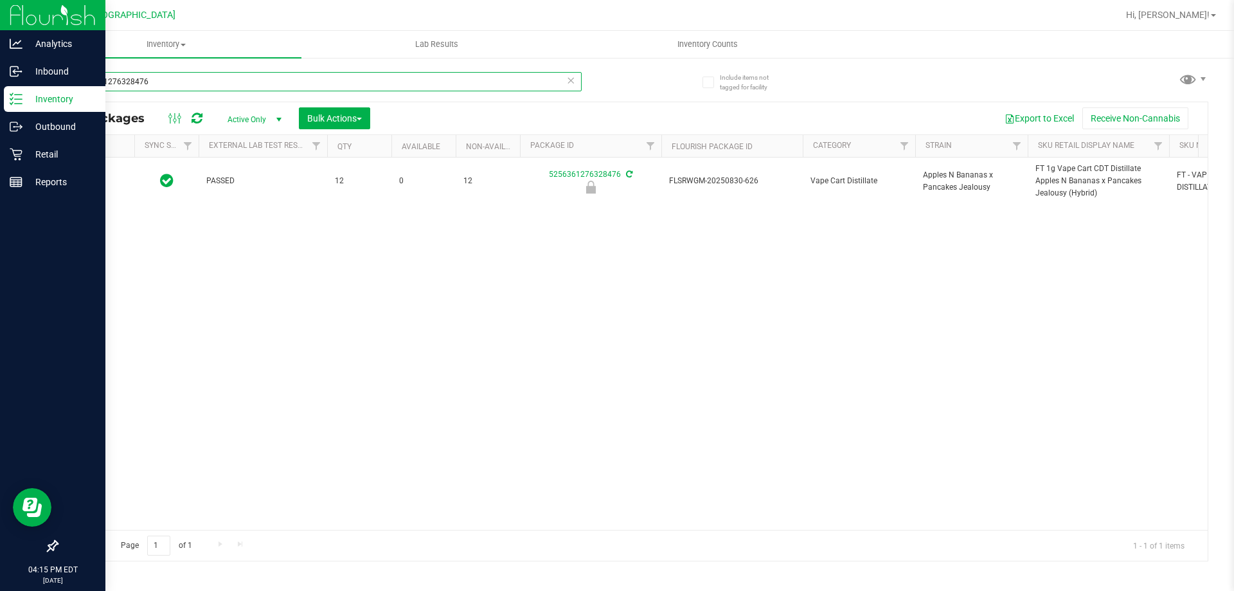
type input "5256361276328476"
click at [106, 181] on span "select" at bounding box center [113, 181] width 16 height 18
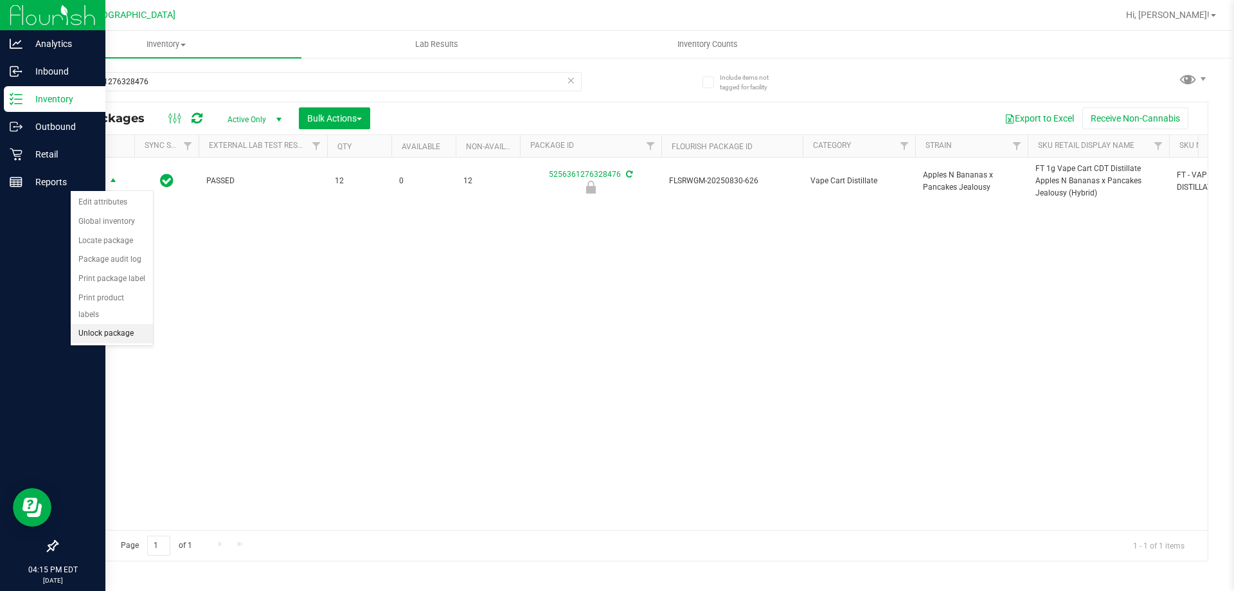
click at [125, 324] on li "Unlock package" at bounding box center [112, 333] width 82 height 19
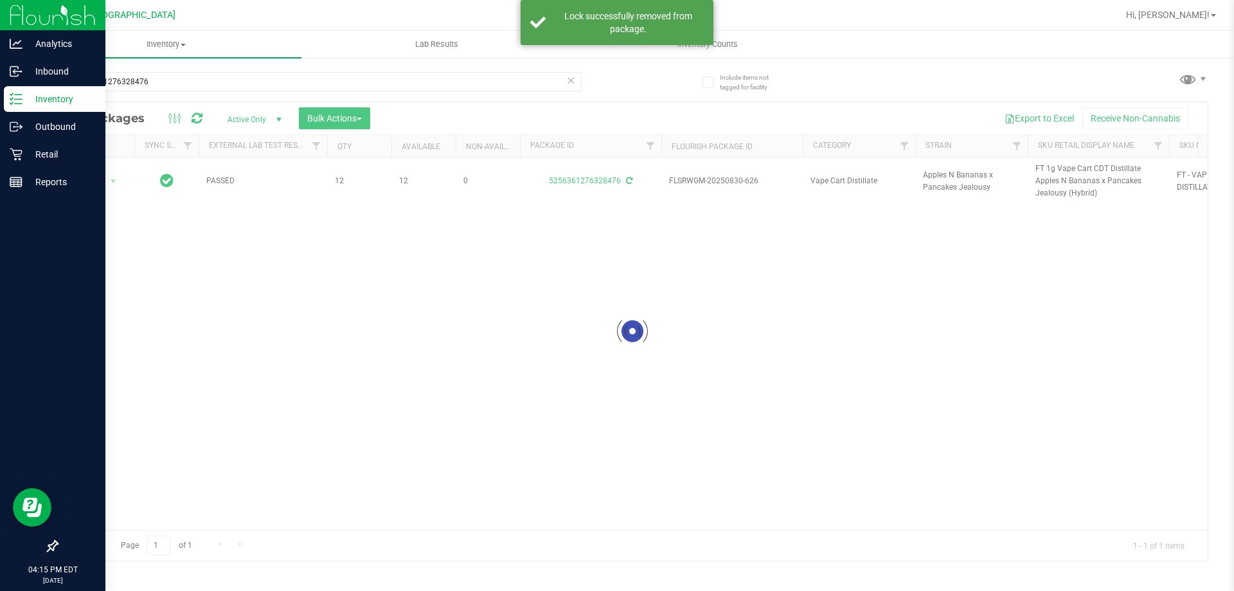
click at [1046, 179] on div at bounding box center [632, 331] width 1150 height 458
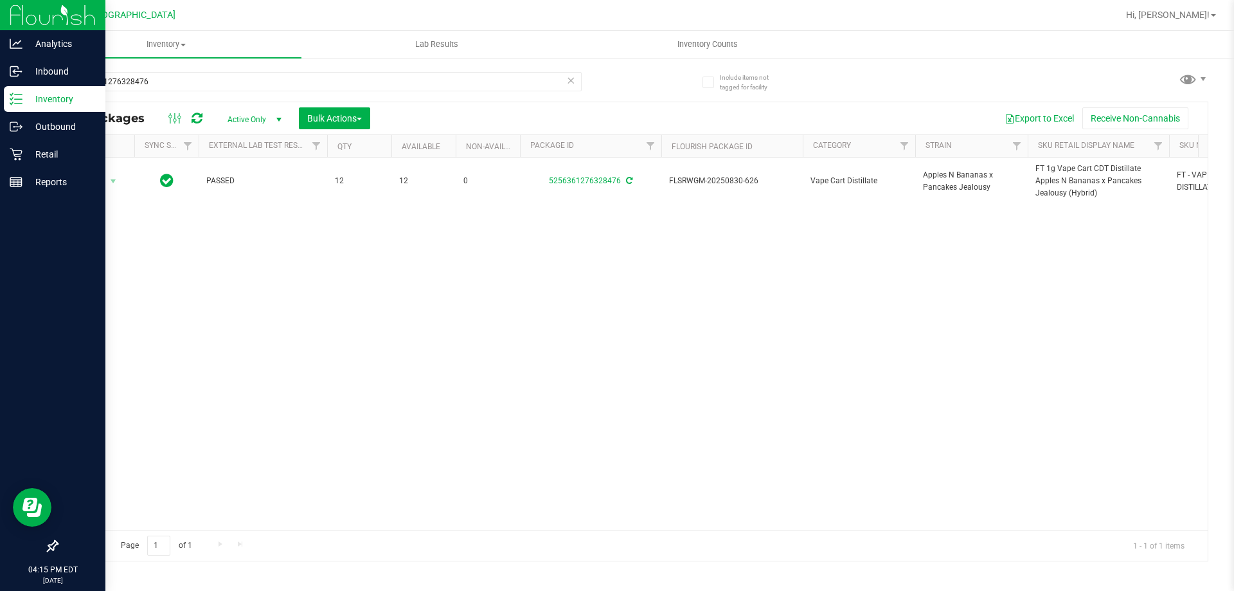
click at [1055, 168] on span "FT 1g Vape Cart CDT Distillate Apples N Bananas x Pancakes Jealousy (Hybrid)" at bounding box center [1098, 181] width 126 height 37
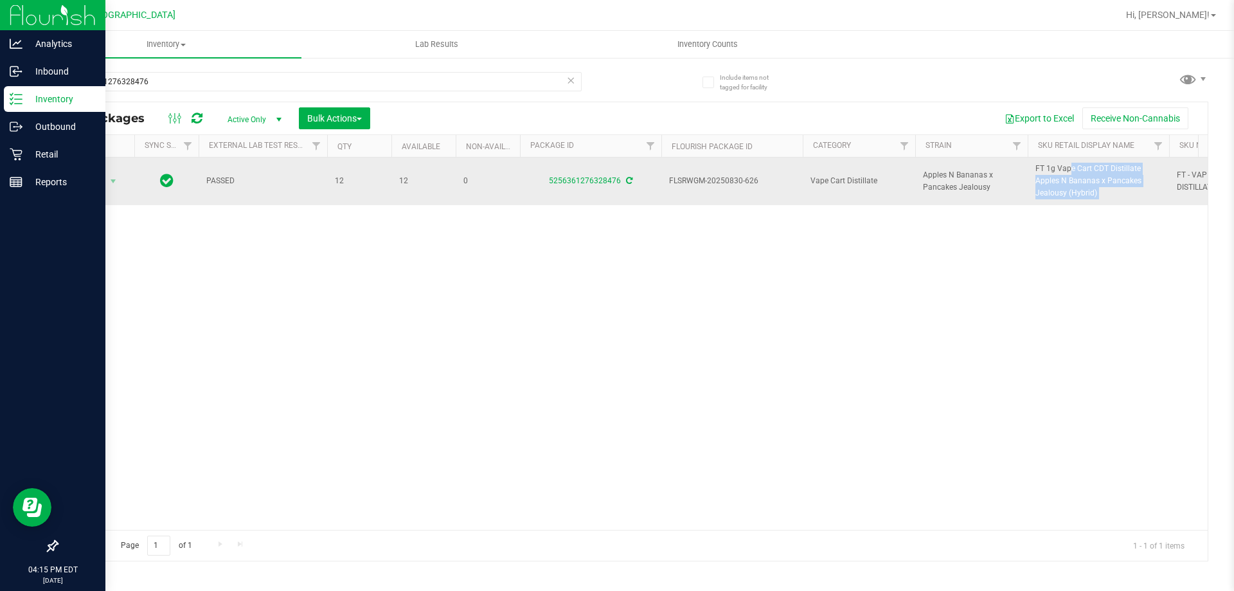
copy tr "FT 1g Vape Cart CDT Distillate Apples N Bananas x Pancakes Jealousy (Hybrid)"
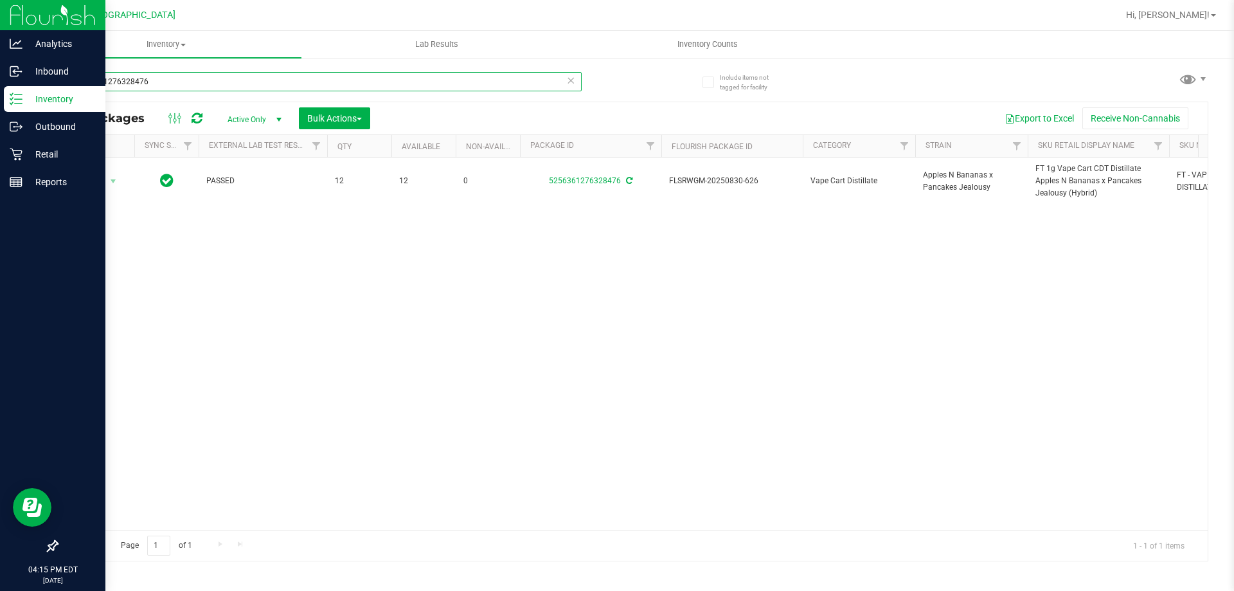
click at [504, 80] on input "5256361276328476" at bounding box center [319, 81] width 525 height 19
paste input "FT 1g Vape Cart CDT Distillate Apples N Bananas x Pancakes Jealousy (Hybrid)"
click at [504, 80] on input "FT 1g Vape Cart CDT Distillate Apples N Bananas x Pancakes Jealousy (Hybrid)" at bounding box center [319, 81] width 525 height 19
click at [491, 73] on input "FT 1g Vape Cart CDT Distillate Apples N Bananas x Pancakes Jealousy (Hybrid)" at bounding box center [319, 81] width 525 height 19
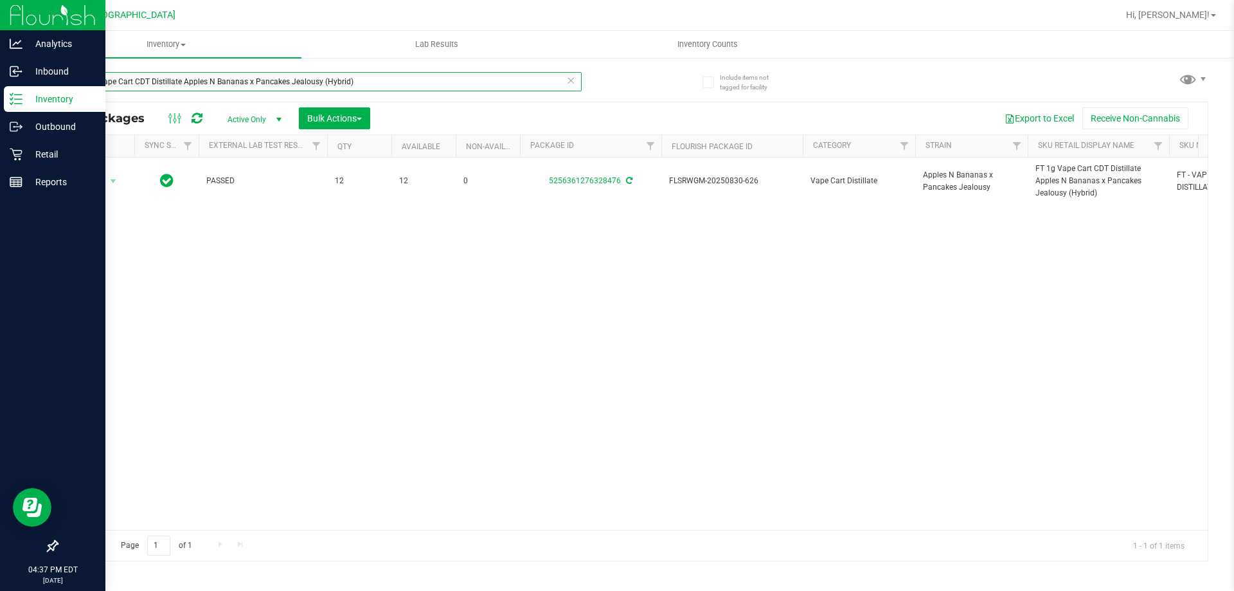
click at [491, 73] on input "FT 1g Vape Cart CDT Distillate Apples N Bananas x Pancakes Jealousy (Hybrid)" at bounding box center [319, 81] width 525 height 19
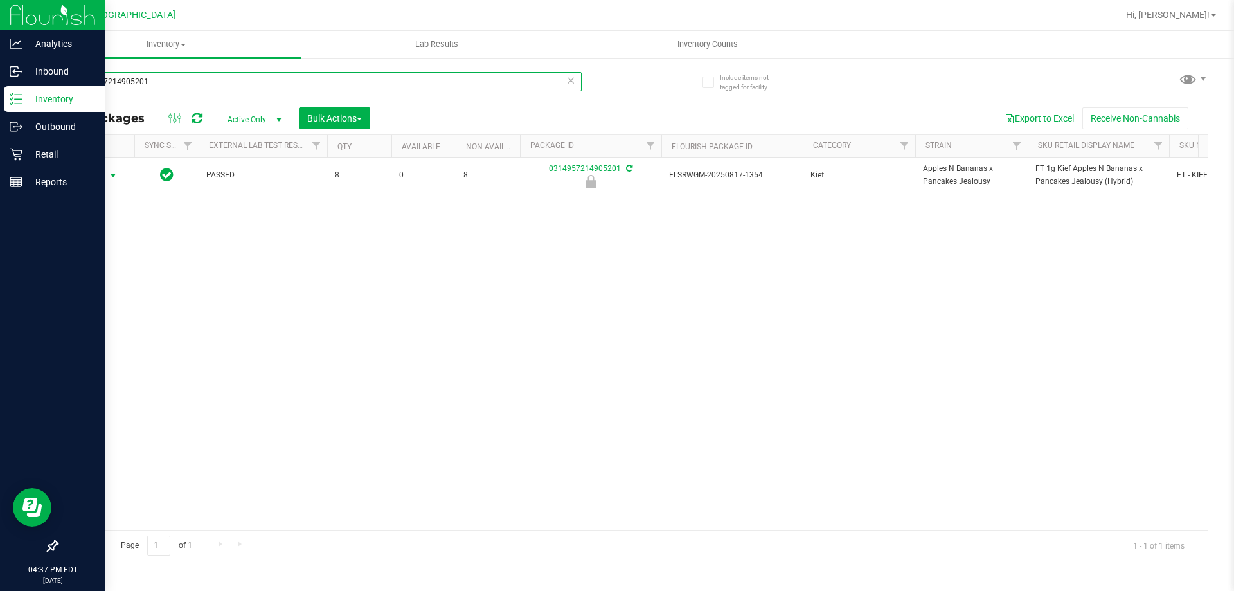
type input "0314957214905201"
click at [101, 177] on span "Action" at bounding box center [87, 175] width 35 height 18
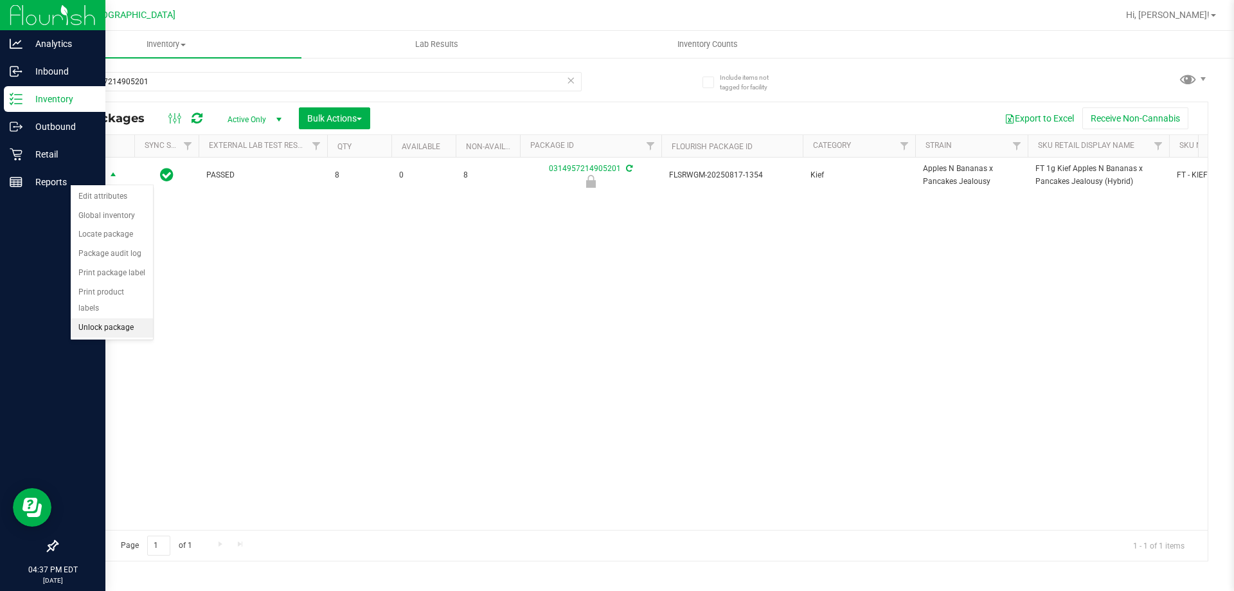
click at [91, 318] on li "Unlock package" at bounding box center [112, 327] width 82 height 19
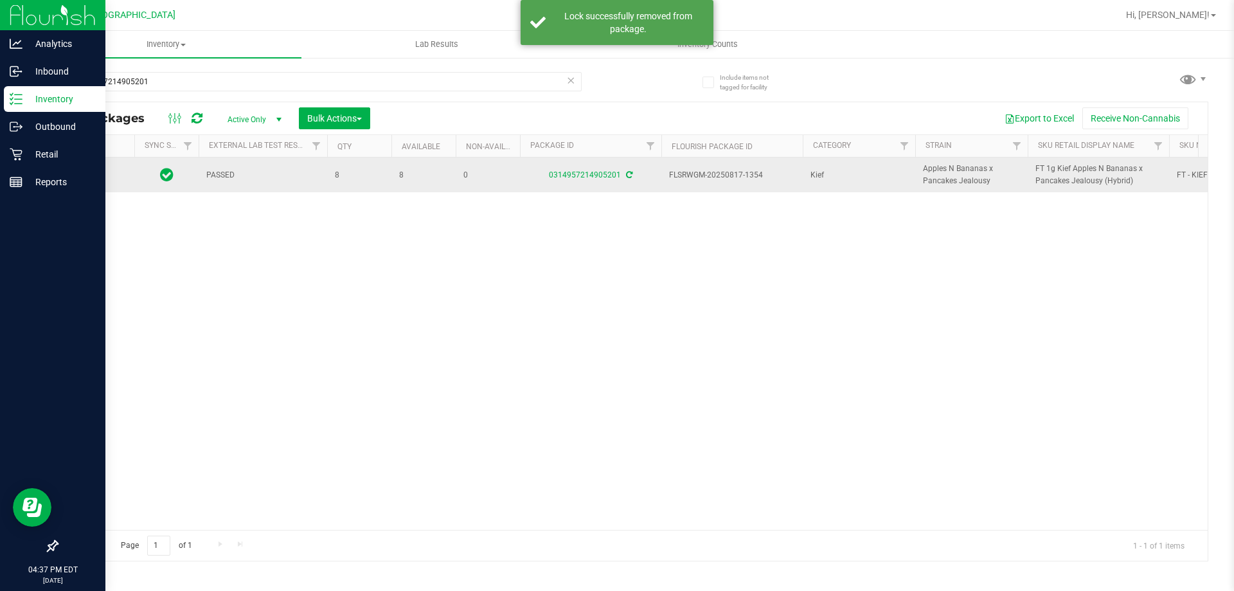
click at [1044, 175] on span "FT 1g Kief Apples N Bananas x Pancakes Jealousy (Hybrid)" at bounding box center [1098, 175] width 126 height 24
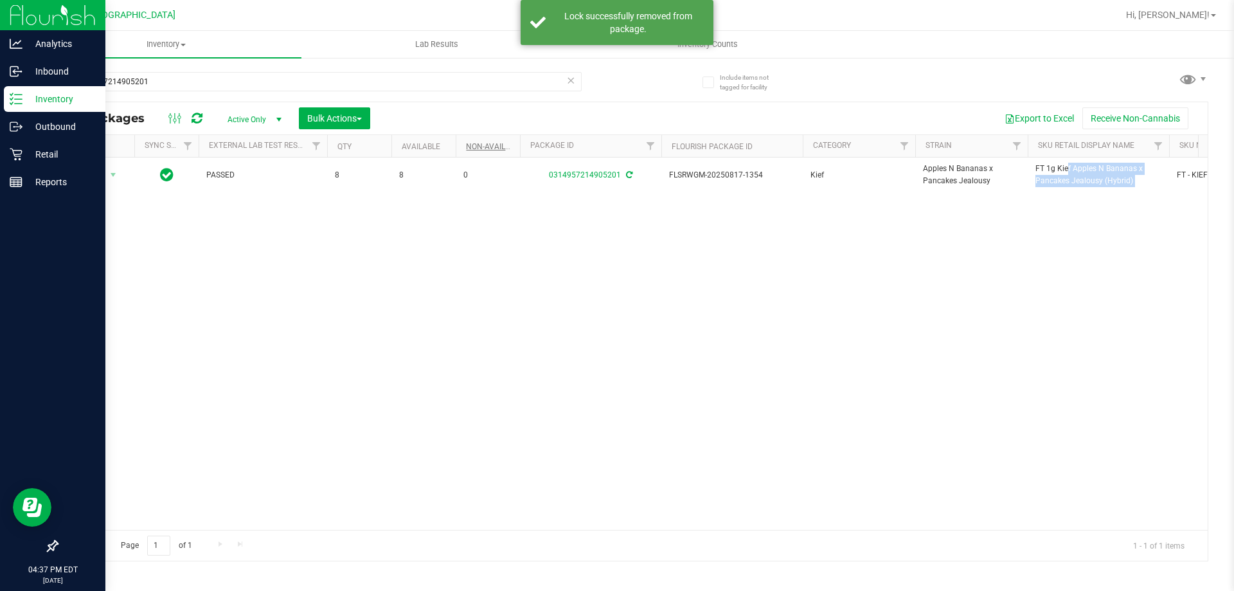
copy tr "FT 1g Kief Apples N Bananas x Pancakes Jealousy (Hybrid)"
click at [464, 86] on input "0314957214905201" at bounding box center [319, 81] width 525 height 19
paste input "FT 1g Kief Apples N Bananas x Pancakes Jealousy (Hybrid)"
click at [464, 86] on input "0314957214905201" at bounding box center [319, 81] width 525 height 19
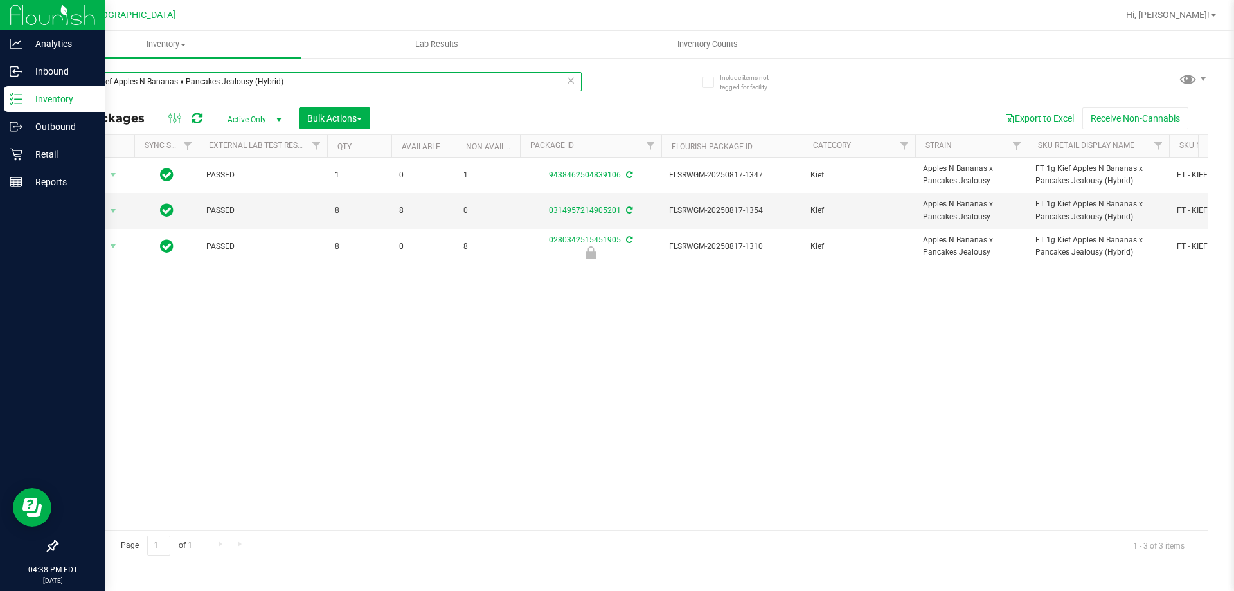
click at [465, 85] on input "FT 1g Kief Apples N Bananas x Pancakes Jealousy (Hybrid)" at bounding box center [319, 81] width 525 height 19
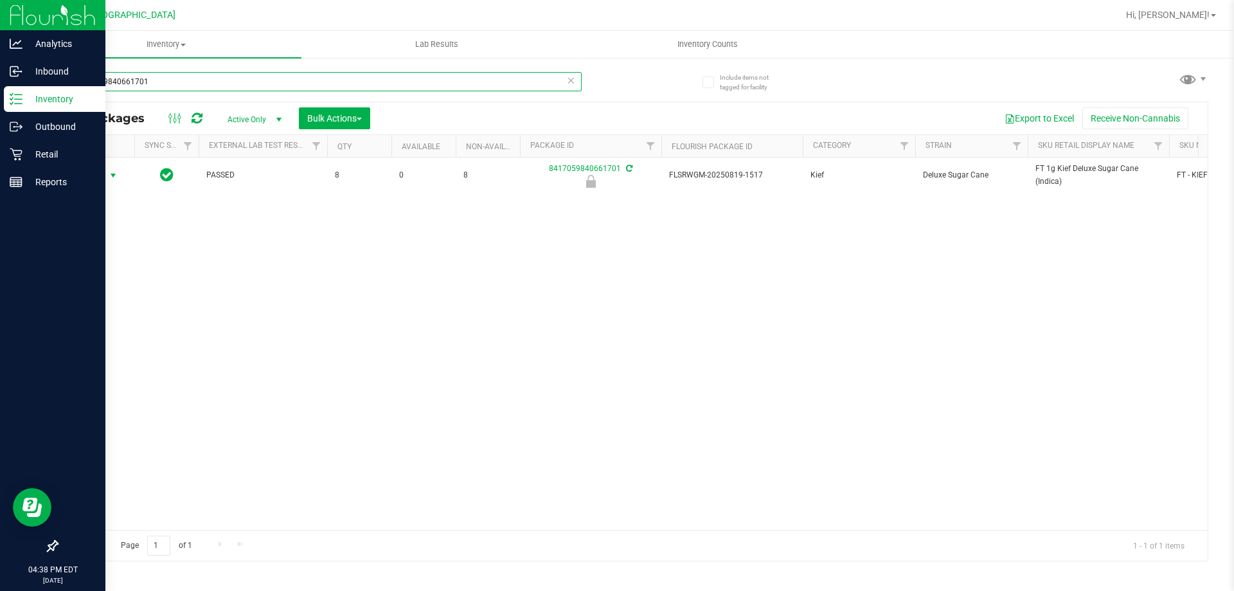
type input "8417059840661701"
click at [103, 176] on span "Action" at bounding box center [87, 175] width 35 height 18
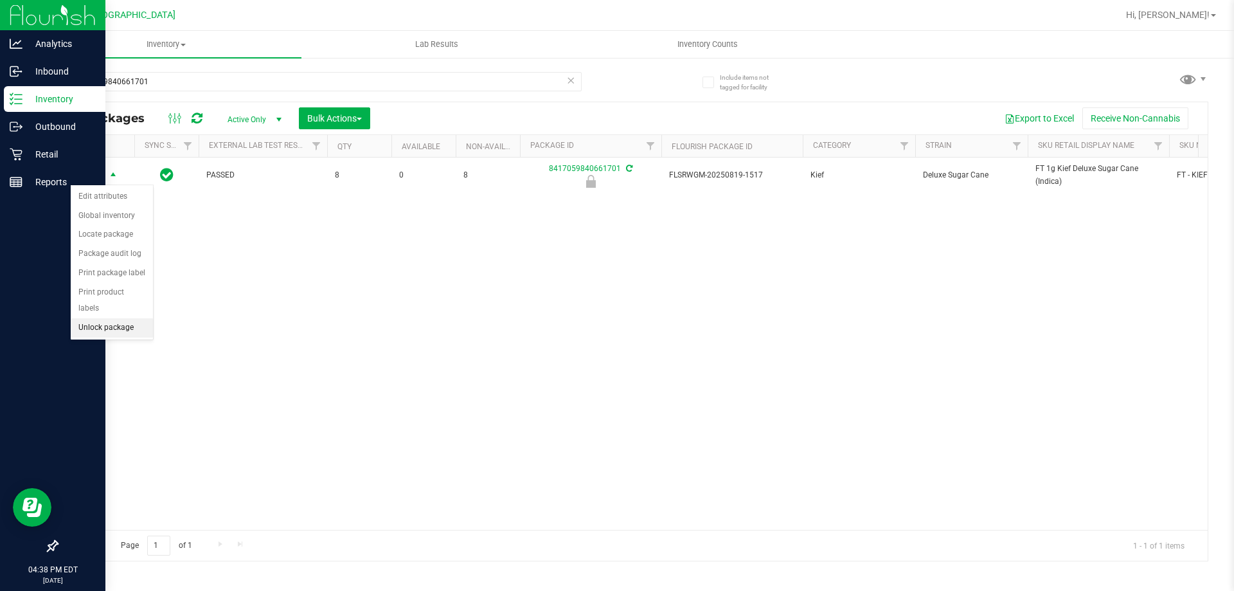
click at [126, 318] on li "Unlock package" at bounding box center [112, 327] width 82 height 19
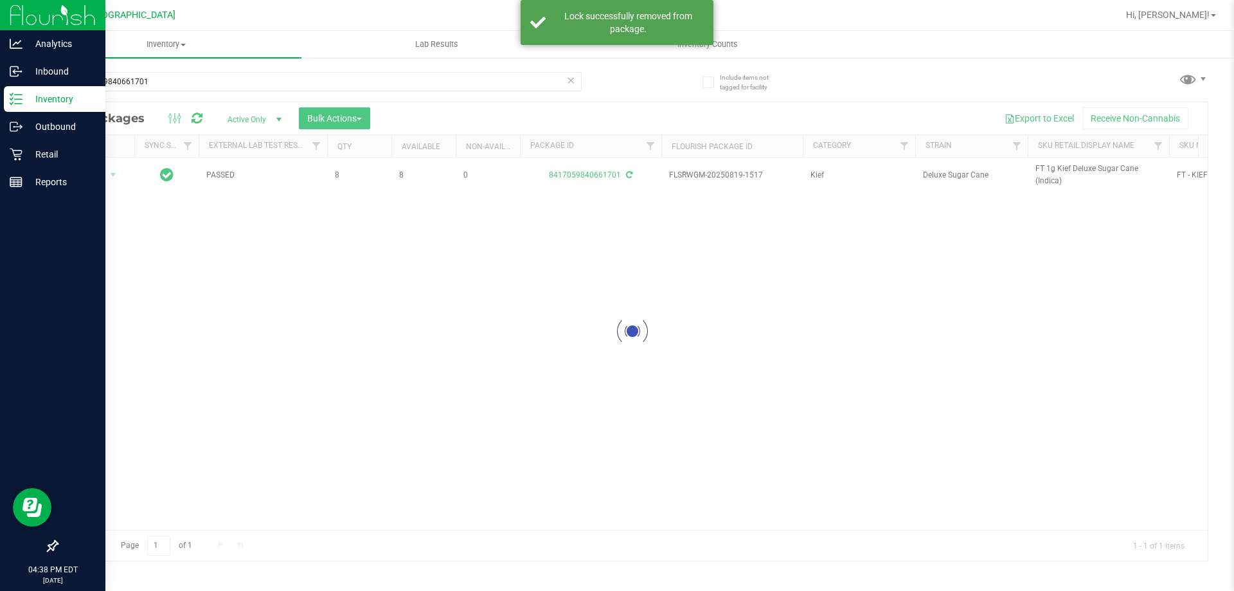
click at [1046, 184] on div at bounding box center [632, 331] width 1150 height 458
click at [1047, 169] on span "FT 1g Kief Deluxe Sugar Cane (Indica)" at bounding box center [1098, 175] width 126 height 24
copy tr "FT 1g Kief Deluxe Sugar Cane (Indica)"
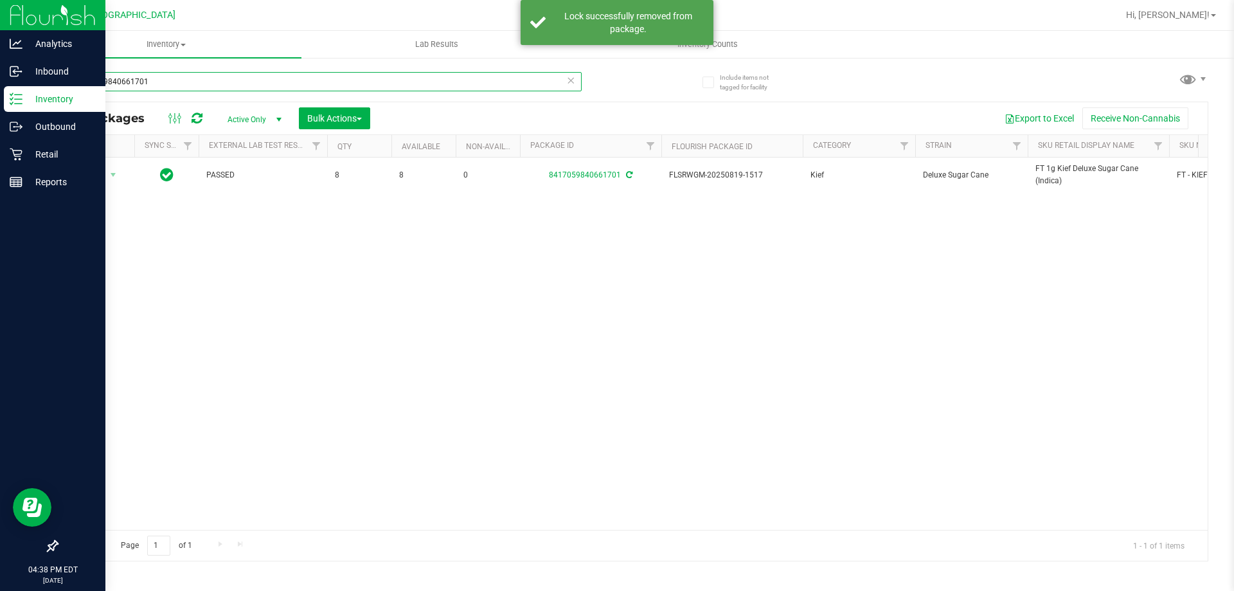
click at [476, 72] on input "8417059840661701" at bounding box center [319, 81] width 525 height 19
paste input "FT 1g Kief Deluxe Sugar Cane (Indica)"
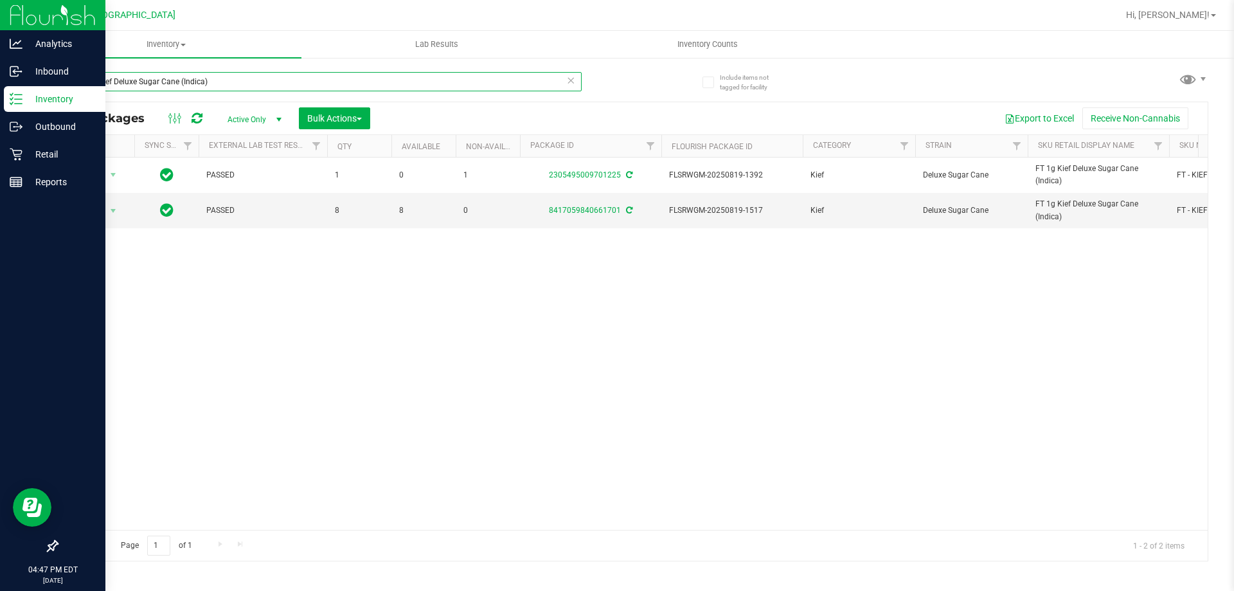
click at [184, 74] on input "FT 1g Kief Deluxe Sugar Cane (Indica)" at bounding box center [319, 81] width 525 height 19
click at [184, 73] on input "FT 1g Kief Deluxe Sugar Cane (Indica)" at bounding box center [319, 81] width 525 height 19
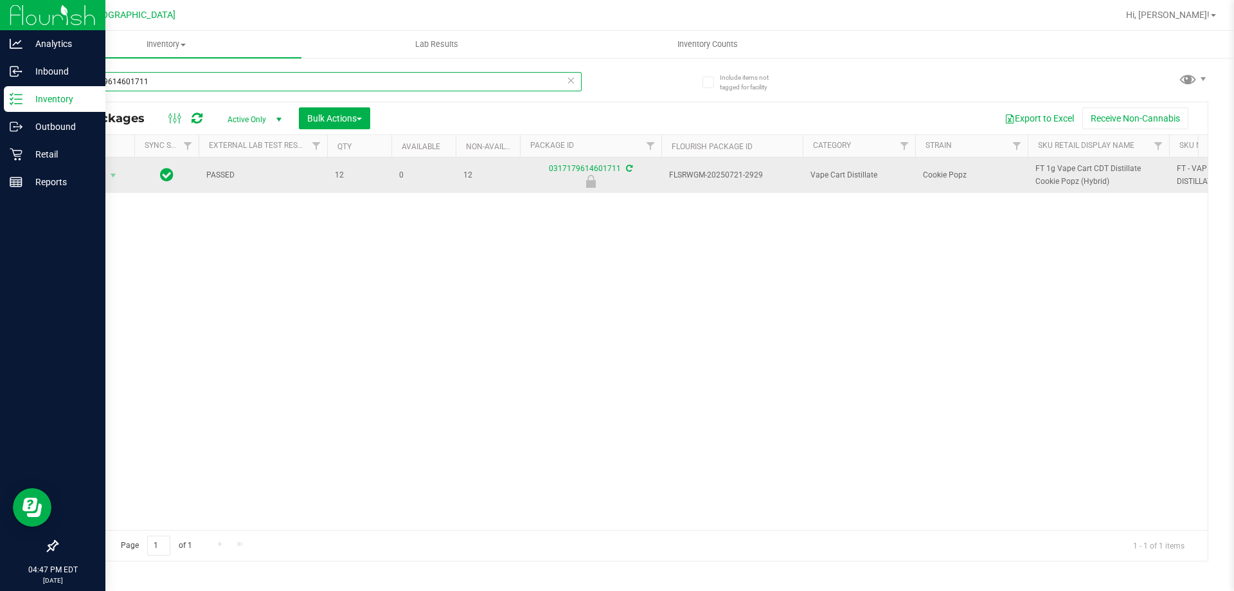
type input "0317179614601711"
click at [102, 177] on span "Action" at bounding box center [87, 175] width 35 height 18
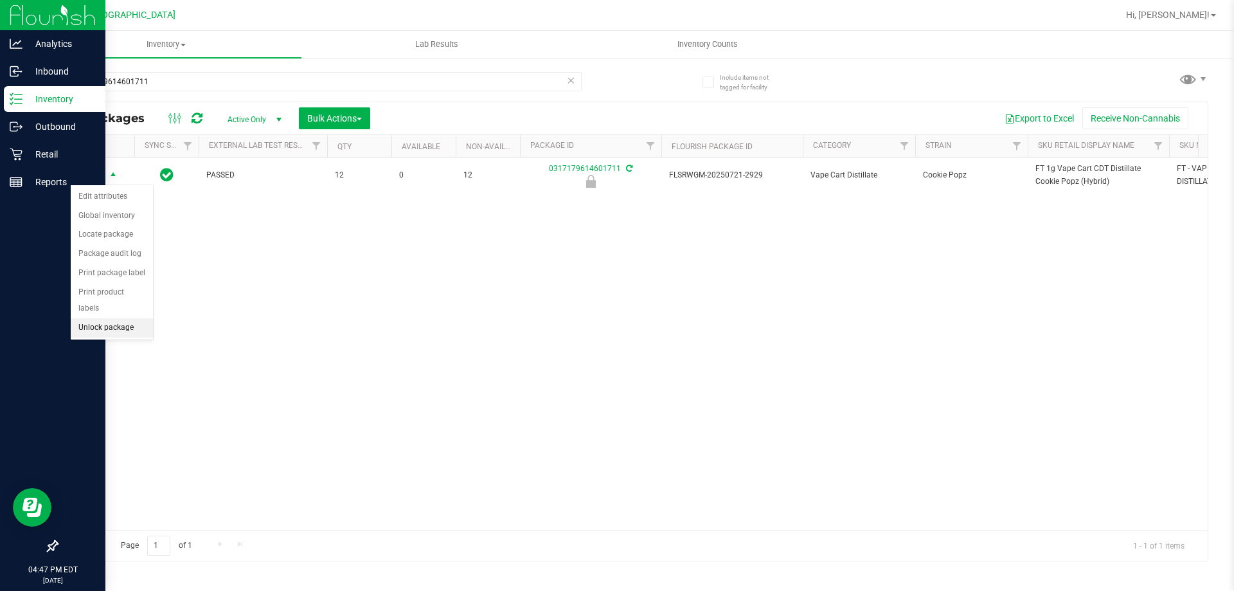
click at [113, 318] on li "Unlock package" at bounding box center [112, 327] width 82 height 19
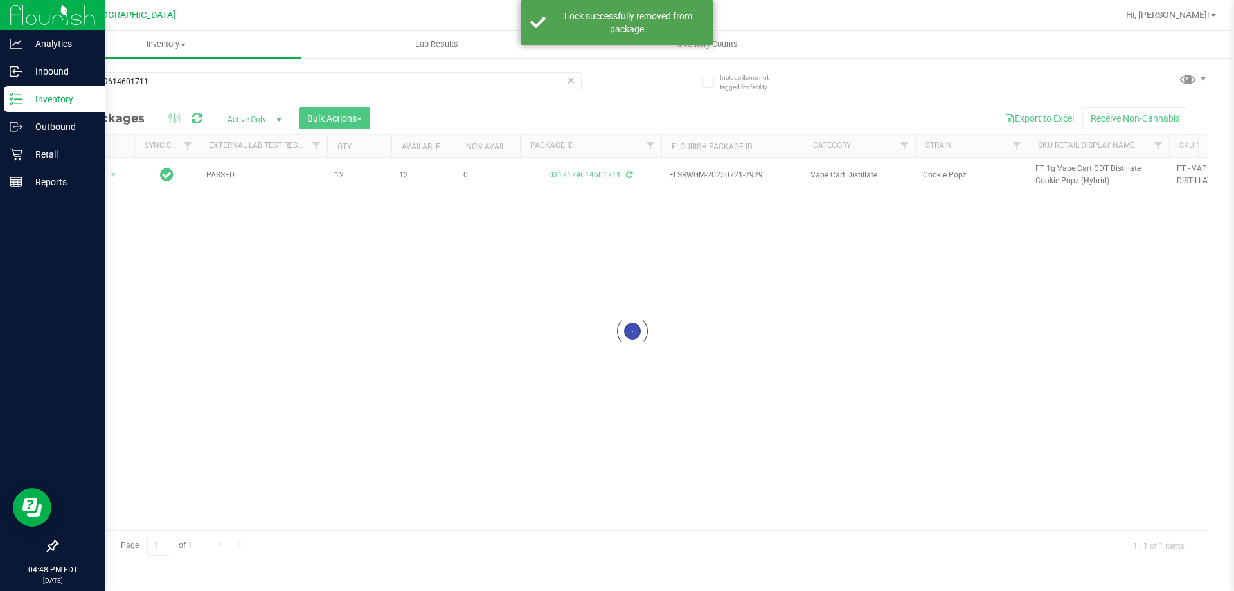
click at [1047, 171] on div at bounding box center [632, 331] width 1150 height 458
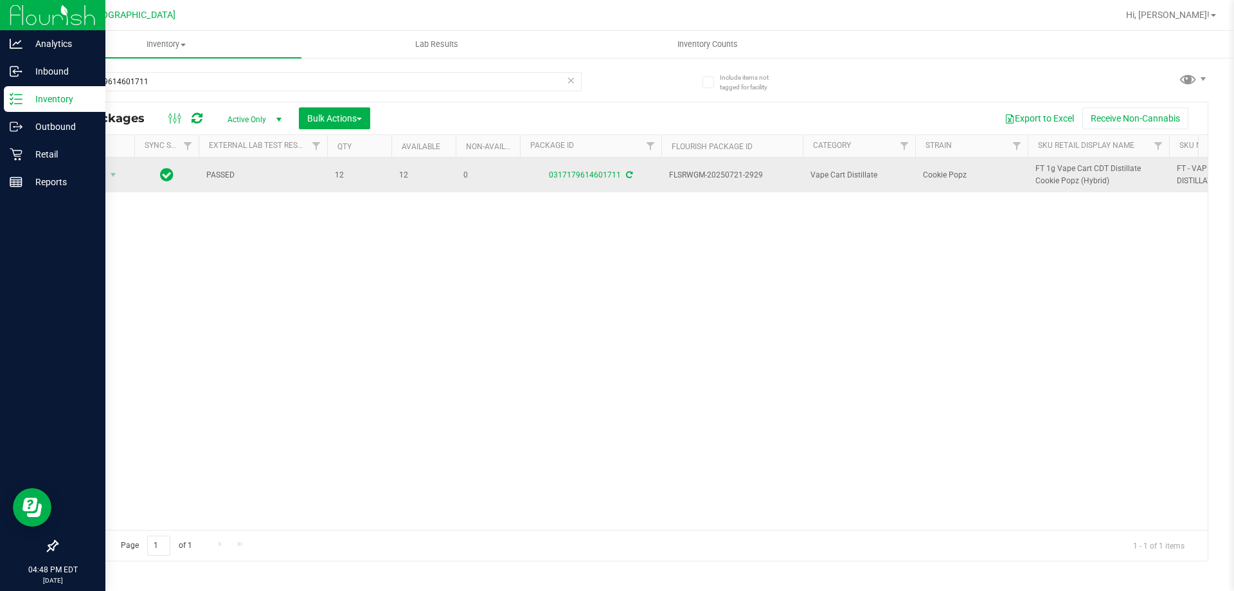
click at [1055, 170] on span "FT 1g Vape Cart CDT Distillate Cookie Popz (Hybrid)" at bounding box center [1098, 175] width 126 height 24
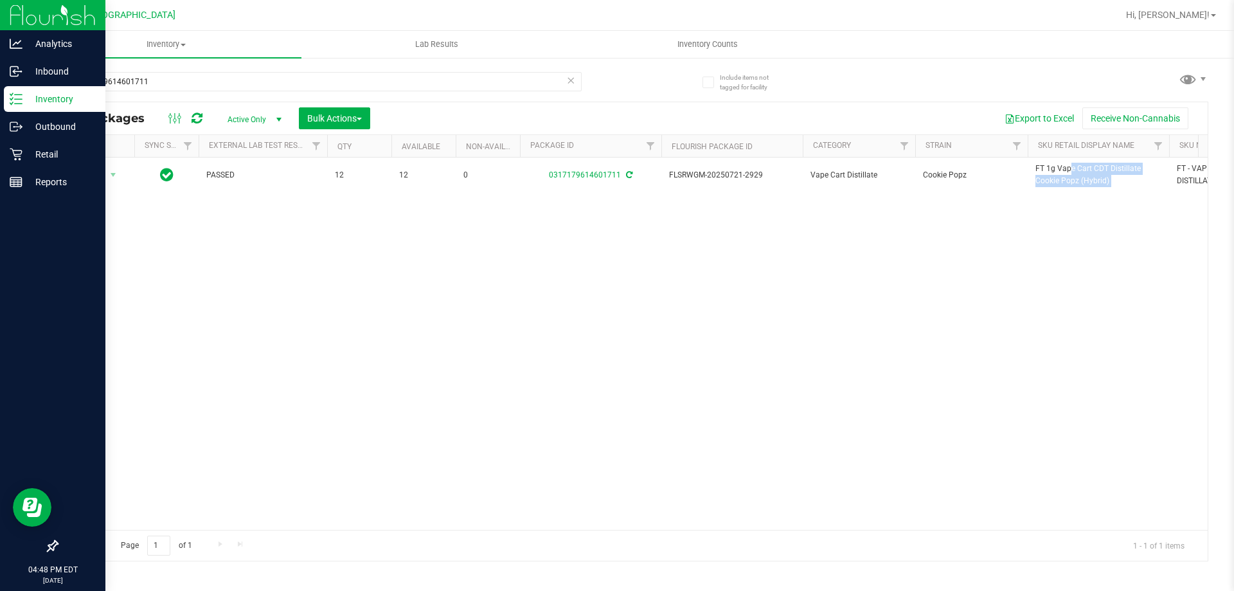
copy tr "FT 1g Vape Cart CDT Distillate Cookie Popz (Hybrid)"
click at [463, 87] on input "0317179614601711" at bounding box center [319, 81] width 525 height 19
paste input "FT 1g Vape Cart CDT Distillate Cookie Popz (Hybrid)"
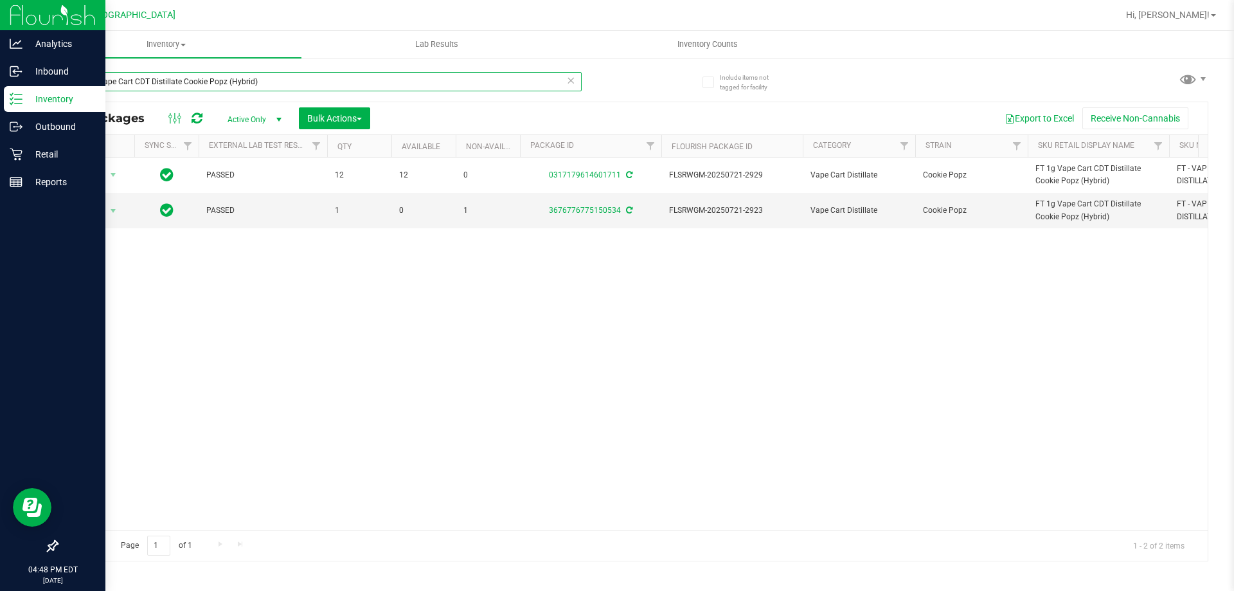
click at [314, 87] on input "FT 1g Vape Cart CDT Distillate Cookie Popz (Hybrid)" at bounding box center [319, 81] width 525 height 19
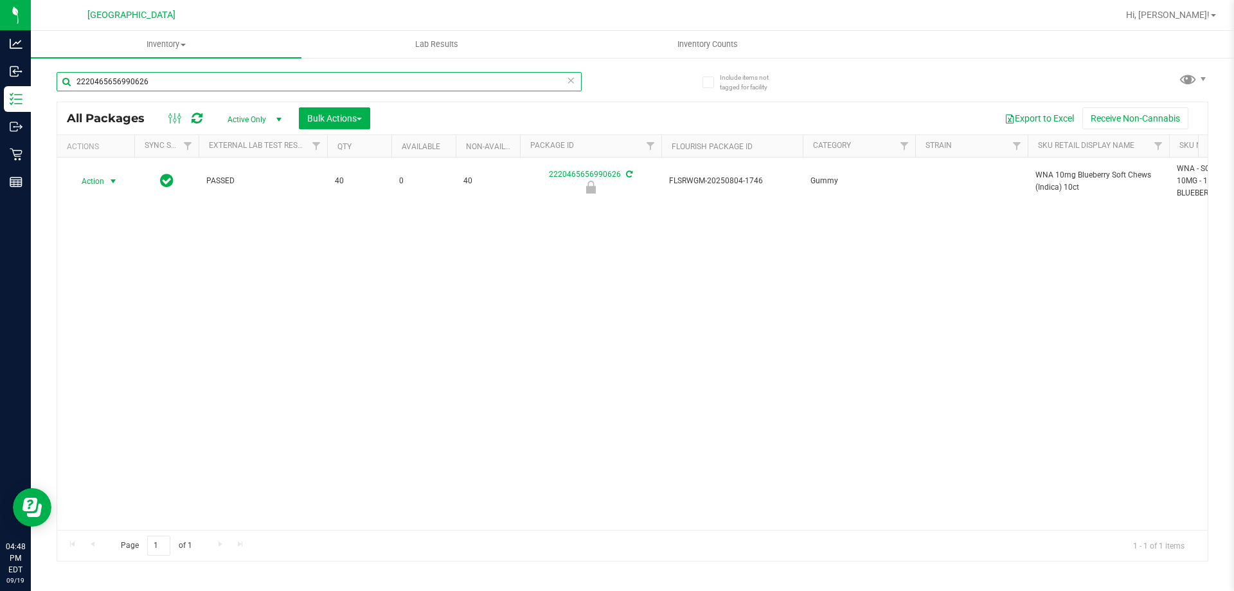
type input "2220465656990626"
click at [107, 173] on span "select" at bounding box center [113, 181] width 16 height 18
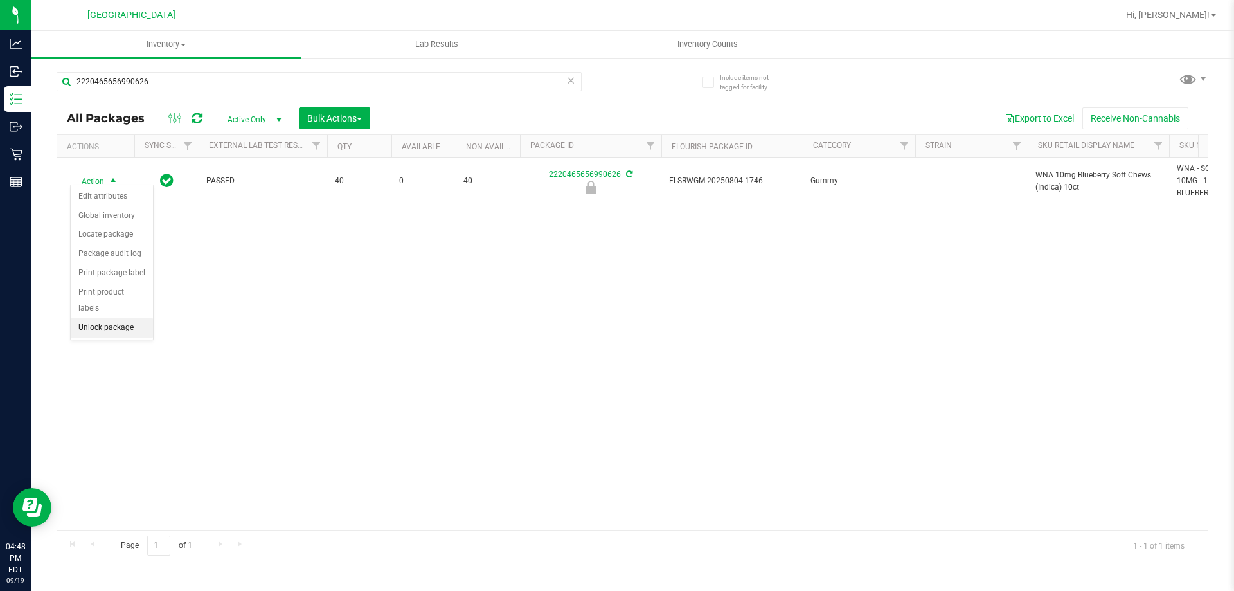
click at [117, 318] on li "Unlock package" at bounding box center [112, 327] width 82 height 19
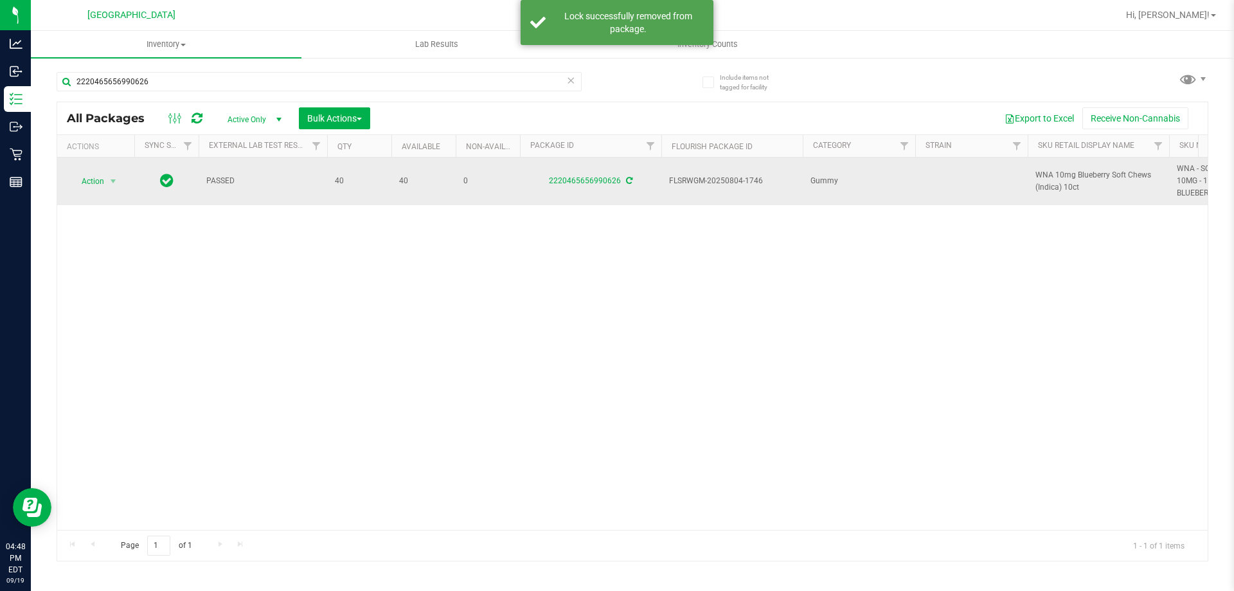
click at [1045, 169] on span "WNA 10mg Blueberry Soft Chews (Indica) 10ct" at bounding box center [1098, 181] width 126 height 24
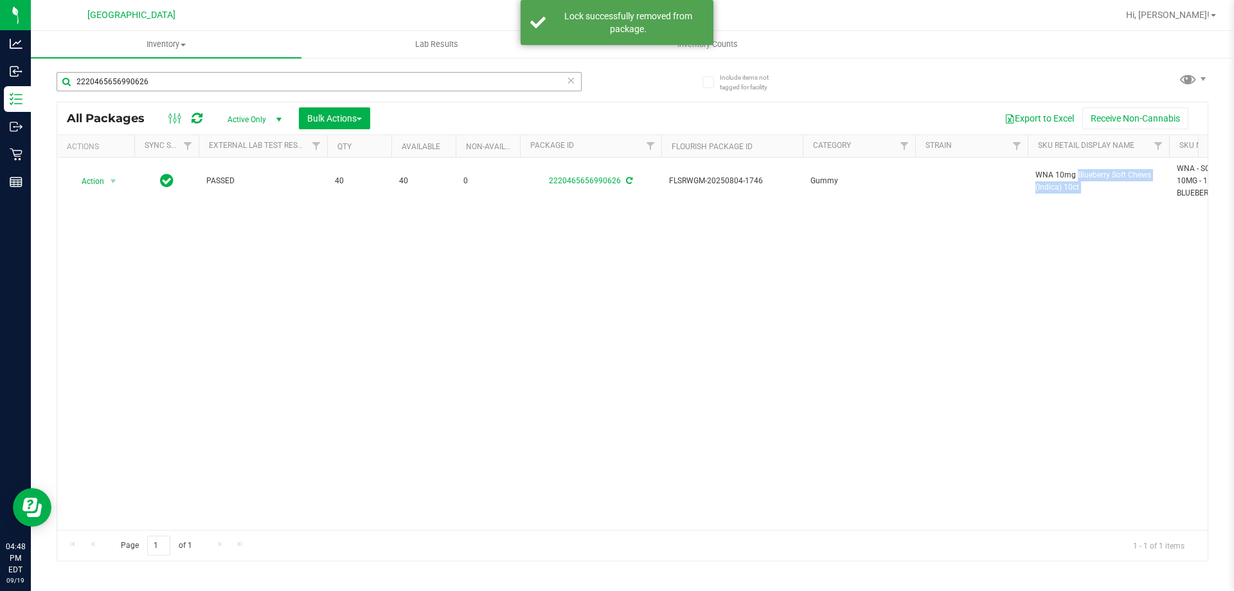
copy tr "WNA 10mg Blueberry Soft Chews (Indica) 10ct"
click at [501, 86] on input "2220465656990626" at bounding box center [319, 81] width 525 height 19
paste input "WNA 10mg Blueberry Soft Chews (Indica) 10ct"
click at [501, 86] on input "2220465656990626" at bounding box center [319, 81] width 525 height 19
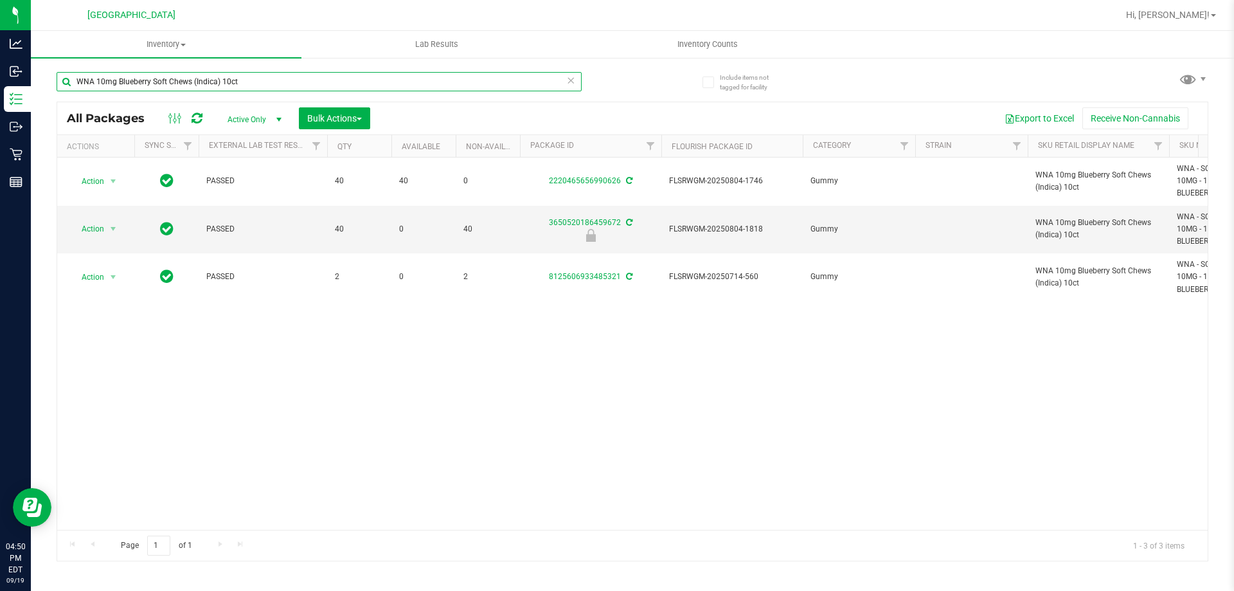
click at [490, 88] on input "WNA 10mg Blueberry Soft Chews (Indica) 10ct" at bounding box center [319, 81] width 525 height 19
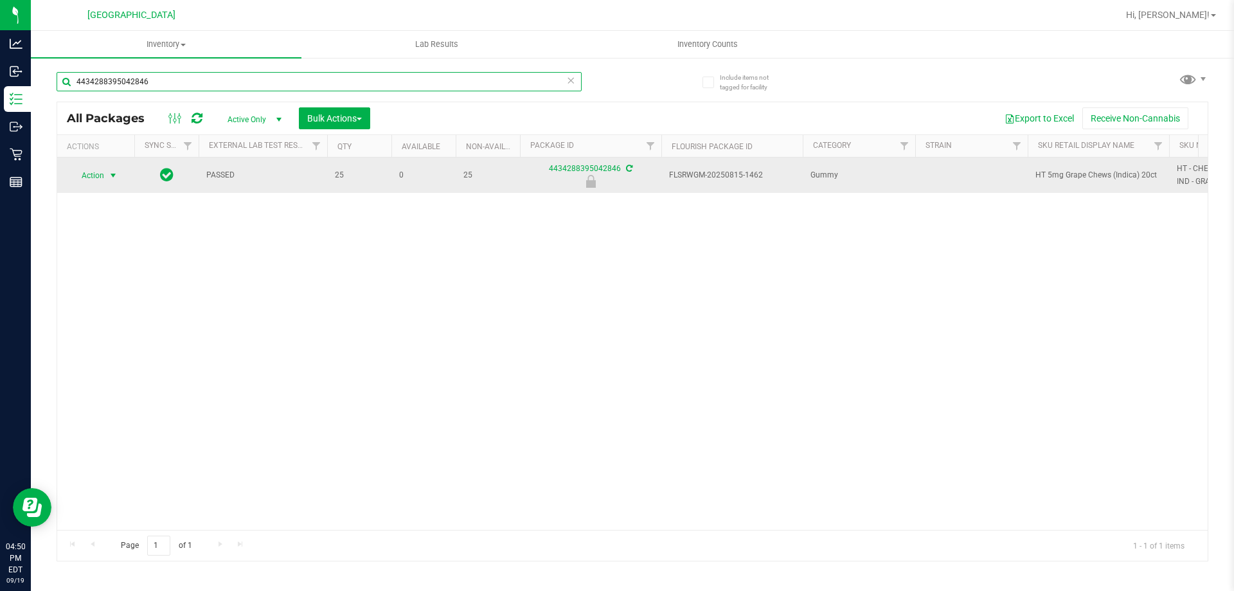
type input "4434288395042846"
click at [104, 177] on span "Action" at bounding box center [87, 175] width 35 height 18
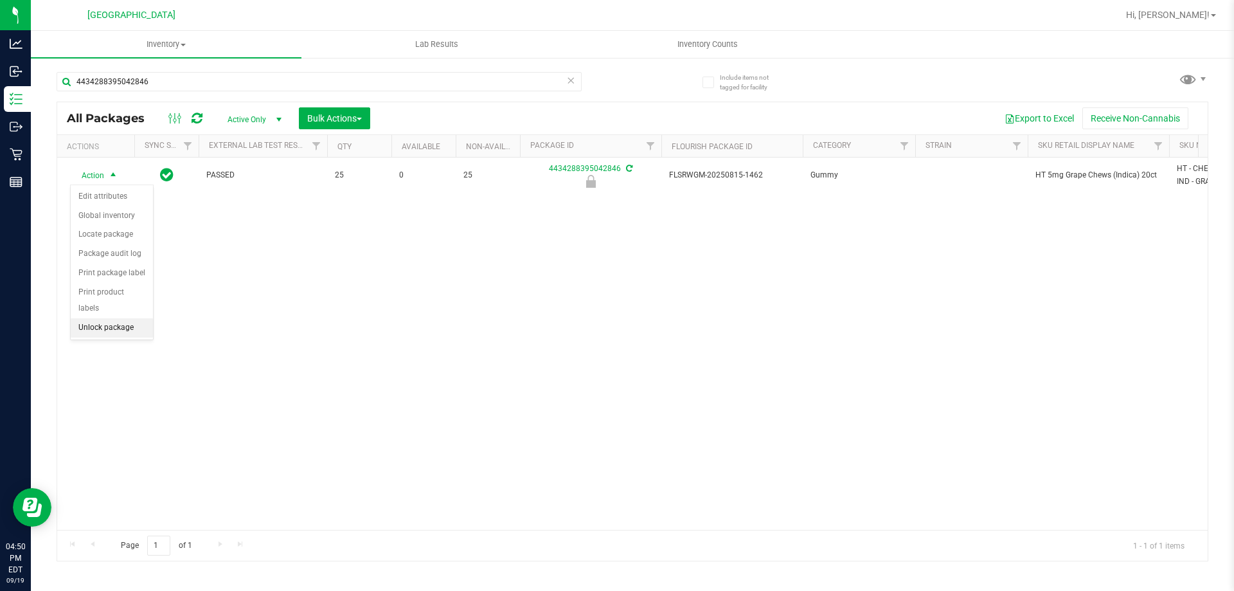
click at [109, 318] on li "Unlock package" at bounding box center [112, 327] width 82 height 19
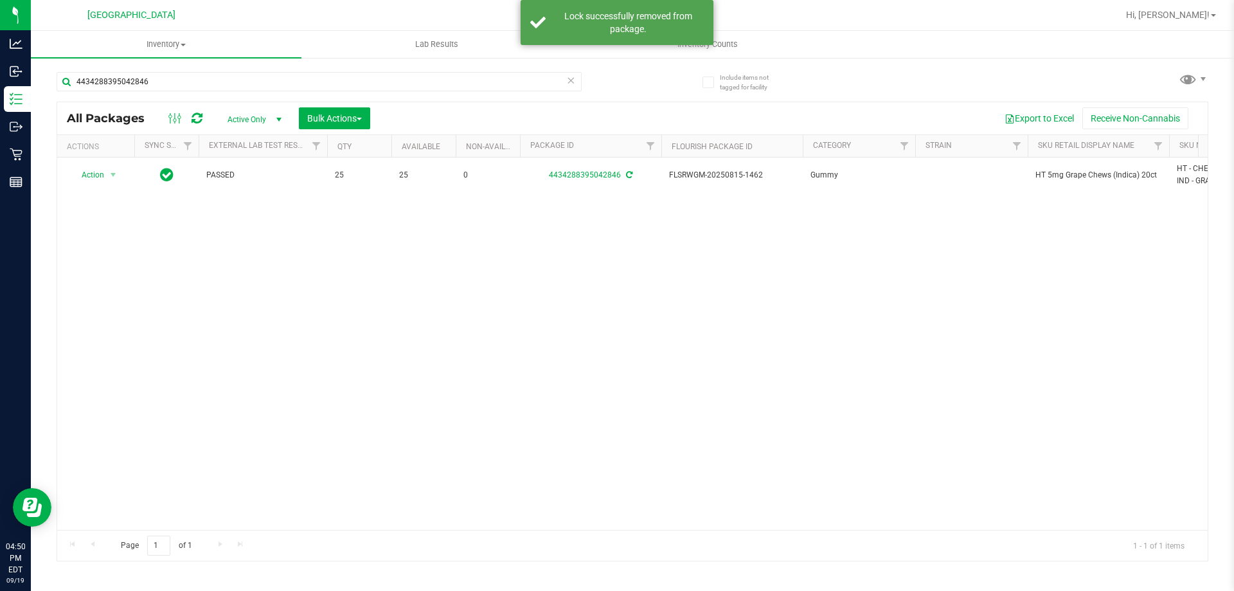
click at [1067, 181] on span "HT 5mg Grape Chews (Indica) 20ct" at bounding box center [1098, 175] width 126 height 12
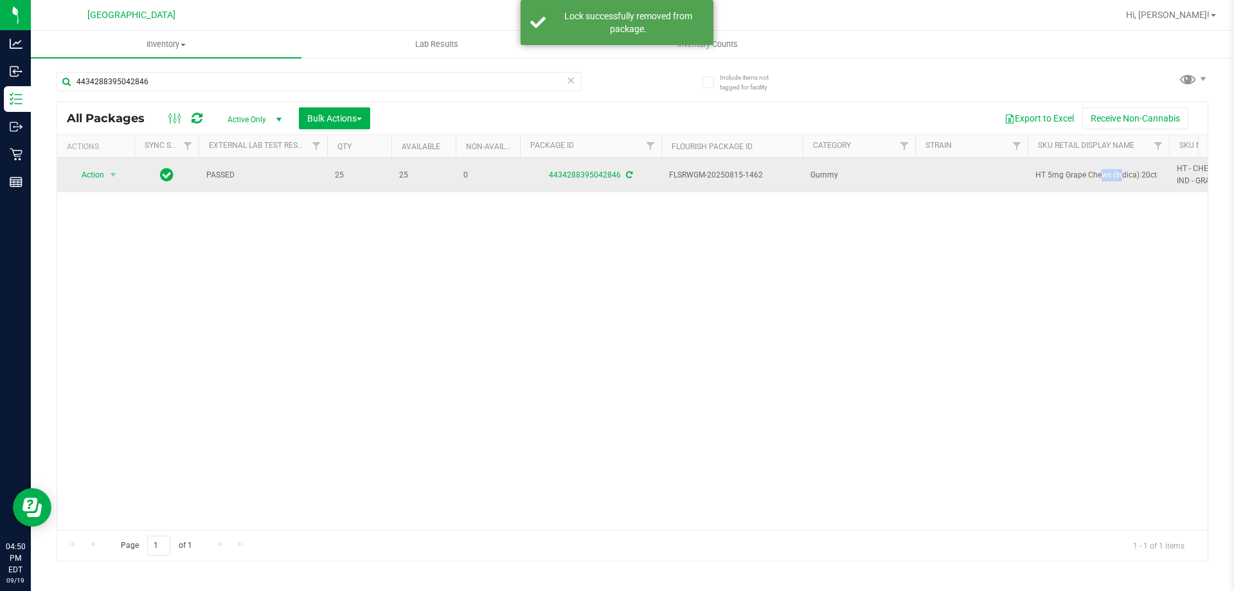
click at [1067, 179] on span "HT 5mg Grape Chews (Indica) 20ct" at bounding box center [1098, 175] width 126 height 12
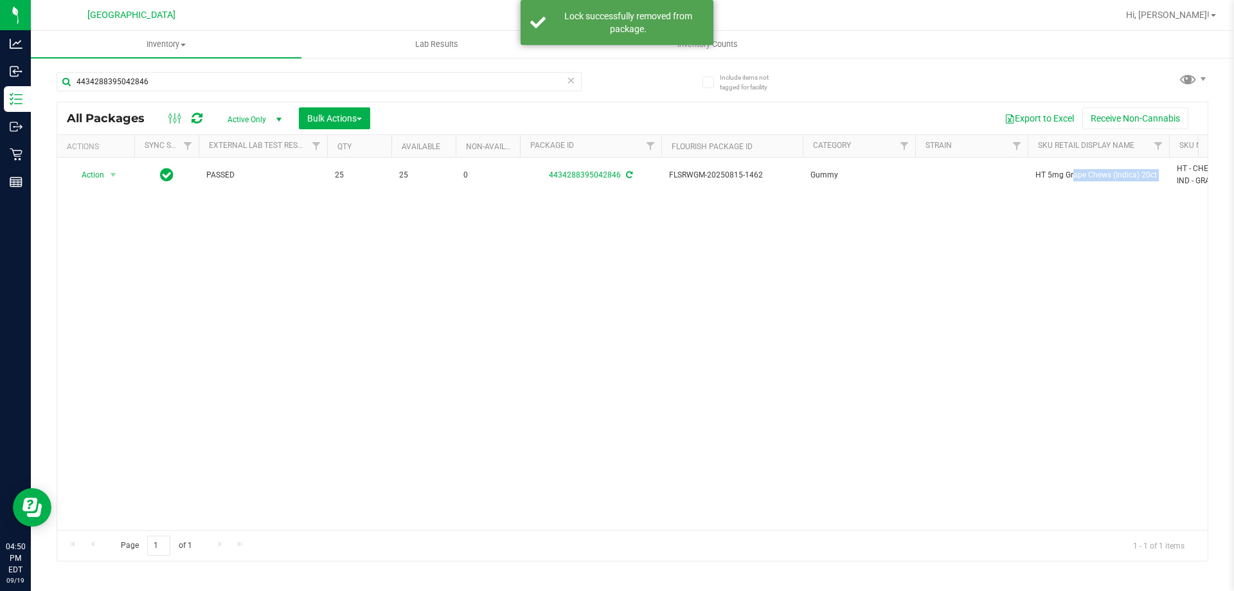
copy tr "HT 5mg Grape Chews (Indica) 20ct"
click at [422, 88] on input "4434288395042846" at bounding box center [319, 81] width 525 height 19
paste input "HT 5mg Grape Chews (Indica) 20ct"
click at [422, 88] on input "HT 5mg Grape Chews (Indica) 20ct" at bounding box center [319, 81] width 525 height 19
type input "HT 5mg Grape Chews (Indica) 20ct"
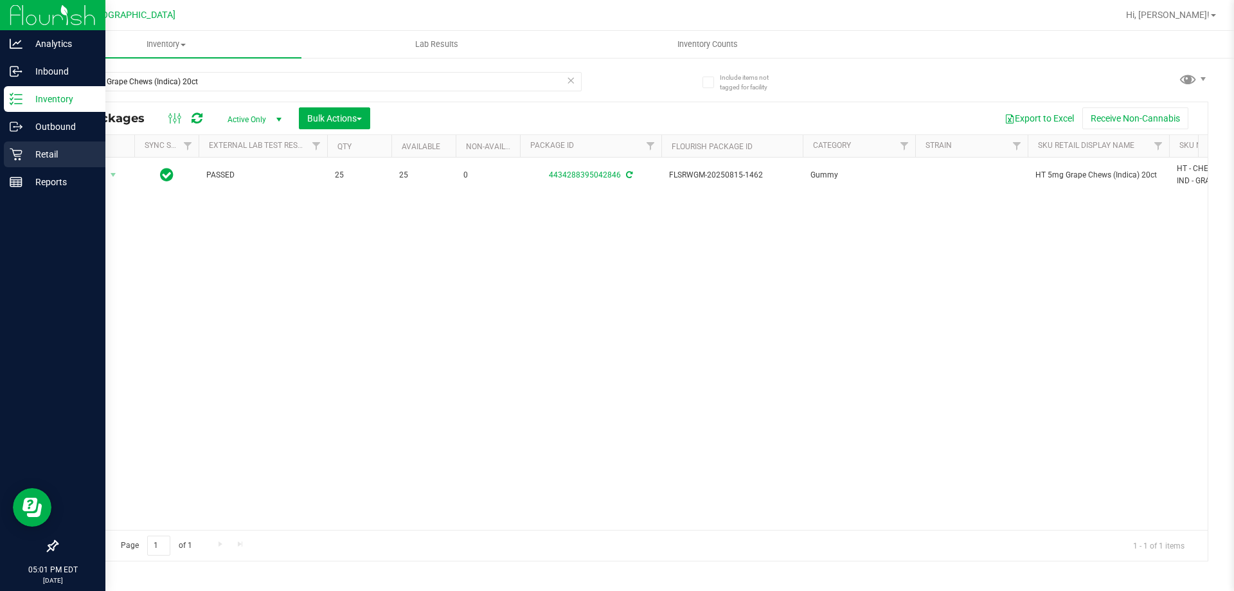
click at [16, 154] on icon at bounding box center [16, 154] width 12 height 12
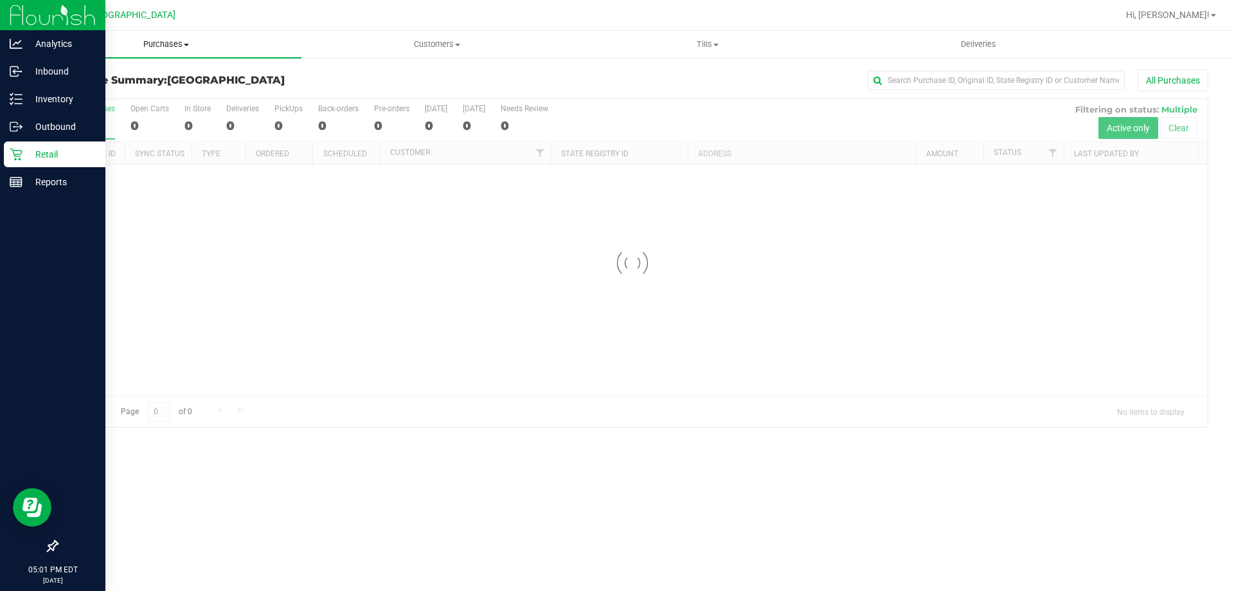
click at [166, 45] on span "Purchases" at bounding box center [166, 45] width 271 height 12
click at [130, 98] on li "Fulfillment" at bounding box center [166, 92] width 271 height 15
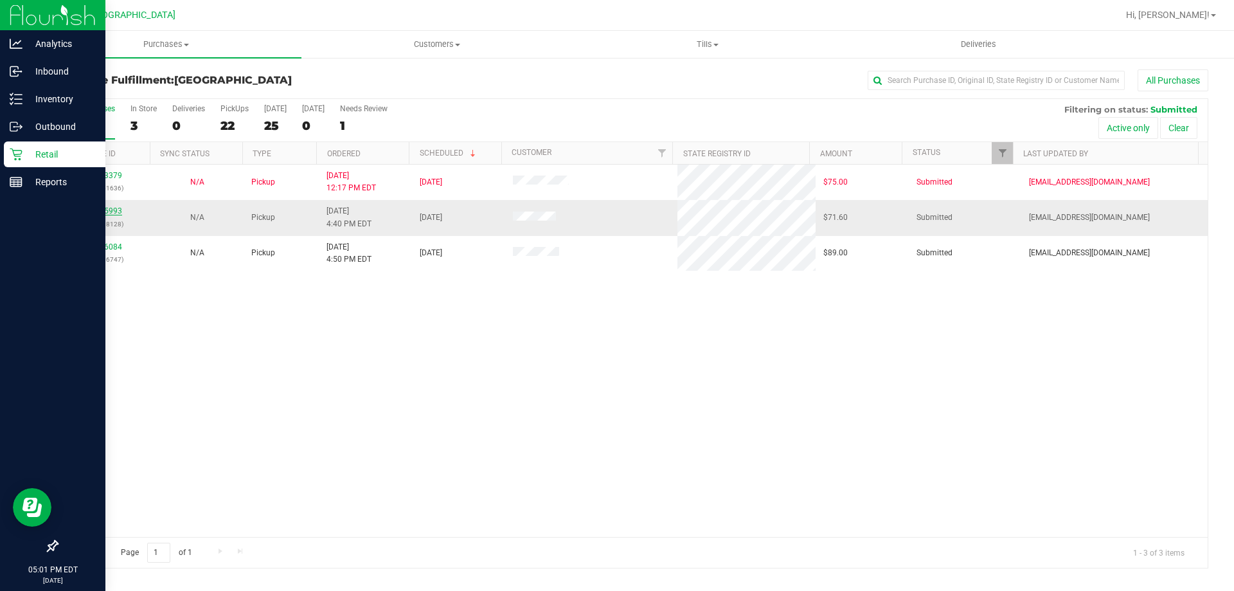
click at [110, 212] on link "11975993" at bounding box center [104, 210] width 36 height 9
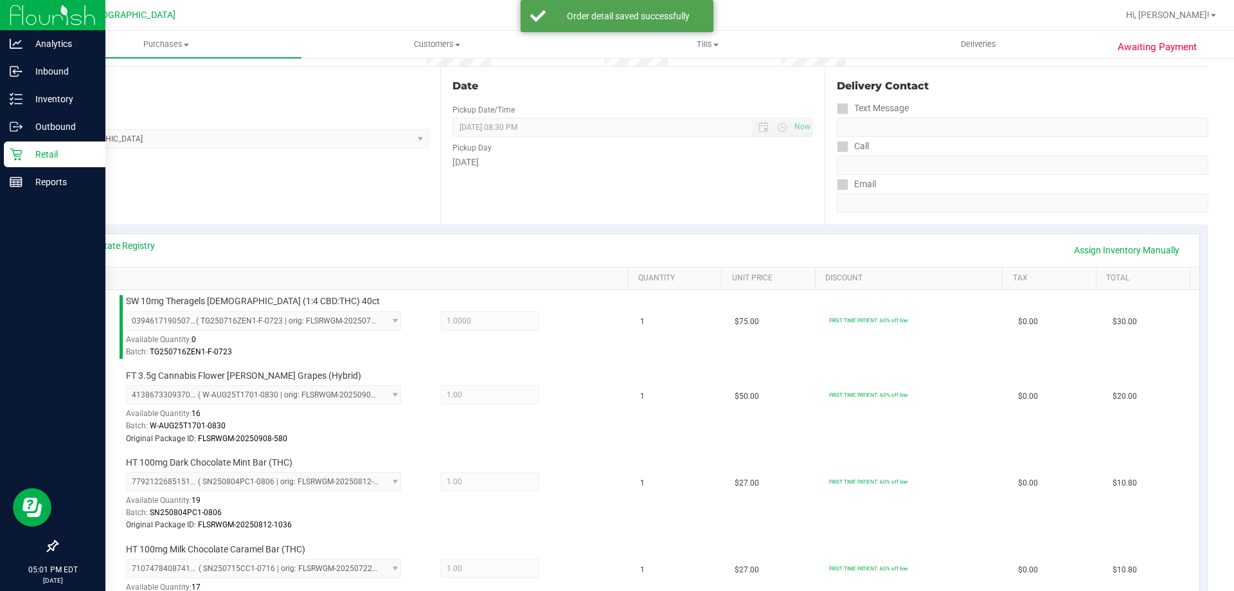
scroll to position [386, 0]
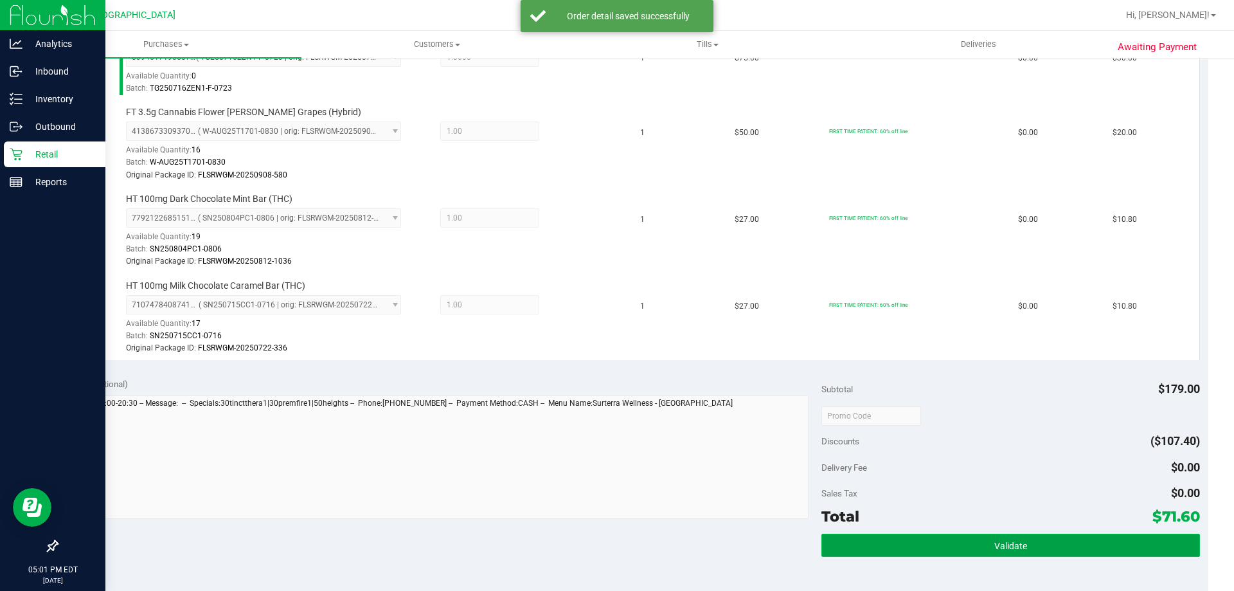
click at [936, 538] on button "Validate" at bounding box center [1010, 544] width 378 height 23
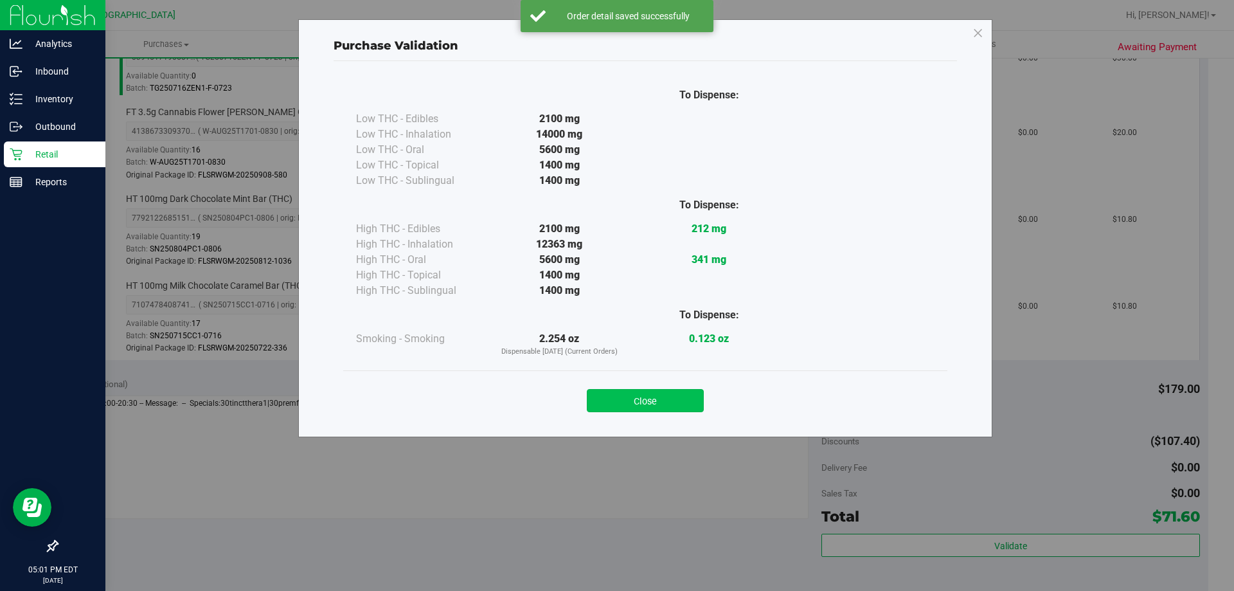
click at [659, 401] on button "Close" at bounding box center [645, 400] width 117 height 23
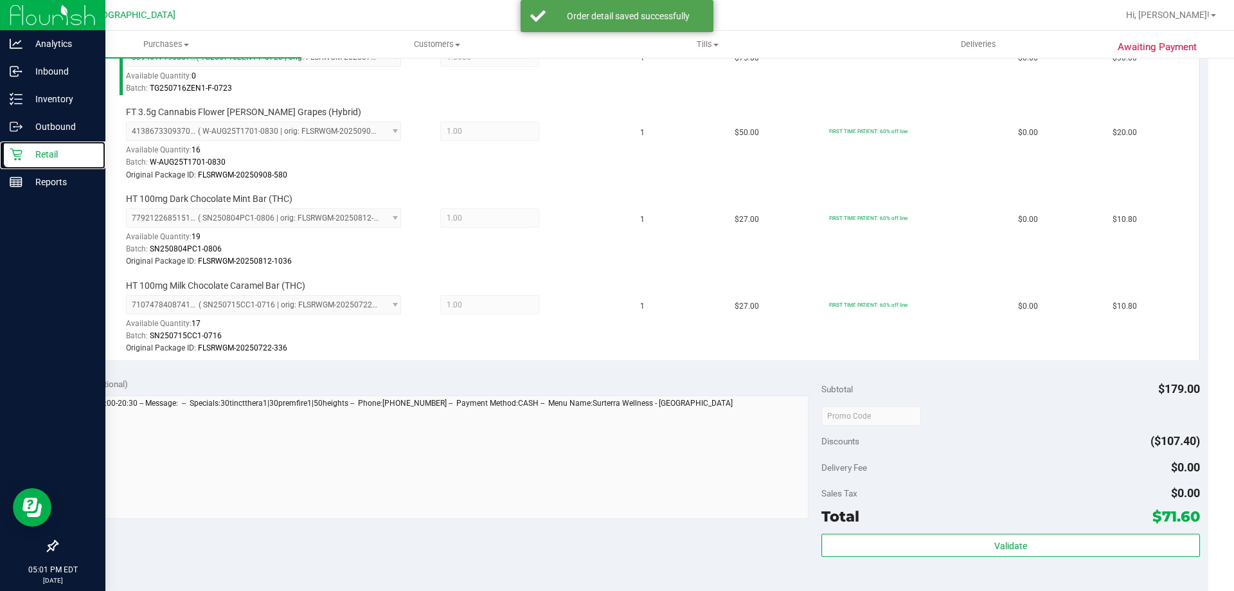
drag, startPoint x: 16, startPoint y: 157, endPoint x: 102, endPoint y: 3, distance: 176.9
click at [16, 156] on icon at bounding box center [16, 154] width 13 height 13
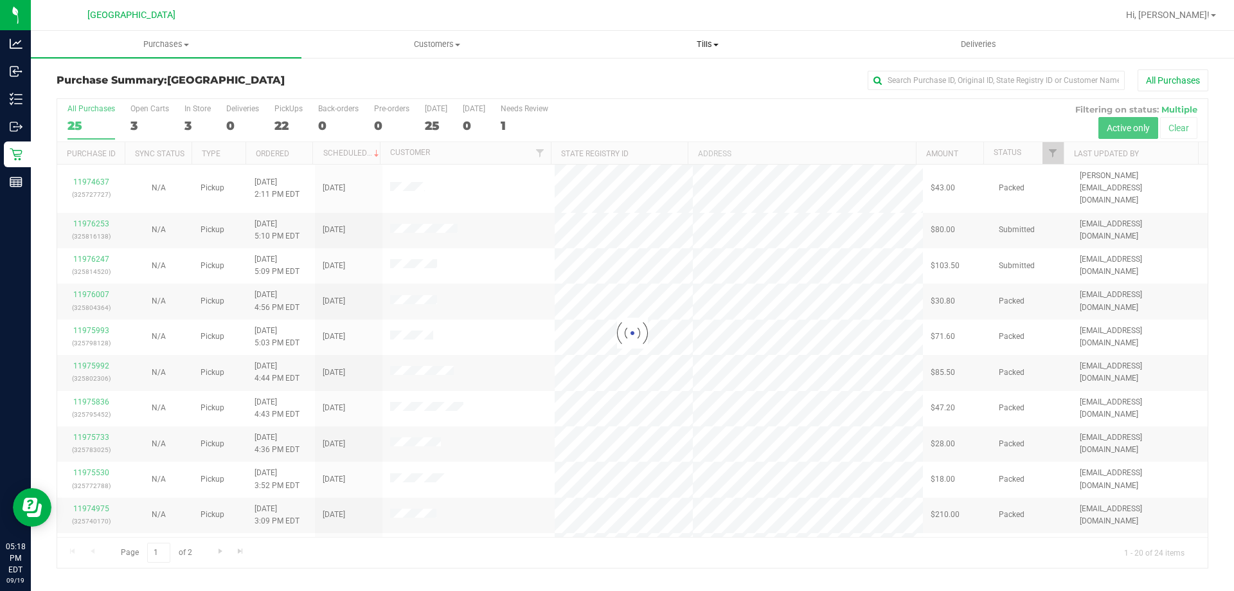
click at [690, 42] on span "Tills" at bounding box center [707, 45] width 269 height 12
click at [634, 75] on span "Manage tills" at bounding box center [615, 77] width 87 height 11
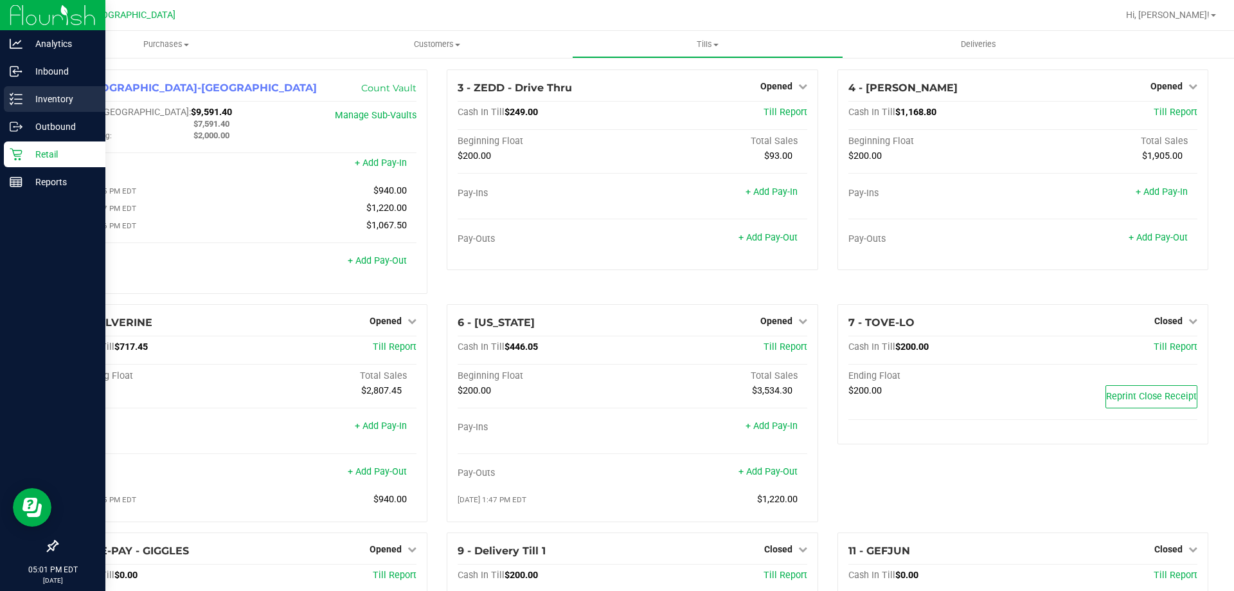
click at [22, 97] on icon at bounding box center [16, 99] width 13 height 13
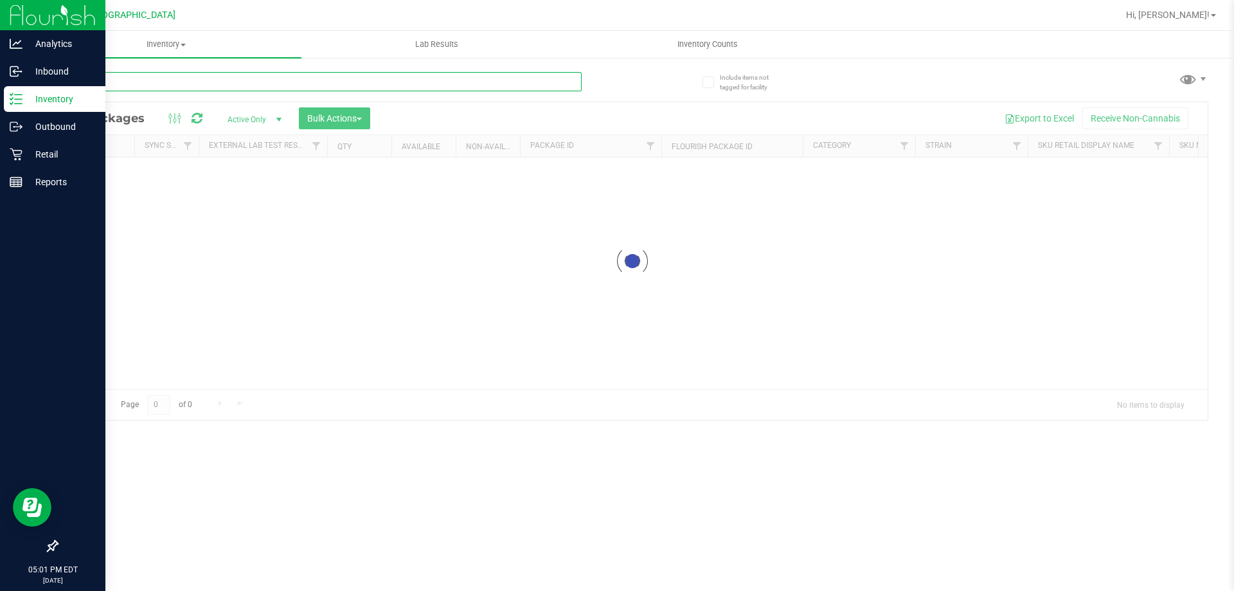
click at [265, 82] on input "text" at bounding box center [319, 81] width 525 height 19
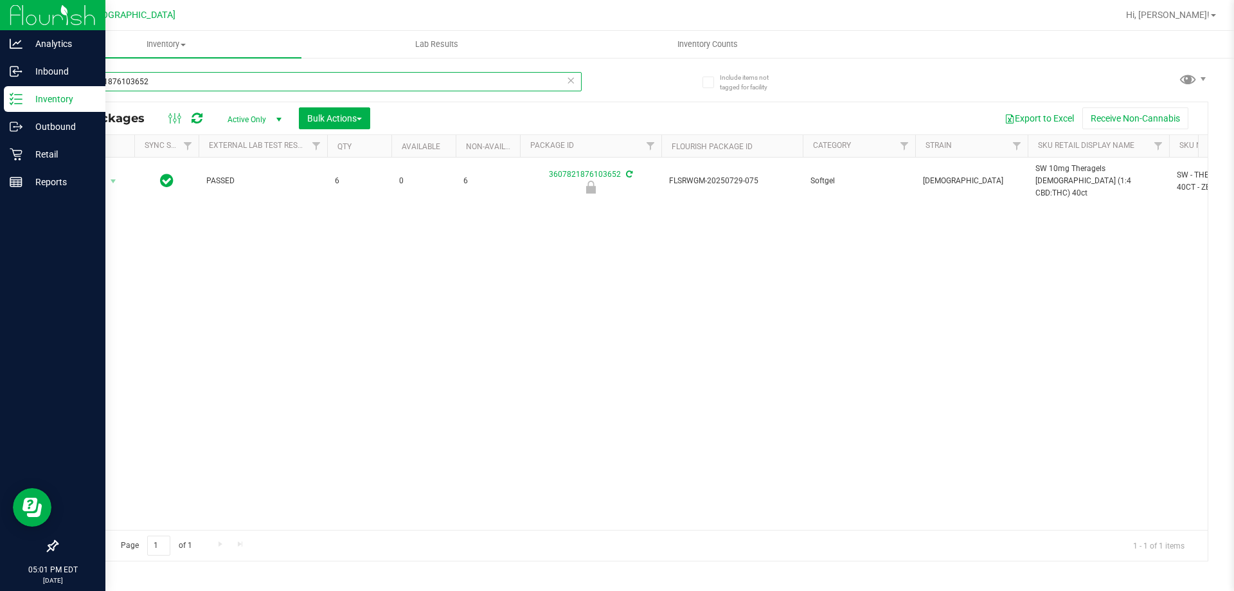
type input "3607821876103652"
click at [93, 178] on span "Action" at bounding box center [87, 181] width 35 height 18
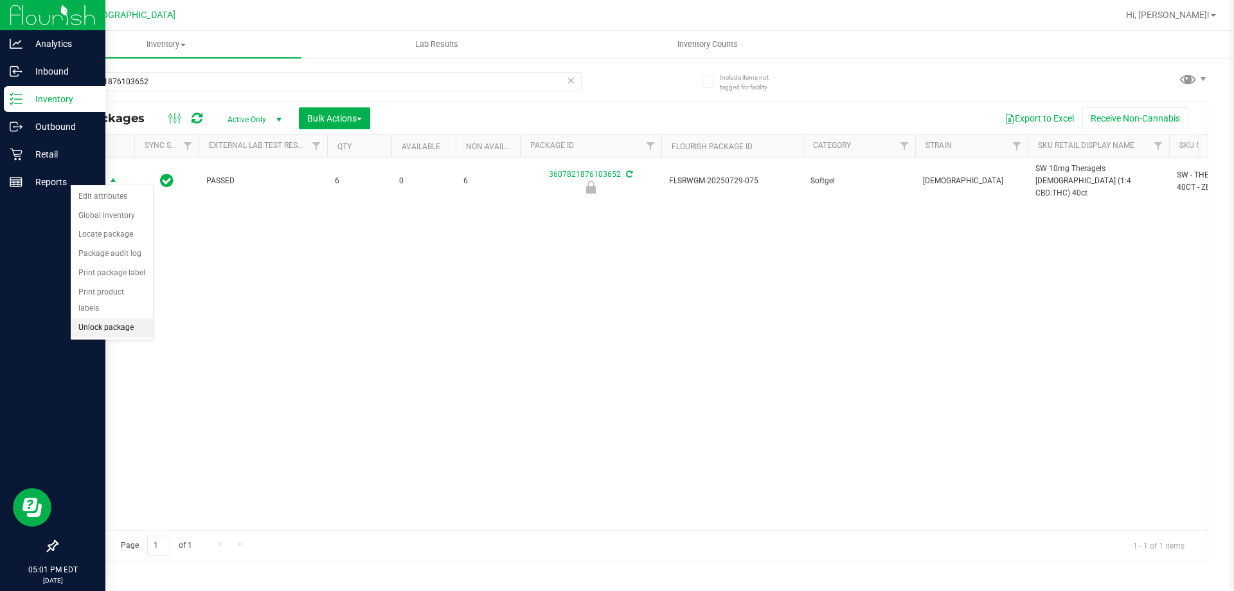
click at [107, 318] on li "Unlock package" at bounding box center [112, 327] width 82 height 19
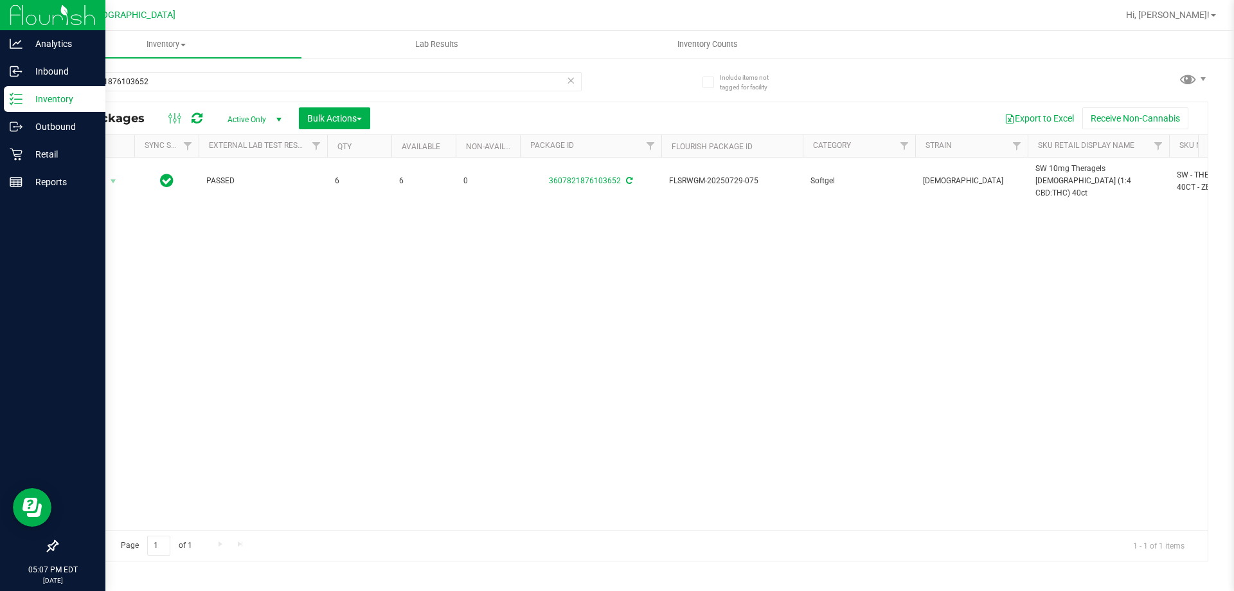
click at [189, 71] on div "3607821876103652" at bounding box center [345, 80] width 576 height 41
click at [190, 78] on input "3607821876103652" at bounding box center [319, 81] width 525 height 19
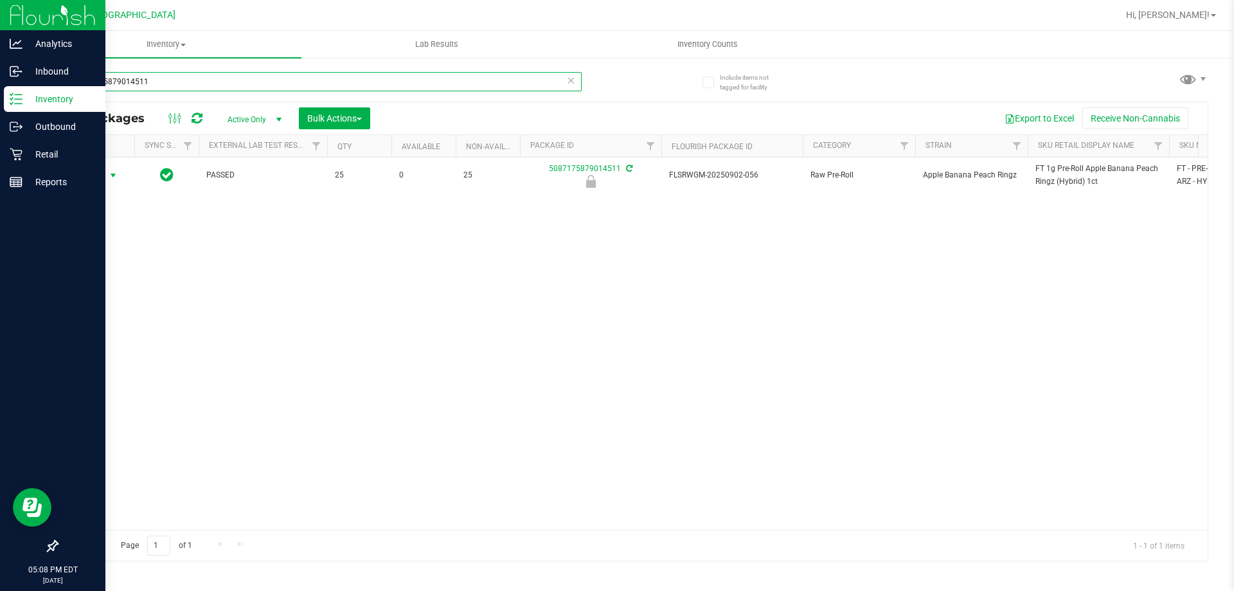
type input "5087175879014511"
click at [98, 176] on span "Action" at bounding box center [87, 175] width 35 height 18
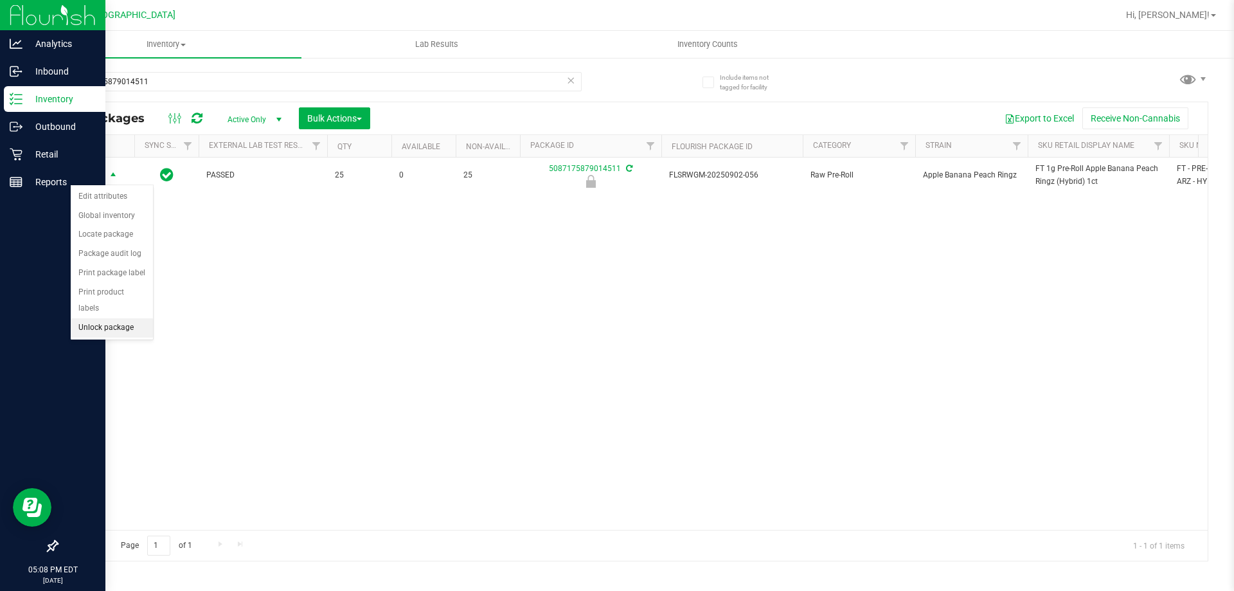
drag, startPoint x: 120, startPoint y: 312, endPoint x: 127, endPoint y: 307, distance: 8.9
click at [120, 318] on li "Unlock package" at bounding box center [112, 327] width 82 height 19
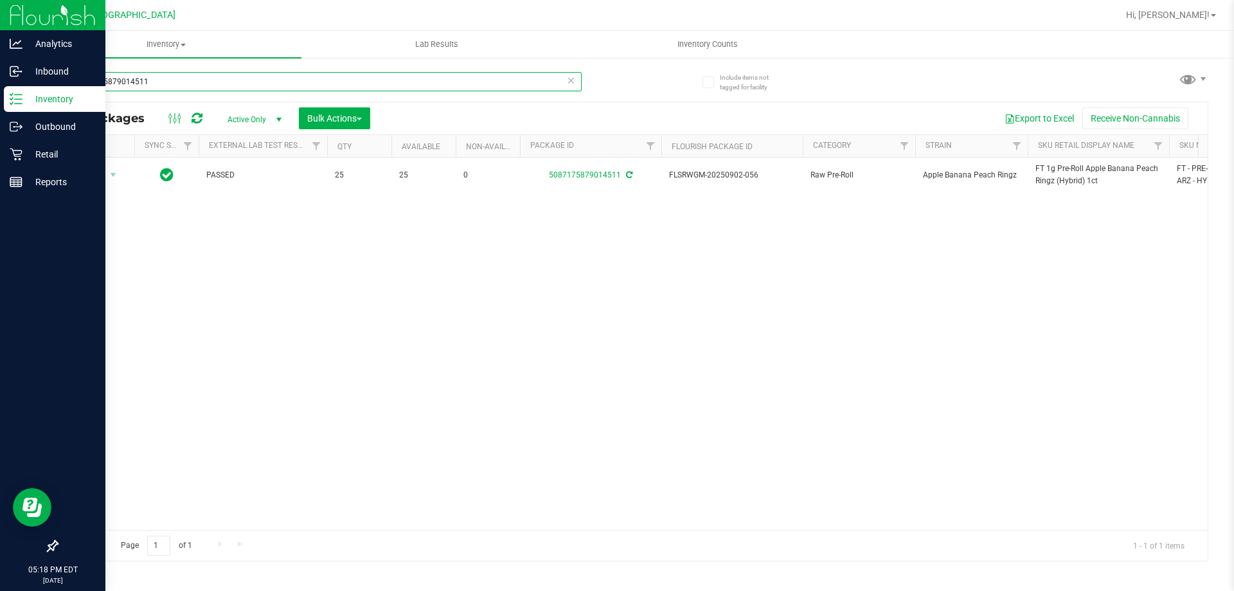
click at [325, 76] on input "5087175879014511" at bounding box center [319, 81] width 525 height 19
click at [326, 81] on input "5087175879014511" at bounding box center [319, 81] width 525 height 19
click at [326, 82] on input "5087175879014511" at bounding box center [319, 81] width 525 height 19
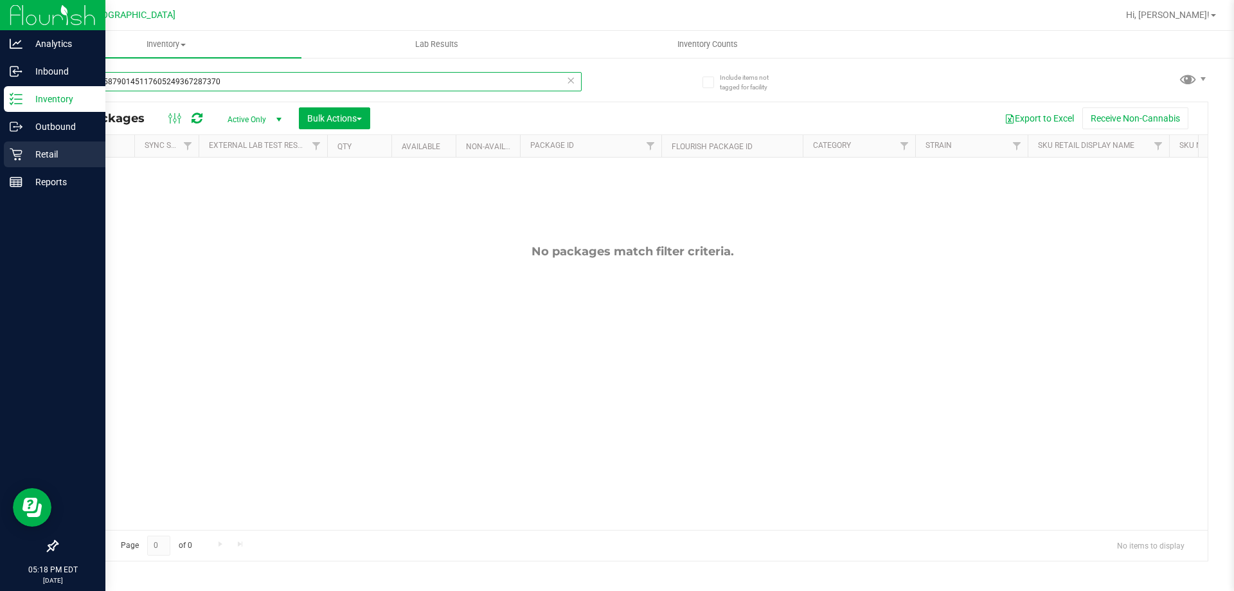
type input "50871758790145117605249367287370"
click at [34, 152] on p "Retail" at bounding box center [60, 154] width 77 height 15
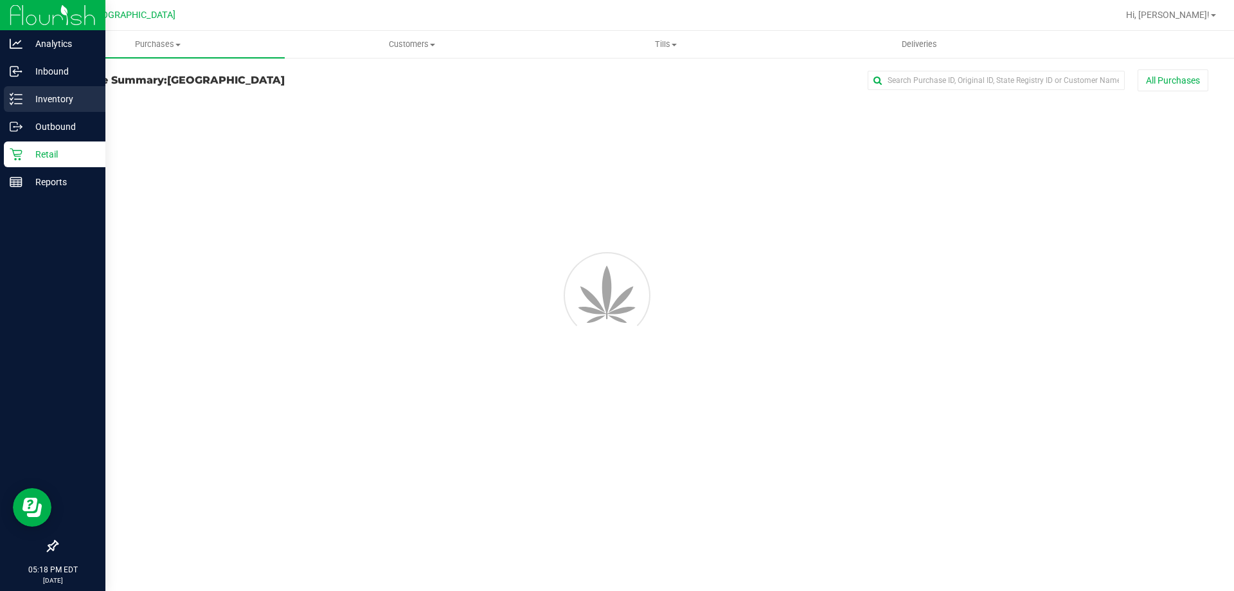
click at [30, 100] on p "Inventory" at bounding box center [60, 98] width 77 height 15
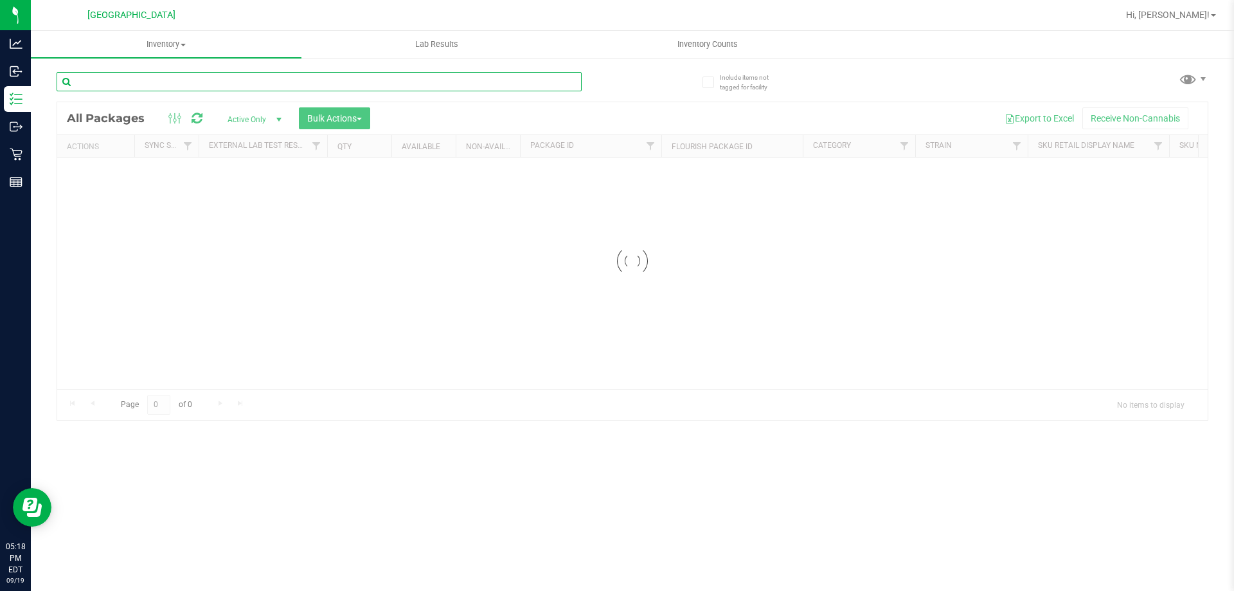
click at [257, 76] on input "text" at bounding box center [319, 81] width 525 height 19
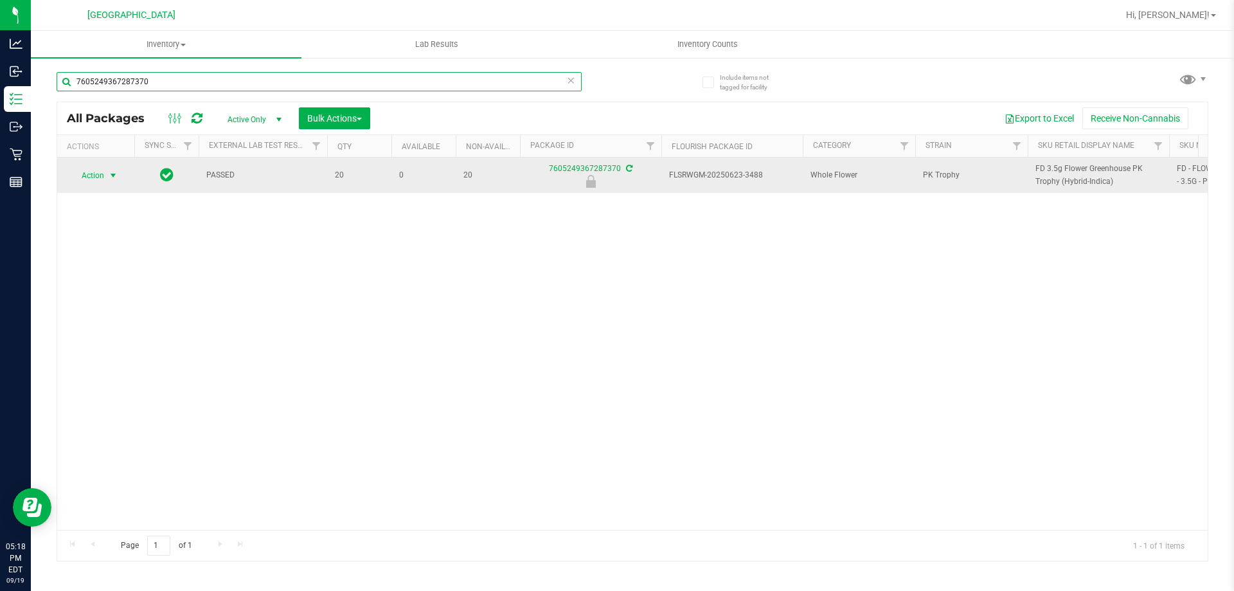
type input "7605249367287370"
click at [103, 174] on span "Action" at bounding box center [87, 175] width 35 height 18
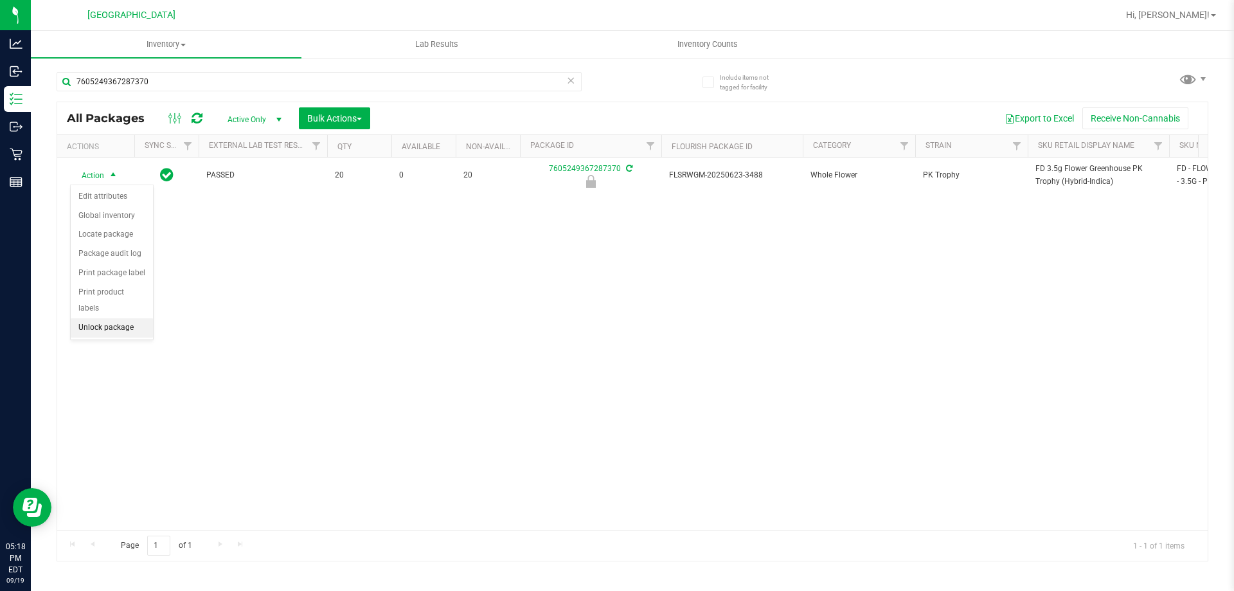
click at [114, 318] on li "Unlock package" at bounding box center [112, 327] width 82 height 19
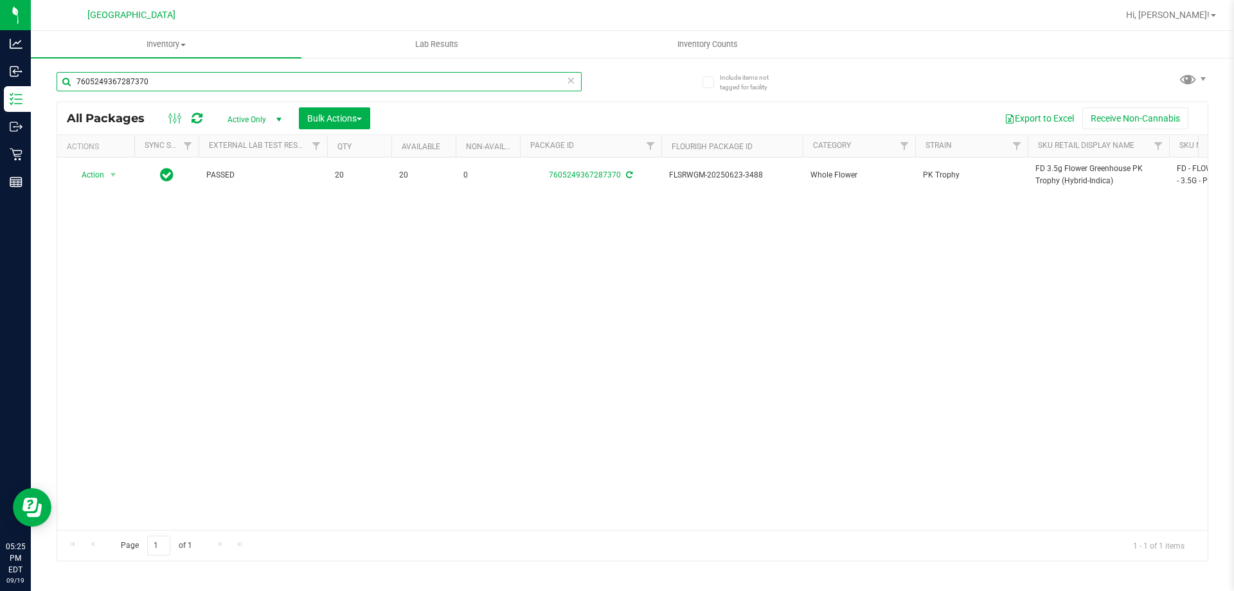
click at [265, 89] on input "7605249367287370" at bounding box center [319, 81] width 525 height 19
type input "0391671825850912"
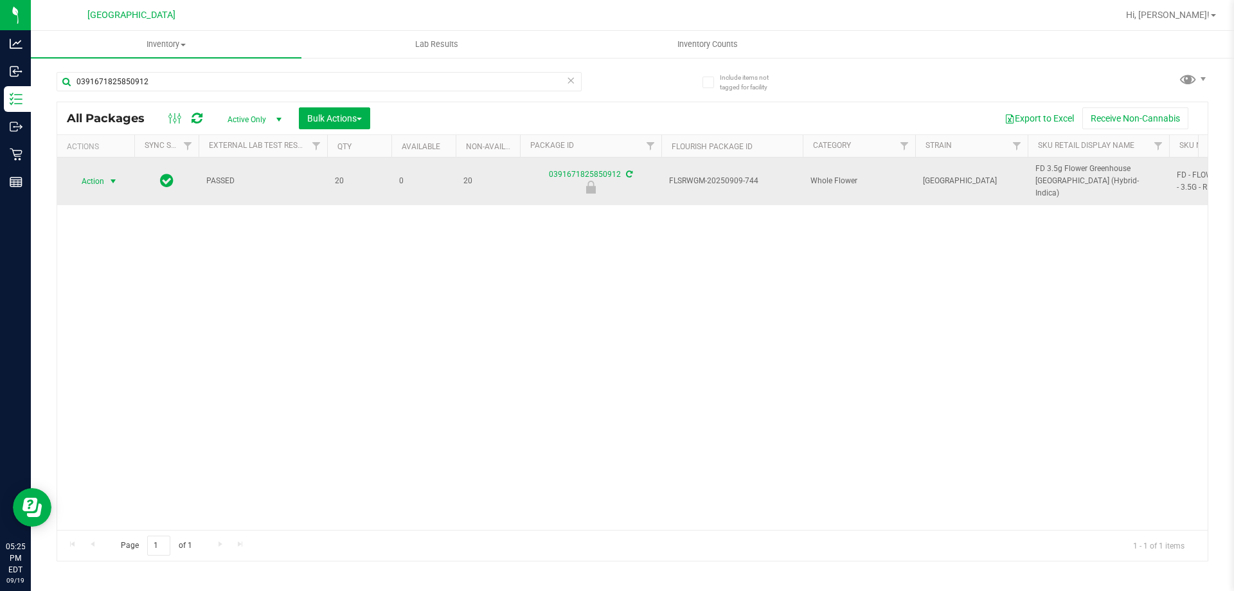
click at [109, 176] on span "select" at bounding box center [113, 181] width 10 height 10
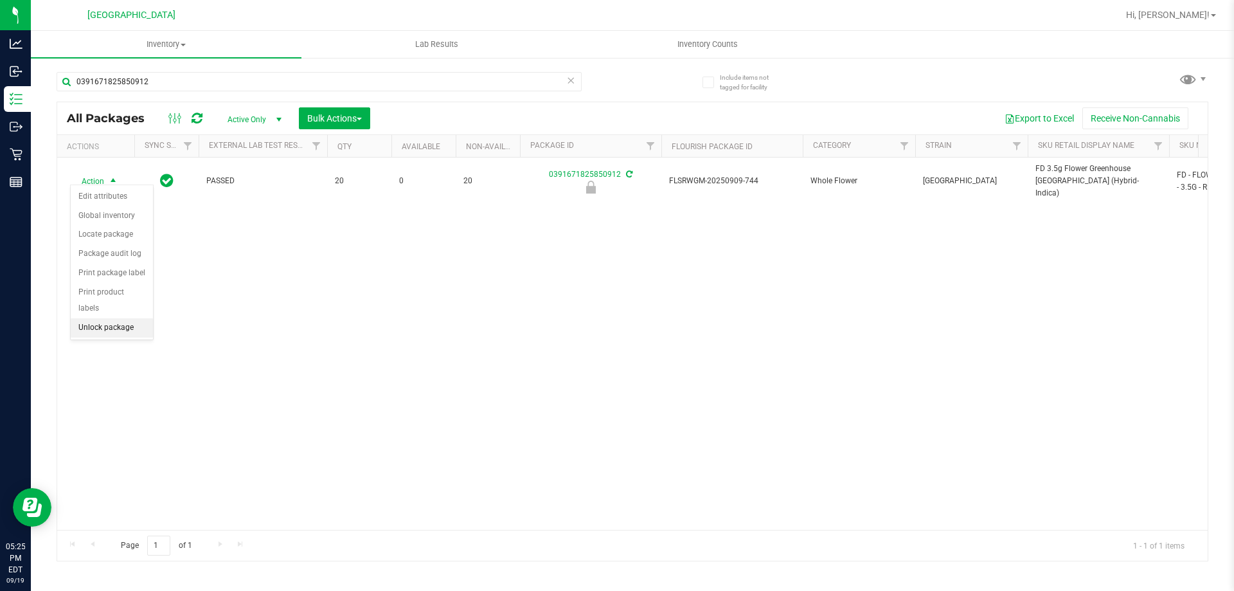
click at [112, 318] on li "Unlock package" at bounding box center [112, 327] width 82 height 19
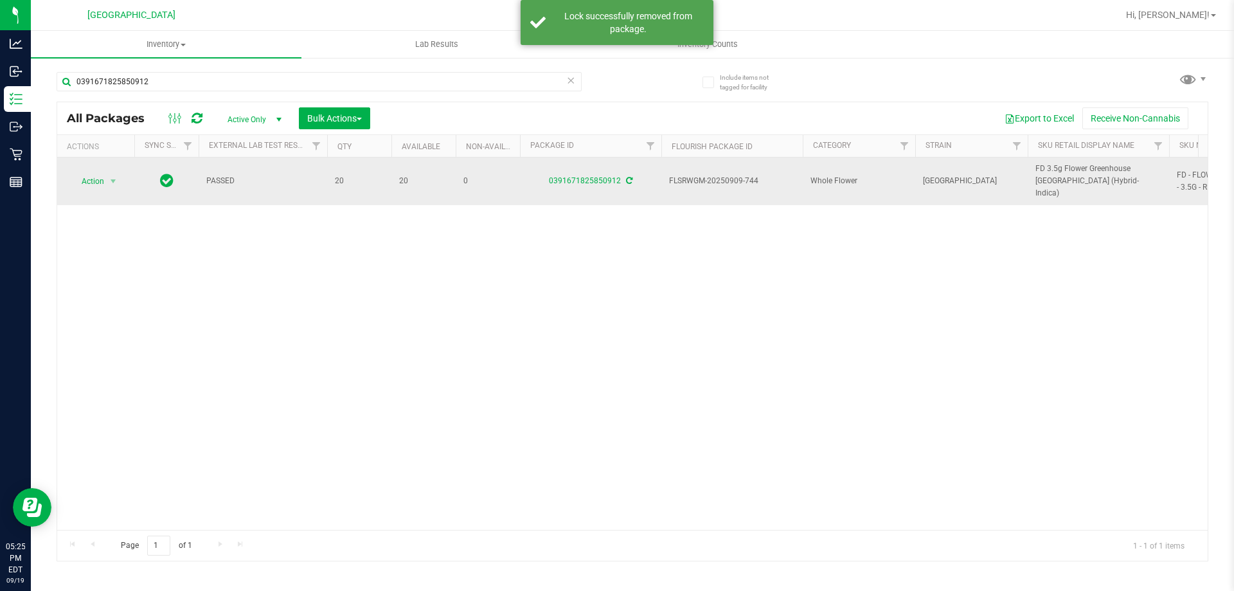
click at [1101, 167] on span "FD 3.5g Flower Greenhouse Rainbow Harbor (Hybrid-Indica)" at bounding box center [1098, 181] width 126 height 37
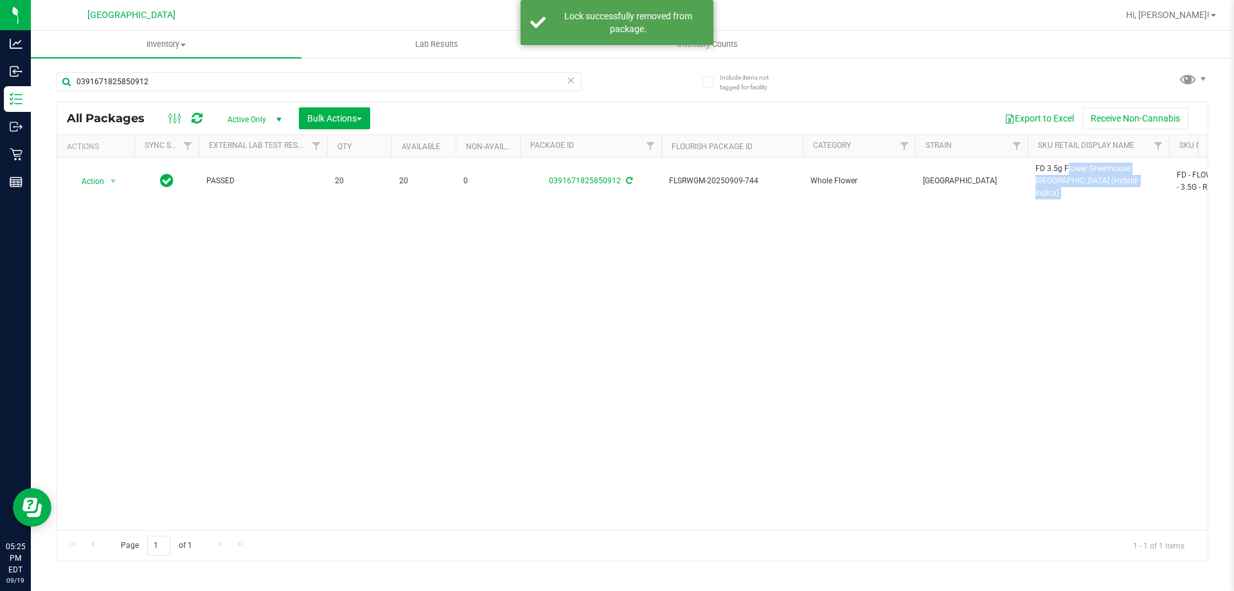
copy tr "FD 3.5g Flower Greenhouse Rainbow Harbor (Hybrid-Indica)"
click at [396, 93] on div "0391671825850912" at bounding box center [319, 87] width 525 height 30
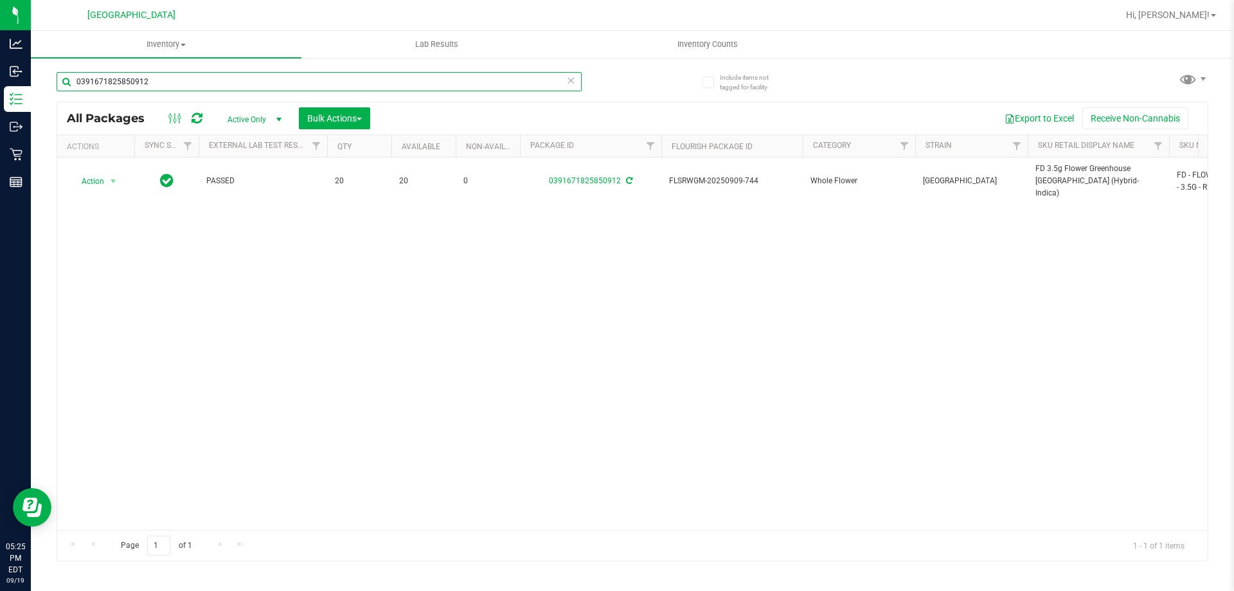
click at [396, 81] on input "0391671825850912" at bounding box center [319, 81] width 525 height 19
paste input "FD 3.5g Flower Greenhouse Rainbow Harbor (Hybrid-Indica)"
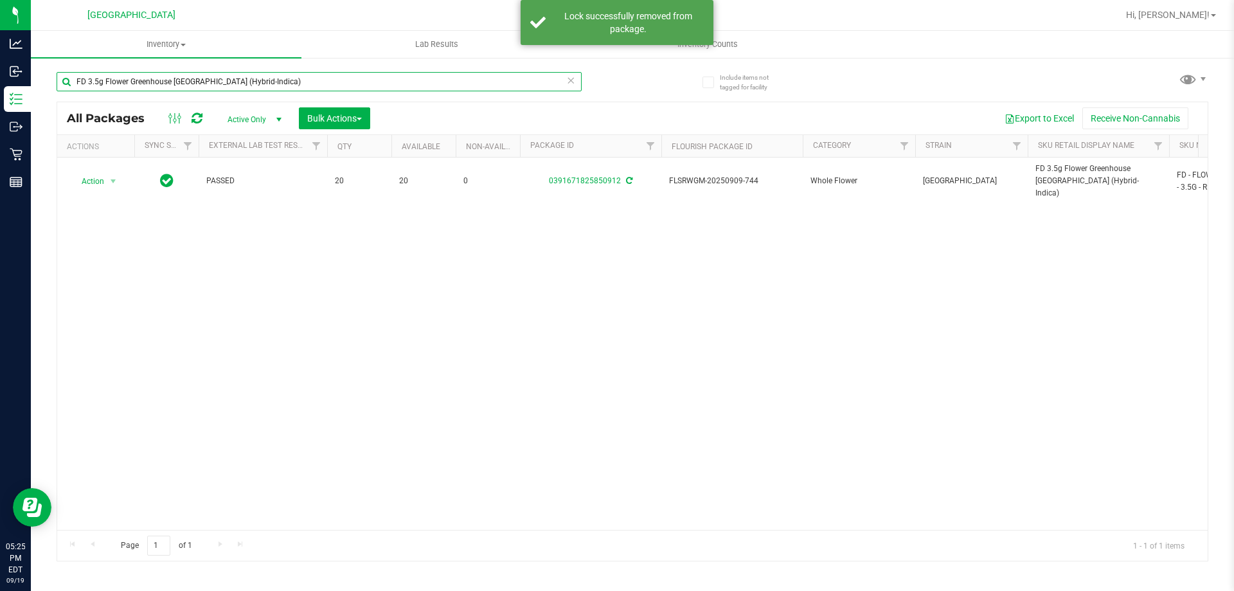
click at [396, 81] on input "FD 3.5g Flower Greenhouse Rainbow Harbor (Hybrid-Indica)" at bounding box center [319, 81] width 525 height 19
type input "FD 3.5g Flower Greenhouse Rainbow Harbor (Hybrid-Indica)"
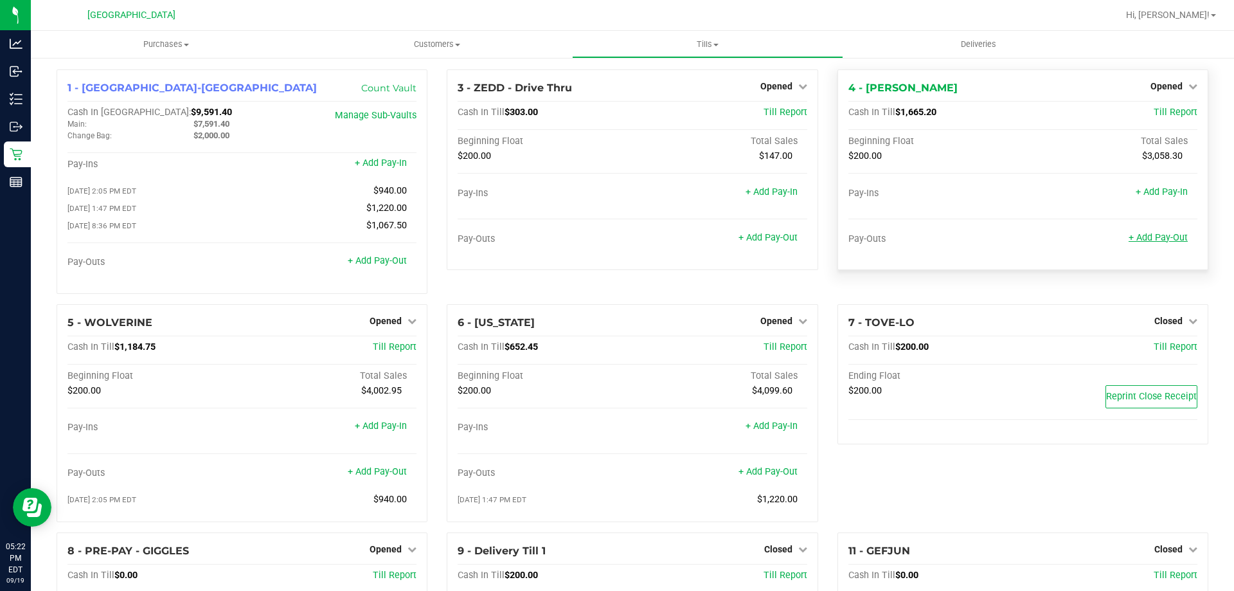
click at [1150, 234] on link "+ Add Pay-Out" at bounding box center [1157, 237] width 59 height 11
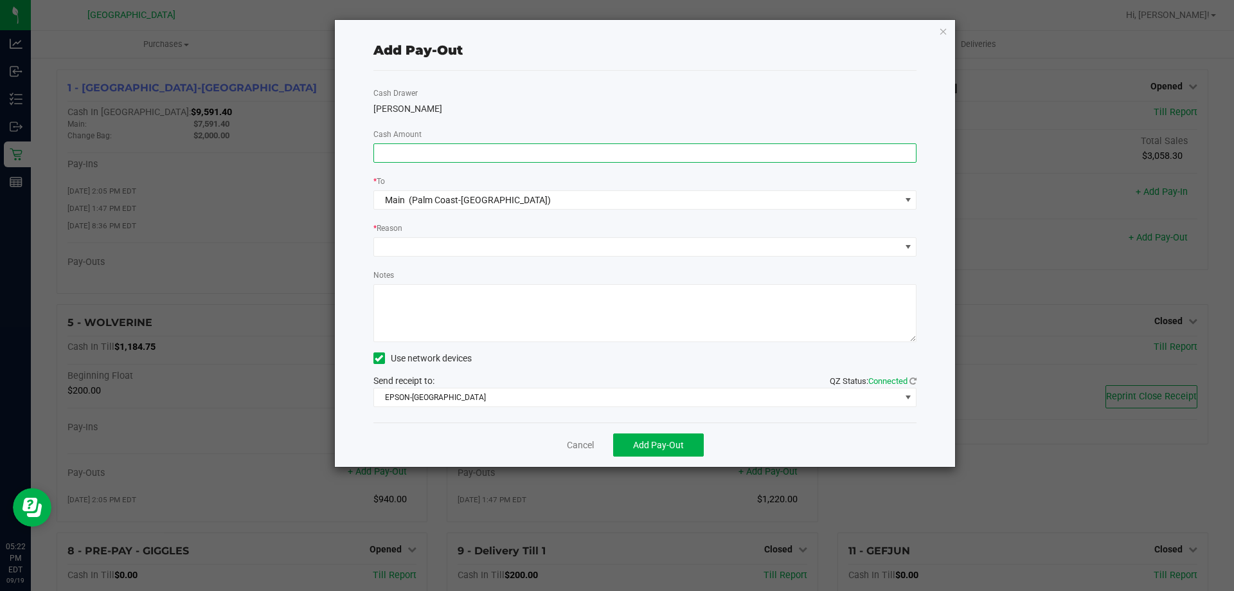
click at [432, 157] on input at bounding box center [645, 153] width 542 height 18
type input "$1,290.00"
click at [413, 248] on span at bounding box center [637, 247] width 526 height 18
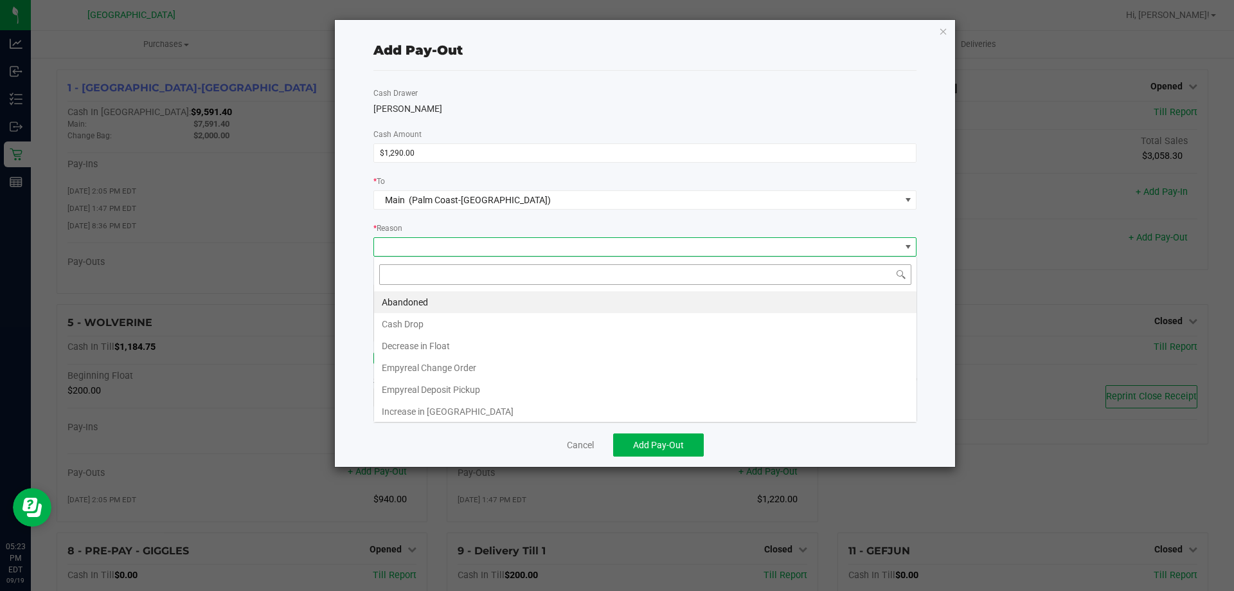
scroll to position [19, 543]
click at [413, 331] on li "Cash Drop" at bounding box center [645, 324] width 542 height 22
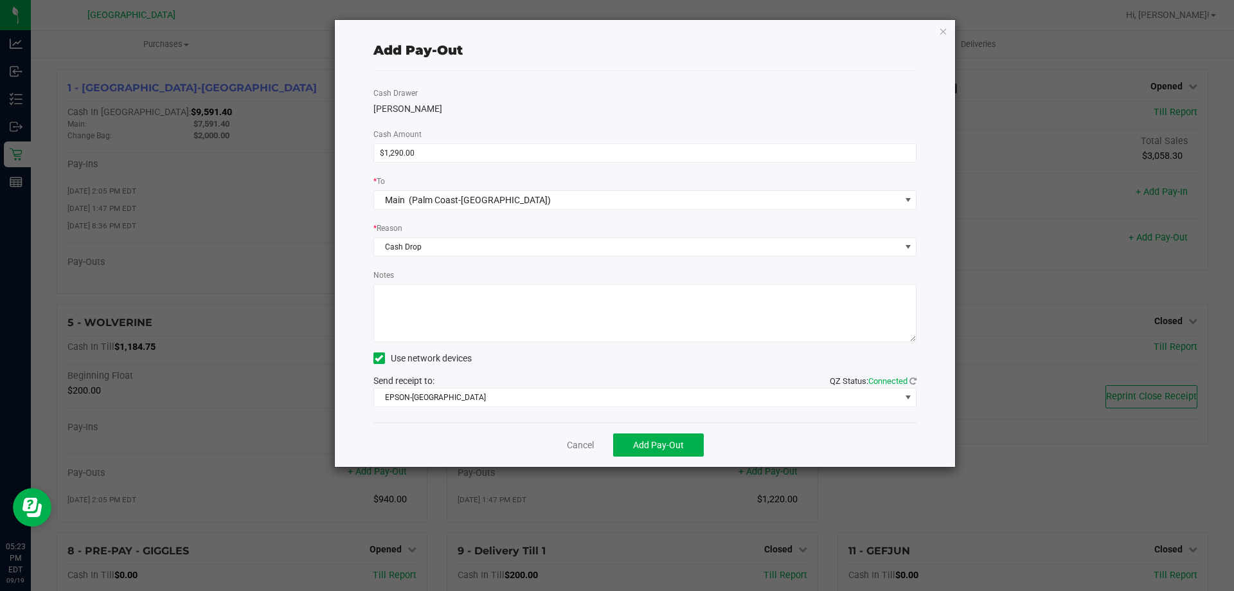
click at [413, 332] on textarea "Notes" at bounding box center [645, 313] width 544 height 58
type textarea "LA"
click at [637, 441] on span "Add Pay-Out" at bounding box center [658, 445] width 51 height 10
click at [564, 449] on link "Dismiss" at bounding box center [575, 444] width 31 height 13
